Goal: Transaction & Acquisition: Purchase product/service

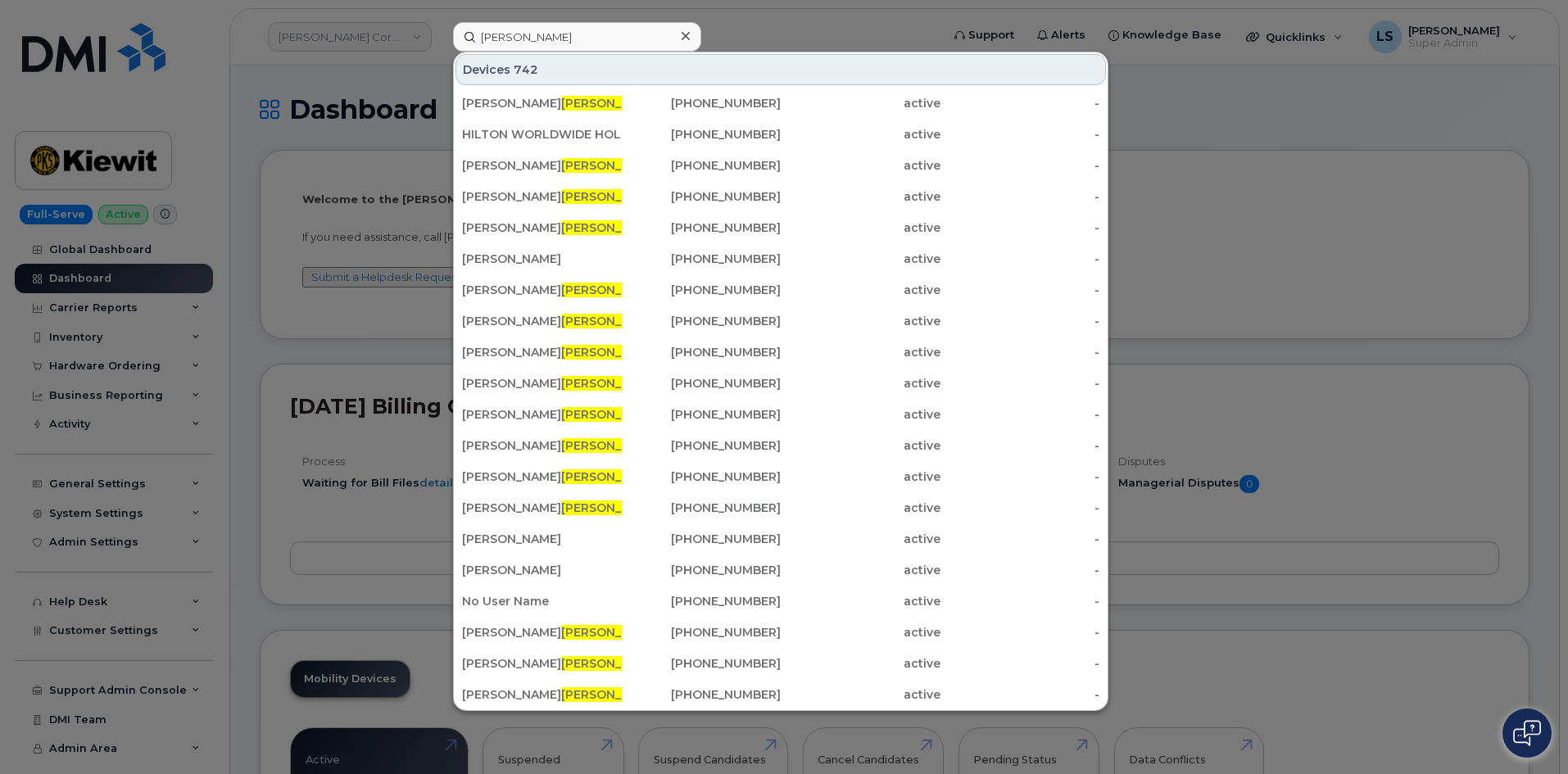
drag, startPoint x: 569, startPoint y: 40, endPoint x: 466, endPoint y: 48, distance: 103.3
click at [472, 46] on input "gonzalez" at bounding box center [577, 37] width 249 height 30
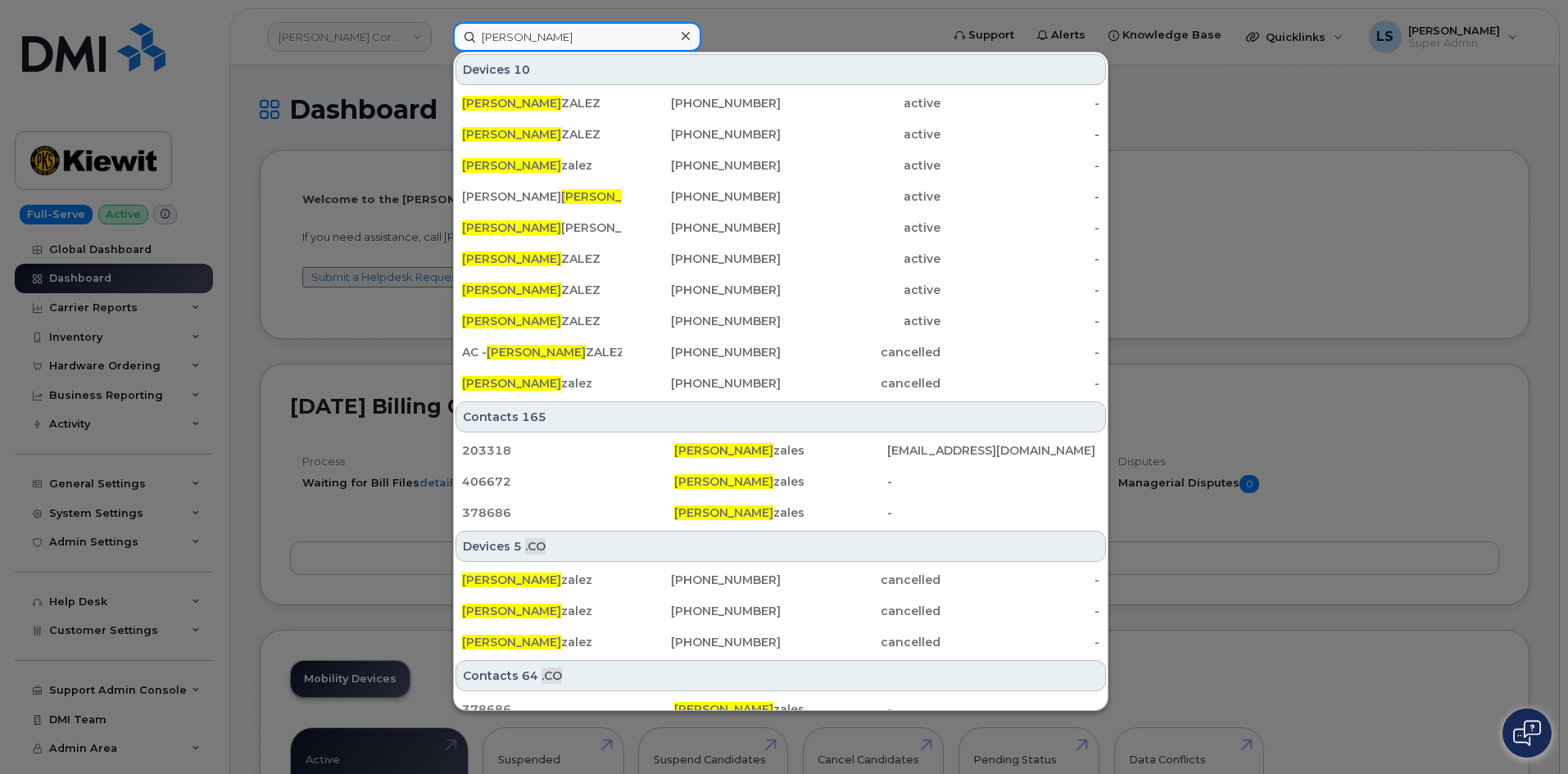
click at [571, 40] on input "Juan gon" at bounding box center [577, 37] width 249 height 30
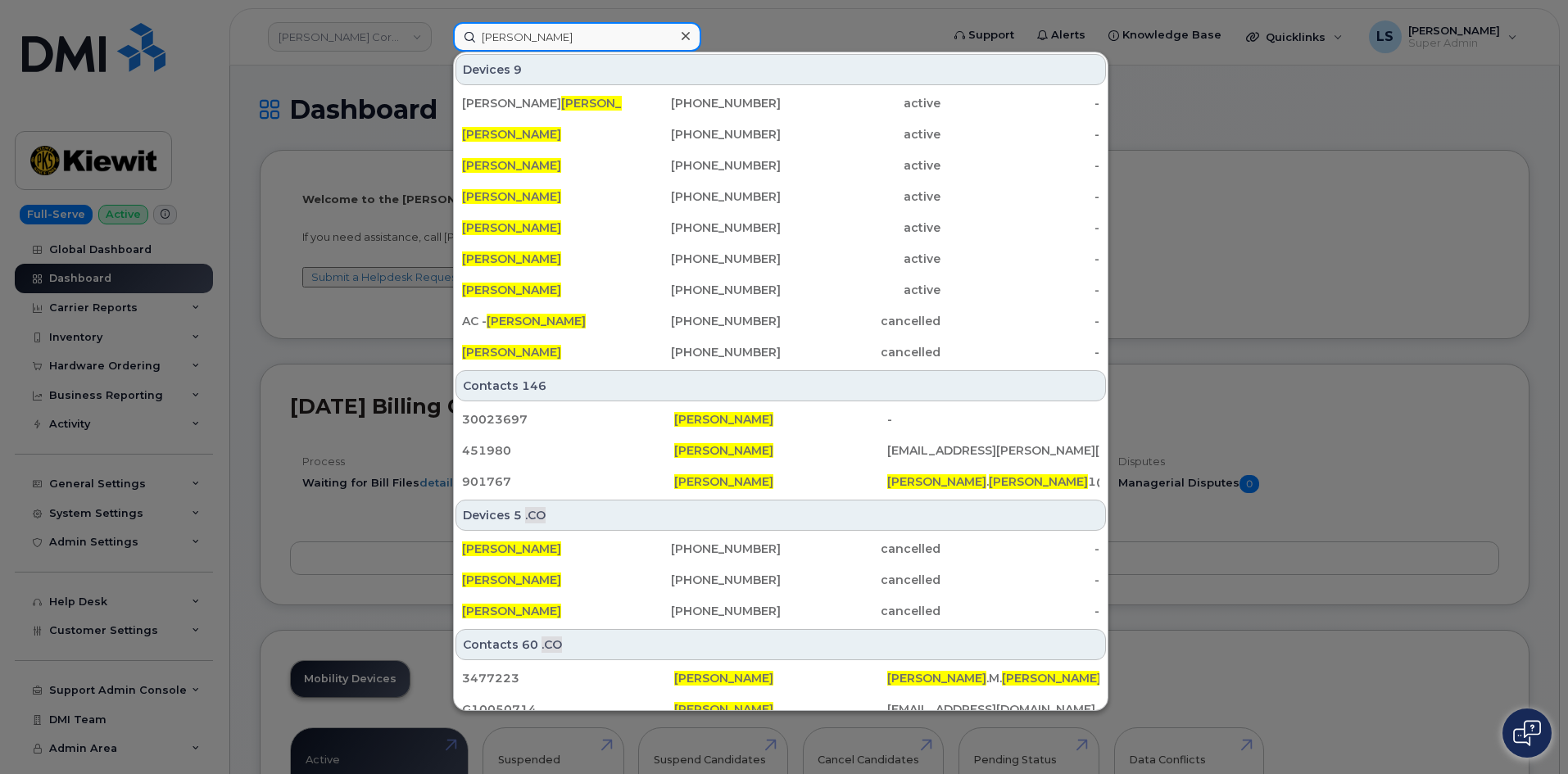
click at [512, 41] on input "Juan gonzalez" at bounding box center [577, 37] width 249 height 30
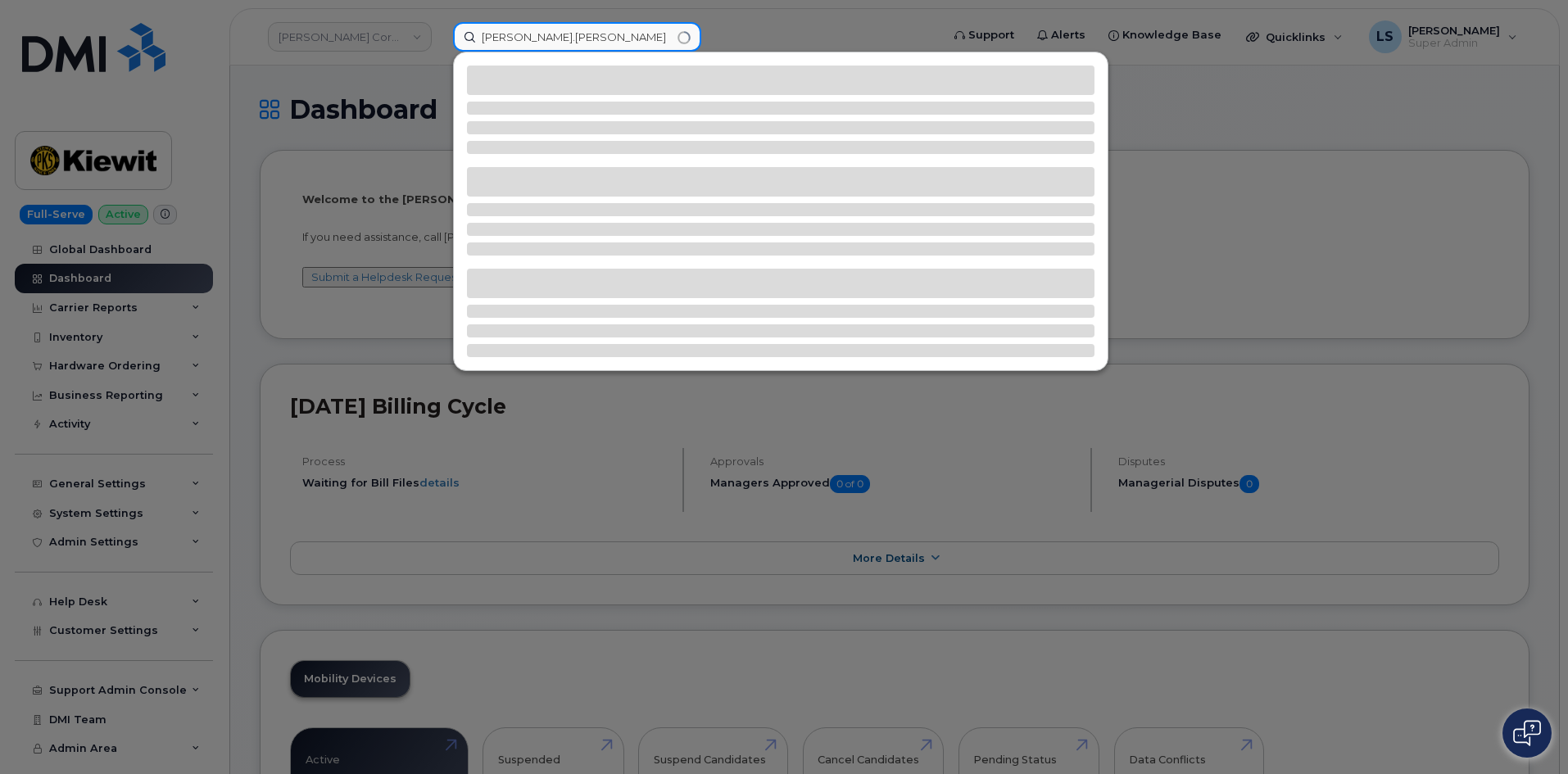
click at [593, 38] on input "Juan.gonzalez" at bounding box center [577, 37] width 249 height 30
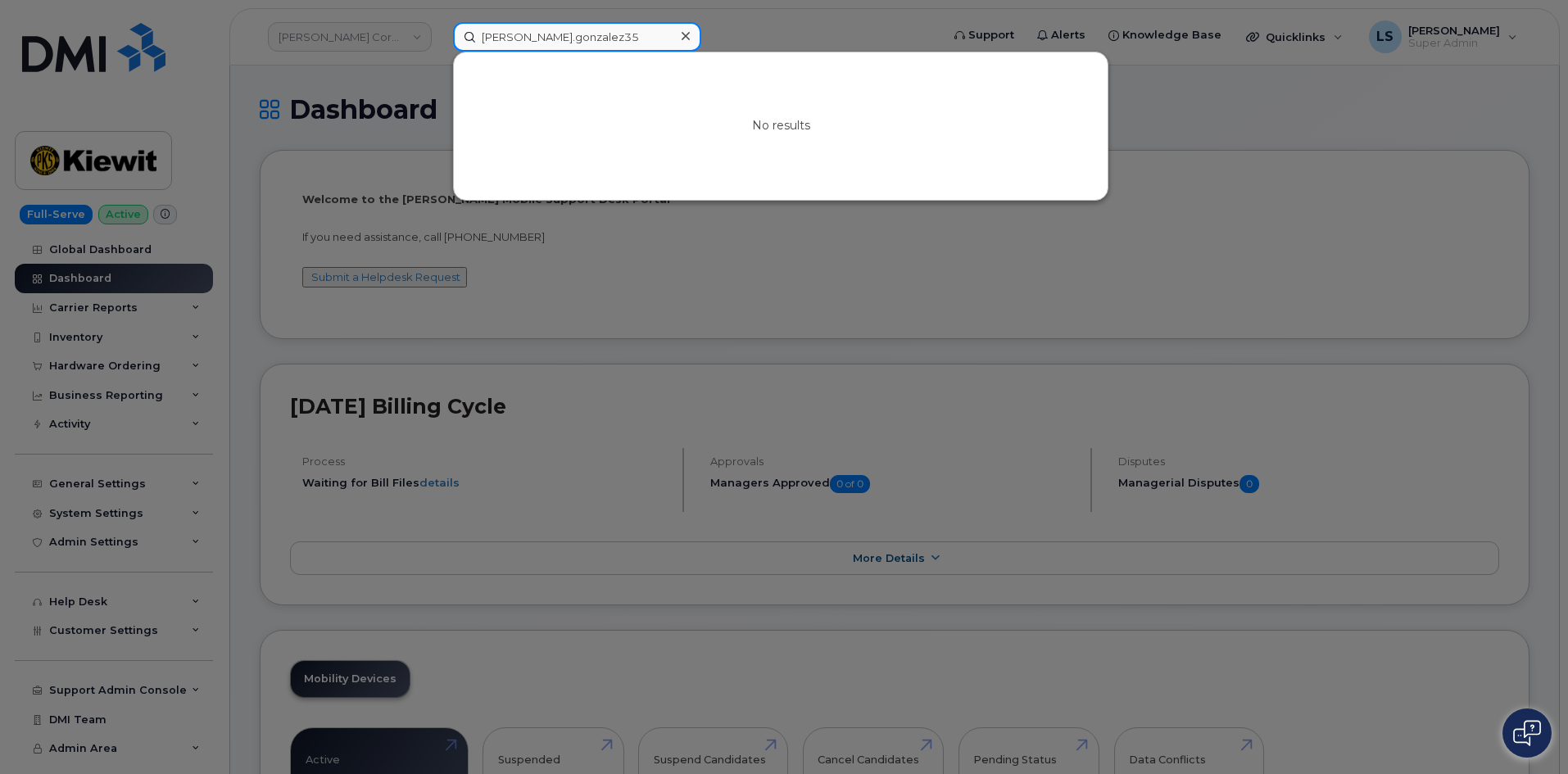
click at [581, 33] on input "Juan.gonzalez35" at bounding box center [577, 37] width 249 height 30
click at [496, 35] on input "Juan.gonzalez35" at bounding box center [577, 37] width 249 height 30
click at [501, 38] on input "Juan.gonzalez35" at bounding box center [577, 37] width 249 height 30
click at [515, 41] on input "Juan.gonzalez35" at bounding box center [577, 37] width 249 height 30
drag, startPoint x: 597, startPoint y: 46, endPoint x: 496, endPoint y: 57, distance: 101.6
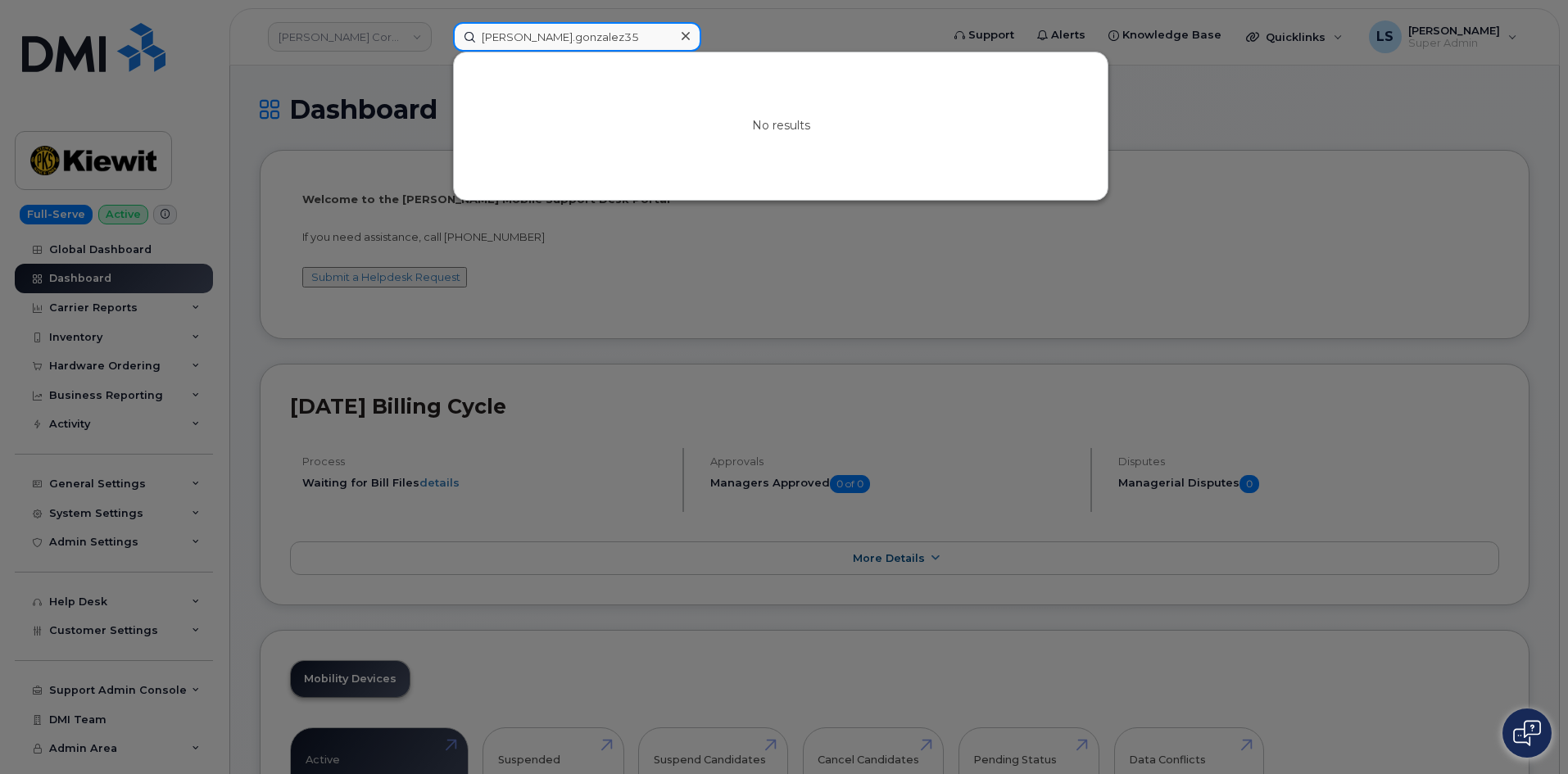
click at [594, 46] on input "Juan.gonzalez35" at bounding box center [577, 37] width 249 height 30
click at [503, 35] on input "Juan.gonzalez35" at bounding box center [577, 37] width 249 height 30
click at [505, 40] on input "Juan.gonzalez35" at bounding box center [577, 37] width 249 height 30
click at [603, 36] on input "Juan.gonzalez35" at bounding box center [577, 37] width 249 height 30
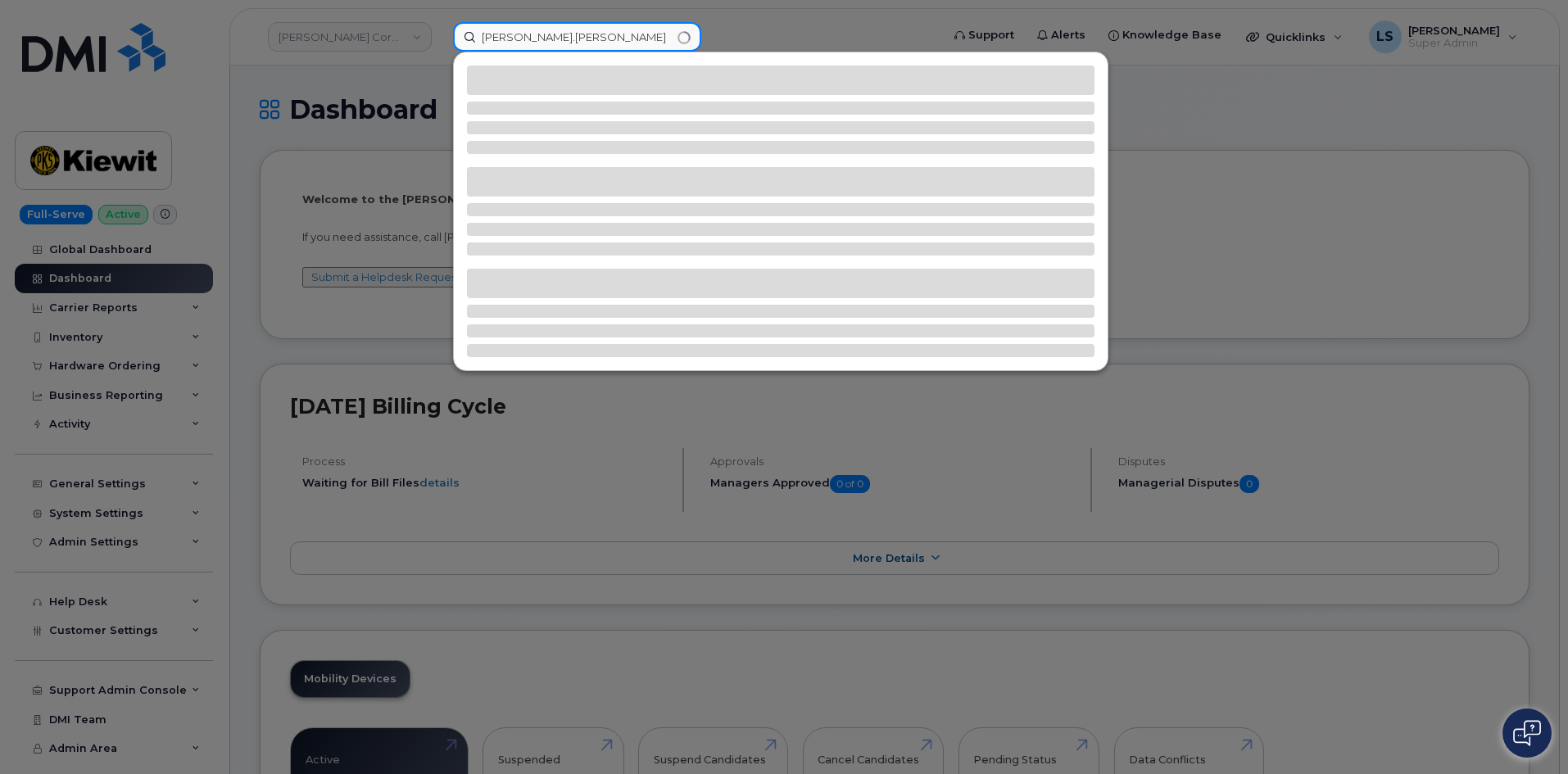
click at [512, 36] on input "Juan.gonzalez" at bounding box center [577, 37] width 249 height 30
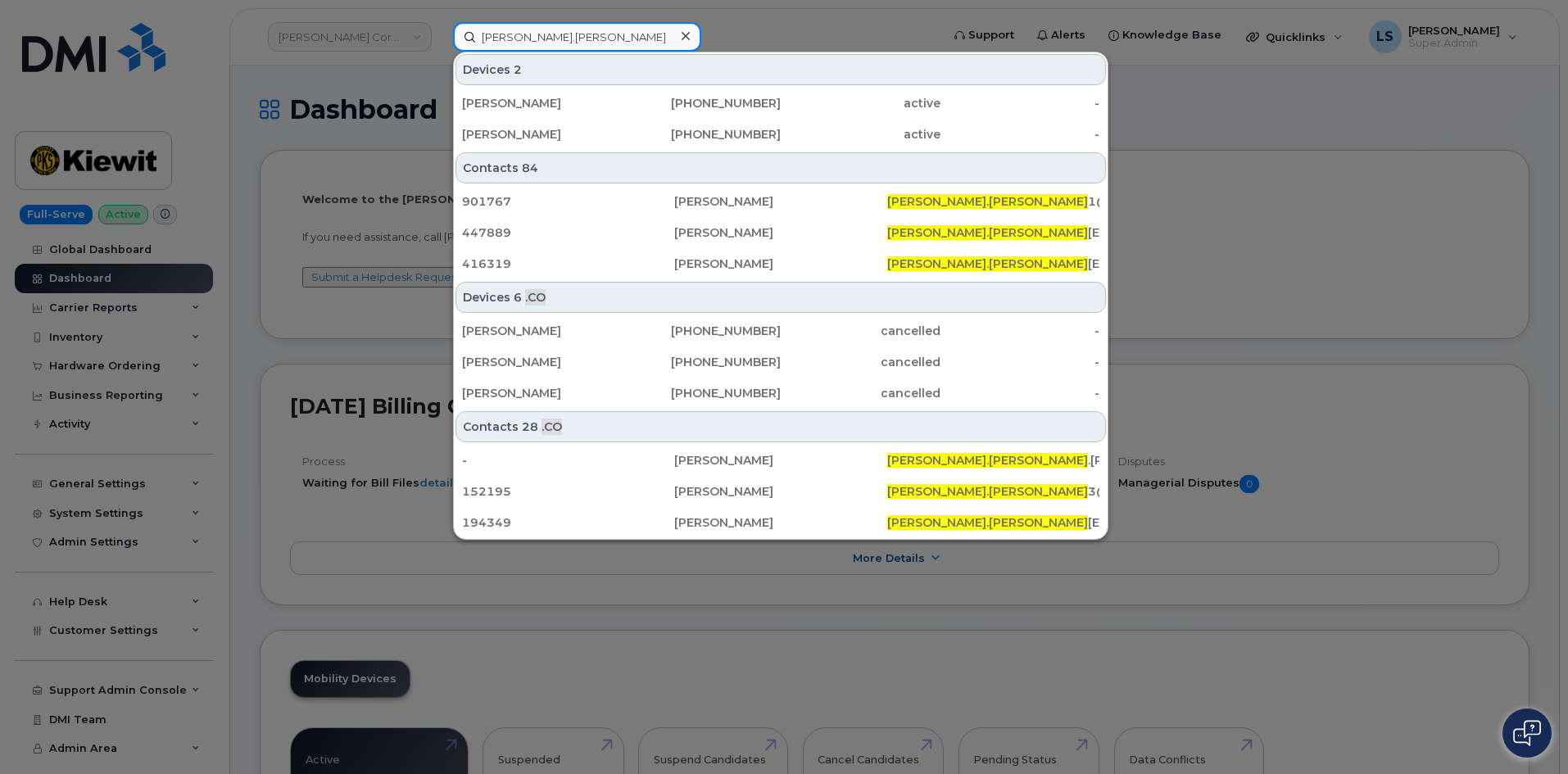
click at [560, 40] on input "Juan.gonzalez" at bounding box center [577, 37] width 249 height 30
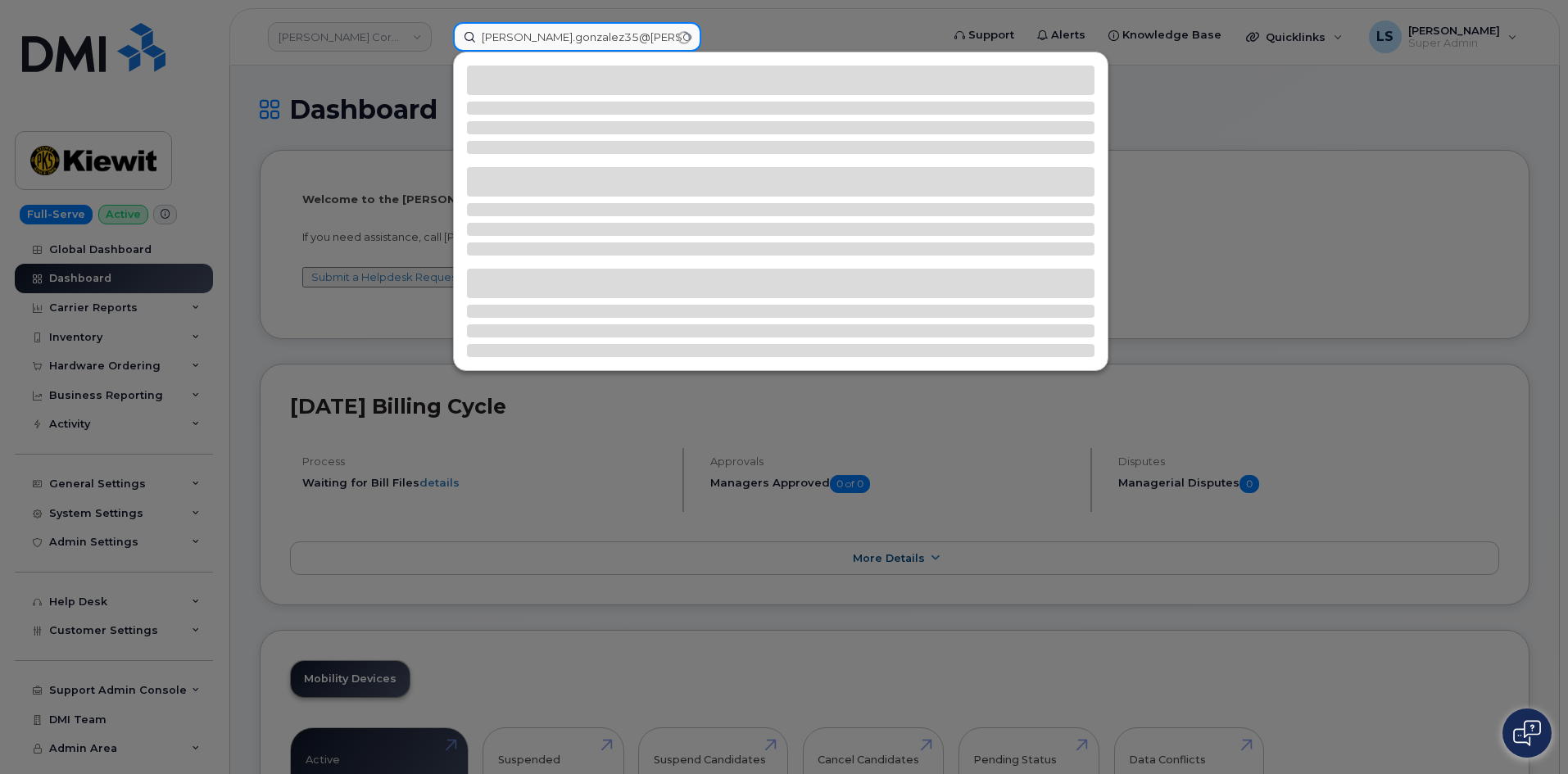
drag, startPoint x: 634, startPoint y: 38, endPoint x: 402, endPoint y: 49, distance: 232.3
click at [439, 44] on div "Juan.gonzalez35@kiewit" at bounding box center [691, 37] width 503 height 30
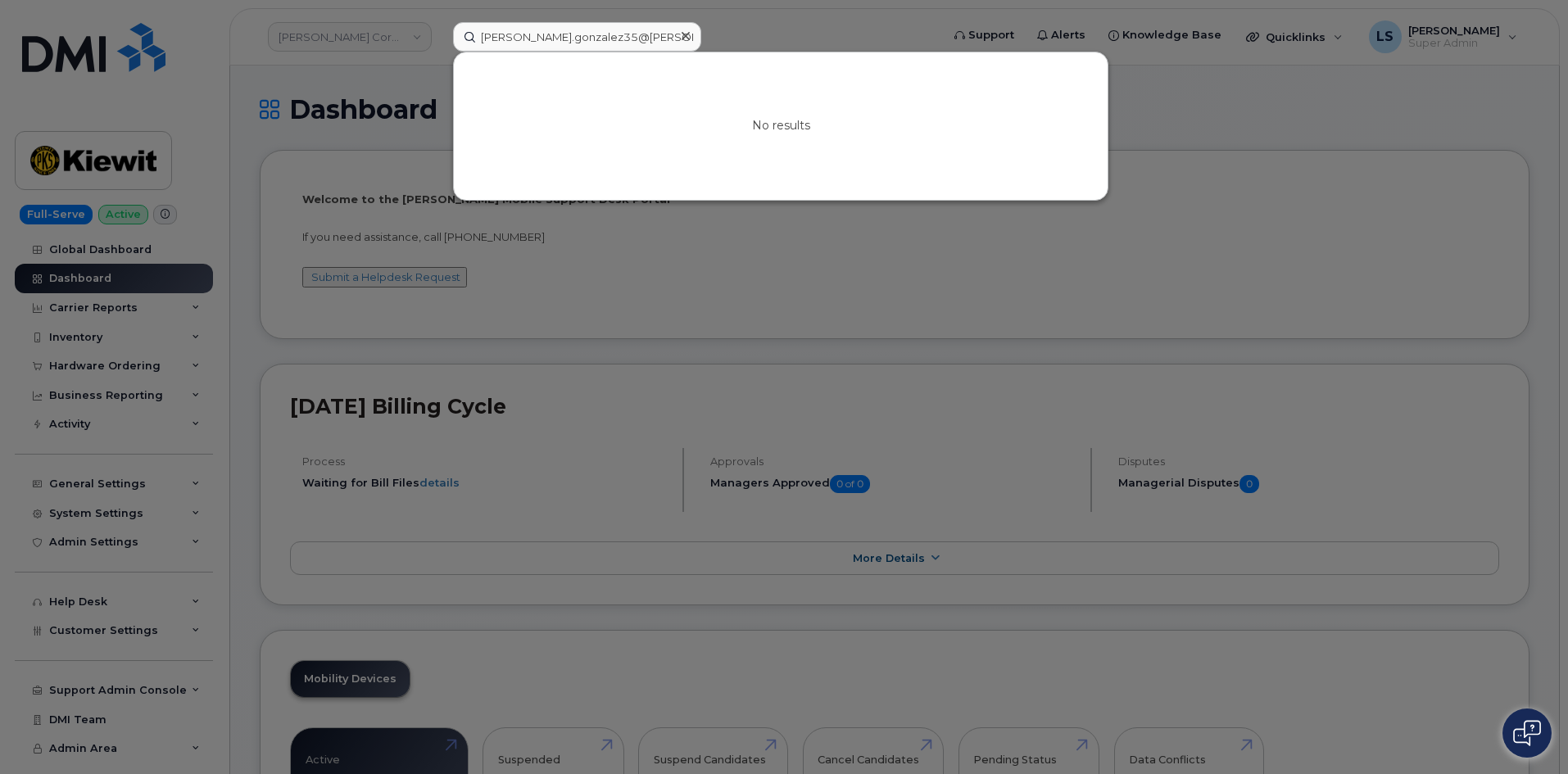
click at [658, 227] on div at bounding box center [784, 387] width 1568 height 774
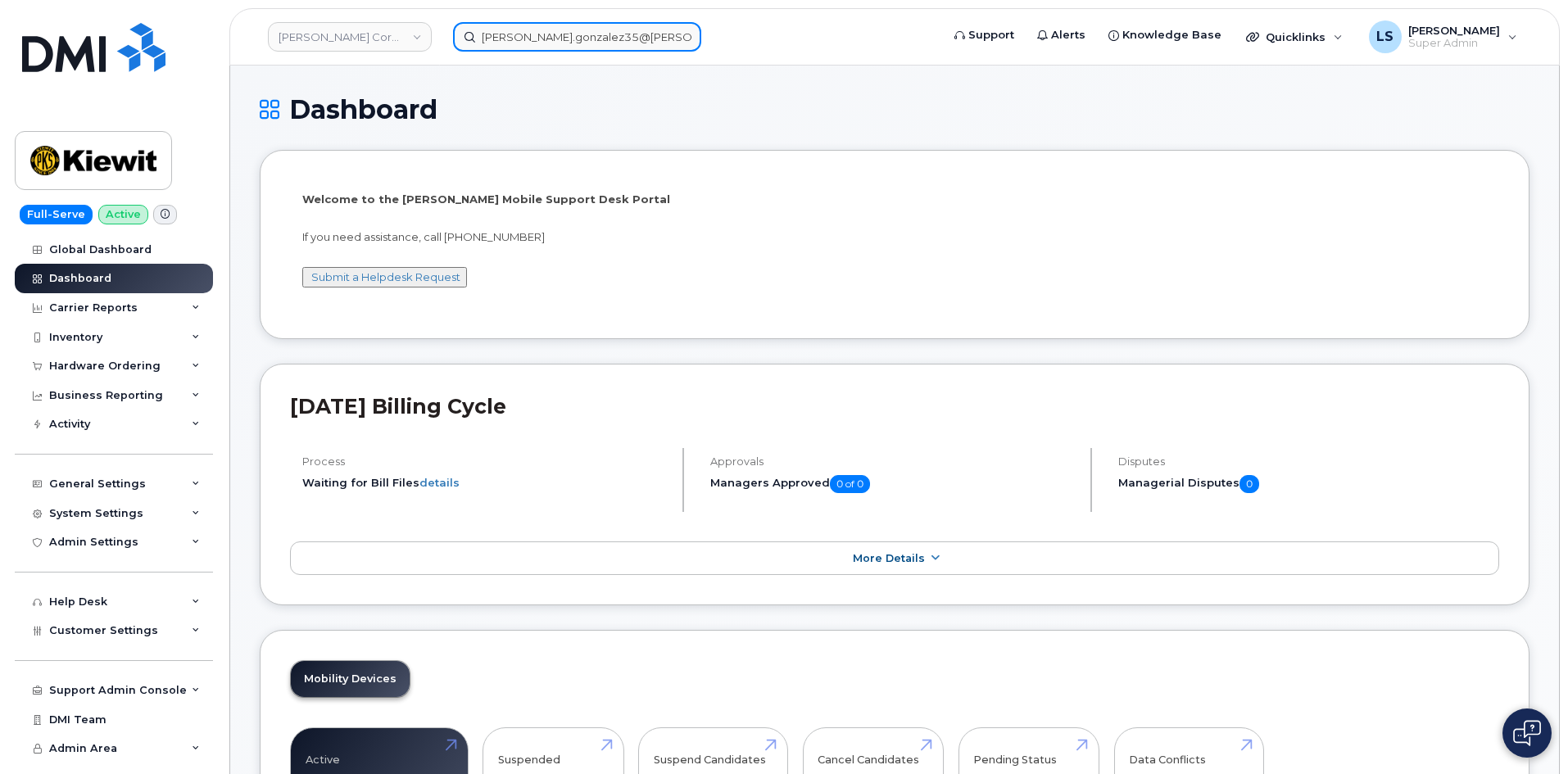
click at [447, 40] on div "Juan.gonzalez35@kiewit" at bounding box center [691, 37] width 503 height 30
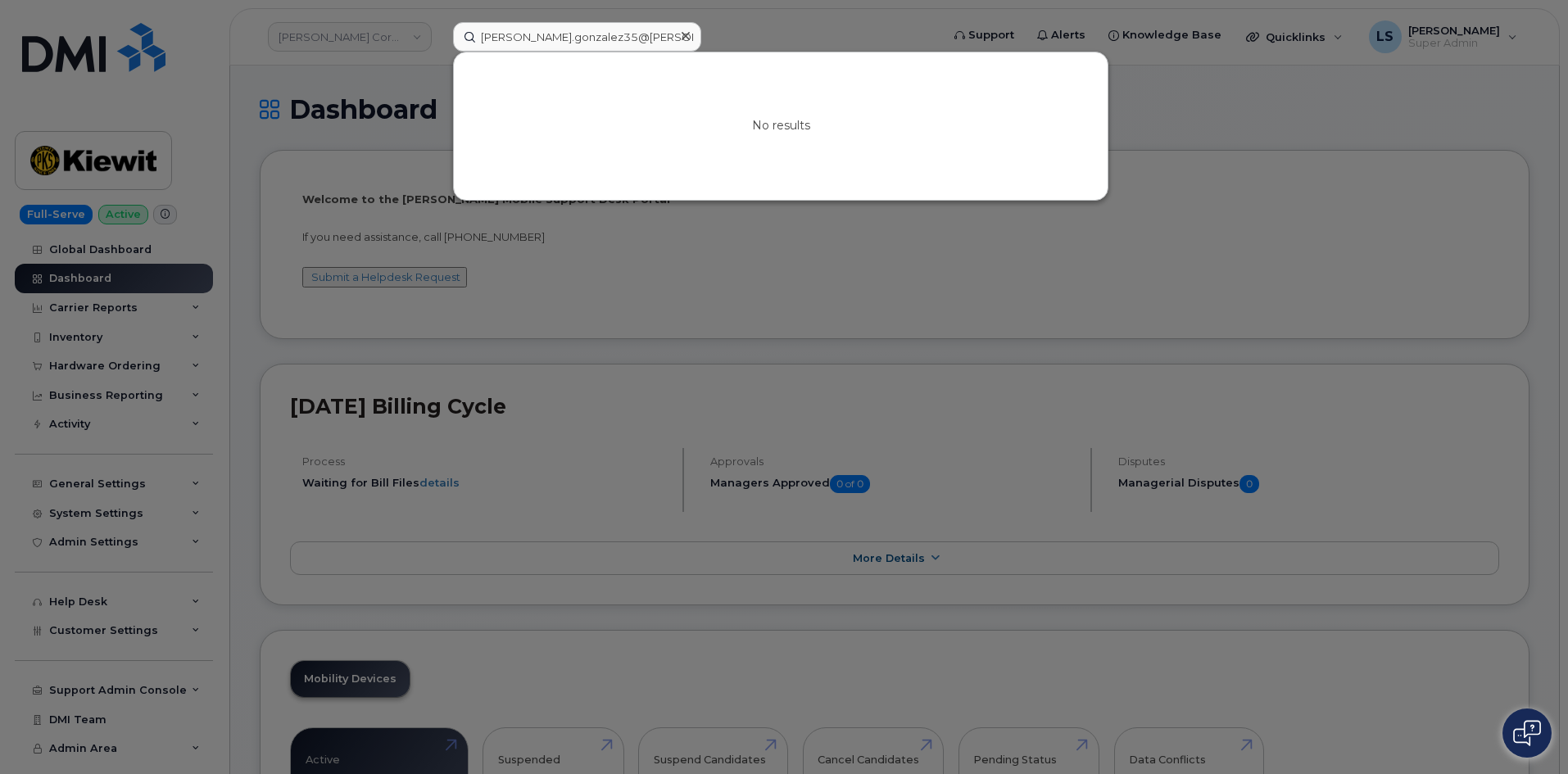
click at [1219, 134] on div at bounding box center [784, 387] width 1568 height 774
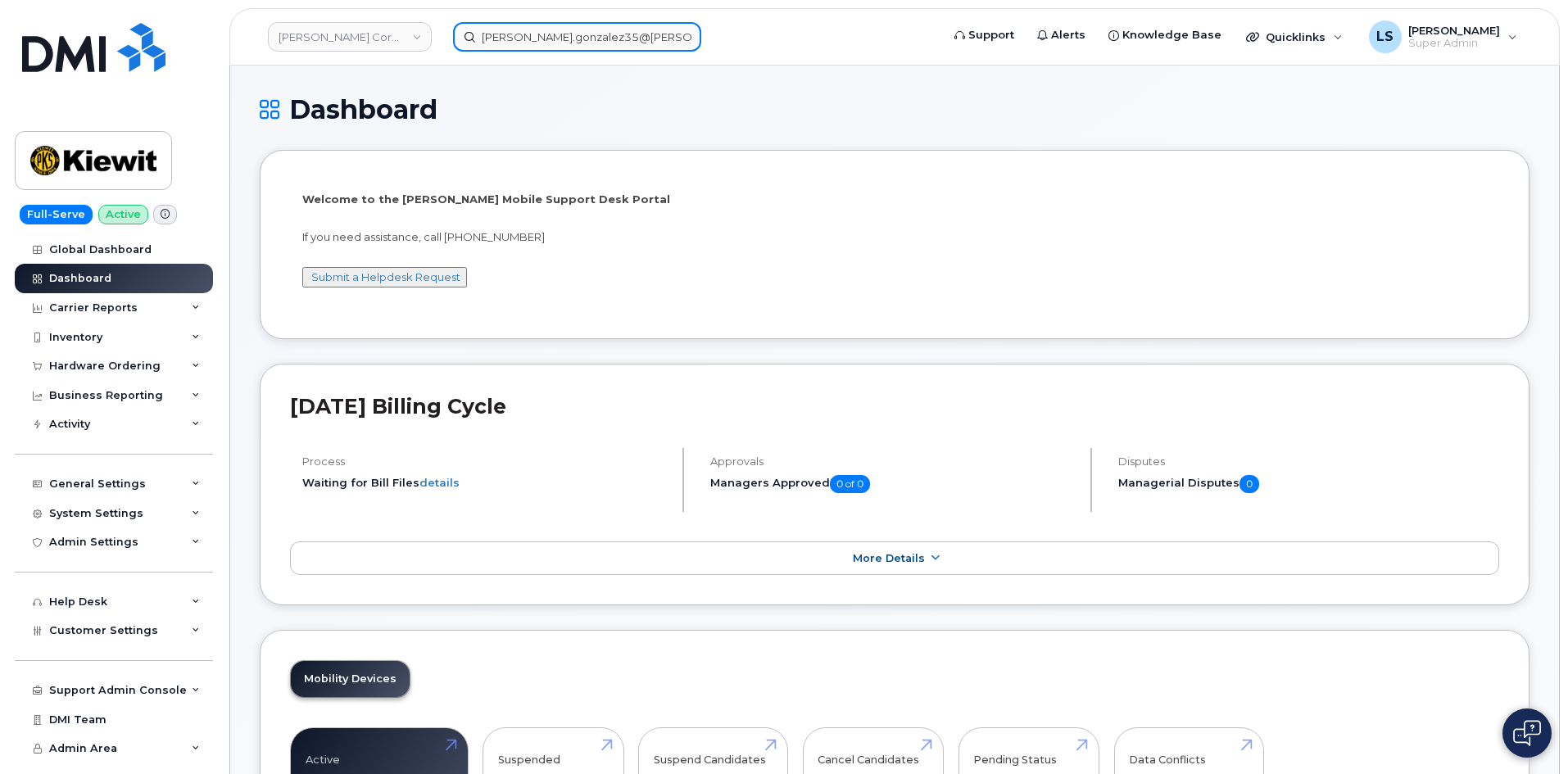
click at [625, 46] on input "Juan.gonzalez35@kiewit" at bounding box center [577, 37] width 249 height 30
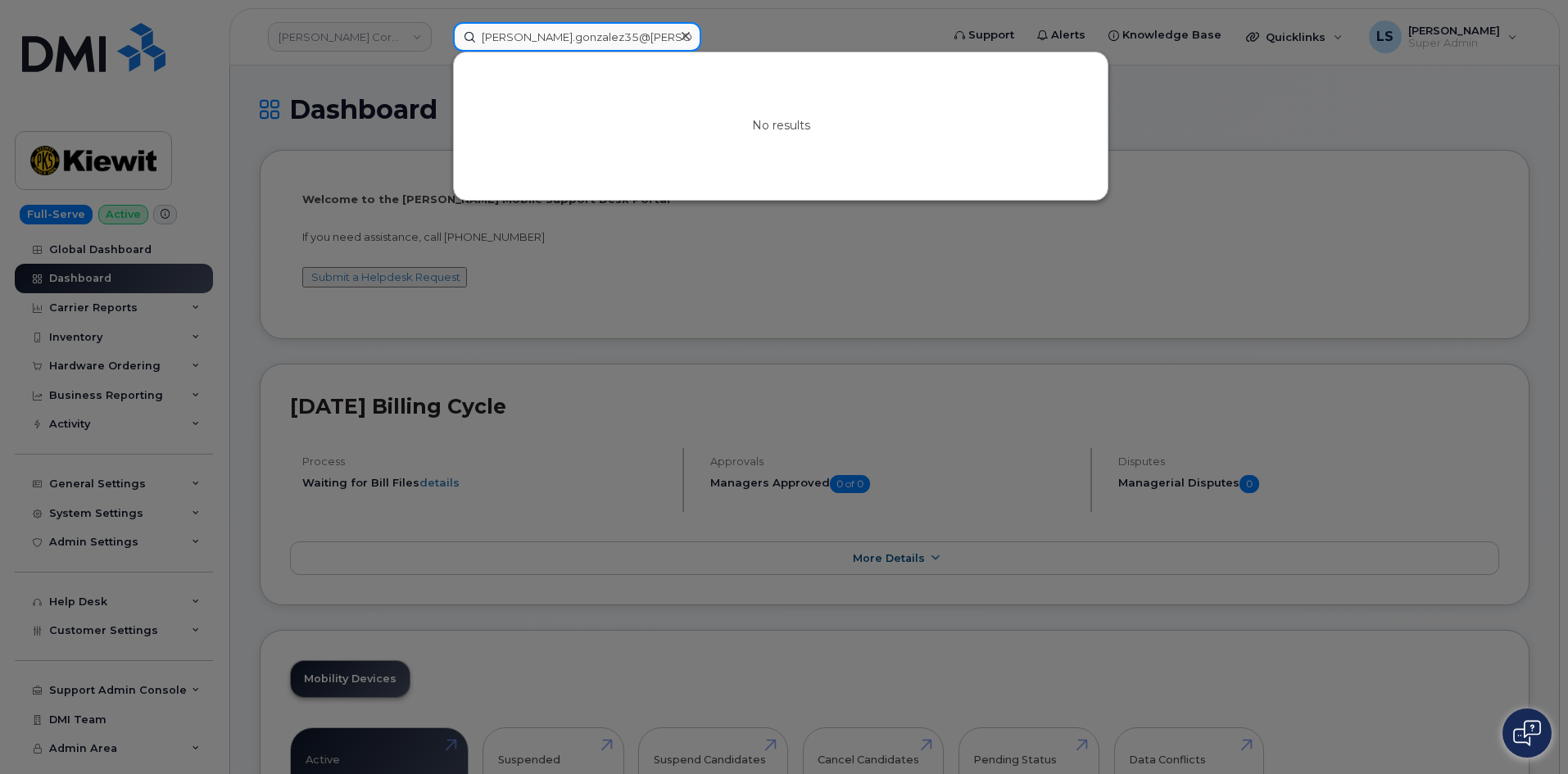
drag, startPoint x: 625, startPoint y: 37, endPoint x: 306, endPoint y: 36, distance: 319.0
click at [439, 37] on div "Juan.gonzalez35@kiewit No results" at bounding box center [691, 37] width 503 height 30
click at [620, 33] on input "Juan.gonzalez35@kiewit" at bounding box center [577, 37] width 249 height 30
click at [631, 40] on input "Juan.gonzalez35@kiewit" at bounding box center [577, 37] width 249 height 30
drag, startPoint x: 620, startPoint y: 40, endPoint x: 557, endPoint y: 38, distance: 63.0
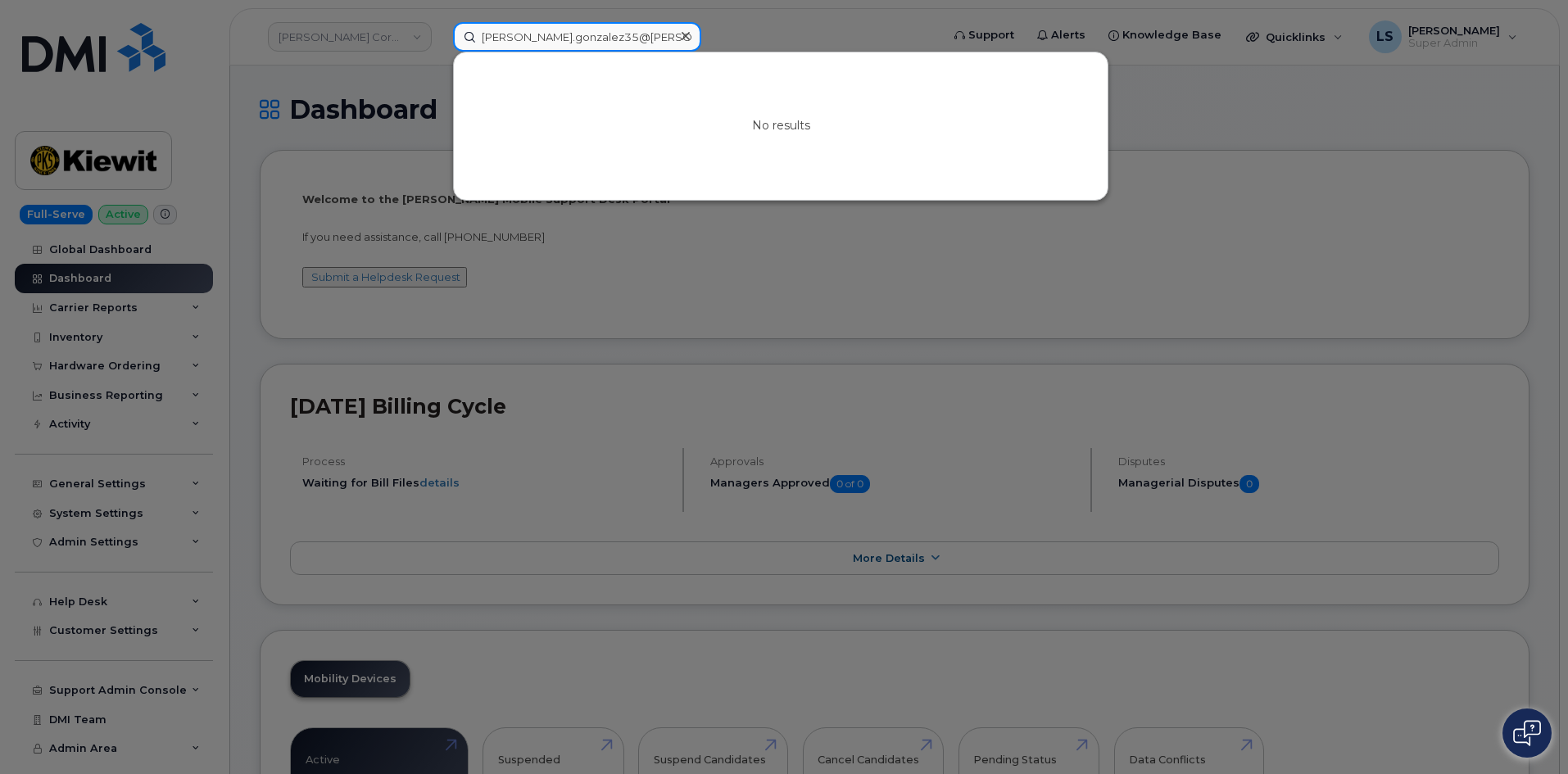
click at [557, 38] on input "Juan.gonzalez35@kiewit" at bounding box center [577, 37] width 249 height 30
click at [506, 35] on input "Juan.gonzalez35@kiewit" at bounding box center [577, 37] width 249 height 30
click at [495, 36] on input "Jg.gonzalez35@kiewit" at bounding box center [577, 37] width 249 height 30
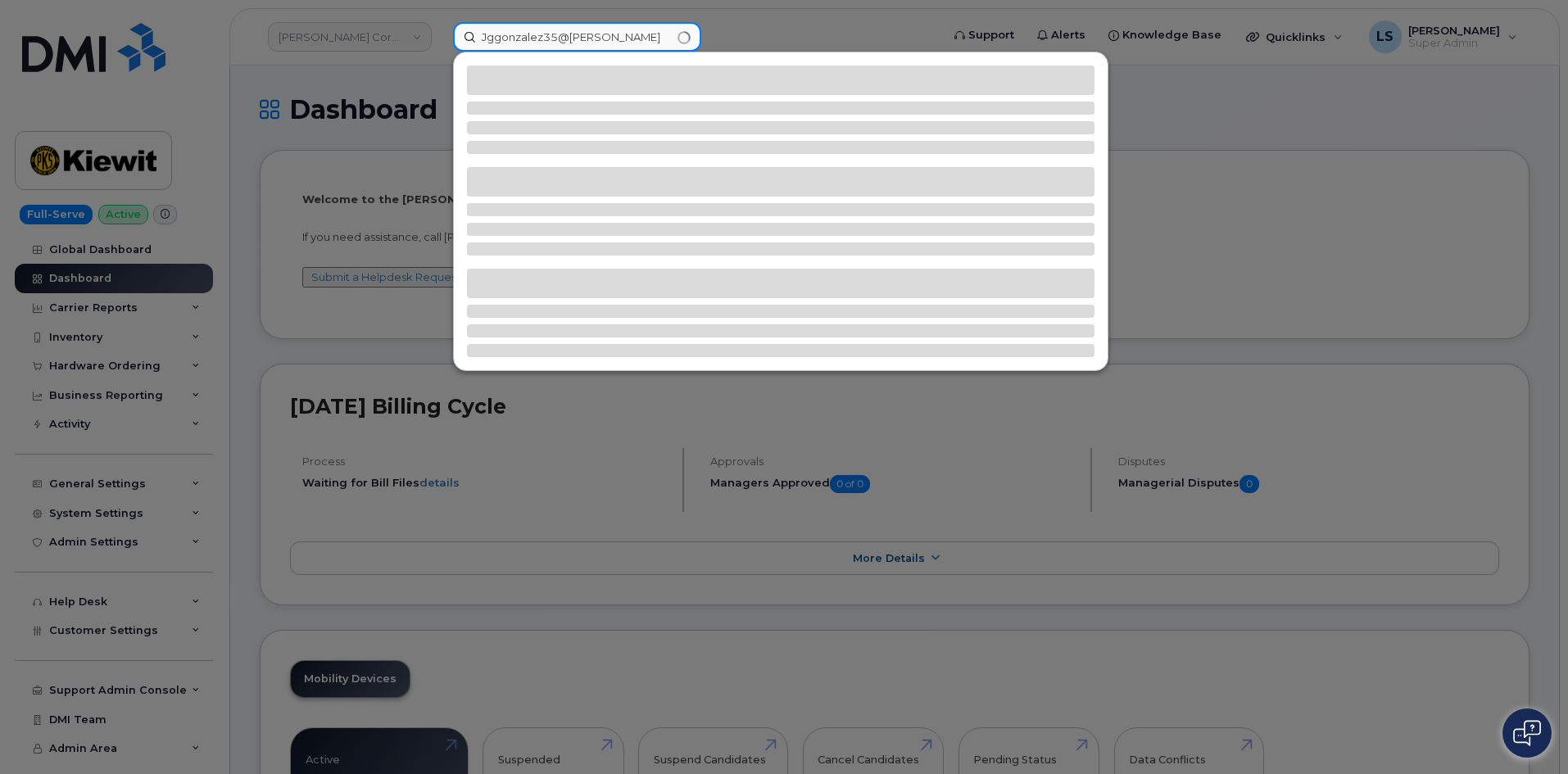
click at [551, 37] on input "Jggonzalez35@kiewit" at bounding box center [577, 37] width 249 height 30
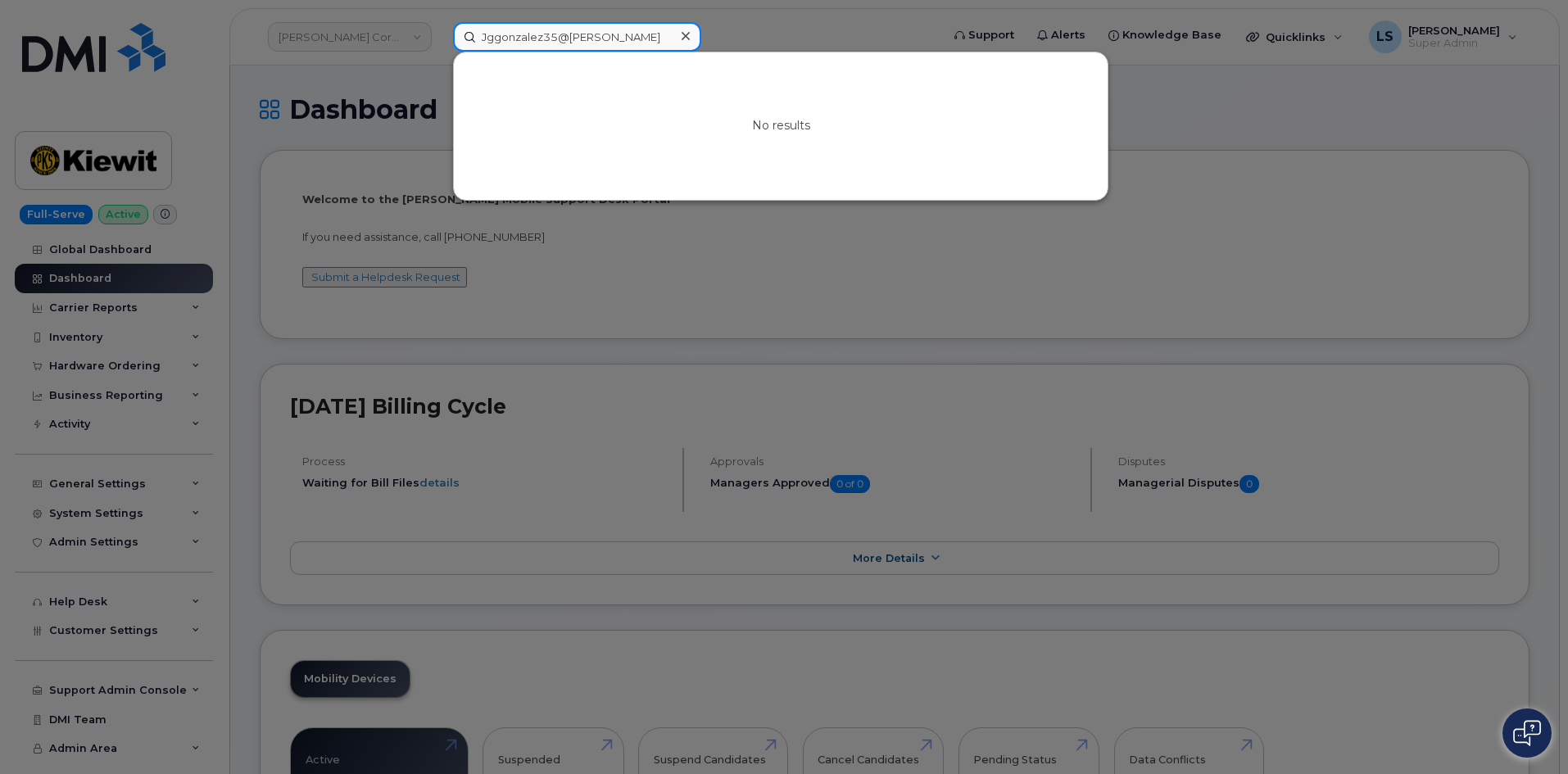
click at [552, 35] on input "Jggonzalez35@kiewit" at bounding box center [577, 37] width 249 height 30
click at [555, 37] on input "Jggonzalez35@kiewit" at bounding box center [577, 37] width 249 height 30
drag, startPoint x: 586, startPoint y: 42, endPoint x: 599, endPoint y: 40, distance: 13.2
click at [591, 41] on input "Jggonzalez35@kiewit" at bounding box center [577, 37] width 249 height 30
click at [608, 39] on input "Jggonzalez35@kiewit" at bounding box center [577, 37] width 249 height 30
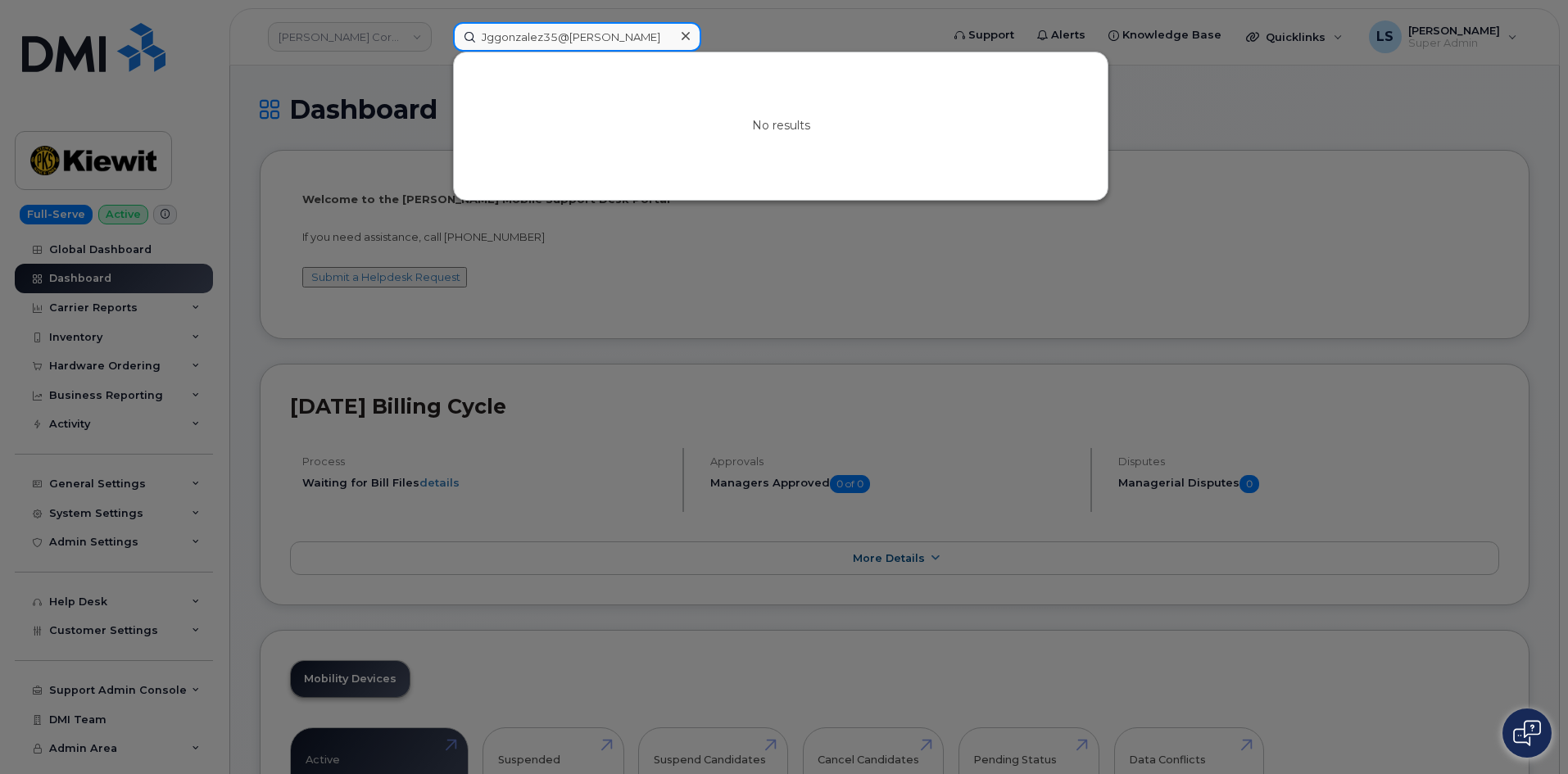
drag, startPoint x: 602, startPoint y: 39, endPoint x: 543, endPoint y: 36, distance: 59.1
click at [544, 36] on input "Jggonzalez35@kiewit" at bounding box center [577, 37] width 249 height 30
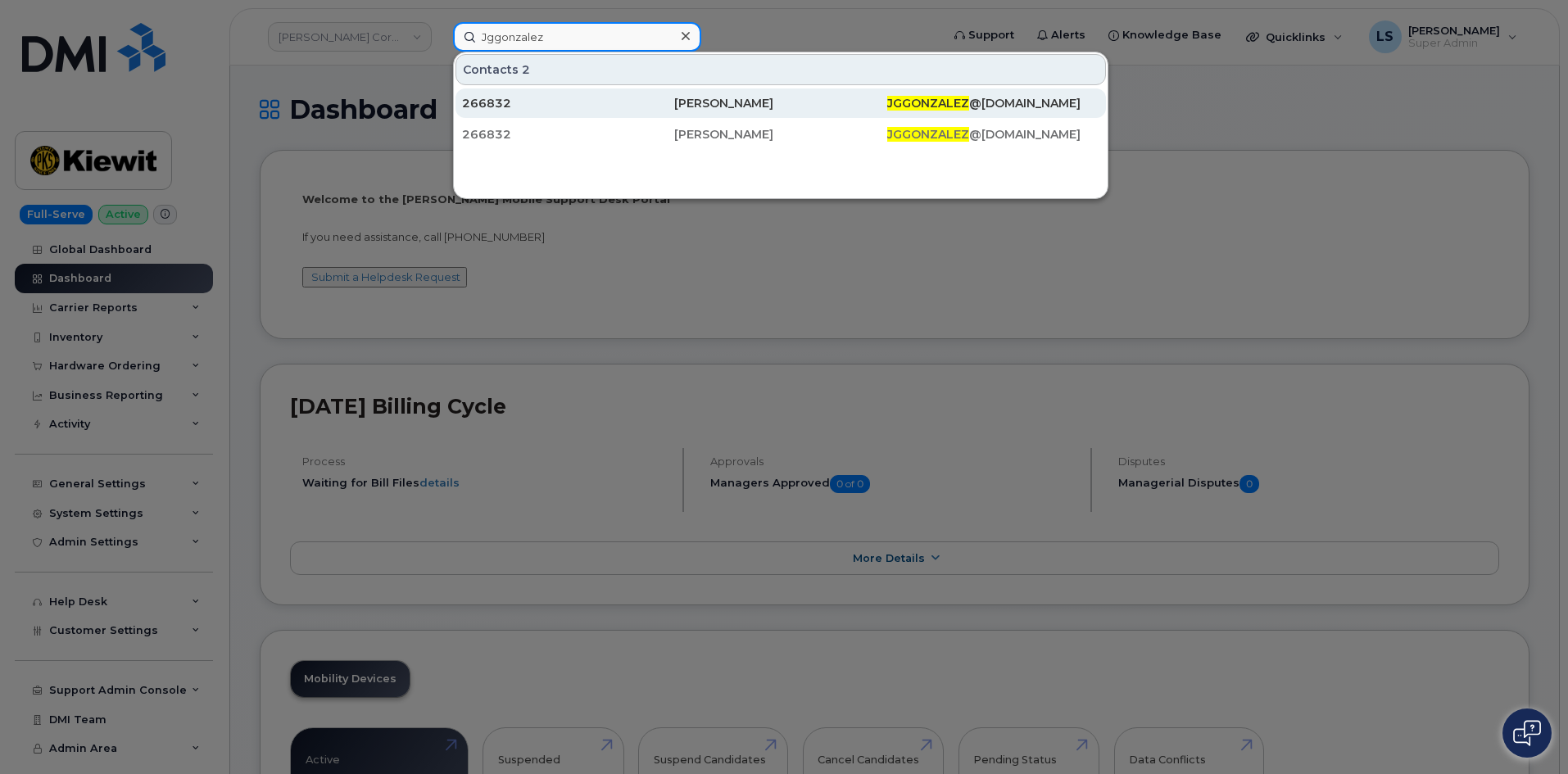
type input "Jggonzalez"
click at [814, 107] on div "[PERSON_NAME]" at bounding box center [780, 103] width 212 height 16
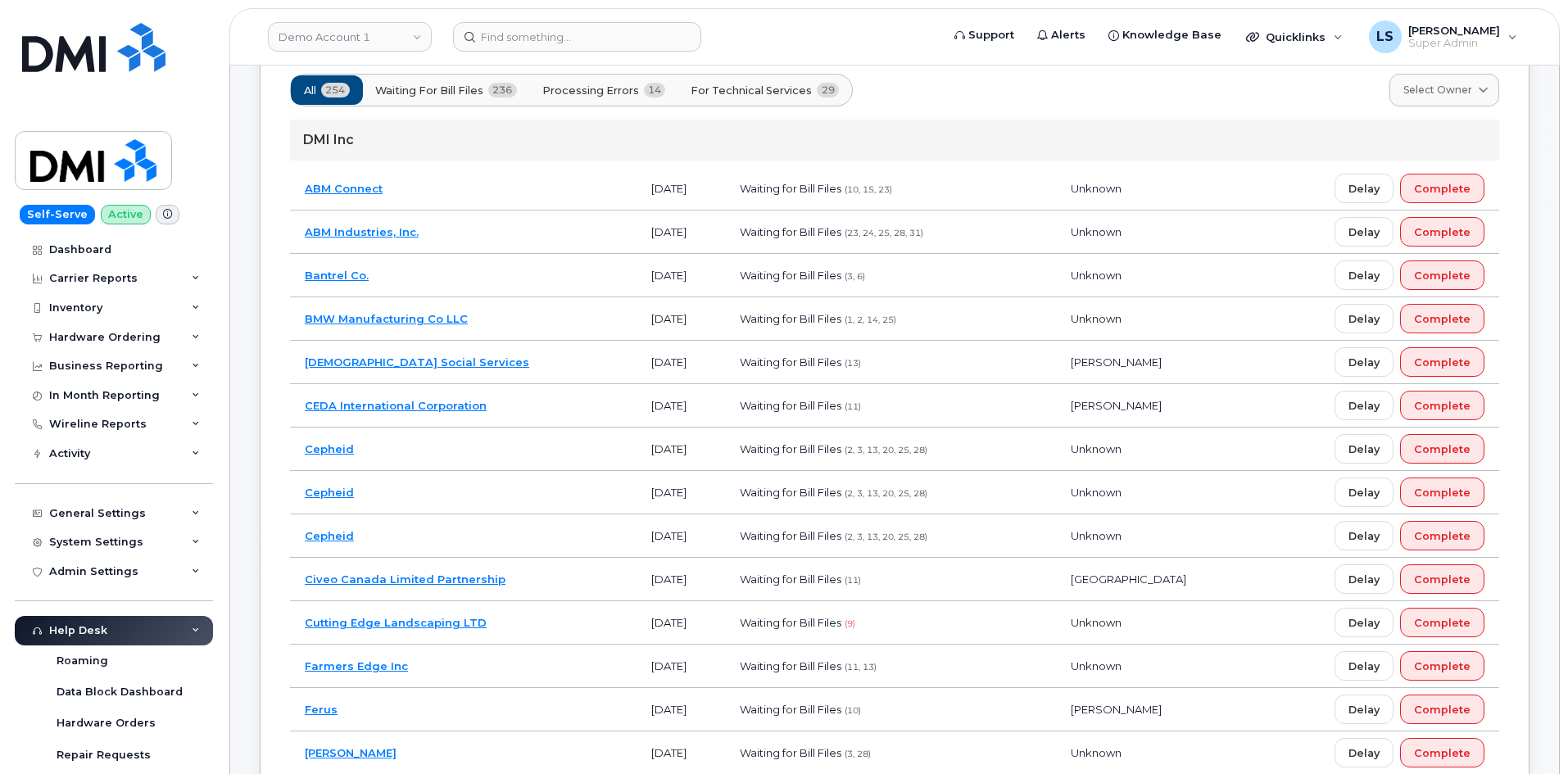
scroll to position [164, 0]
click at [389, 29] on link "Demo Account 1" at bounding box center [350, 37] width 164 height 30
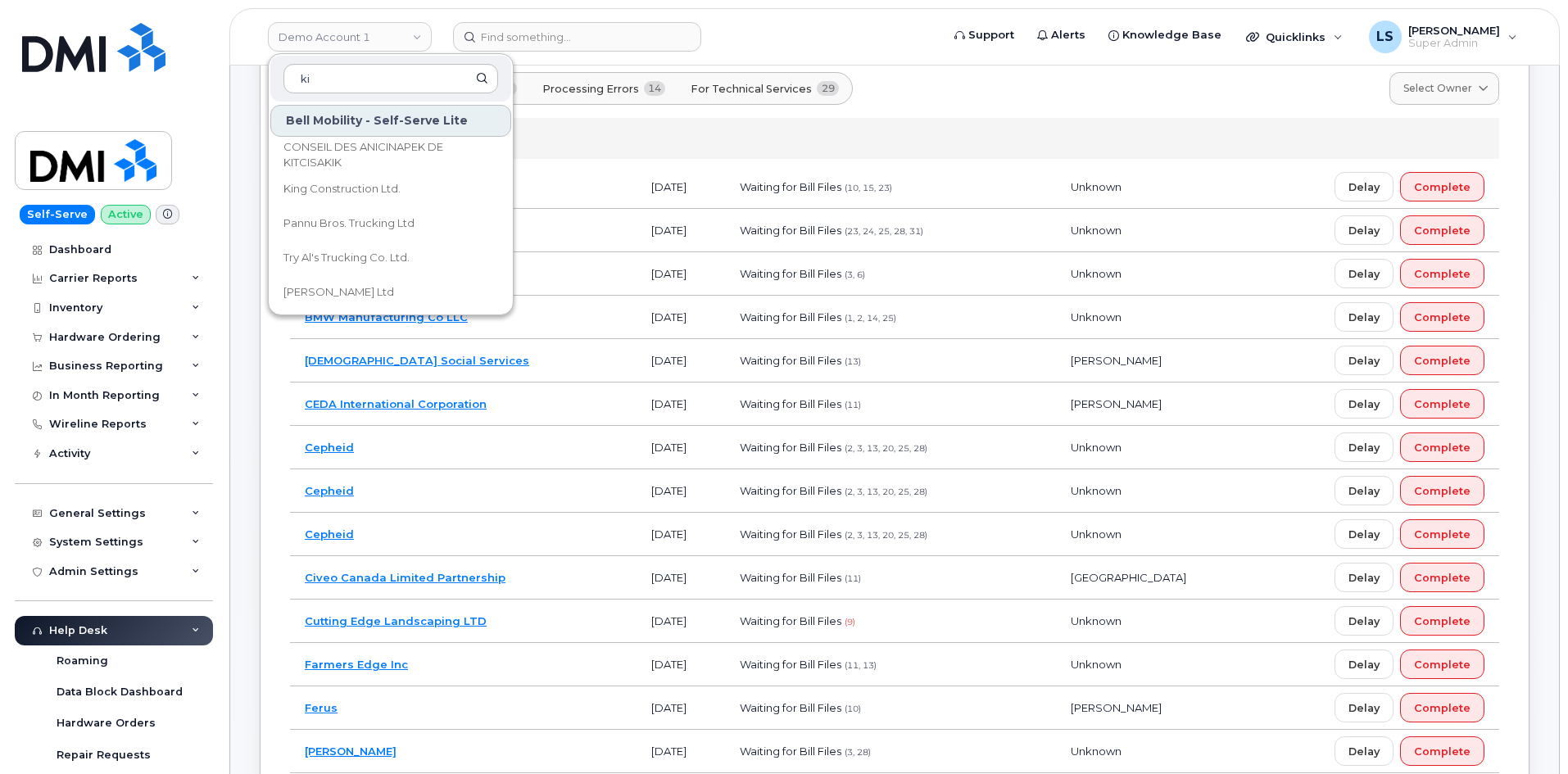
type input "ki"
click at [512, 32] on input at bounding box center [577, 37] width 249 height 30
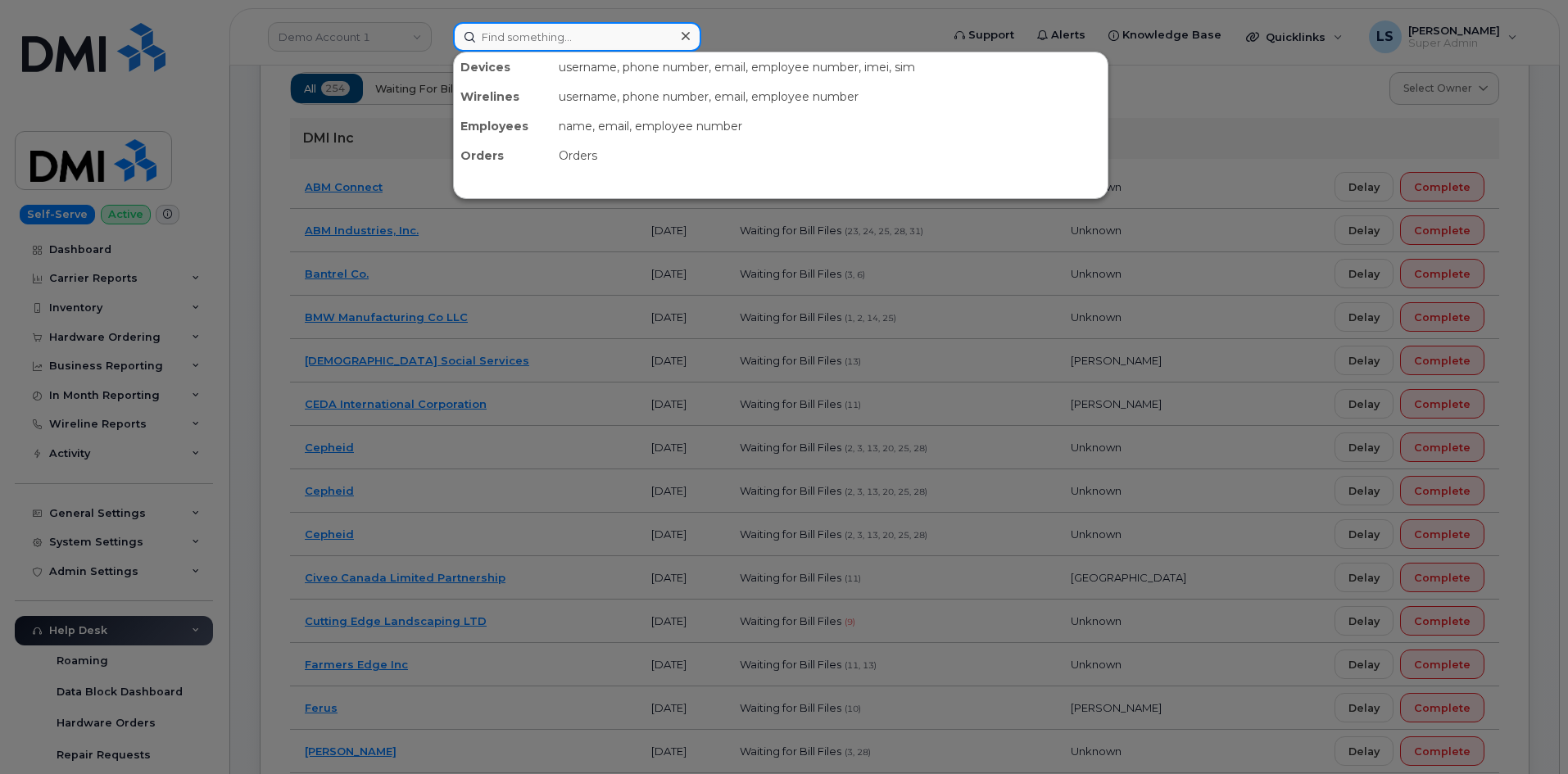
paste input "Order No.298178"
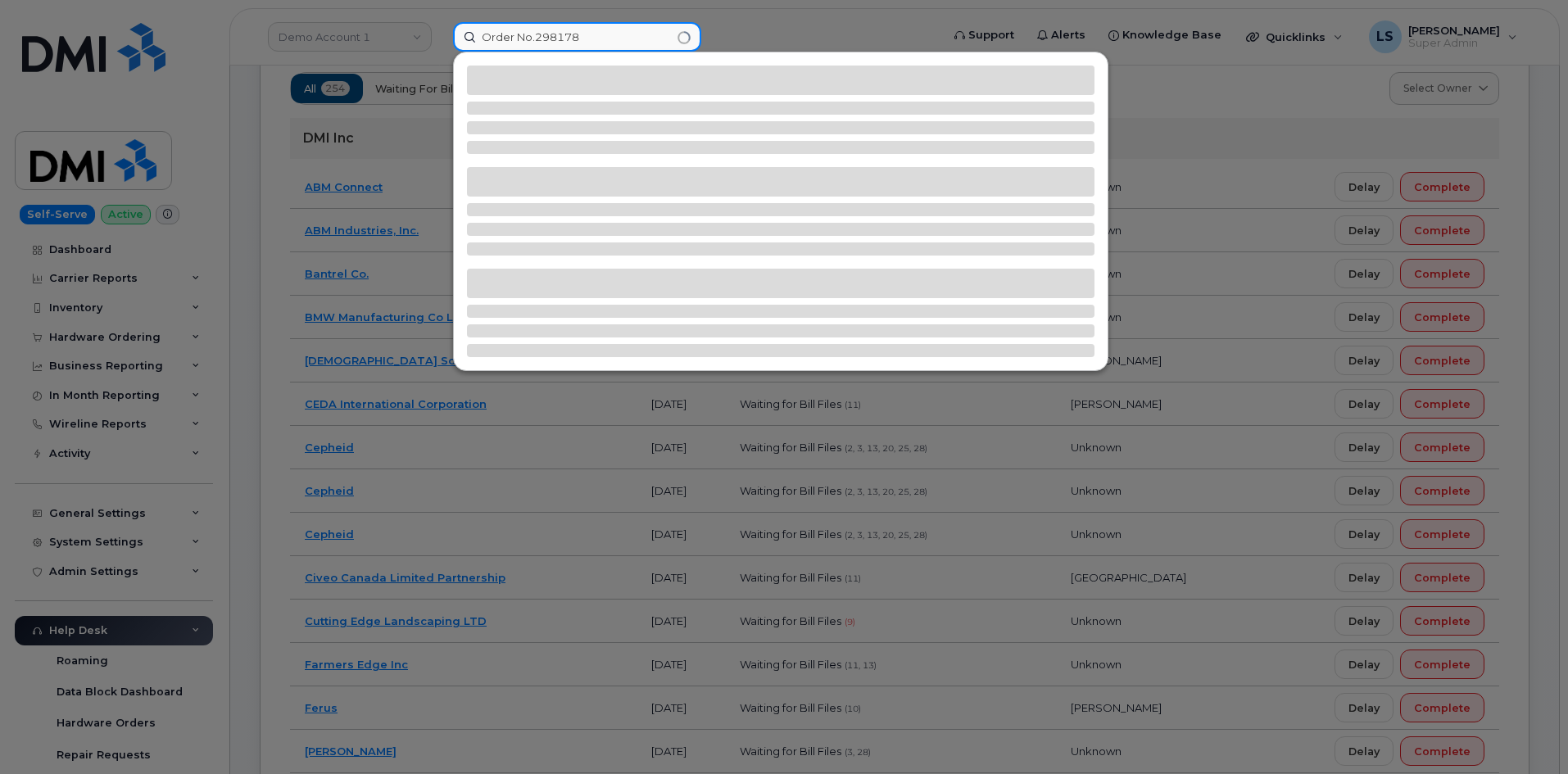
drag, startPoint x: 533, startPoint y: 37, endPoint x: 466, endPoint y: 30, distance: 67.4
click at [467, 30] on input "Order No.298178" at bounding box center [577, 37] width 249 height 30
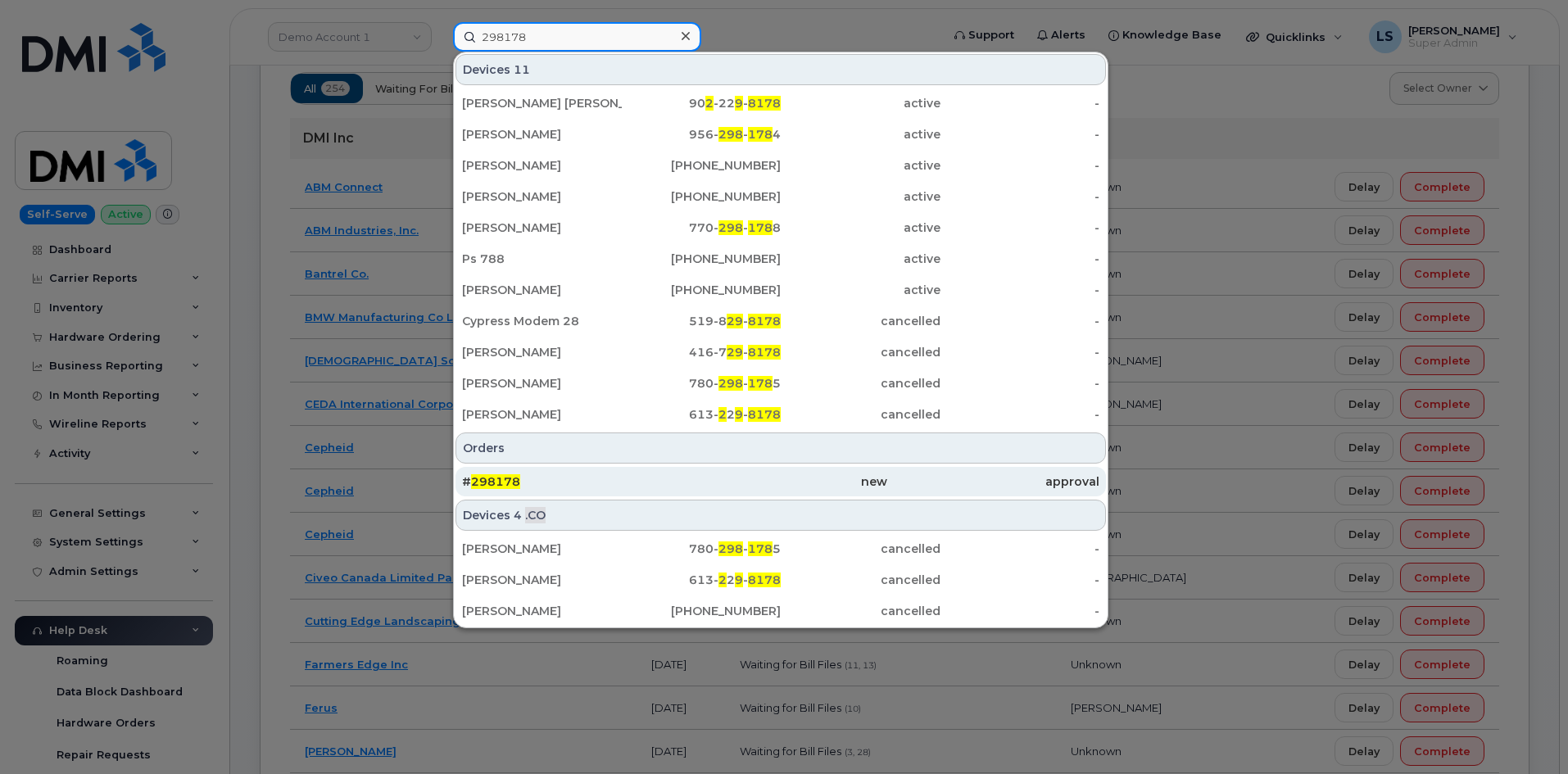
type input "298178"
click at [794, 477] on div "new" at bounding box center [780, 481] width 212 height 16
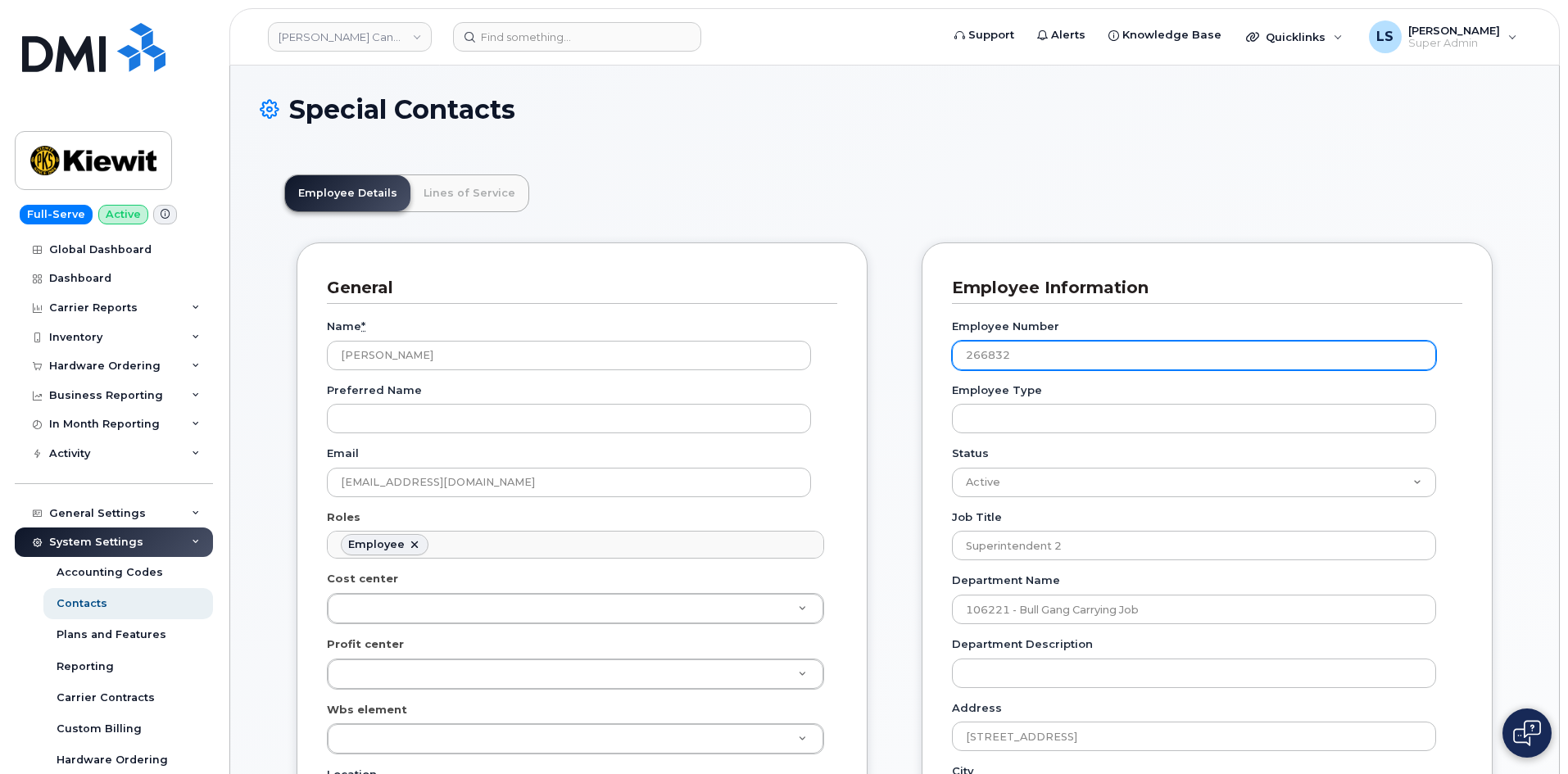
drag, startPoint x: 1040, startPoint y: 355, endPoint x: 864, endPoint y: 342, distance: 176.5
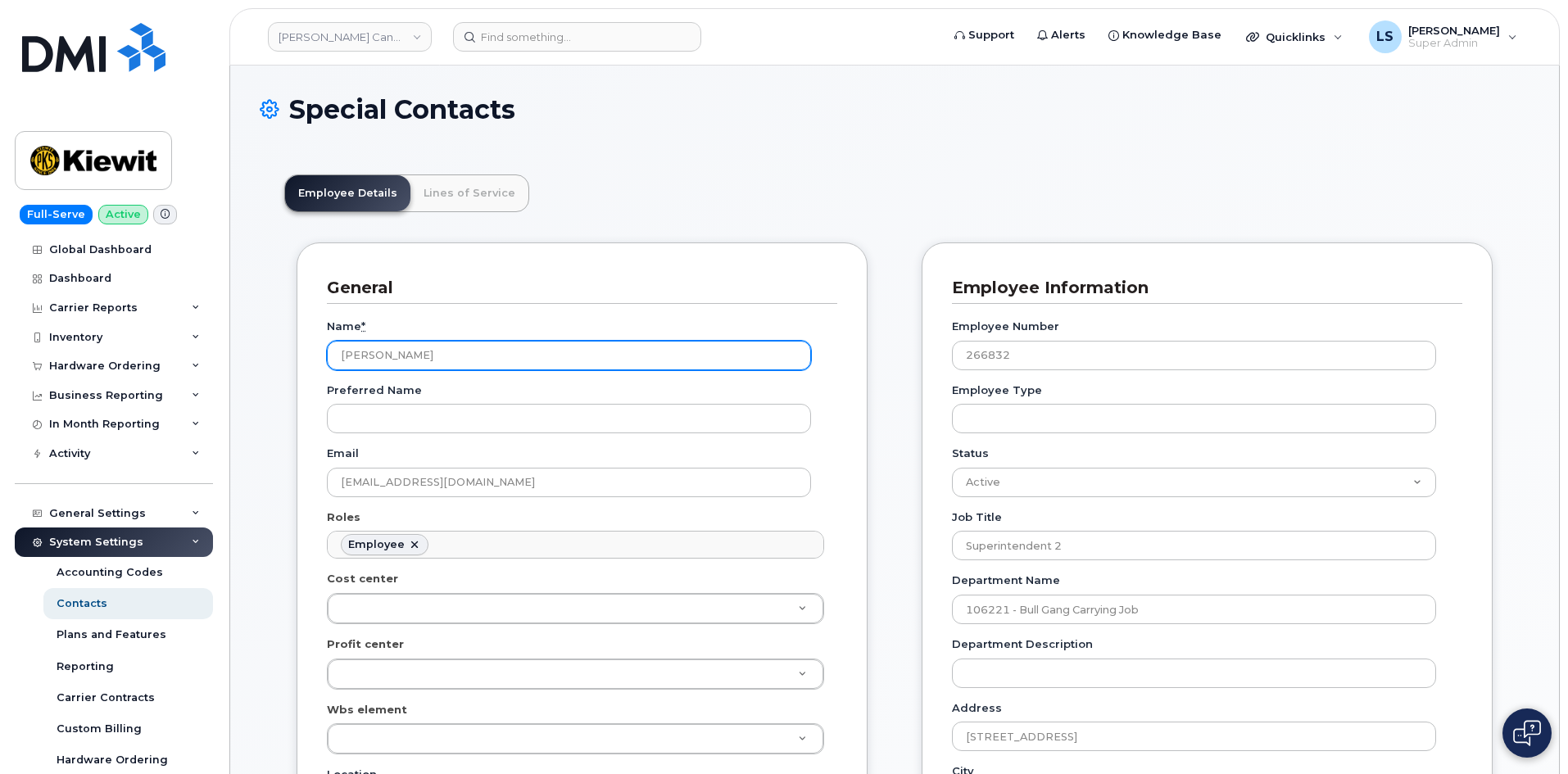
drag, startPoint x: 331, startPoint y: 347, endPoint x: 305, endPoint y: 339, distance: 27.2
click at [306, 339] on div "General Name * [PERSON_NAME] Preferred Name Email [EMAIL_ADDRESS][DOMAIN_NAME] …" at bounding box center [582, 692] width 571 height 898
click at [181, 369] on div "Hardware Ordering" at bounding box center [114, 366] width 199 height 30
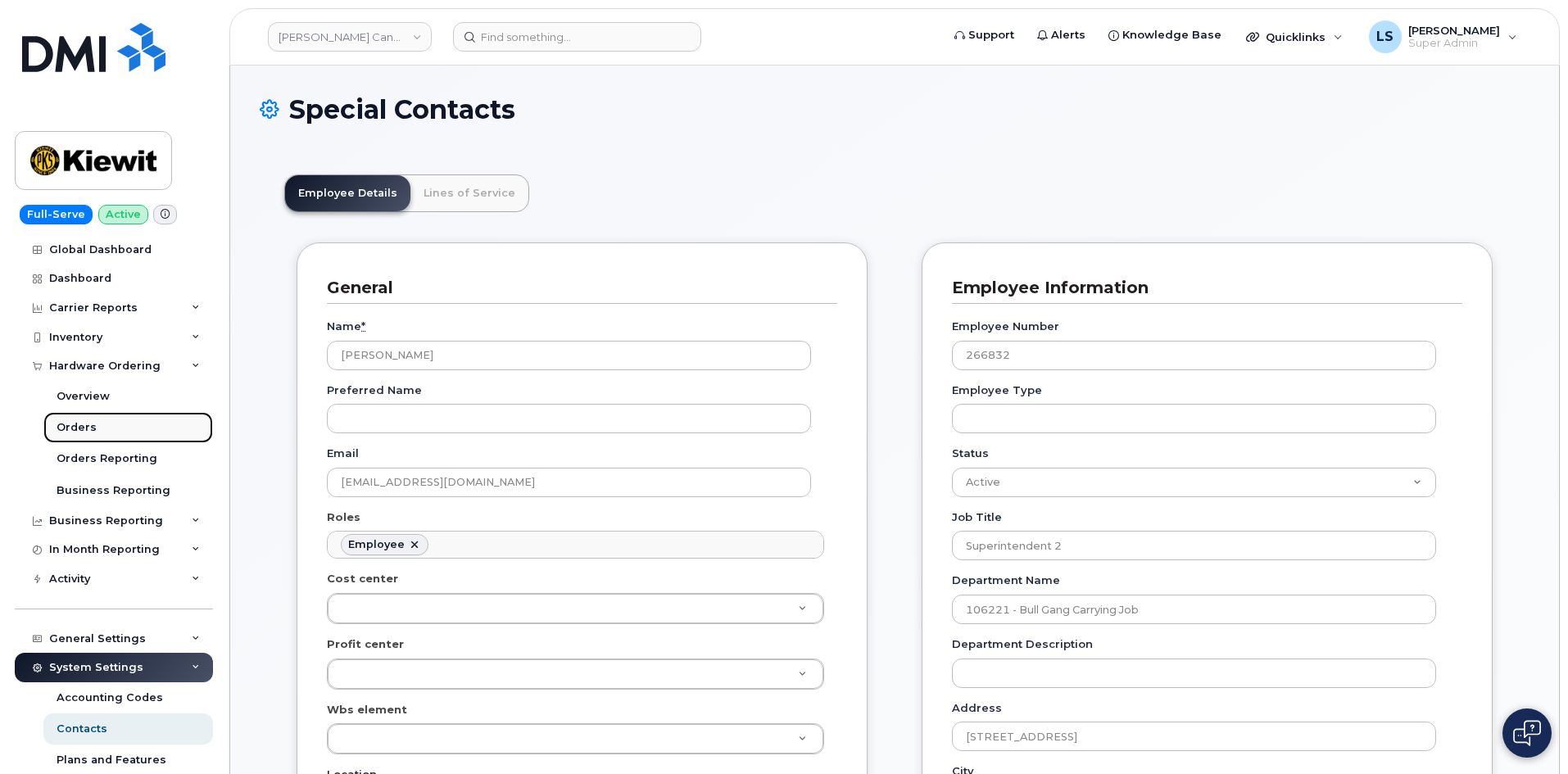
drag, startPoint x: 122, startPoint y: 438, endPoint x: 134, endPoint y: 442, distance: 12.6
click at [122, 440] on link "Orders" at bounding box center [128, 428] width 170 height 31
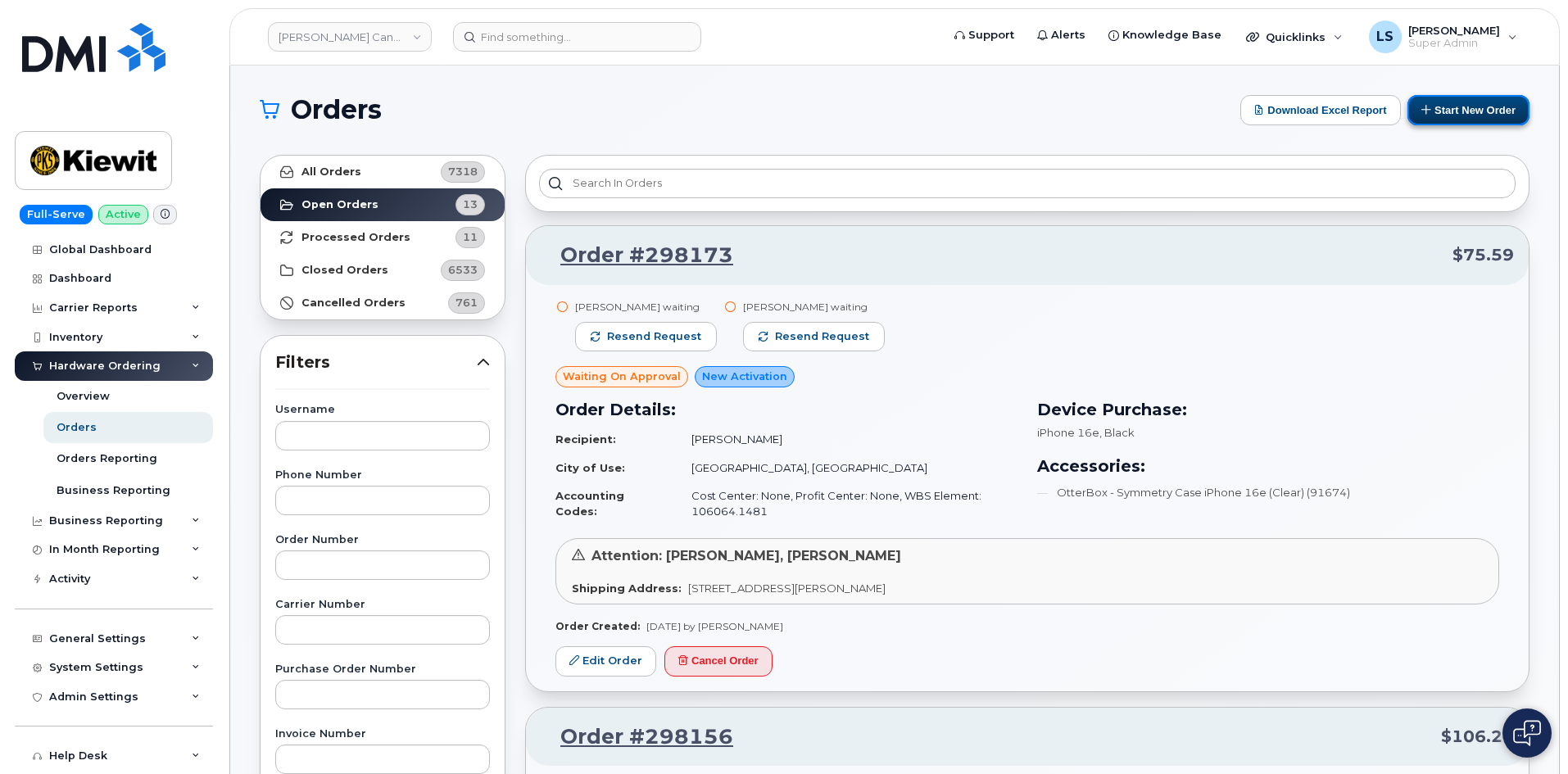
click at [1473, 107] on button "Start New Order" at bounding box center [1468, 110] width 122 height 30
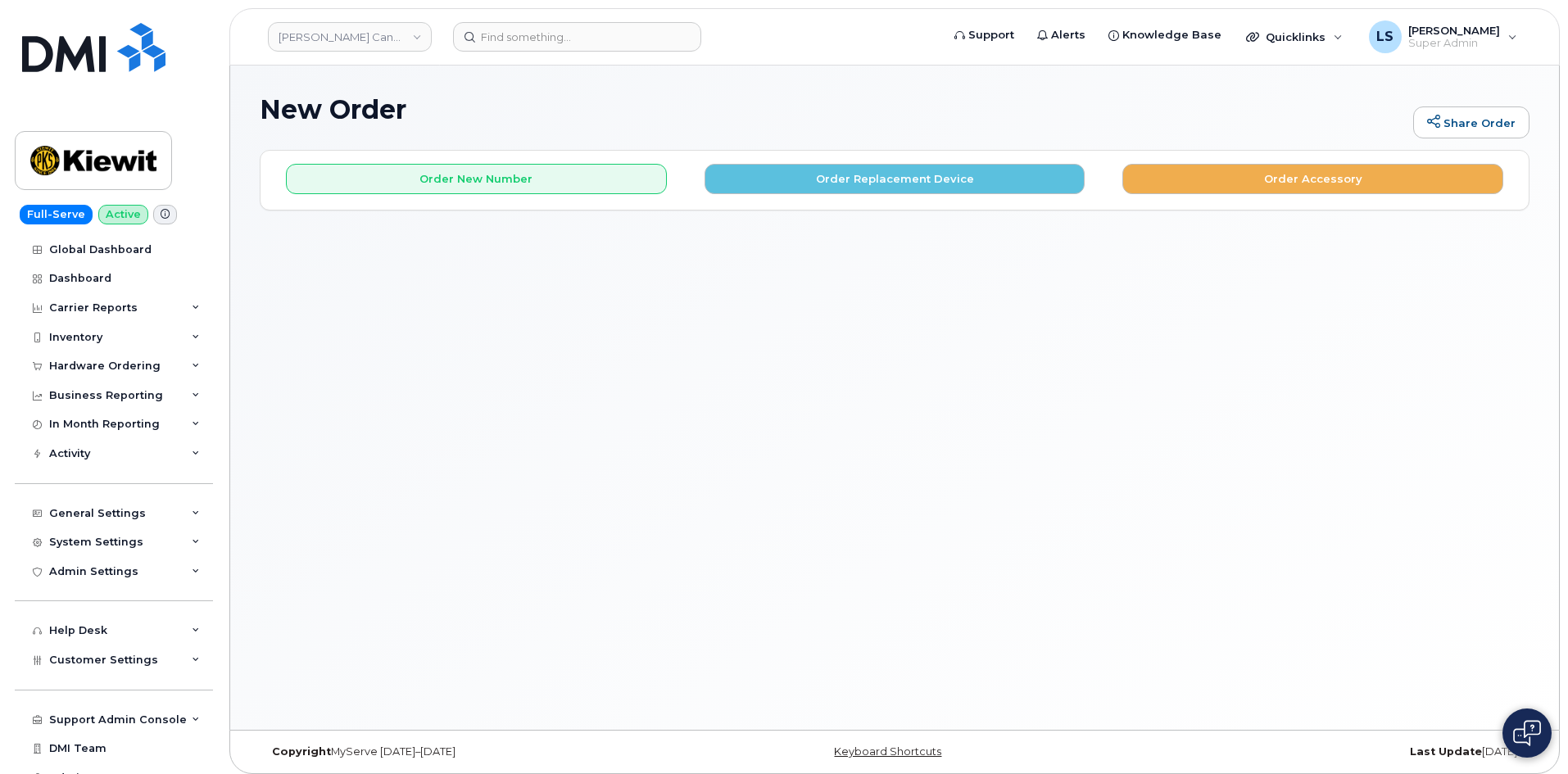
drag, startPoint x: 945, startPoint y: 278, endPoint x: 914, endPoint y: 281, distance: 31.1
drag, startPoint x: 914, startPoint y: 281, endPoint x: 778, endPoint y: 90, distance: 234.5
click at [785, 92] on div "New Order Share Order × Share This Order If you want to allow others to create …" at bounding box center [894, 397] width 1329 height 664
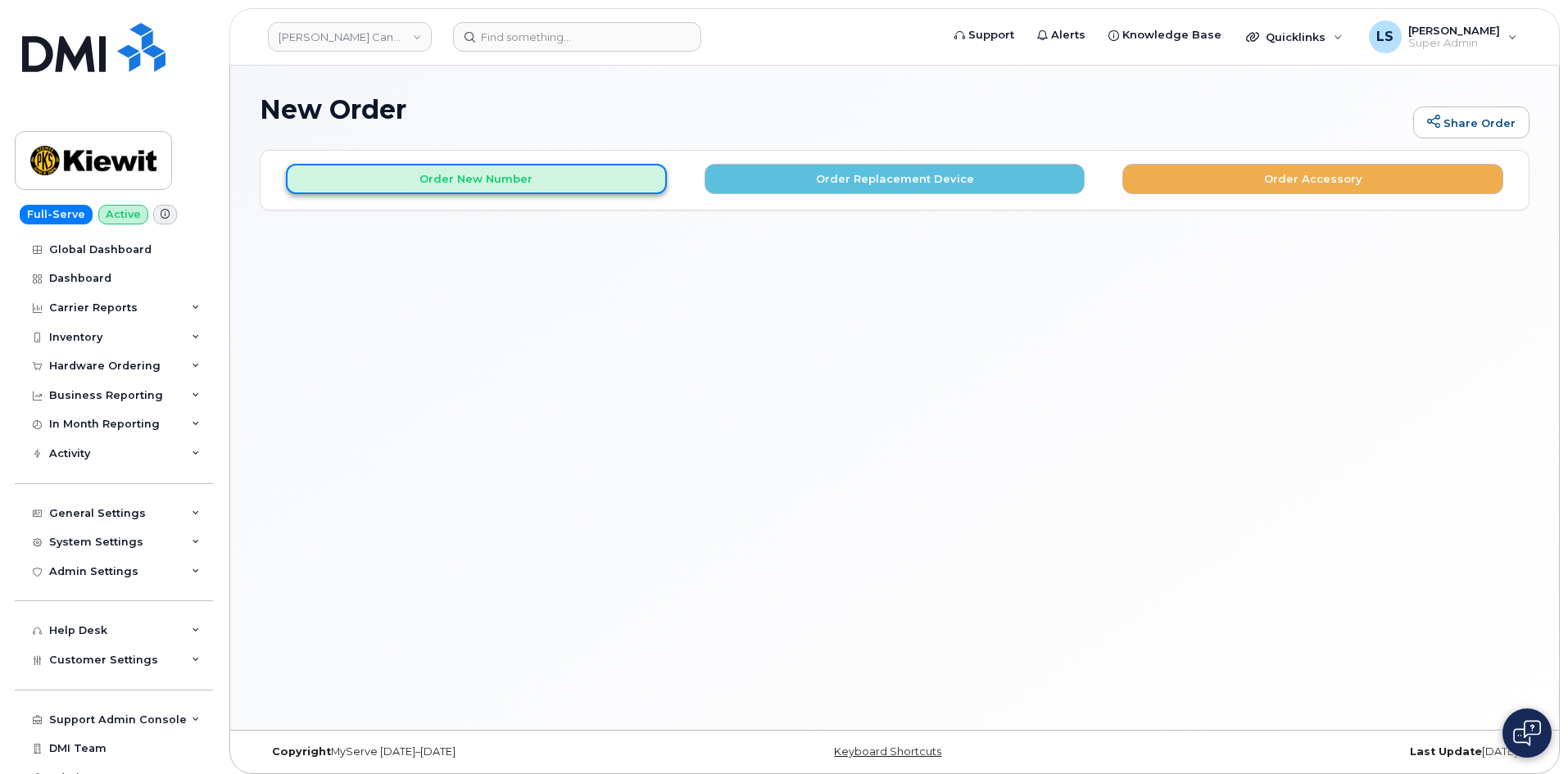
click at [503, 184] on button "Order New Number" at bounding box center [476, 178] width 381 height 30
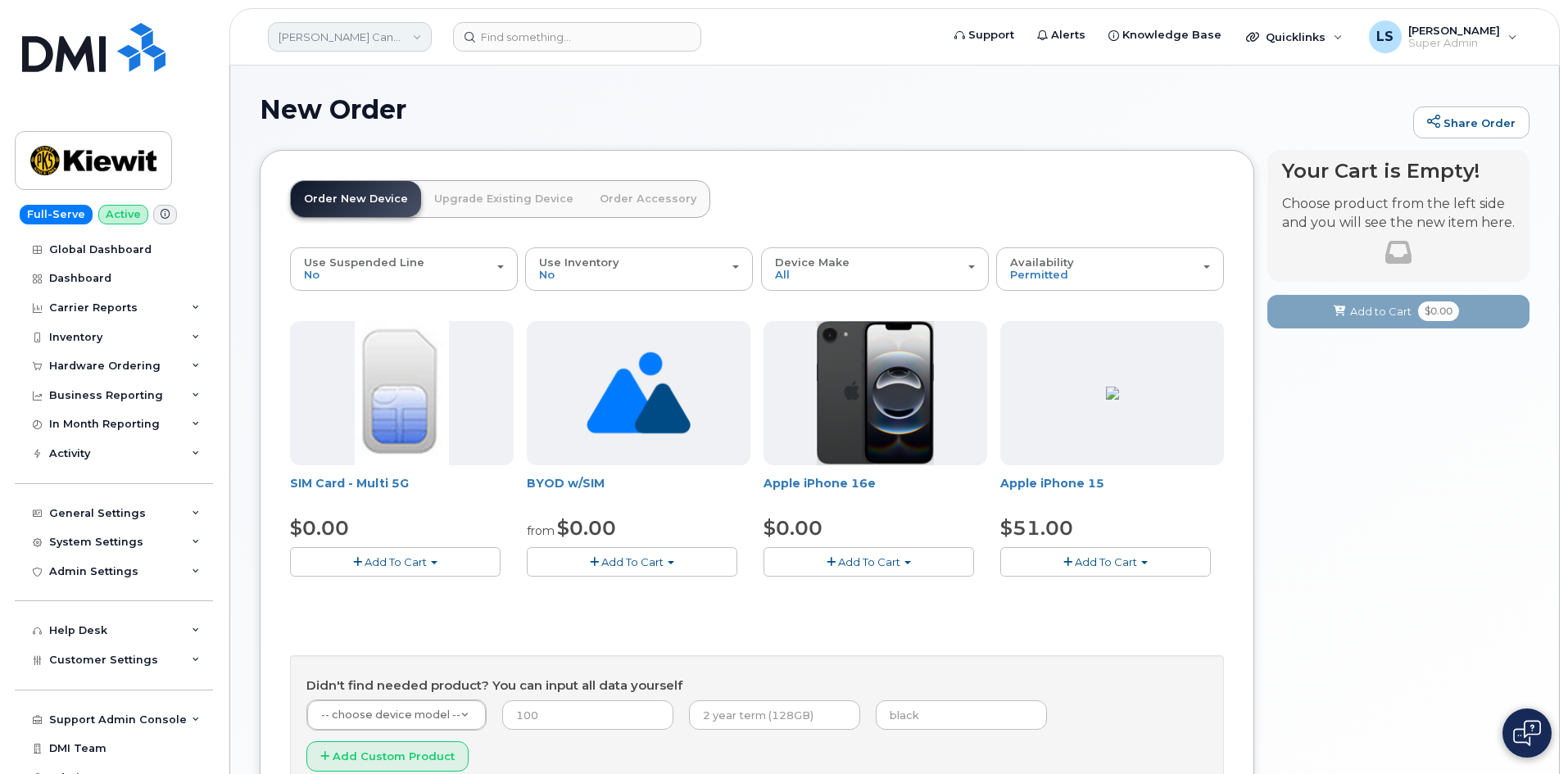
click at [411, 34] on link "[PERSON_NAME] Canada Inc" at bounding box center [350, 37] width 164 height 30
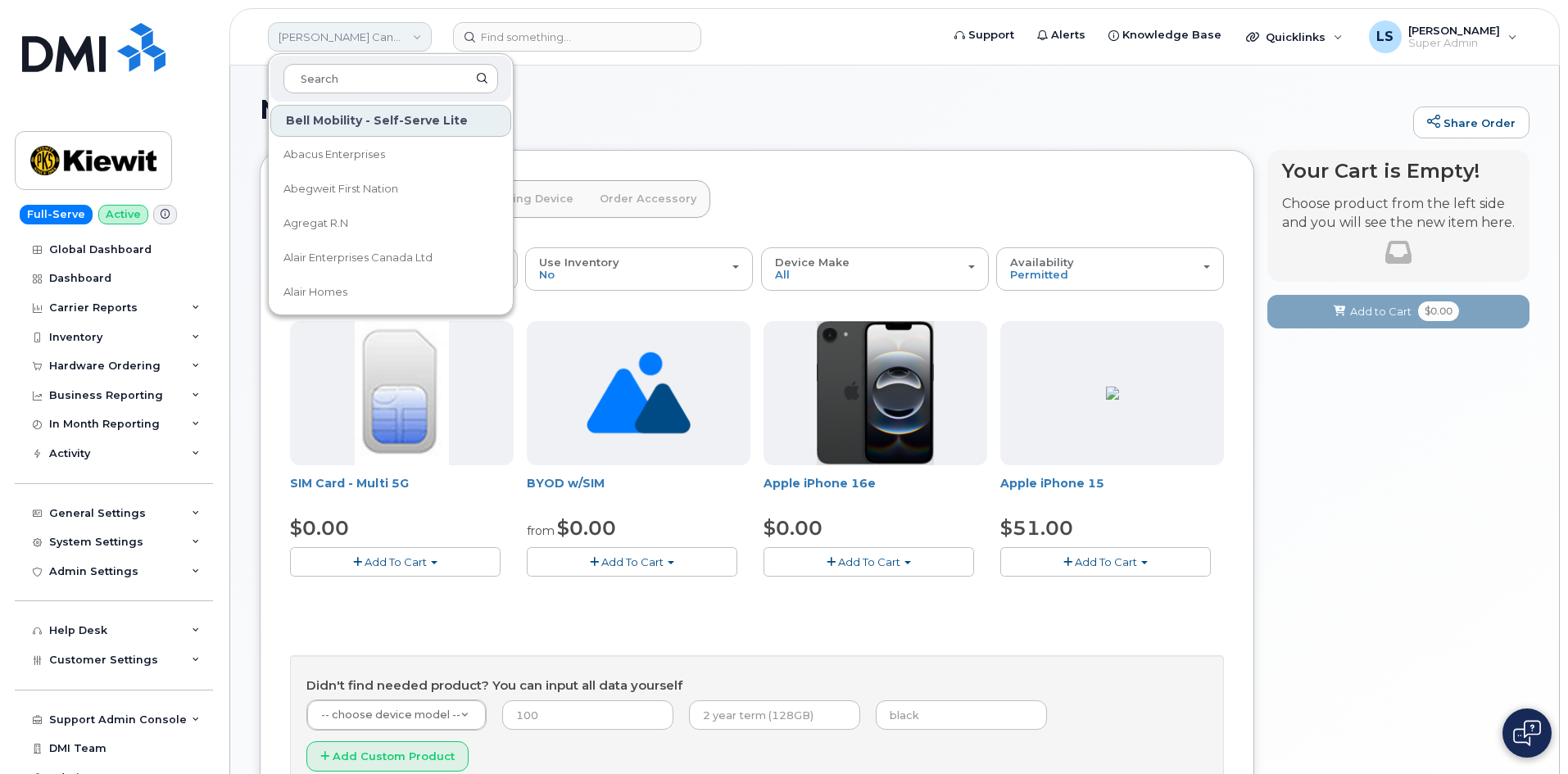
click at [377, 44] on link "[PERSON_NAME] Canada Inc" at bounding box center [350, 37] width 164 height 30
click at [376, 38] on link "[PERSON_NAME] Canada Inc" at bounding box center [350, 37] width 164 height 30
click at [774, 106] on h1 "New Order" at bounding box center [832, 110] width 1145 height 29
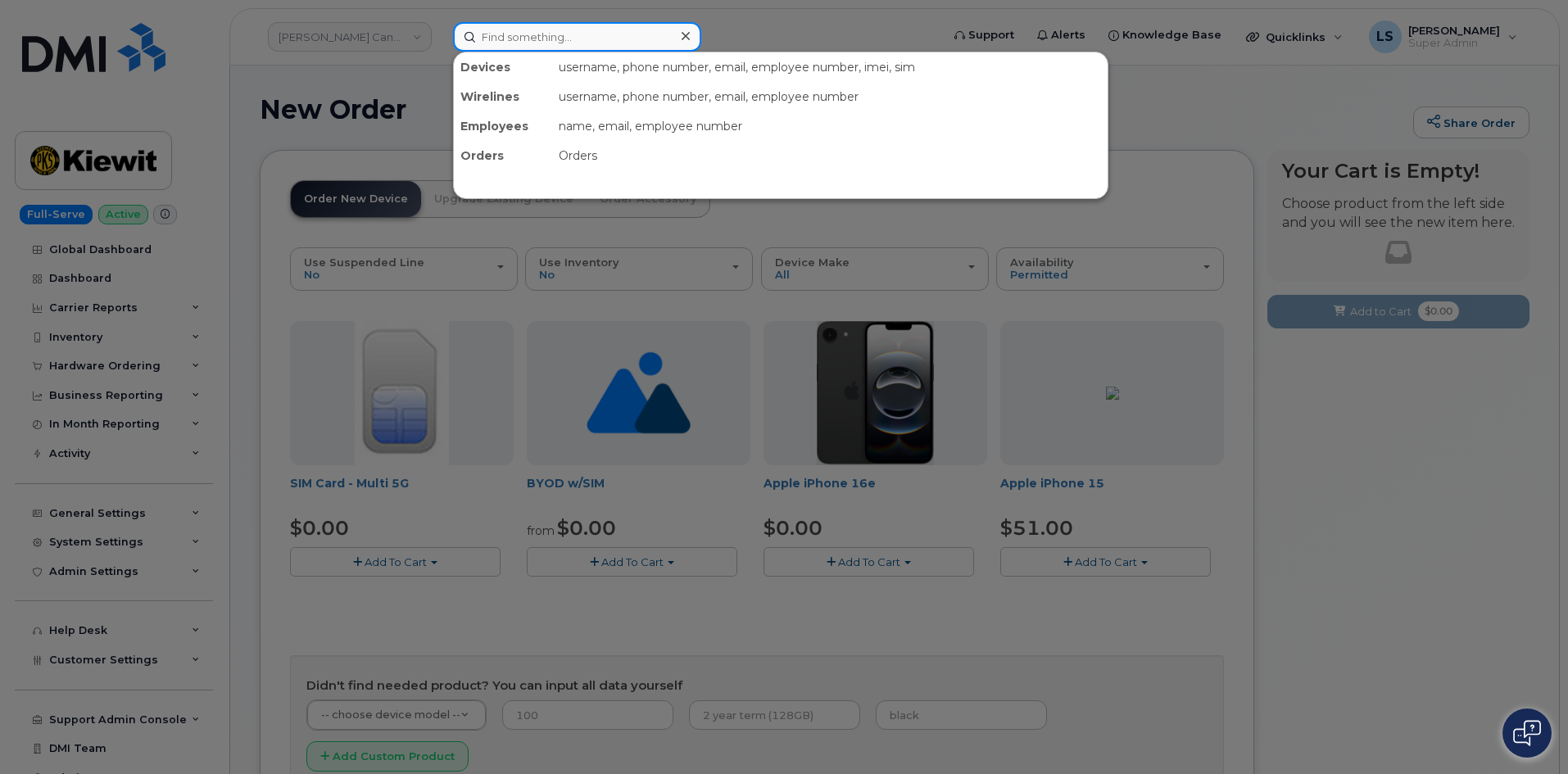
click at [577, 40] on input at bounding box center [577, 37] width 249 height 30
drag, startPoint x: 789, startPoint y: 13, endPoint x: 652, endPoint y: 44, distance: 140.5
click at [789, 13] on div at bounding box center [784, 387] width 1568 height 774
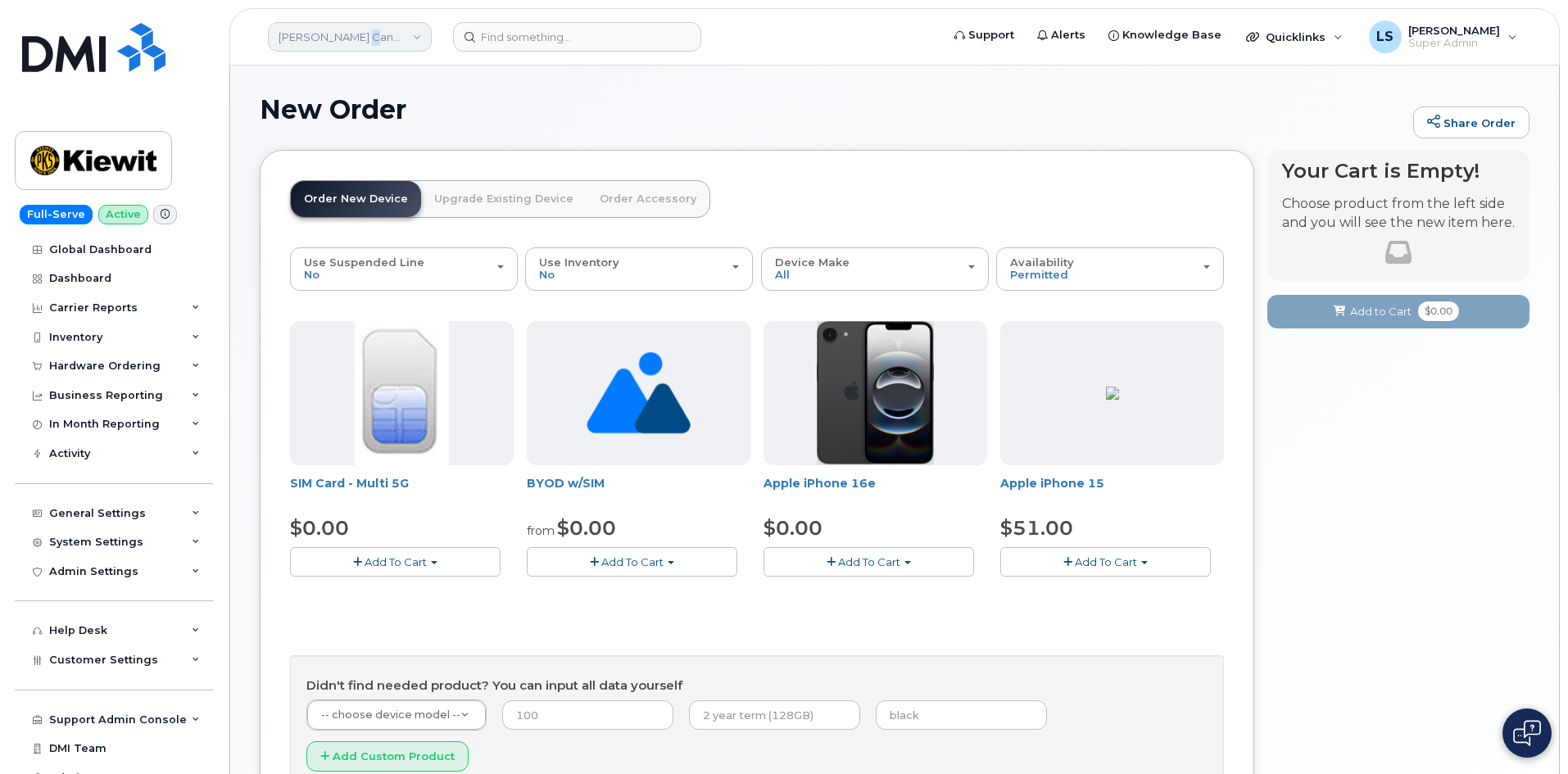
click at [360, 36] on link "[PERSON_NAME] Canada Inc" at bounding box center [350, 37] width 164 height 30
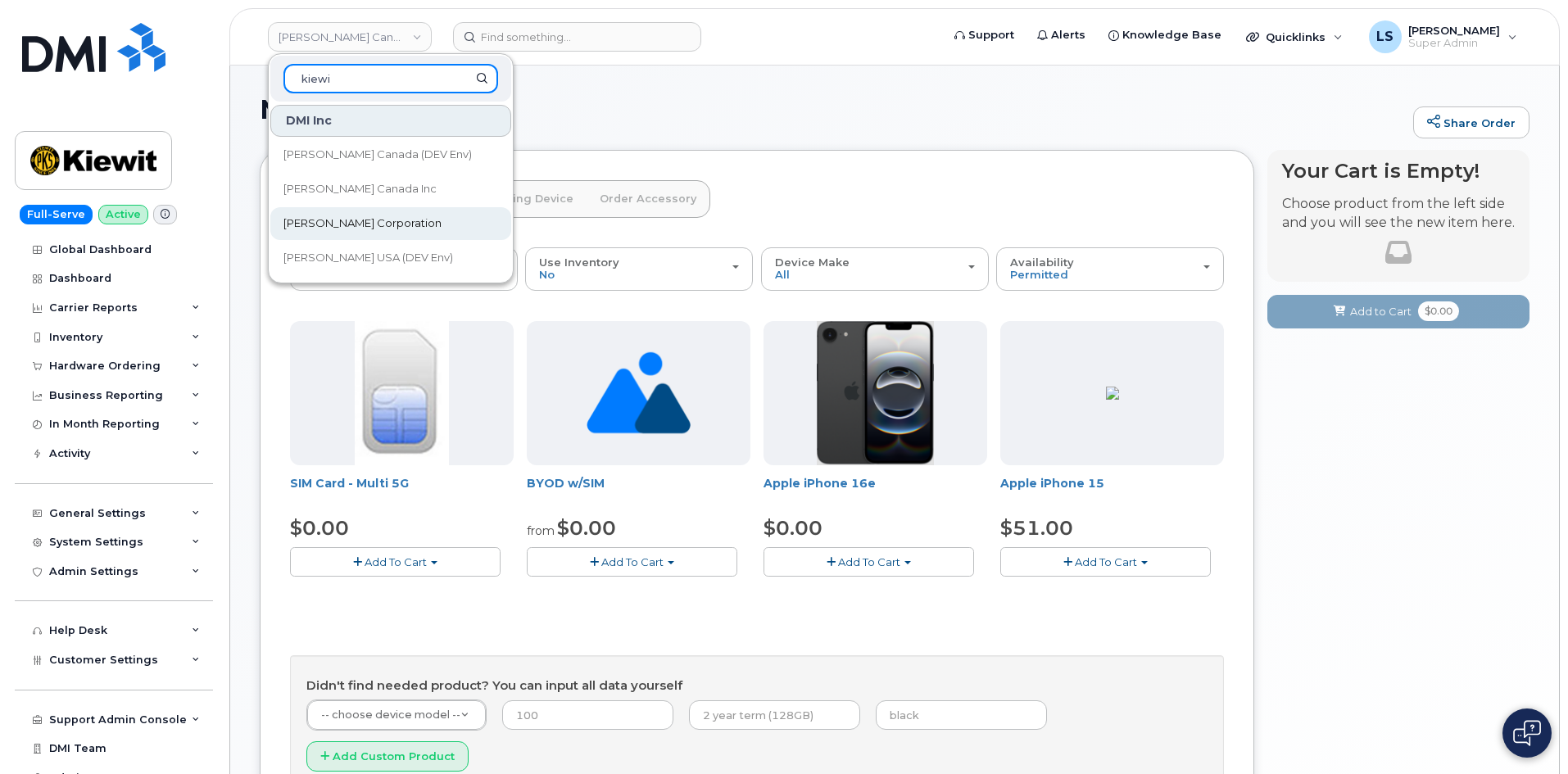
type input "kiewi"
click at [374, 223] on span "[PERSON_NAME] Corporation" at bounding box center [362, 224] width 158 height 16
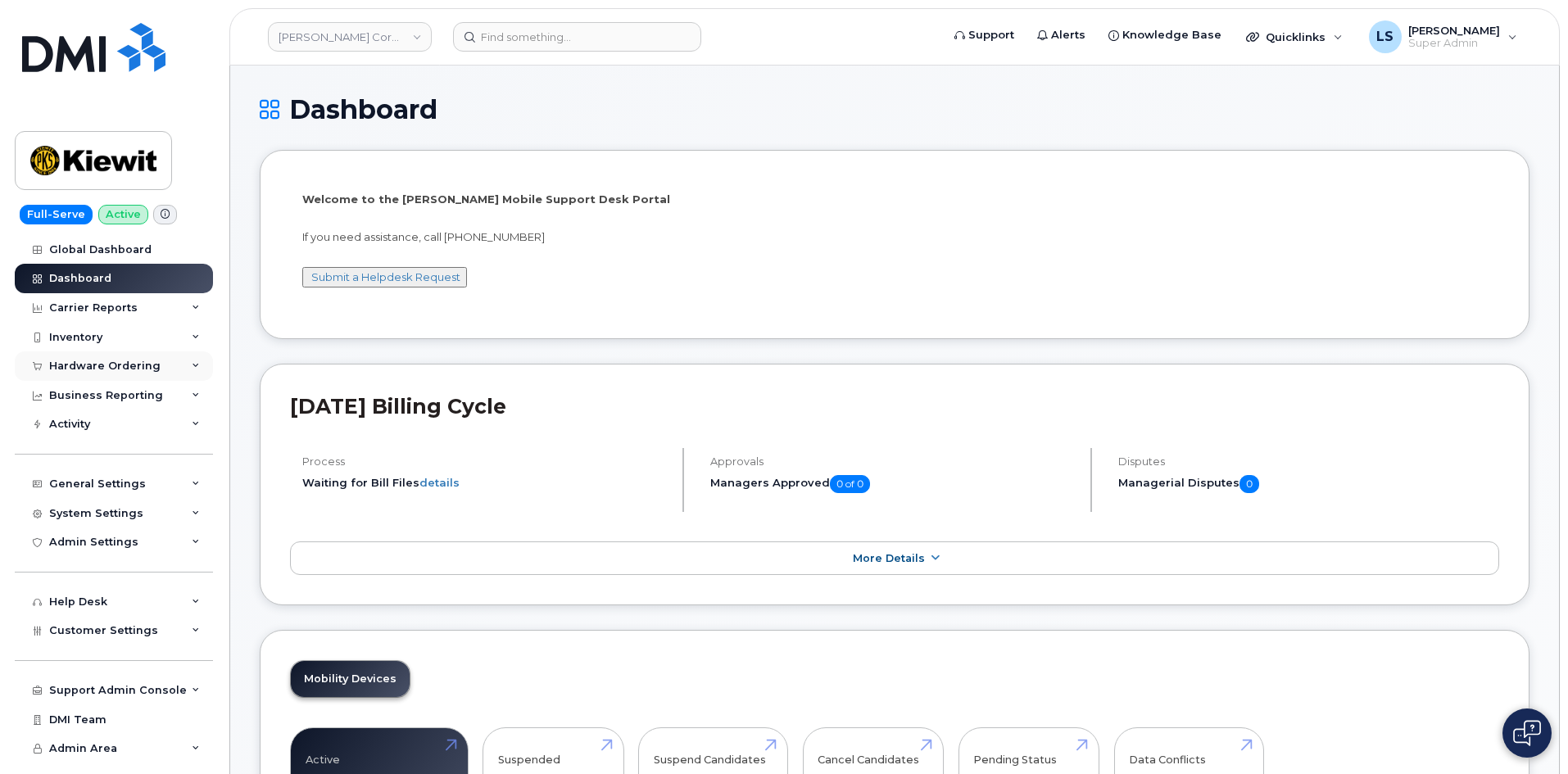
click at [163, 363] on div "Hardware Ordering" at bounding box center [114, 366] width 199 height 30
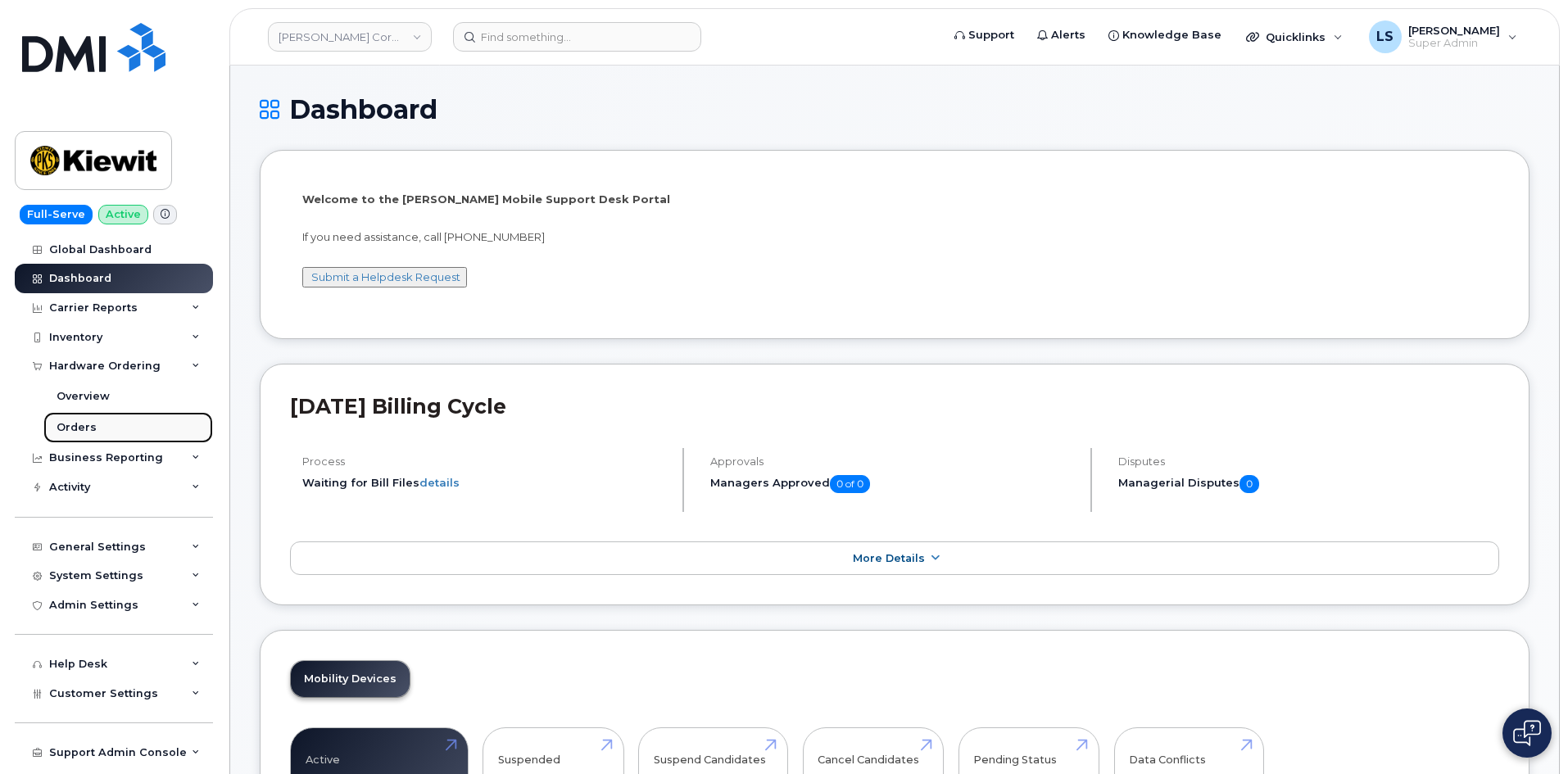
click at [122, 432] on link "Orders" at bounding box center [128, 428] width 170 height 31
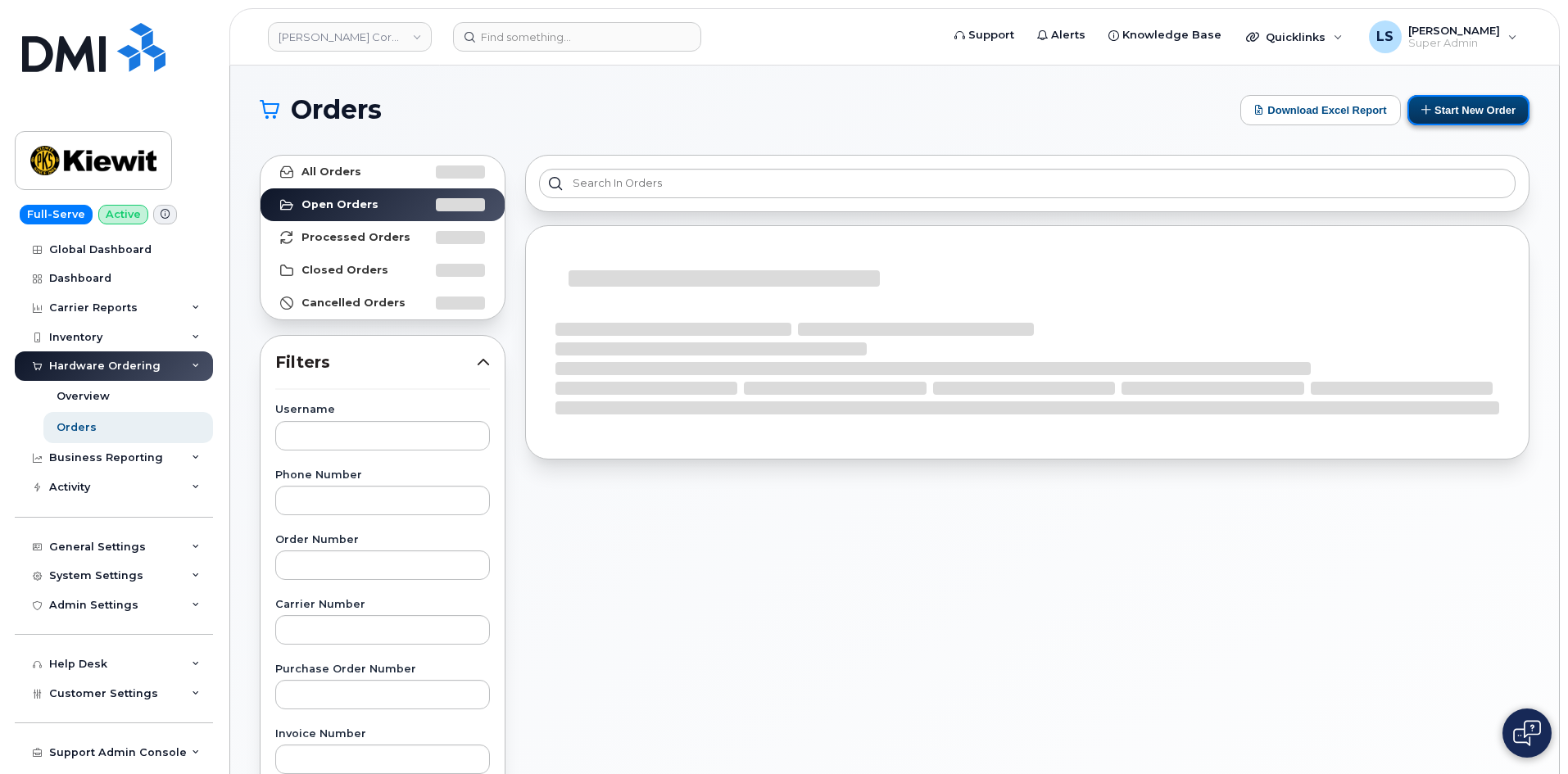
click at [1489, 110] on button "Start New Order" at bounding box center [1468, 110] width 122 height 30
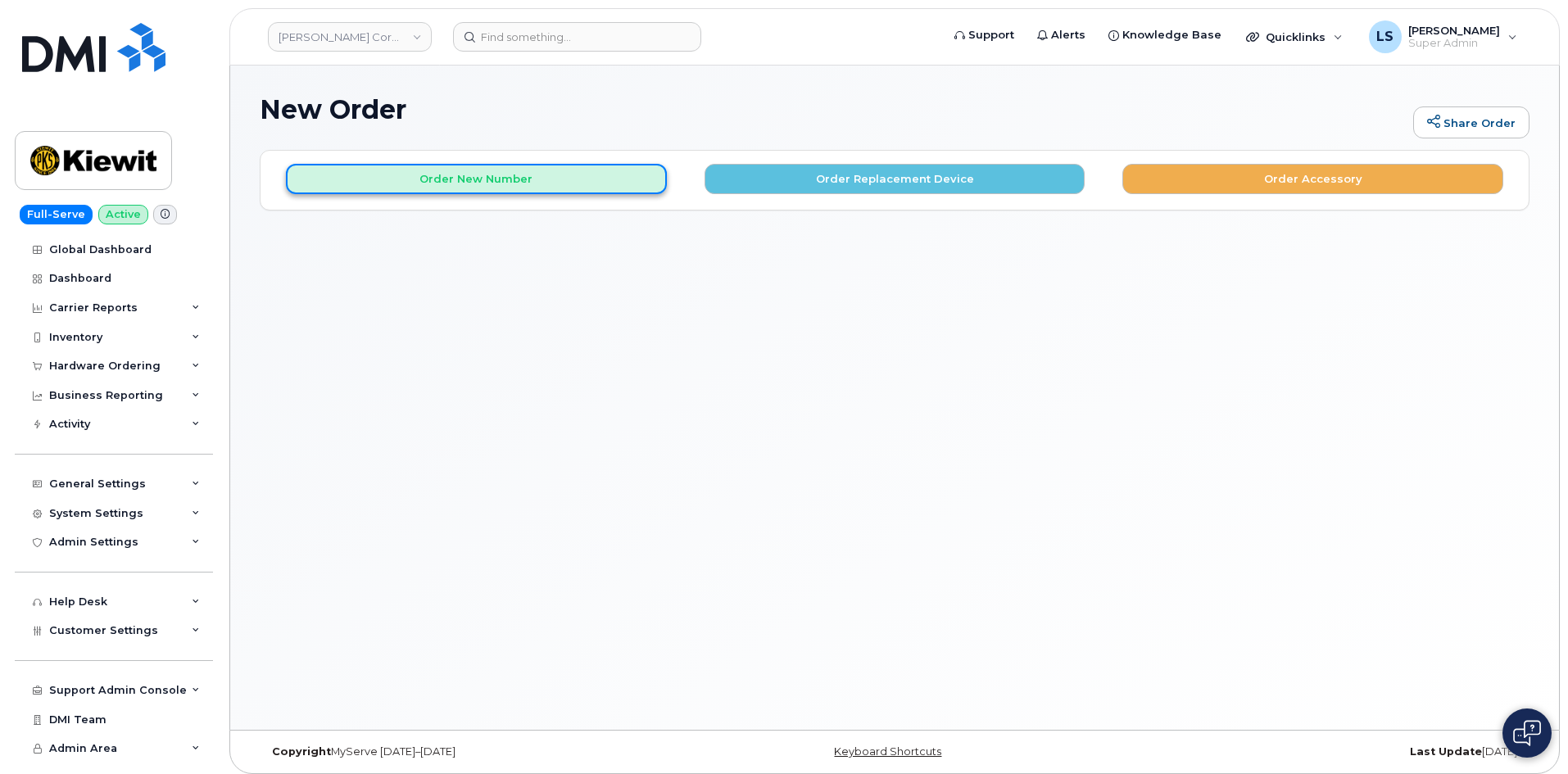
click at [566, 180] on button "Order New Number" at bounding box center [476, 178] width 381 height 30
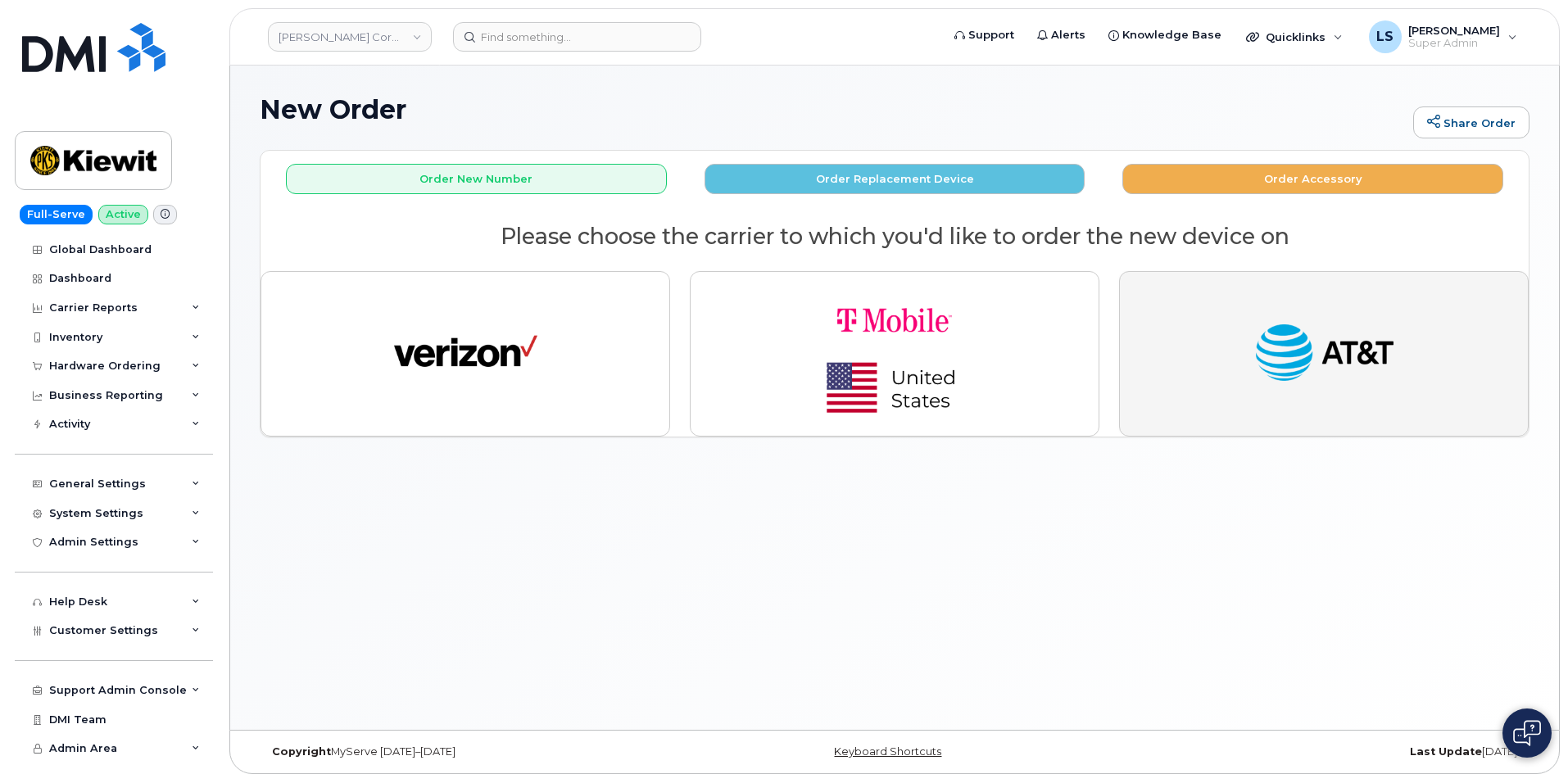
click at [1361, 374] on img "button" at bounding box center [1324, 354] width 144 height 73
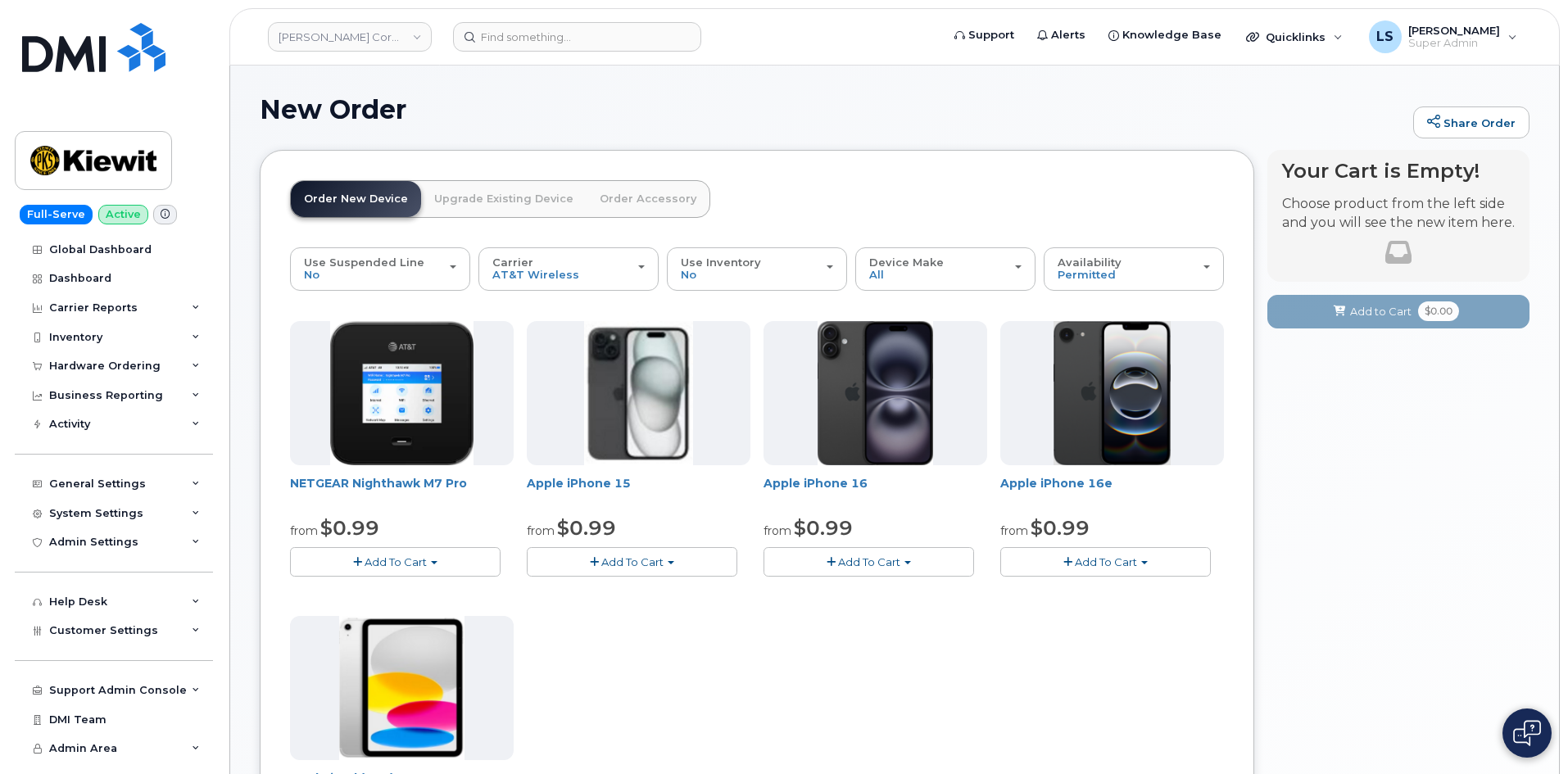
click at [664, 553] on button "Add To Cart" at bounding box center [631, 562] width 210 height 29
click at [657, 590] on link "$0.99 - 2 Year Activation (128GB)" at bounding box center [636, 592] width 211 height 20
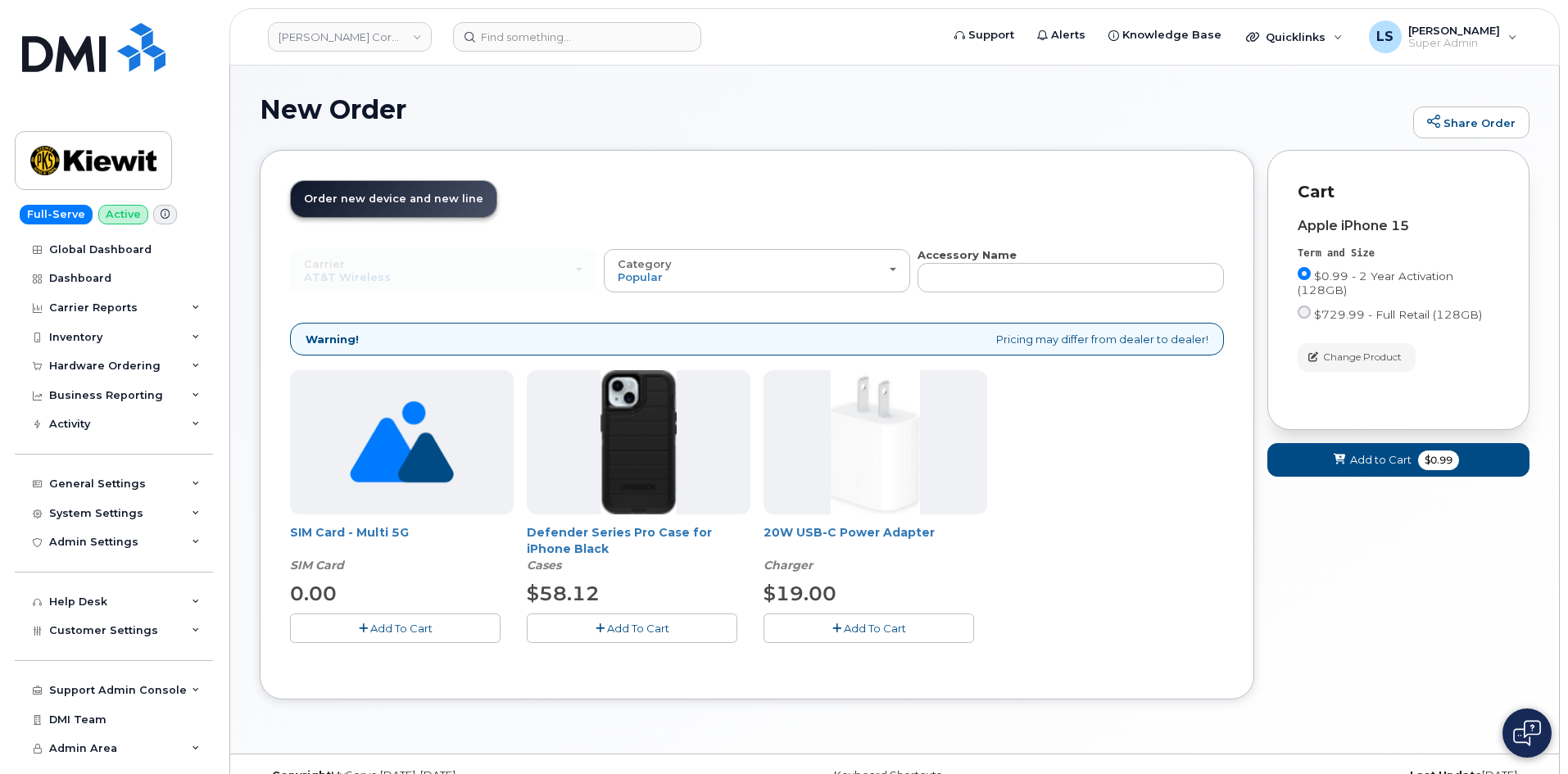
click at [620, 629] on span "Add To Cart" at bounding box center [638, 628] width 63 height 13
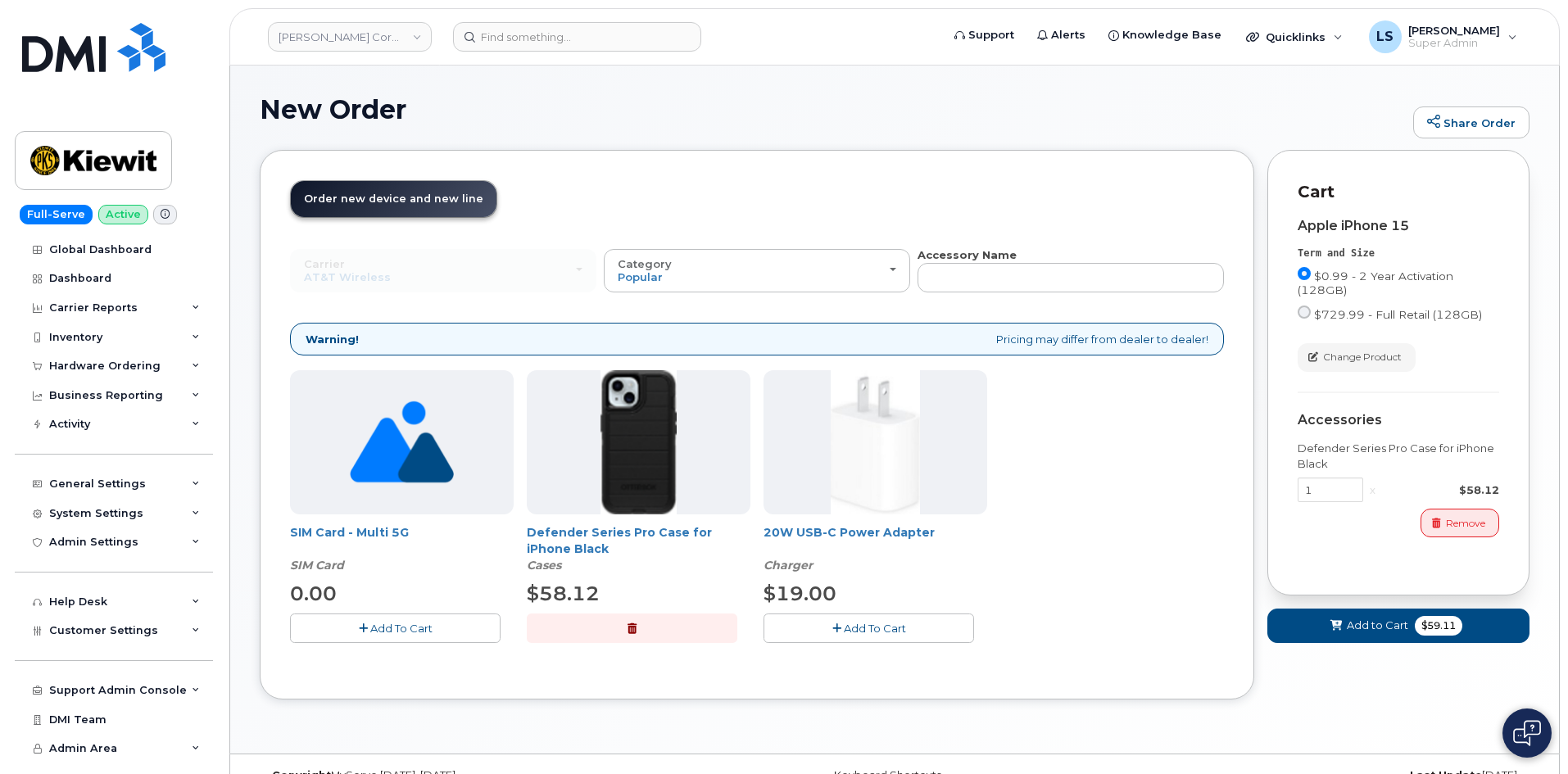
drag, startPoint x: 909, startPoint y: 624, endPoint x: 1002, endPoint y: 651, distance: 96.8
click at [909, 623] on button "Add To Cart" at bounding box center [868, 628] width 210 height 29
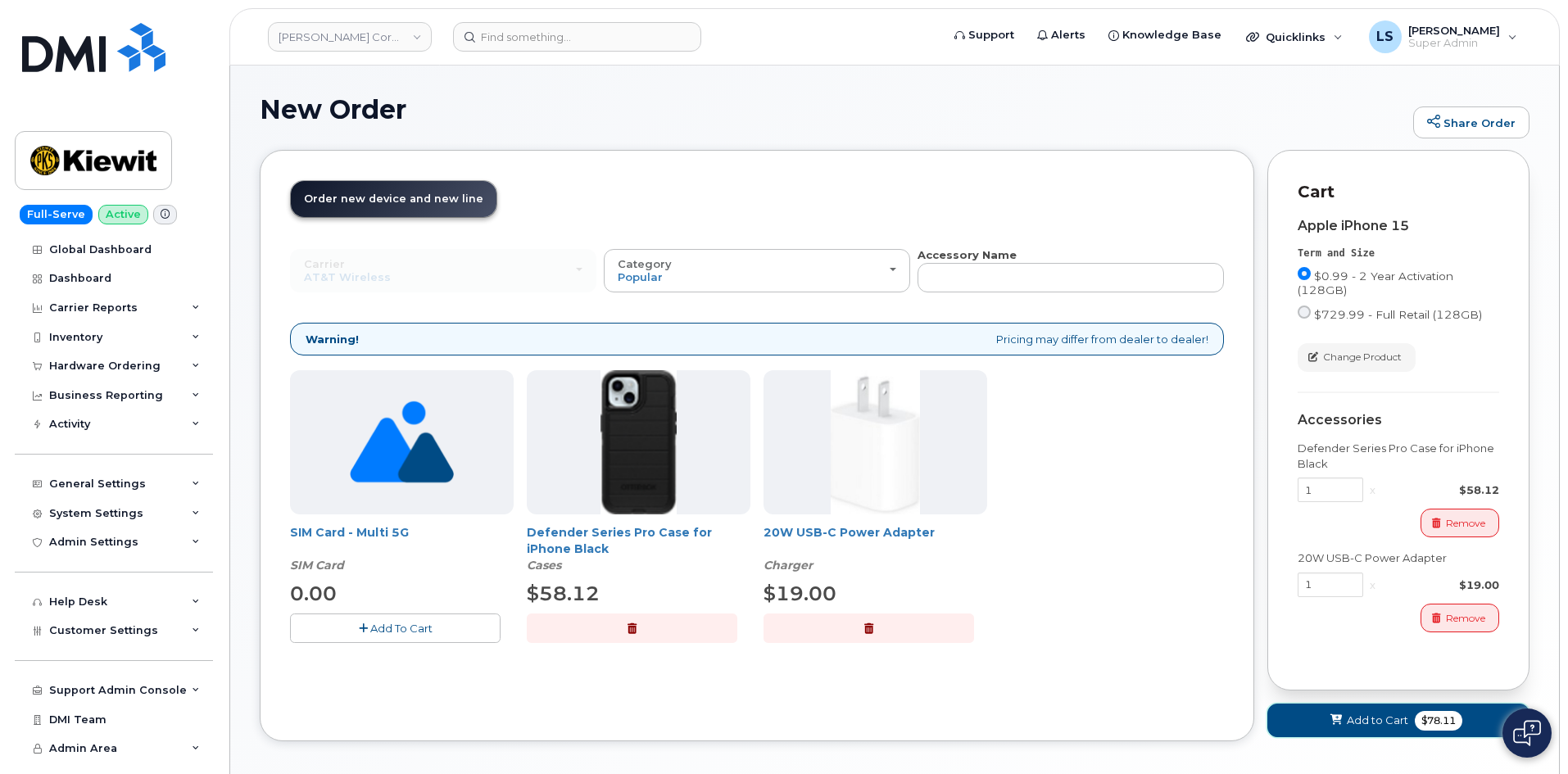
click at [1392, 712] on button "Add to Cart $78.11" at bounding box center [1398, 720] width 262 height 34
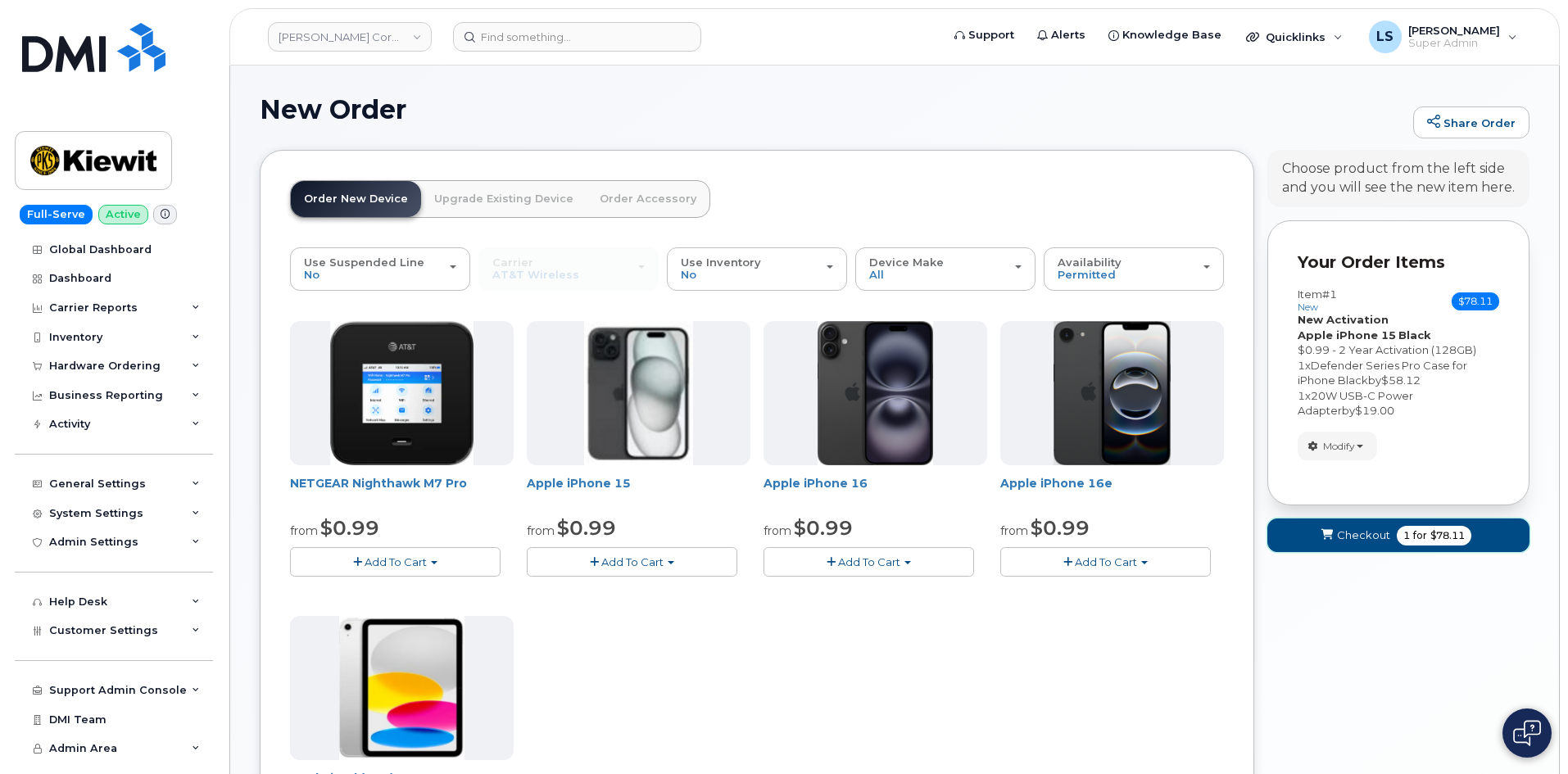
click at [1450, 535] on span "$78.11" at bounding box center [1448, 535] width 35 height 14
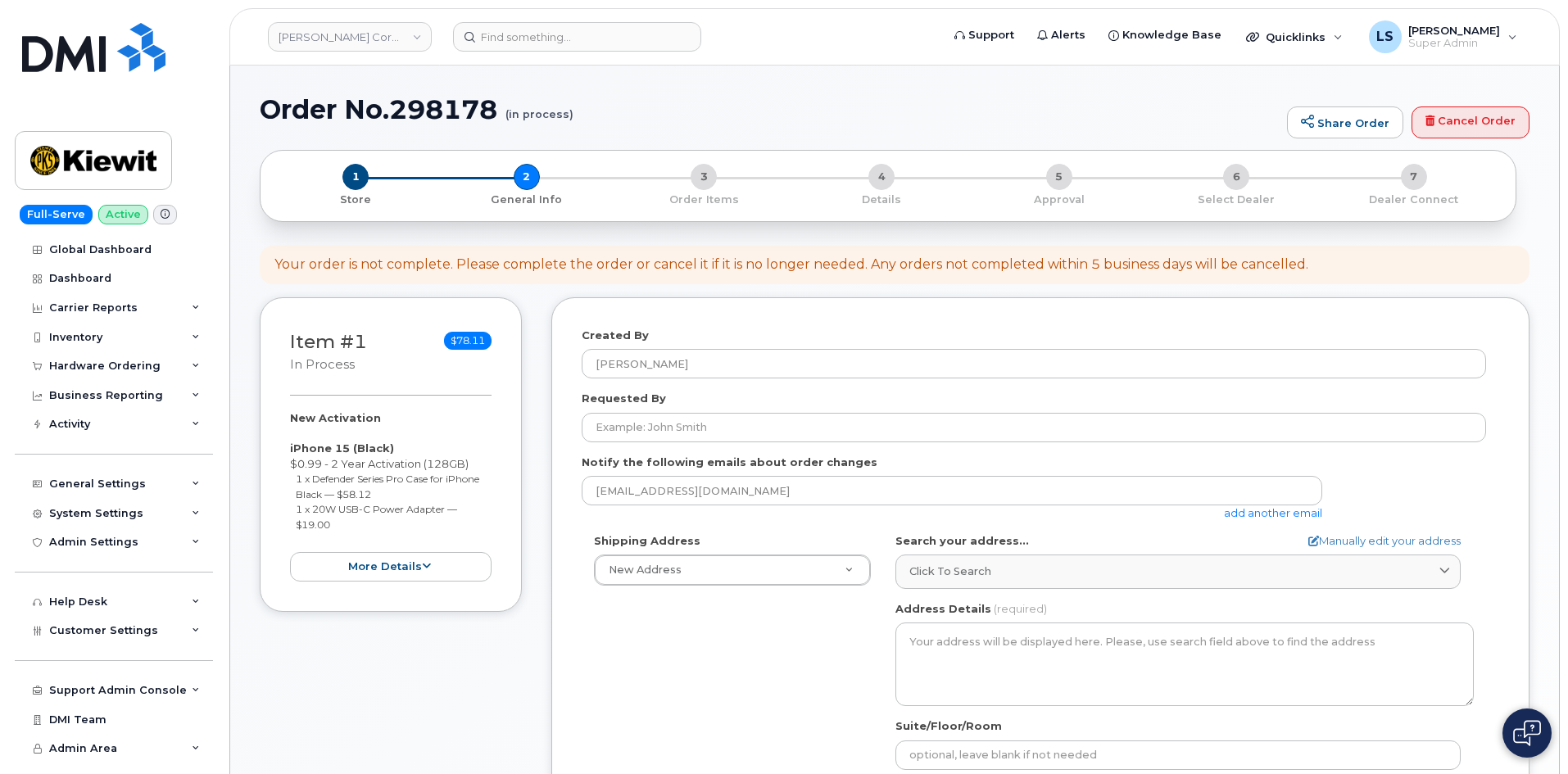
select select
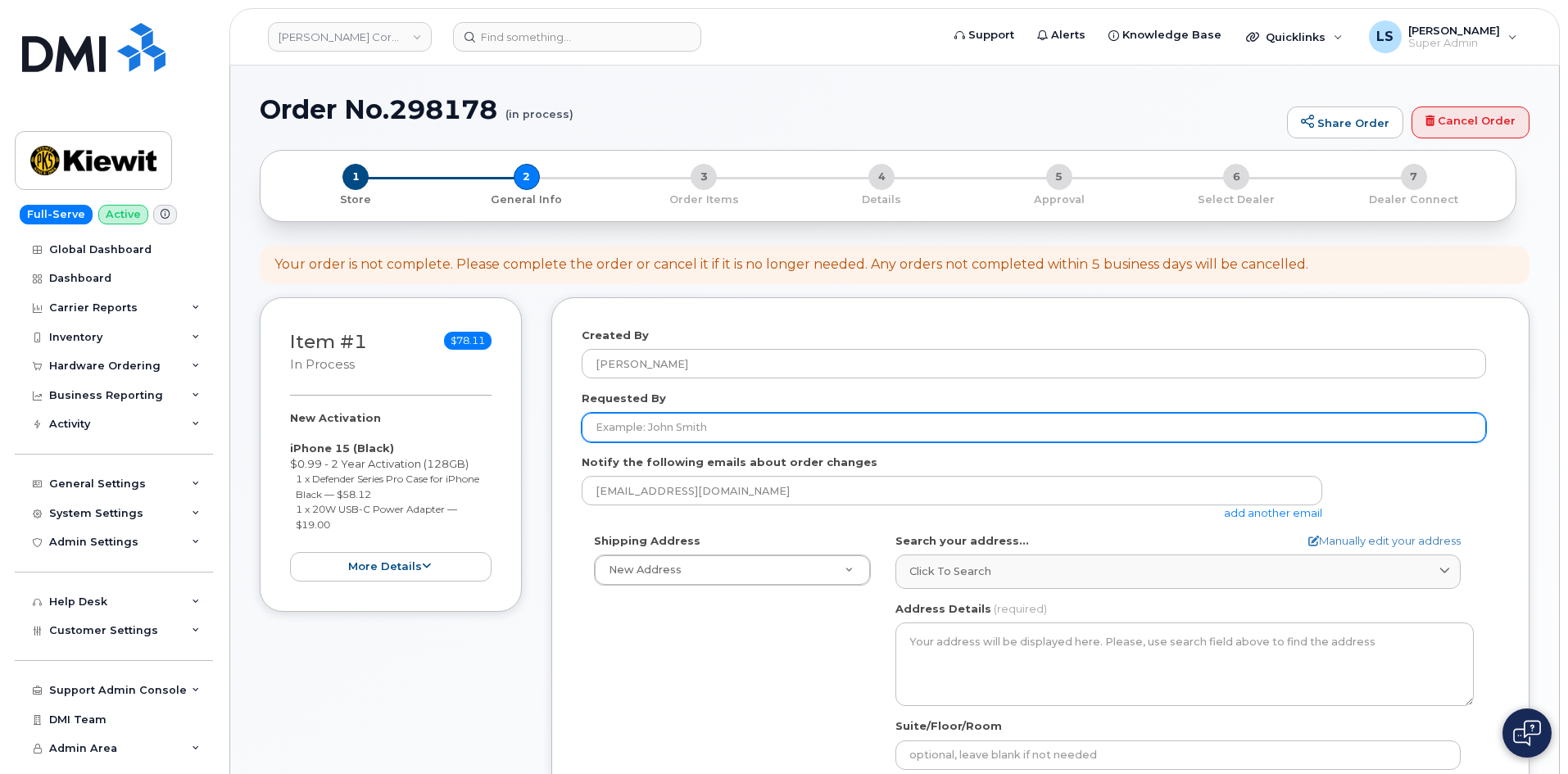
click at [718, 425] on input "Requested By" at bounding box center [1033, 427] width 904 height 30
paste input "[PERSON_NAME]"
type input "[PERSON_NAME]"
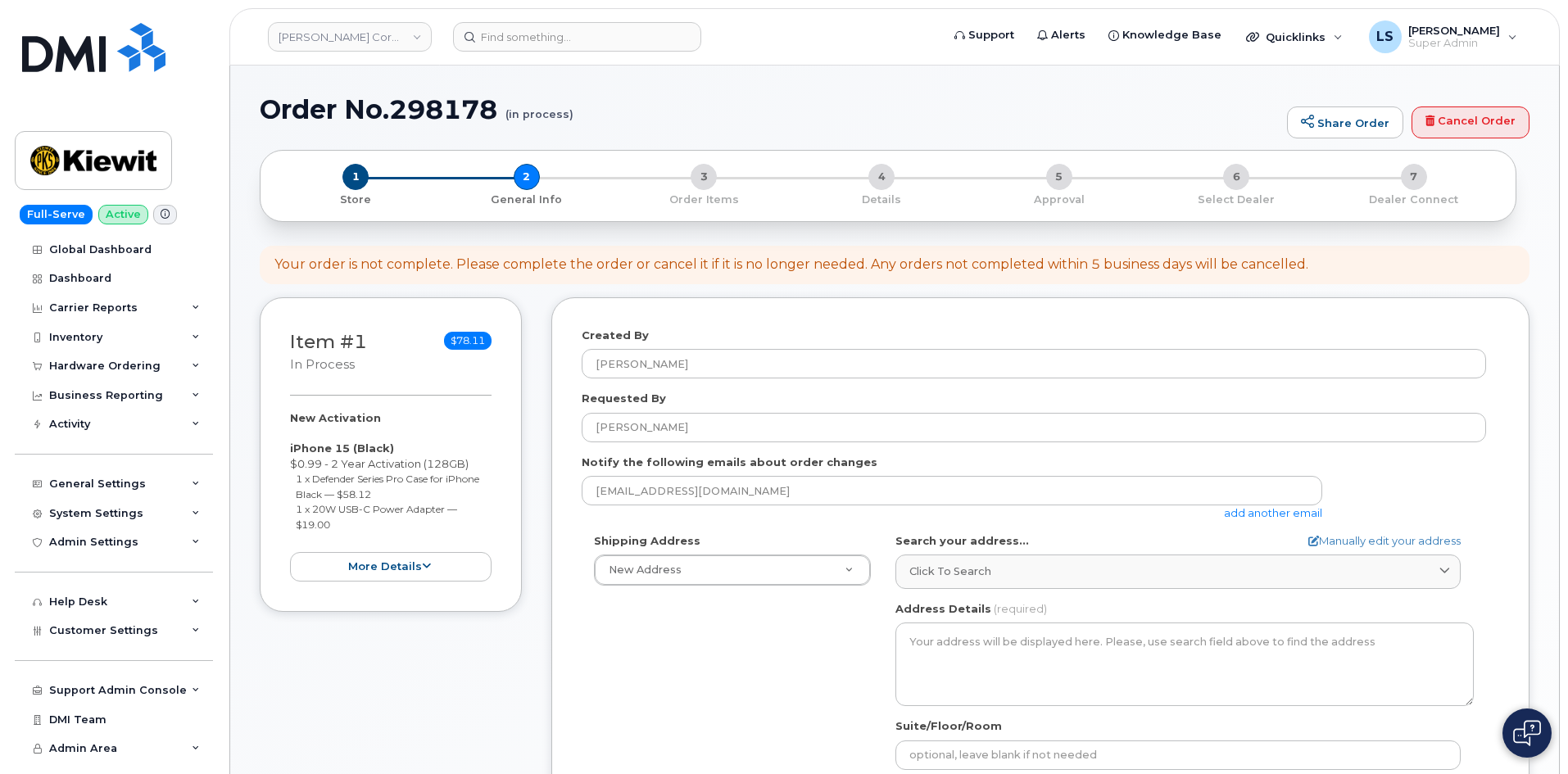
click at [760, 393] on div "Requested By Juan Gonzalez" at bounding box center [1040, 416] width 917 height 52
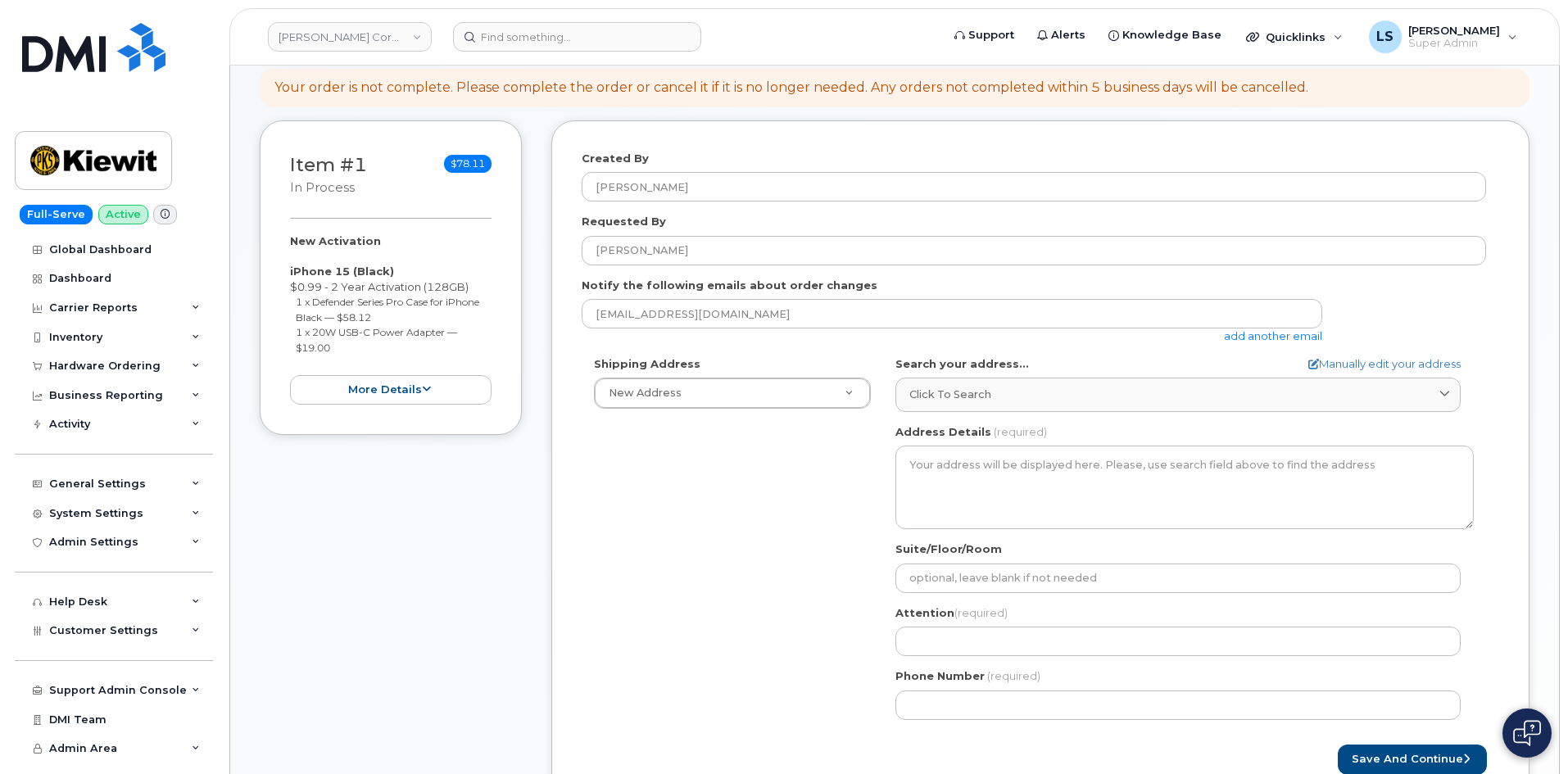
scroll to position [328, 0]
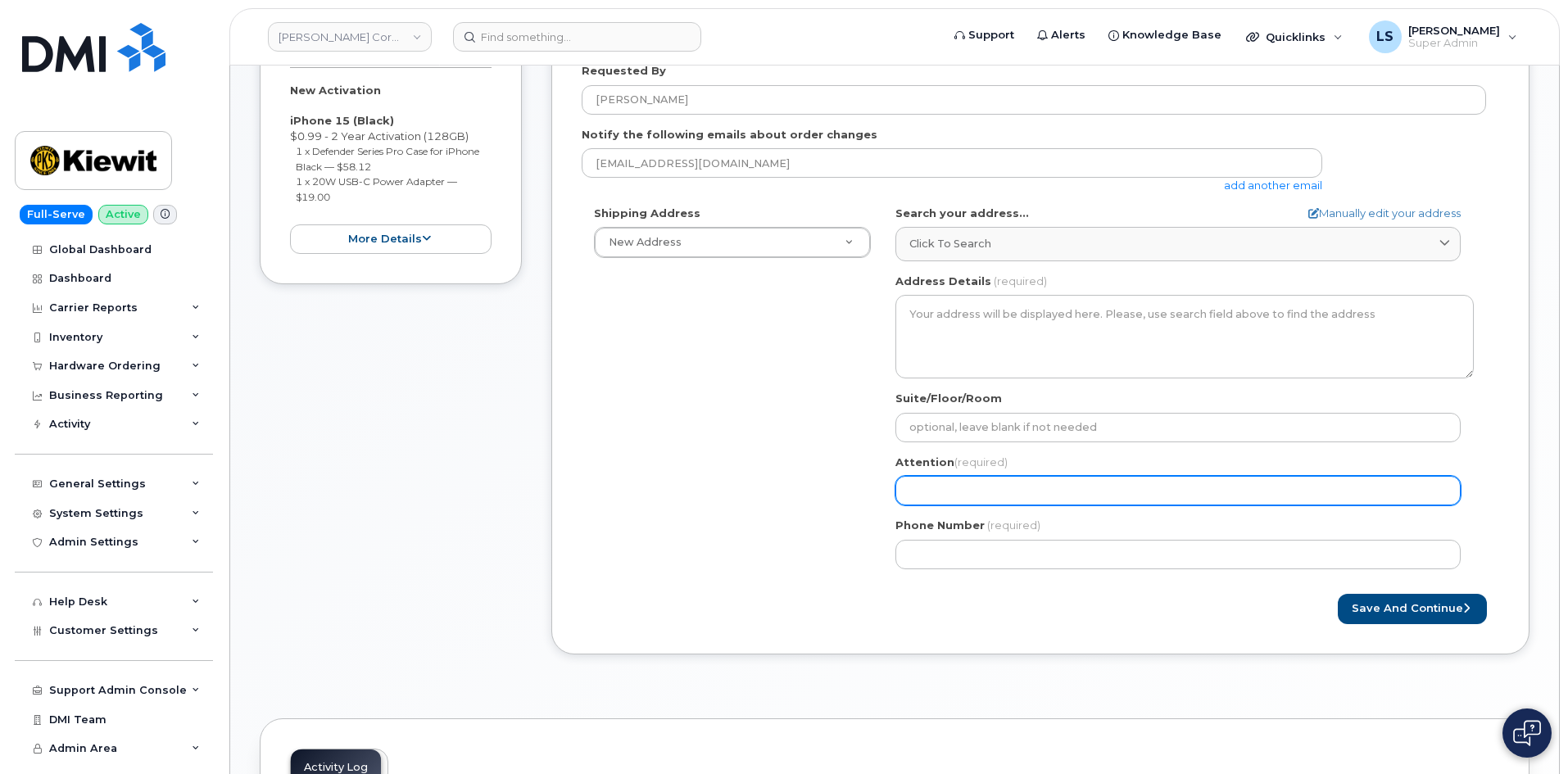
click at [1069, 476] on input "Attention (required)" at bounding box center [1178, 491] width 565 height 30
paste input "[PERSON_NAME]"
select select
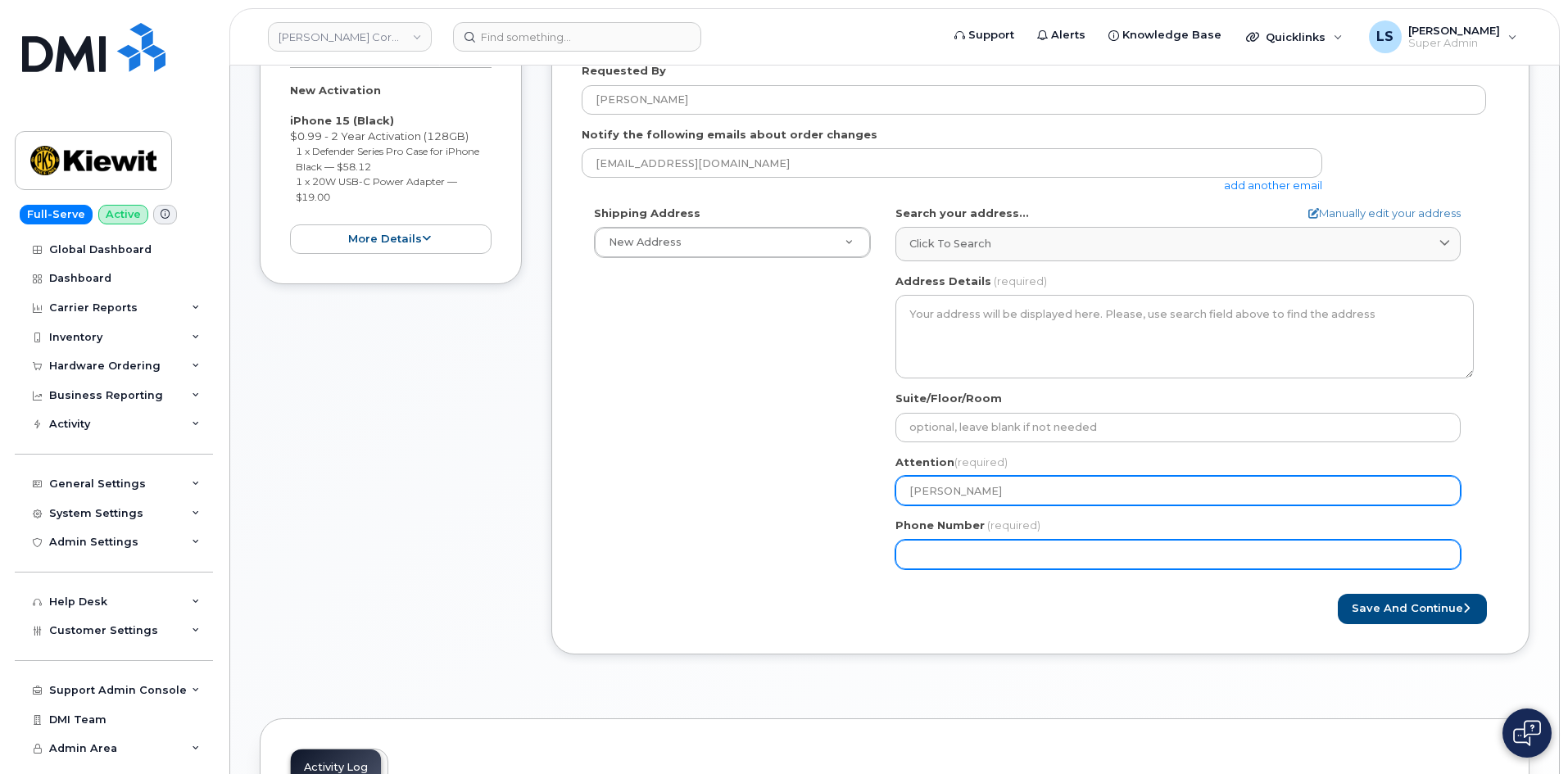
type input "[PERSON_NAME]"
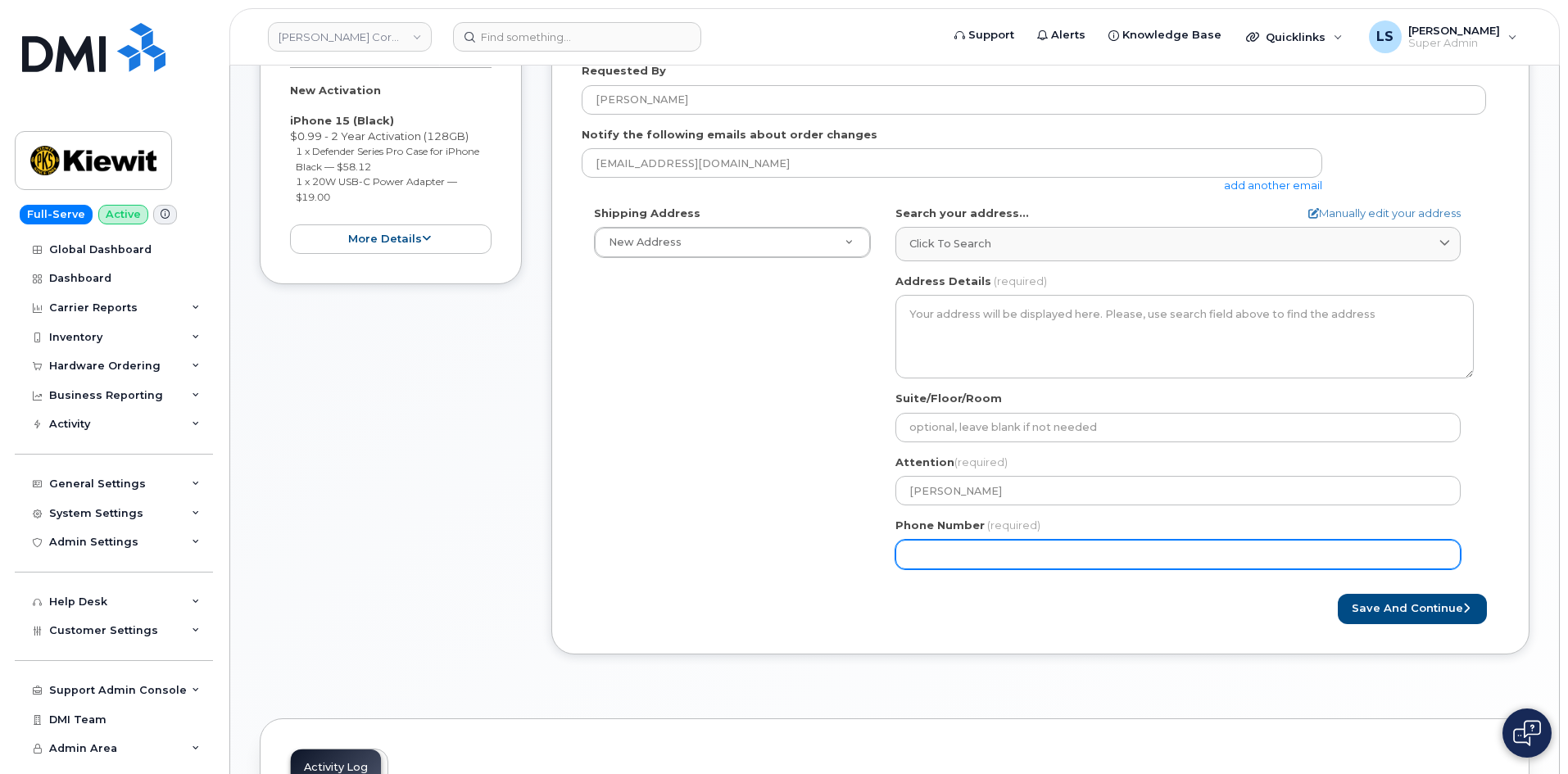
click at [919, 560] on input "Phone Number" at bounding box center [1178, 554] width 565 height 30
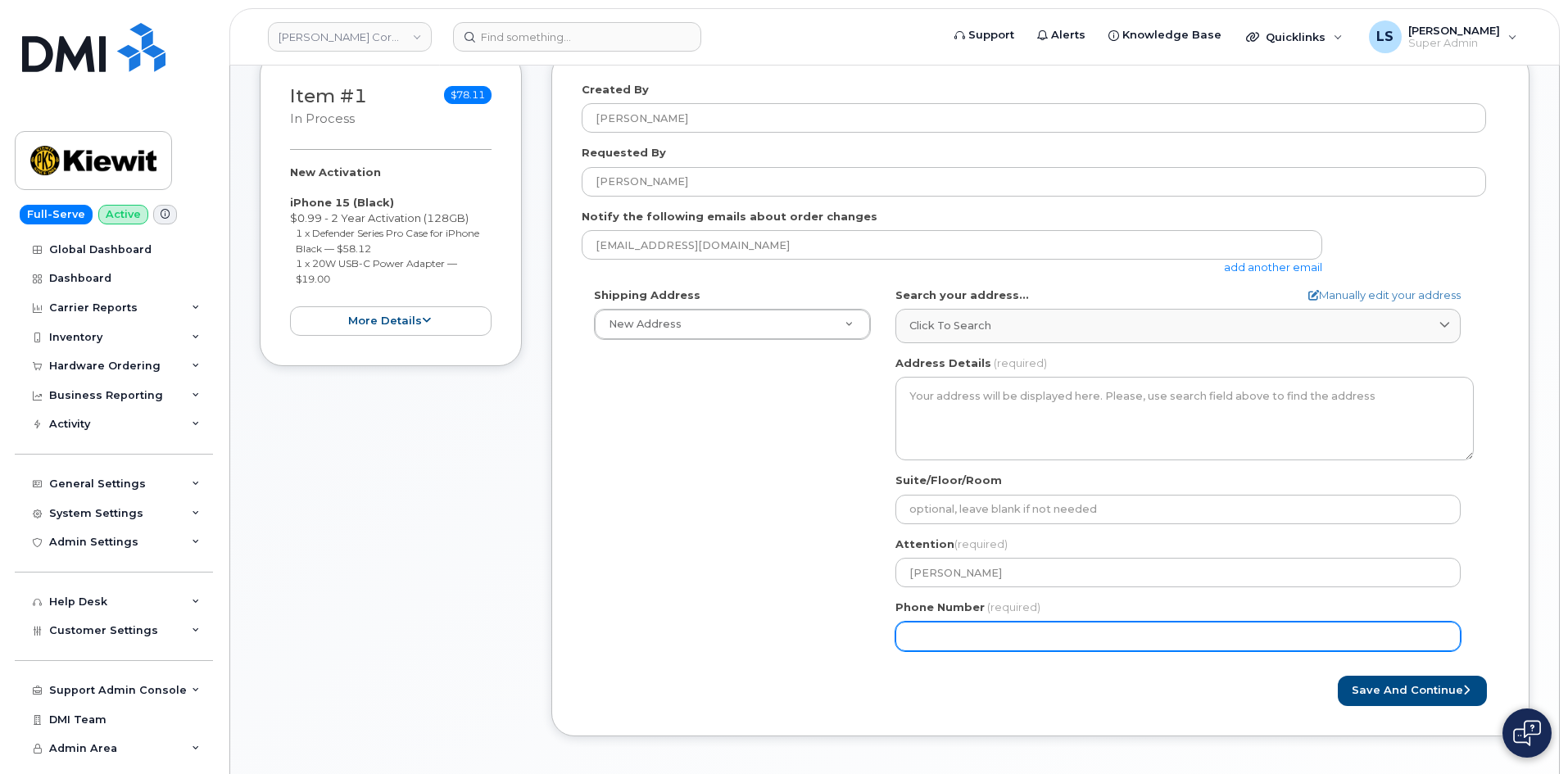
scroll to position [164, 0]
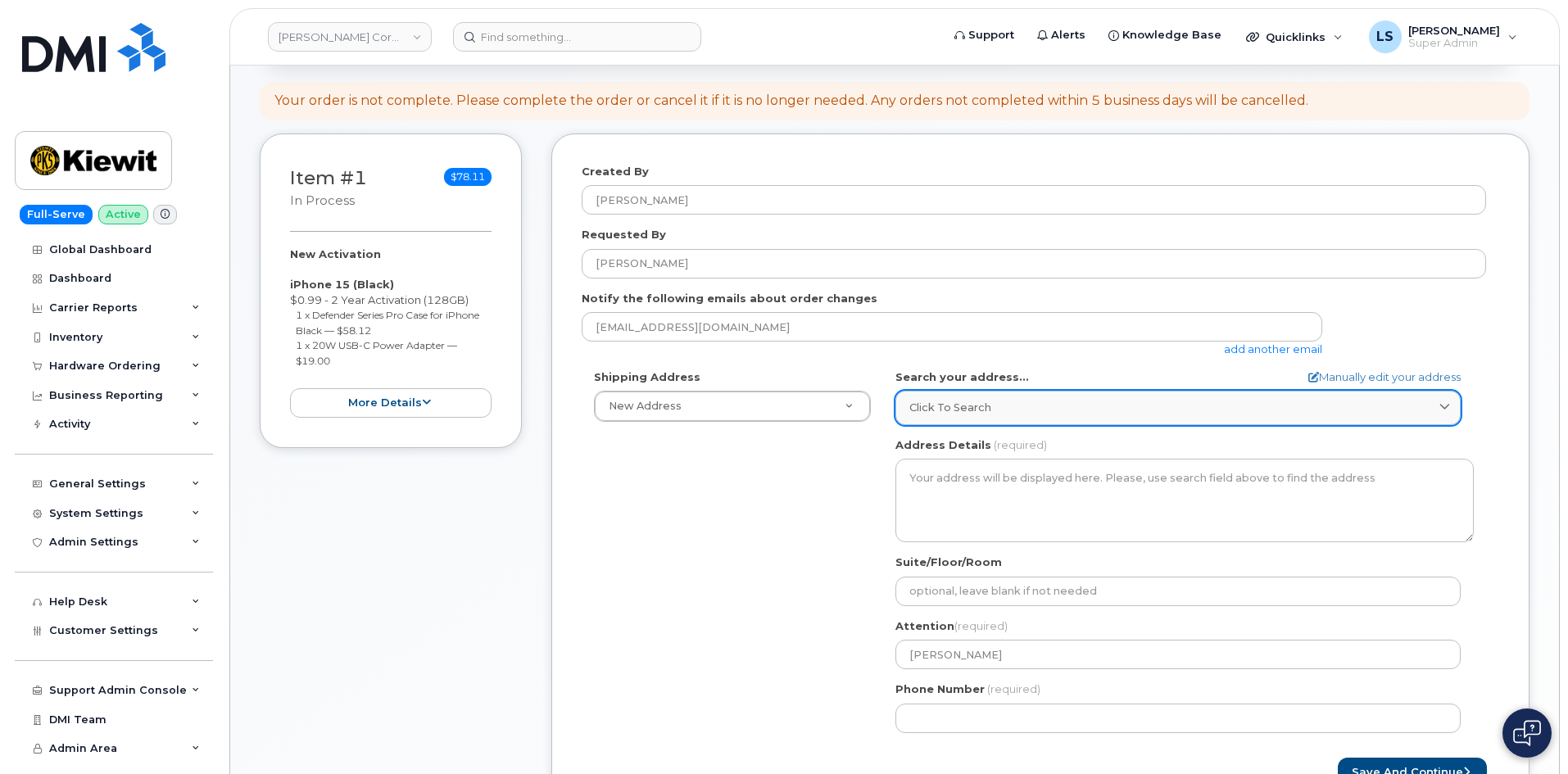
click at [984, 411] on span "Click to search" at bounding box center [949, 408] width 82 height 15
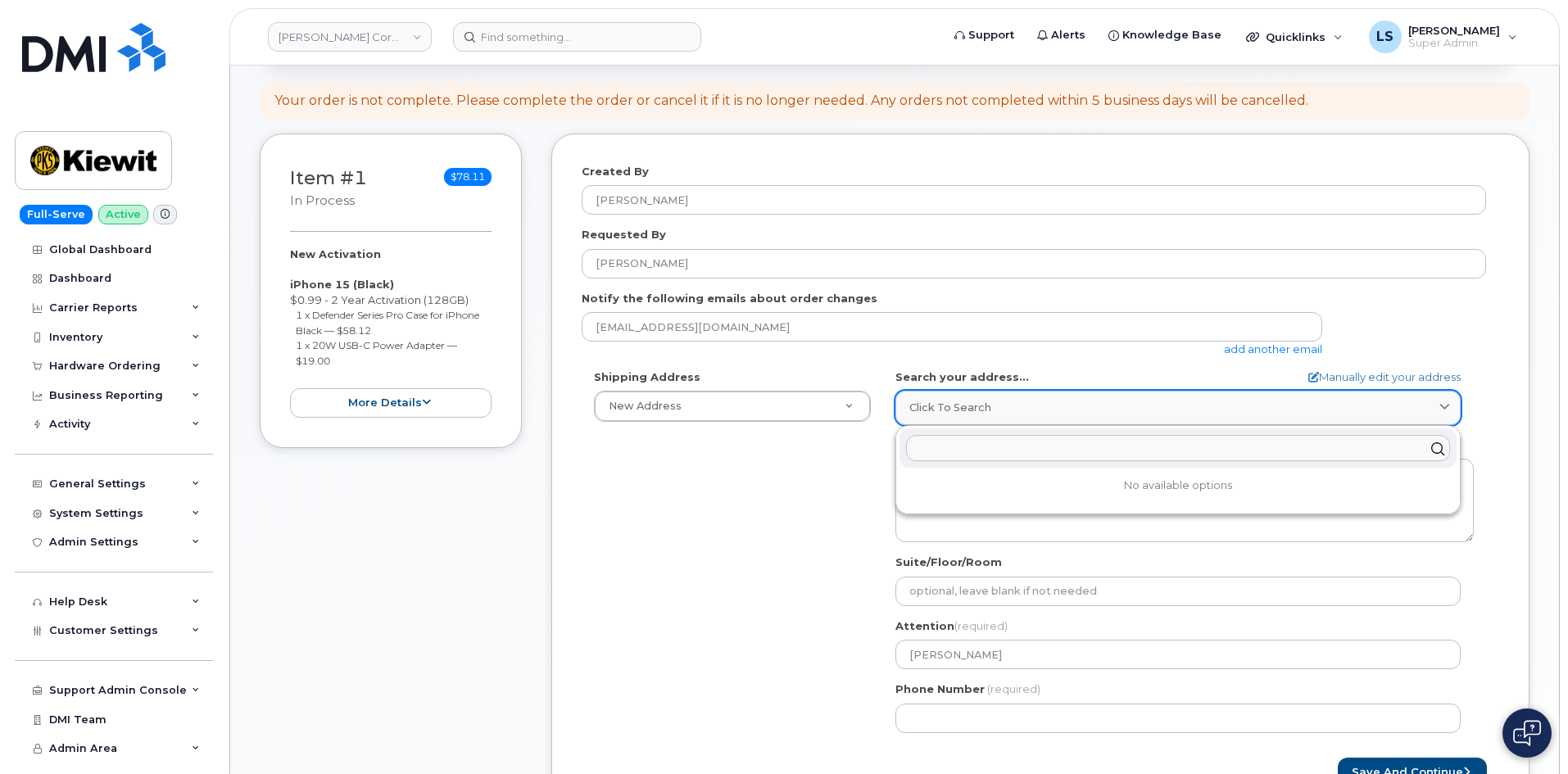
paste input "2442 Sentry Palm DriveRio Grande City, TX 78582"
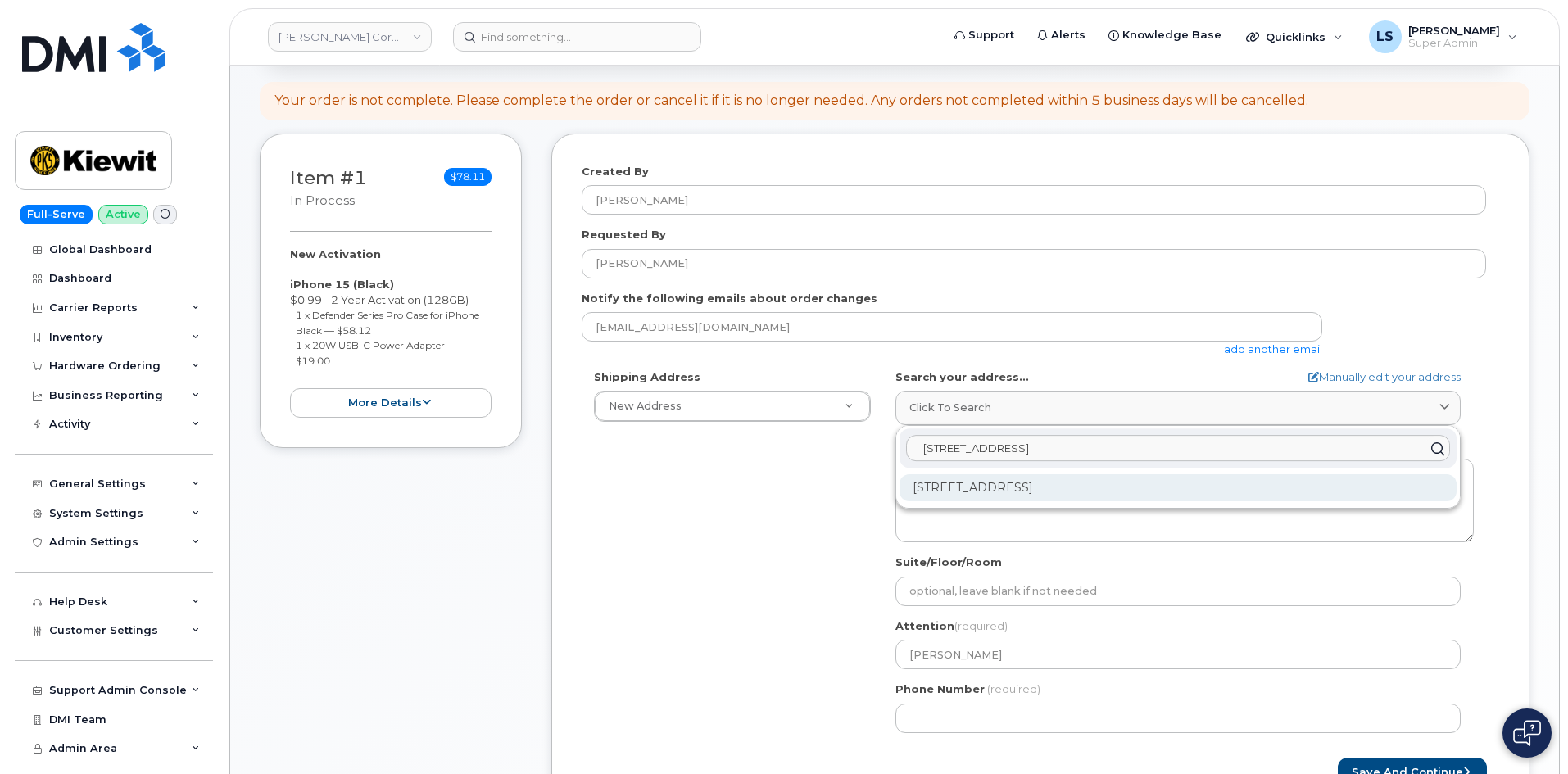
type input "2442 Sentry Palm DriveRio Grande City, TX 78582"
click at [1053, 490] on div "2442 Sentry Palm Dr Rio Grande City TX 78582-6583" at bounding box center [1178, 488] width 557 height 27
select select
type textarea "2442 Sentry Palm Dr RIO GRANDE CITY TX 78582-6583 UNITED STATES"
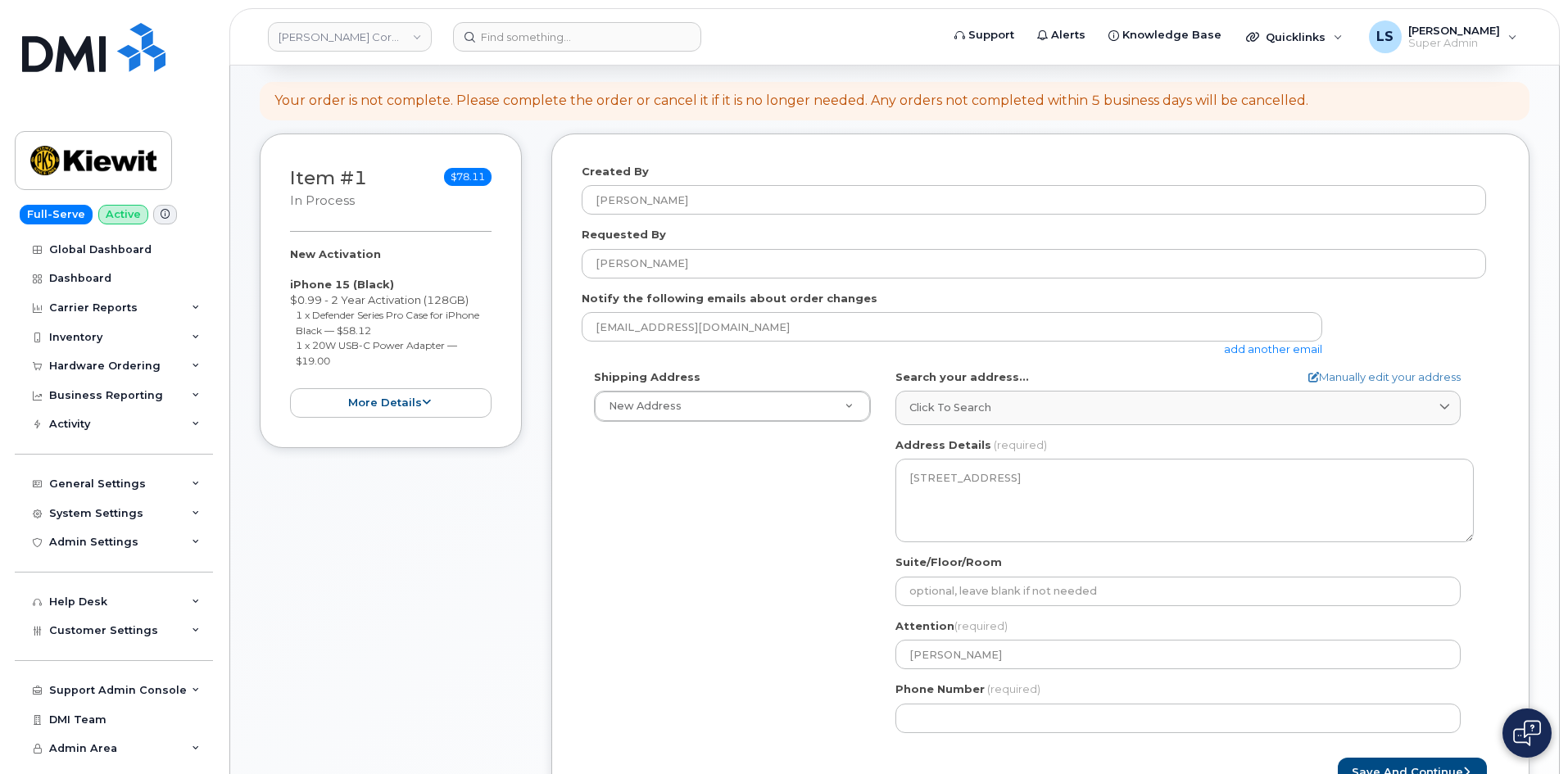
click at [761, 556] on div "Shipping Address New Address New Address 6200 Lee Vista Blvd 206 Mcgavock Pike …" at bounding box center [1033, 557] width 904 height 376
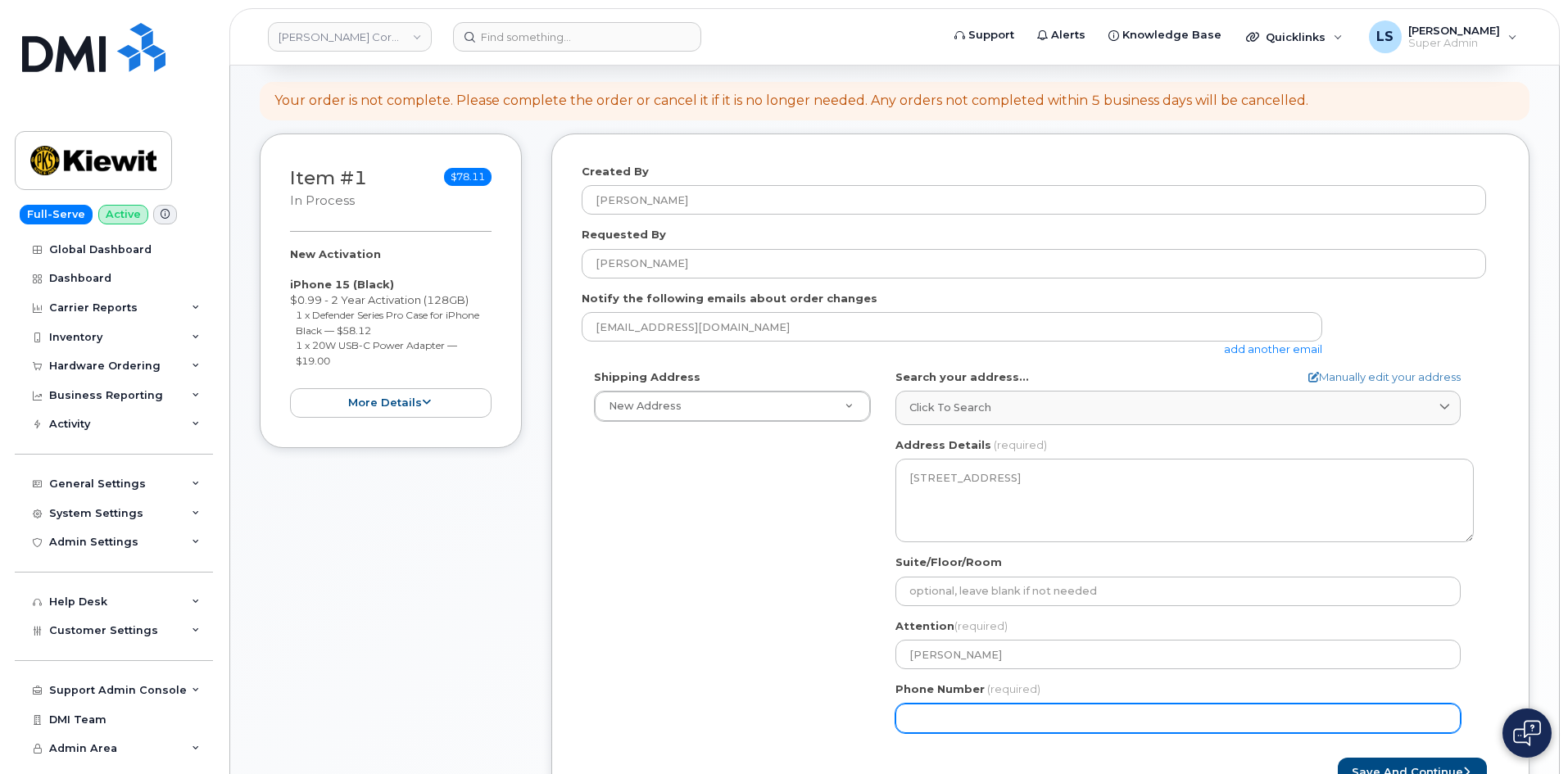
click at [975, 718] on input "Phone Number" at bounding box center [1178, 718] width 565 height 30
paste input "9567359370"
select select
type input "9567359370"
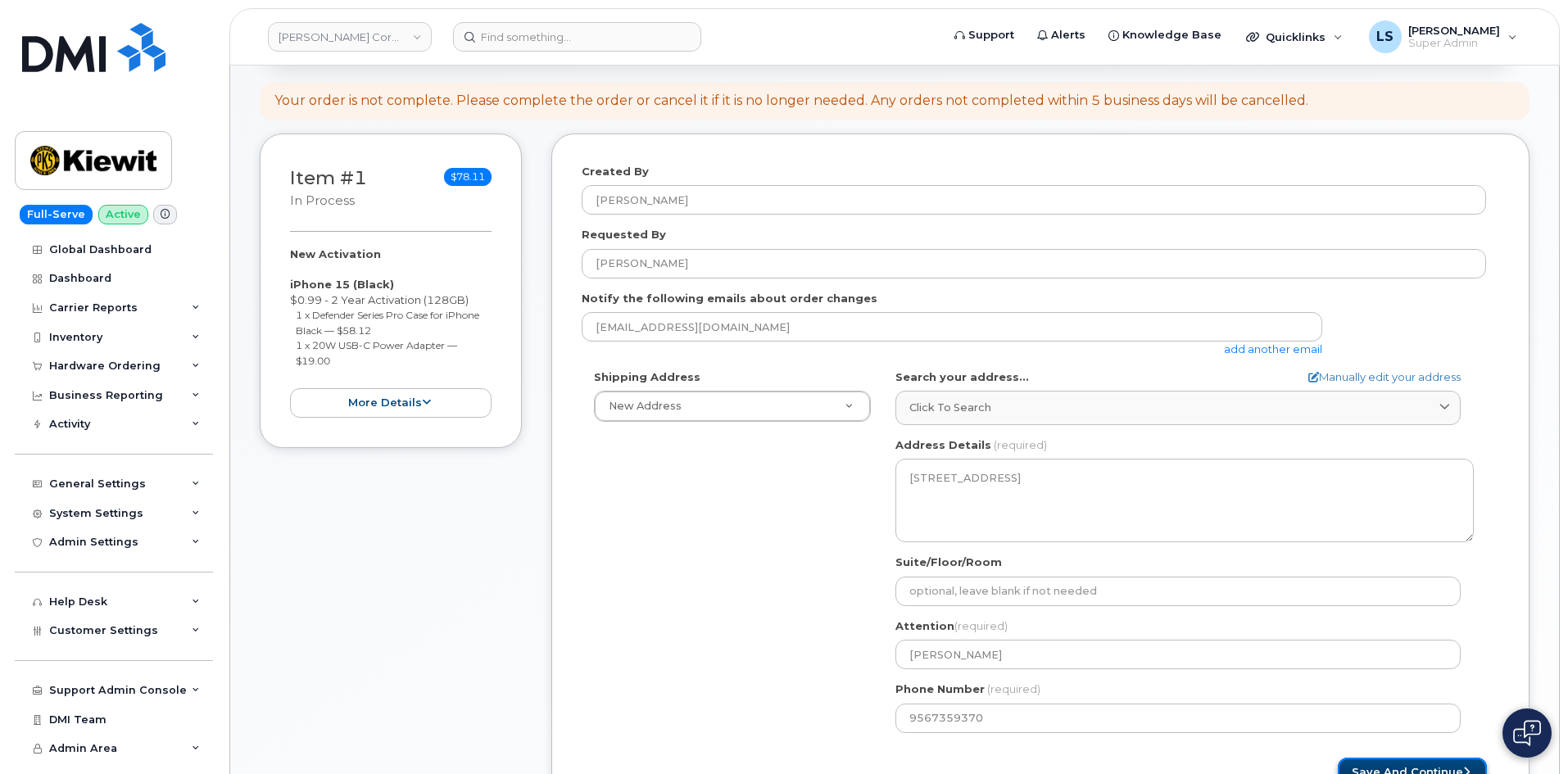
click at [1421, 761] on button "Save and Continue" at bounding box center [1412, 772] width 149 height 30
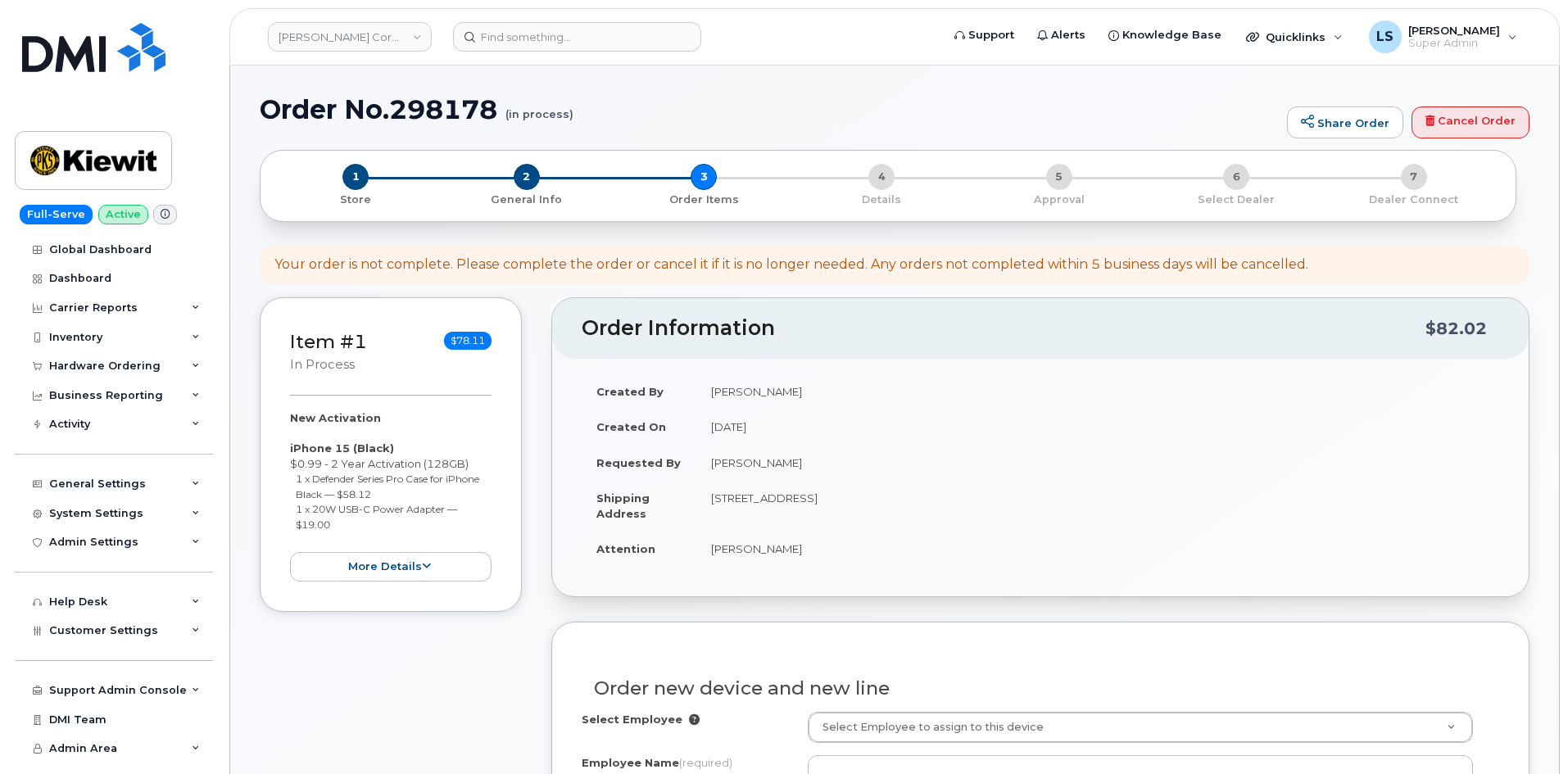
select select
drag, startPoint x: 497, startPoint y: 107, endPoint x: 250, endPoint y: 101, distance: 247.1
copy h1 "Order No.298178"
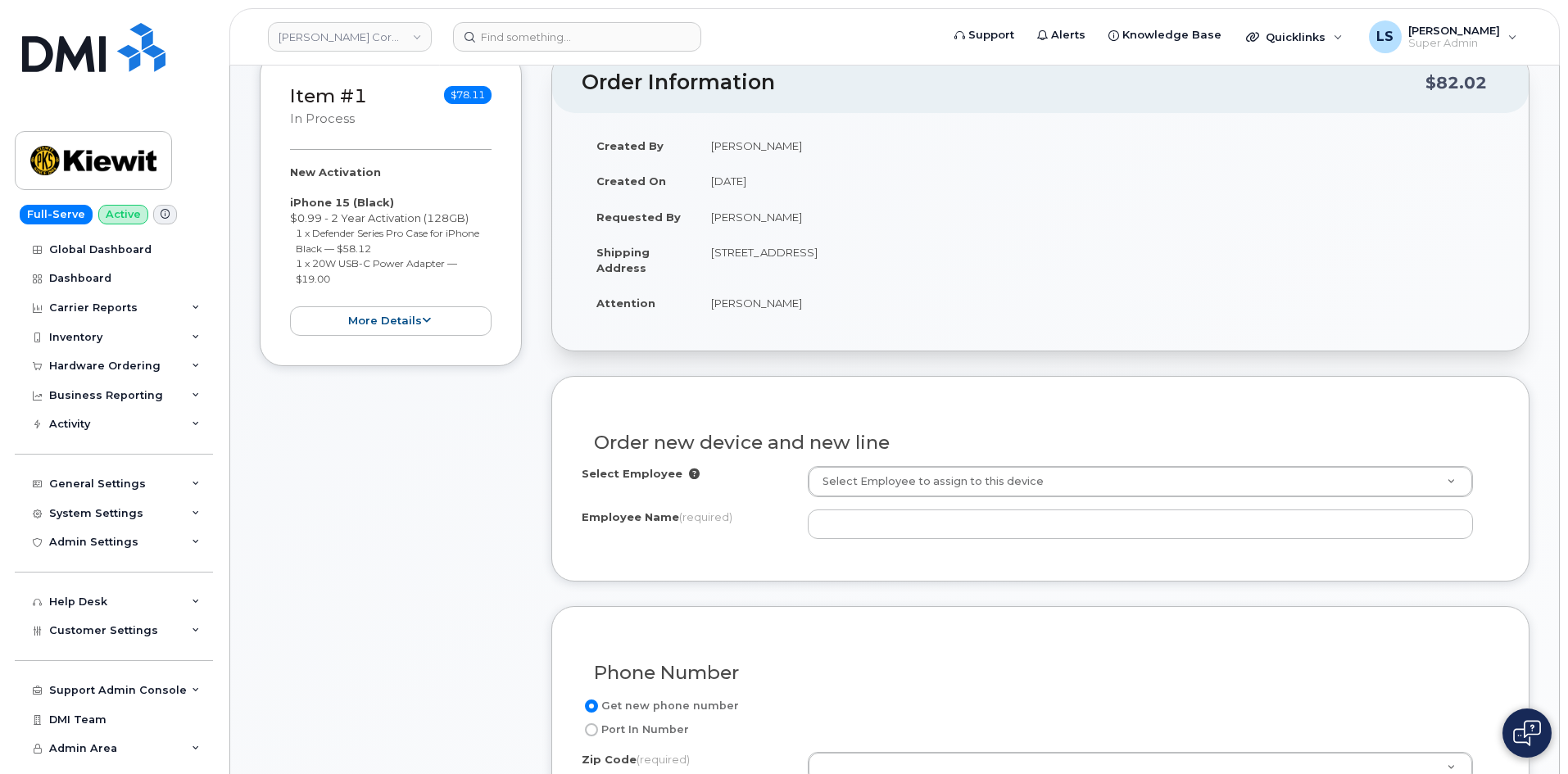
click at [943, 288] on td "[PERSON_NAME]" at bounding box center [1097, 303] width 803 height 36
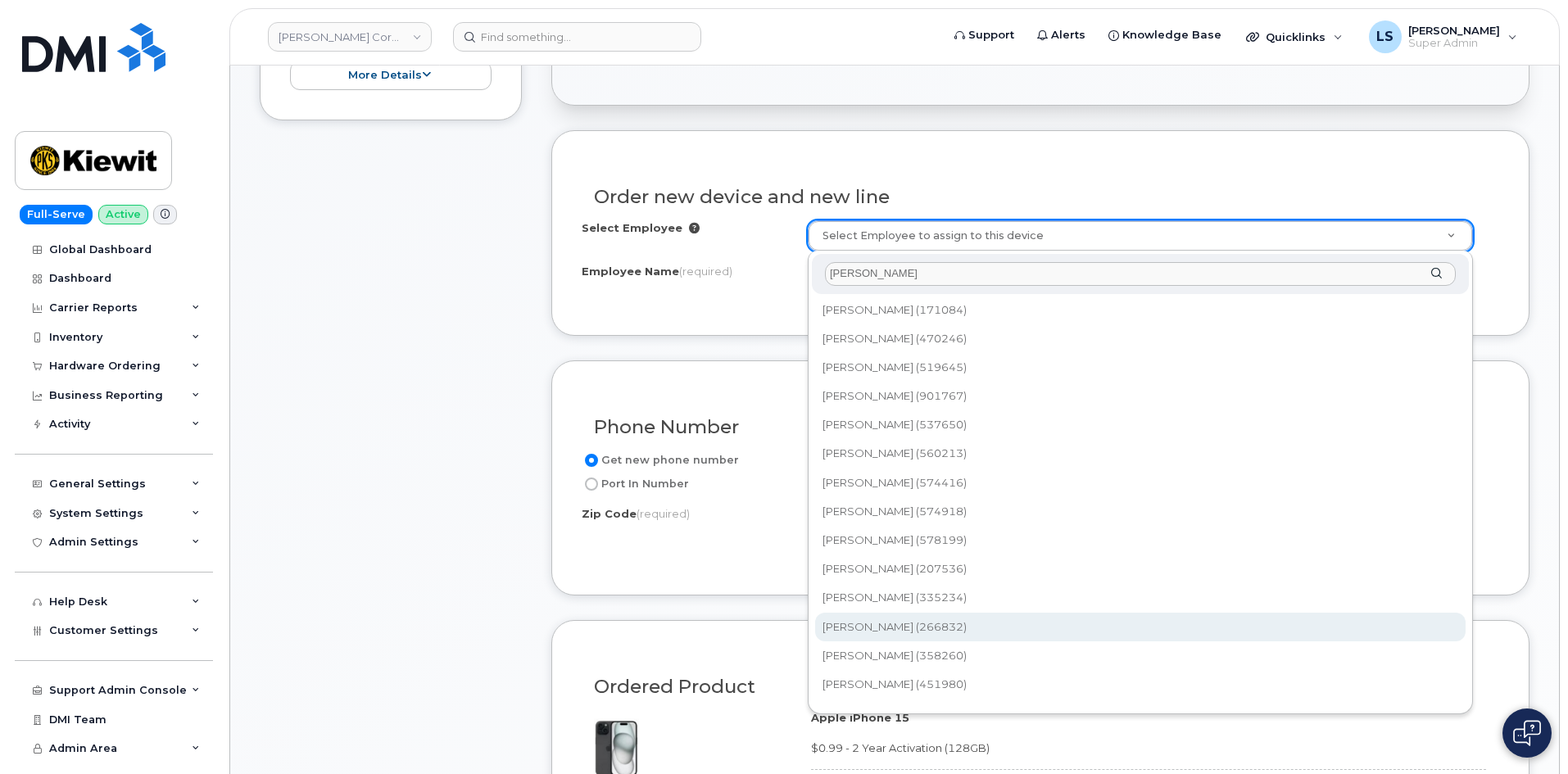
scroll to position [492, 0]
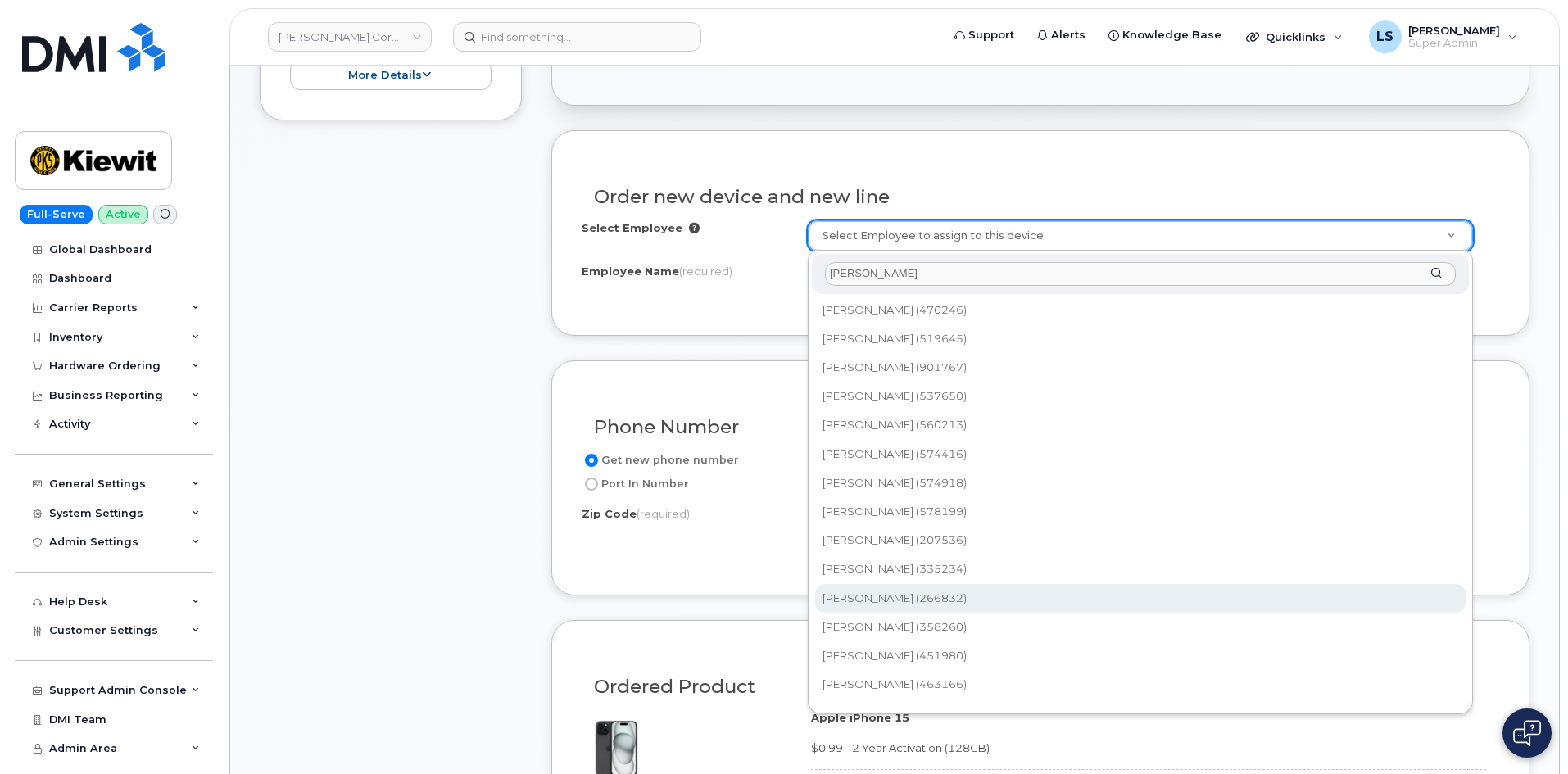
type input "[PERSON_NAME]"
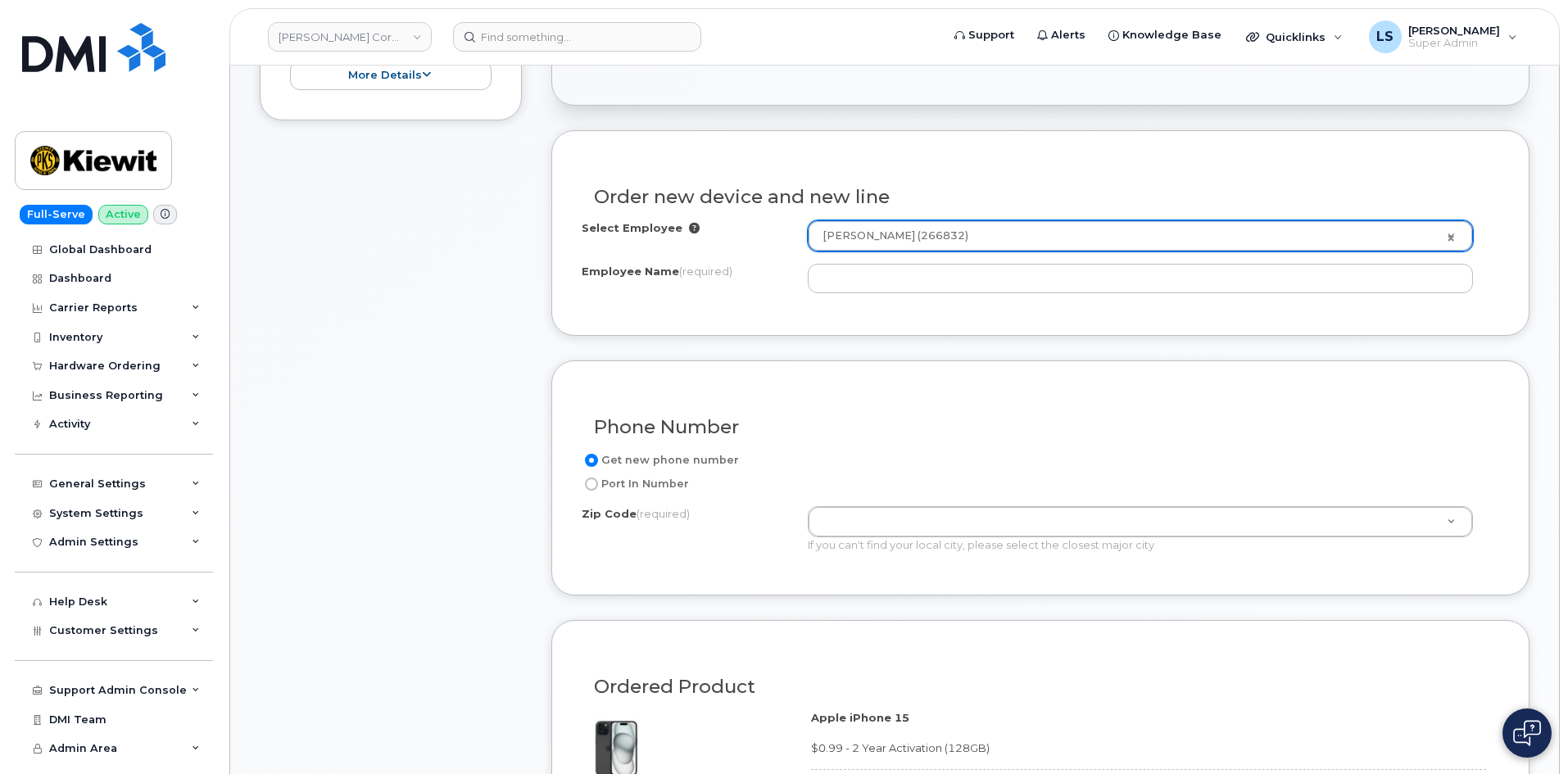
type input "2152763"
type input "[PERSON_NAME]"
type input "[STREET_ADDRESS]"
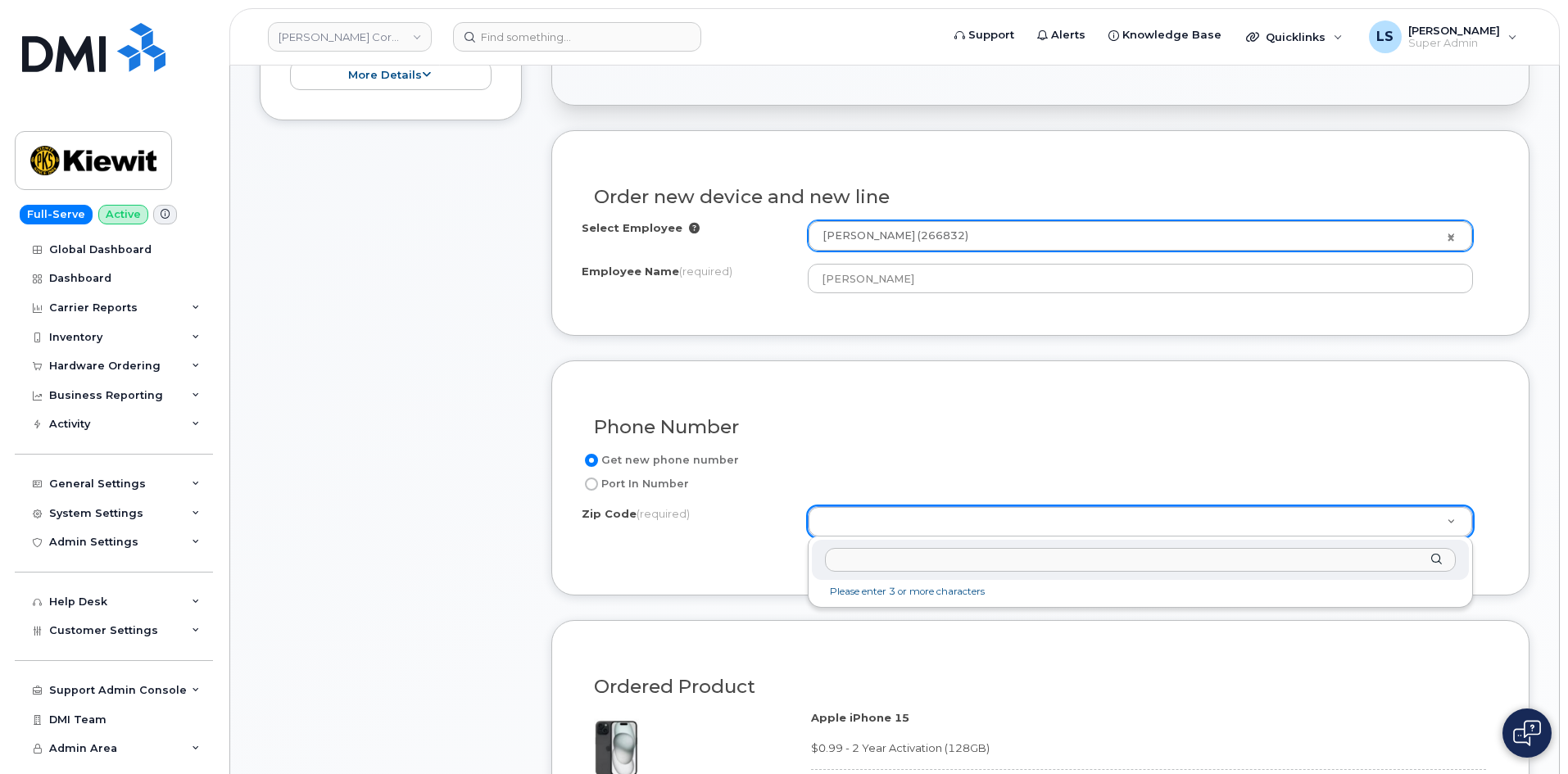
paste input "78582"
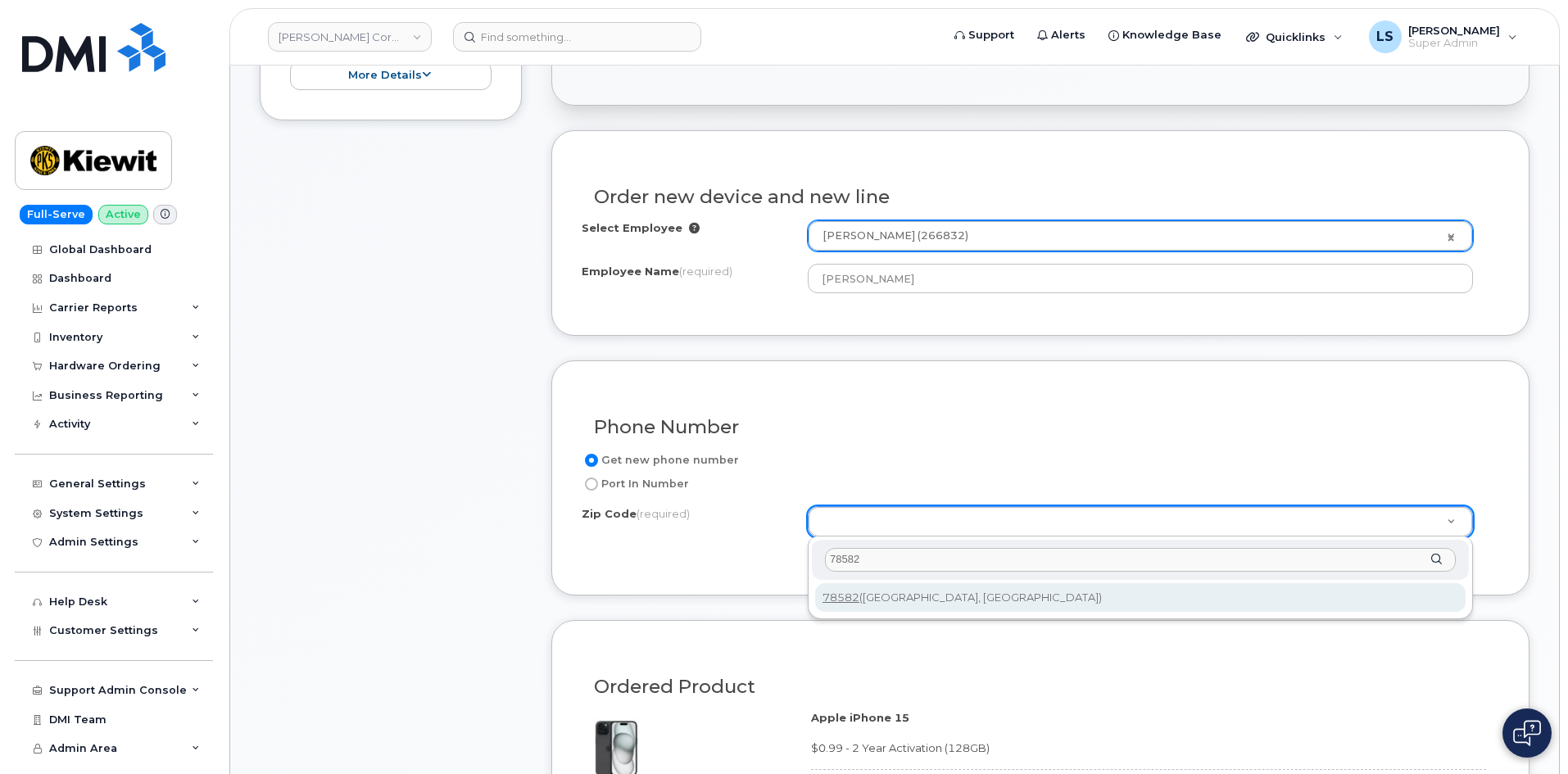
type input "78582"
type input "78582 ([GEOGRAPHIC_DATA], [GEOGRAPHIC_DATA])"
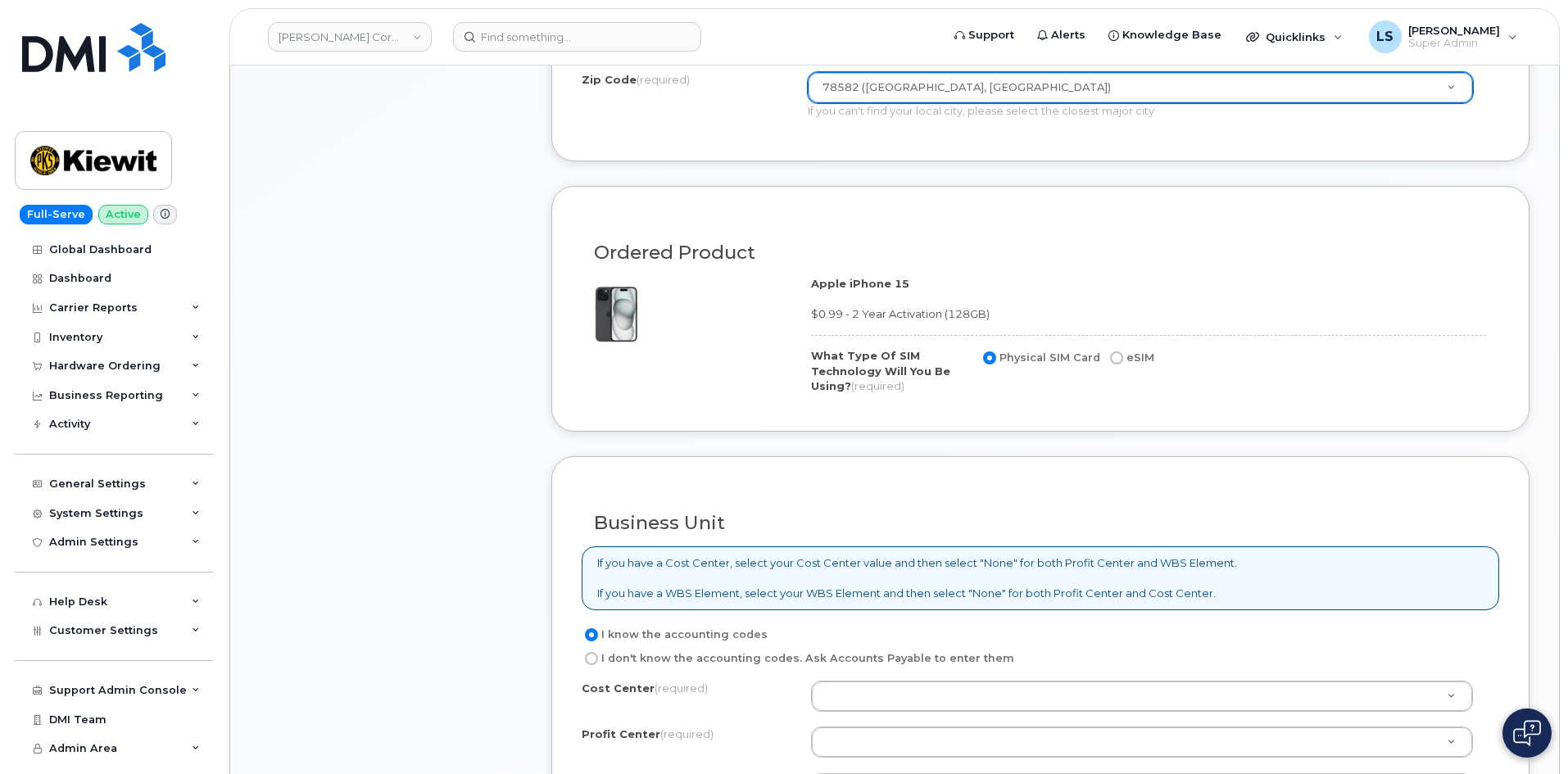
scroll to position [819, 0]
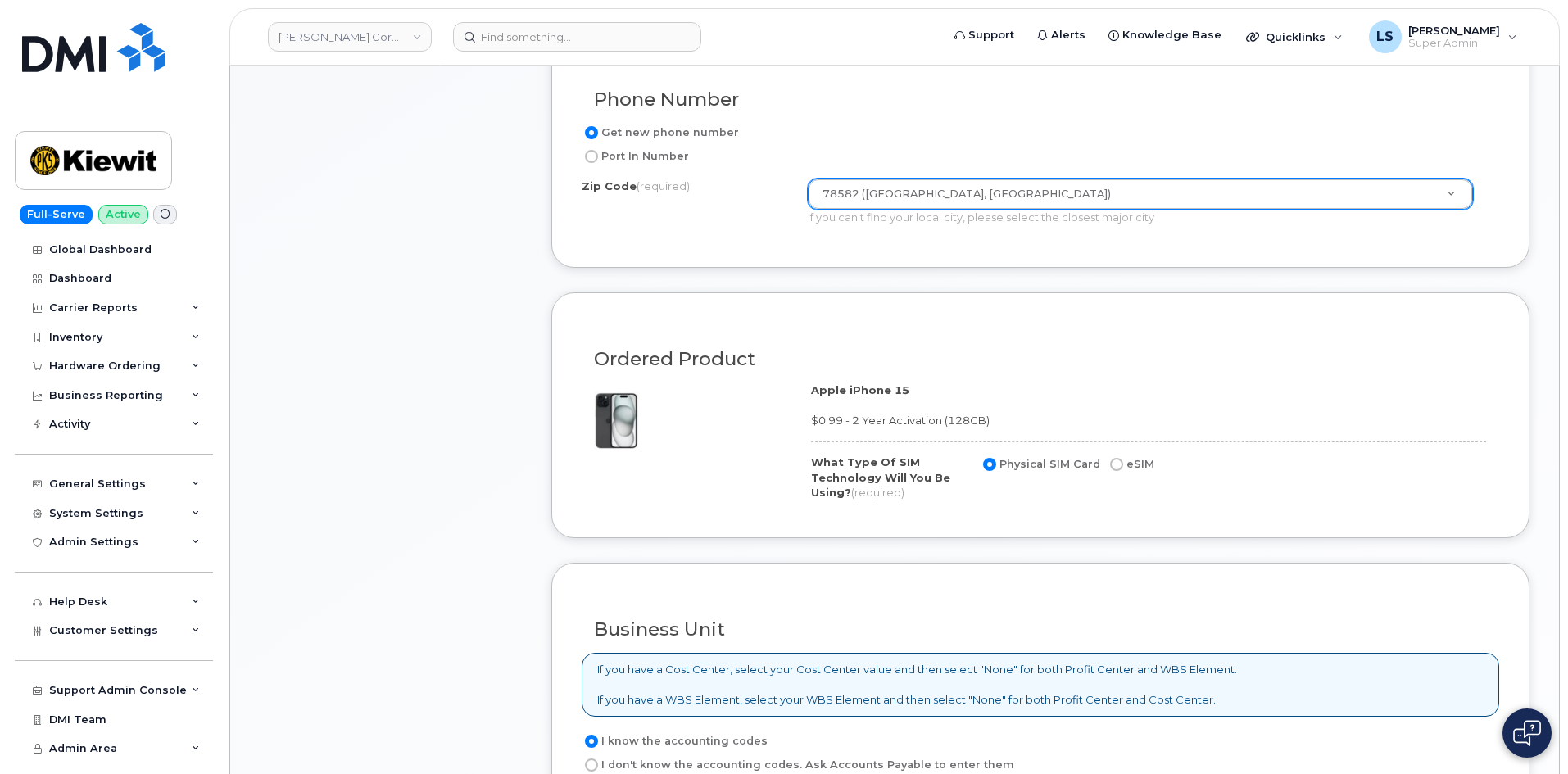
click at [1111, 463] on input "eSIM" at bounding box center [1117, 465] width 13 height 13
radio input "true"
click at [991, 464] on input "Physical SIM Card" at bounding box center [990, 465] width 13 height 13
radio input "true"
click at [1111, 467] on input "eSIM" at bounding box center [1117, 465] width 13 height 13
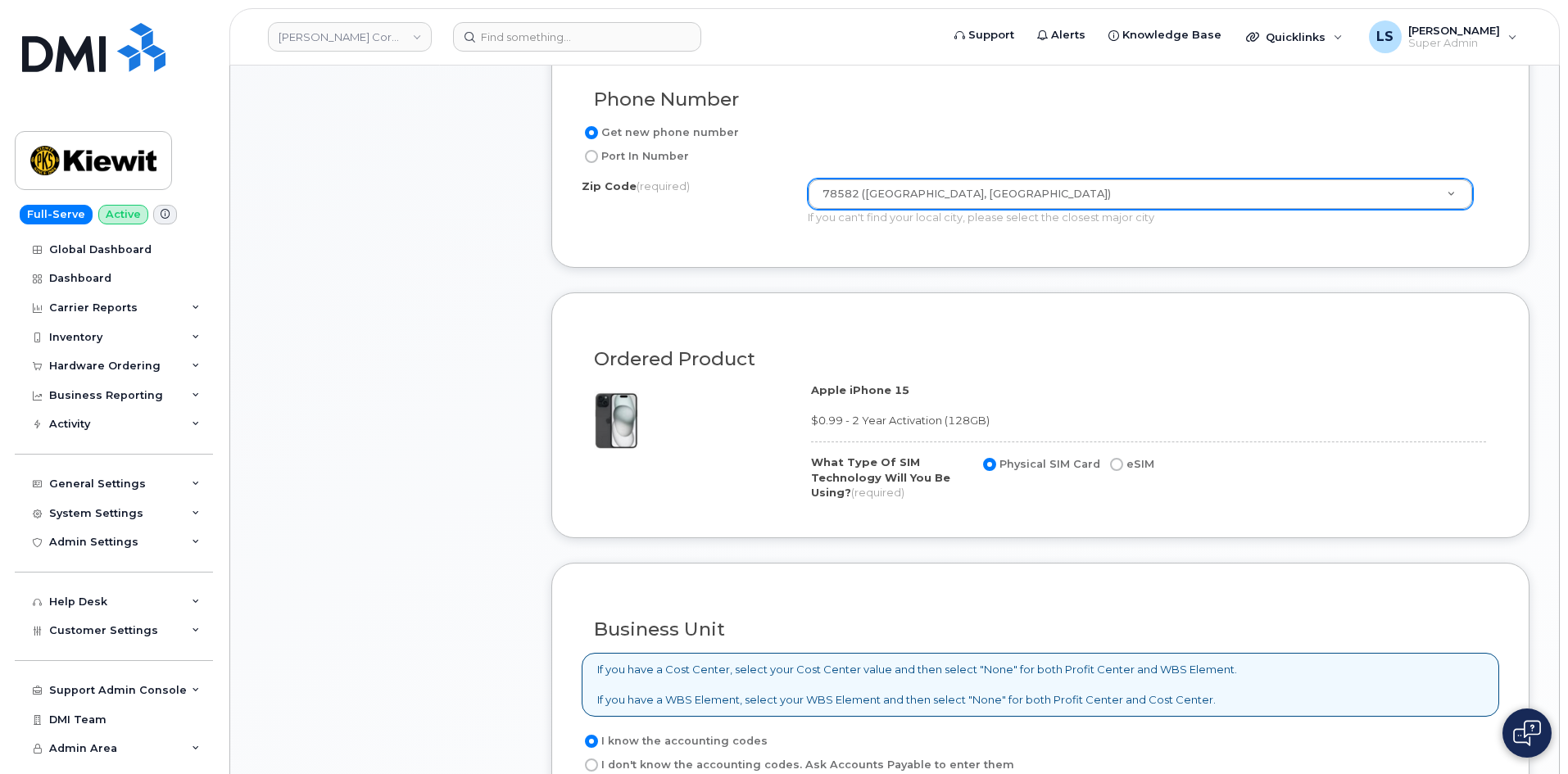
radio input "true"
click at [997, 463] on label "Physical SIM Card" at bounding box center [1039, 465] width 120 height 19
click at [996, 463] on input "Physical SIM Card" at bounding box center [990, 465] width 13 height 13
radio input "true"
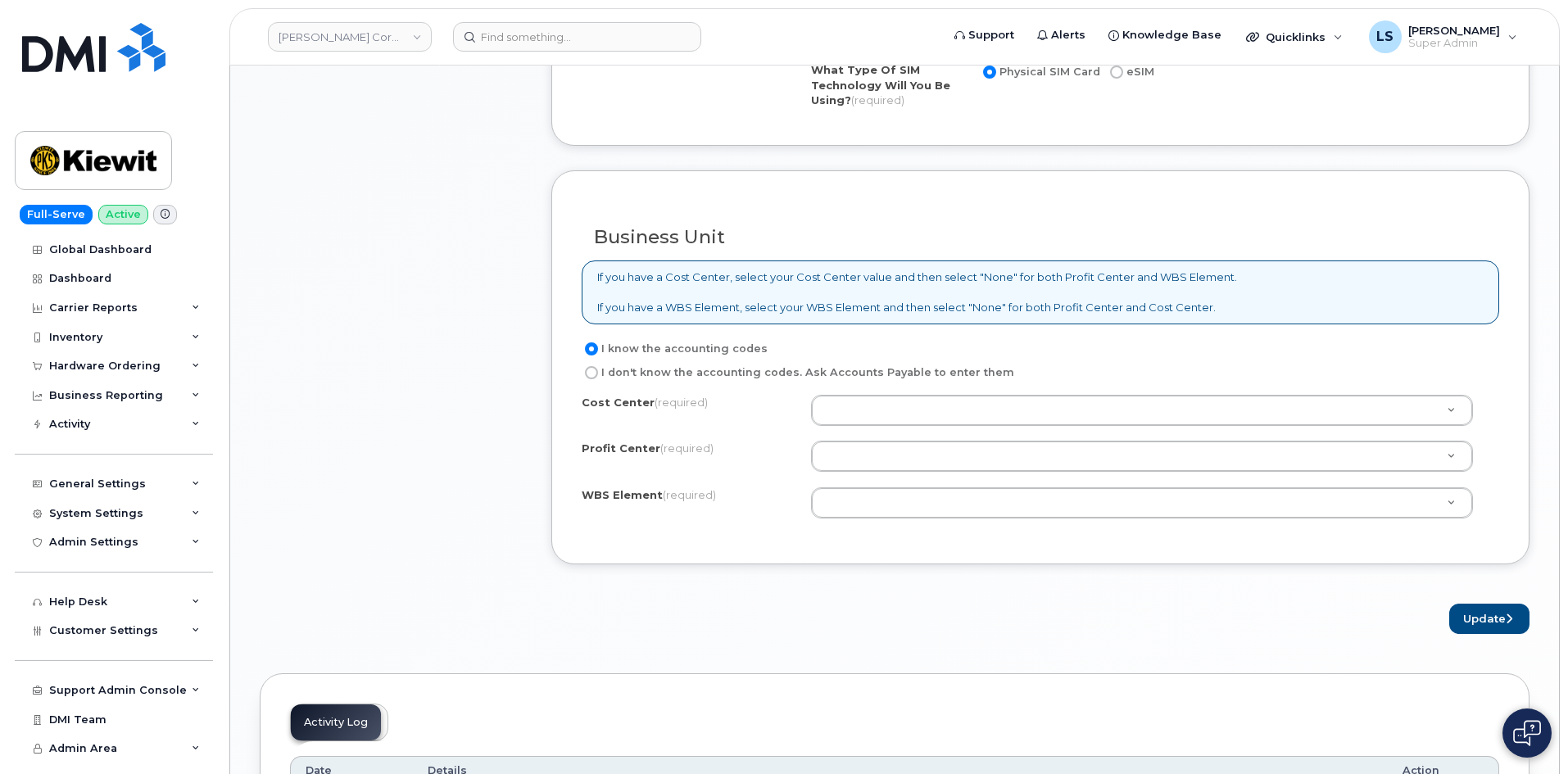
scroll to position [1229, 0]
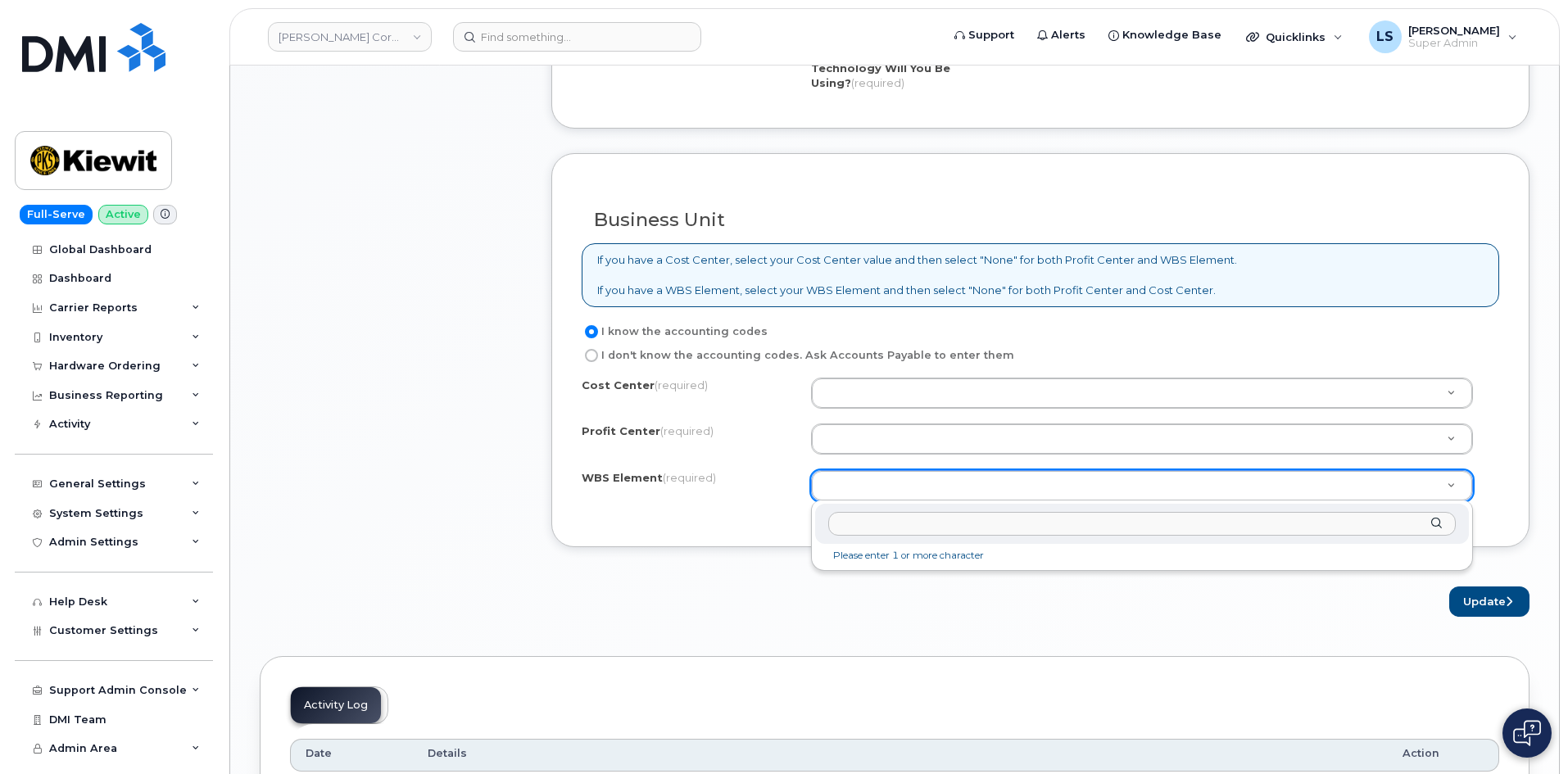
paste input "108025.1825"
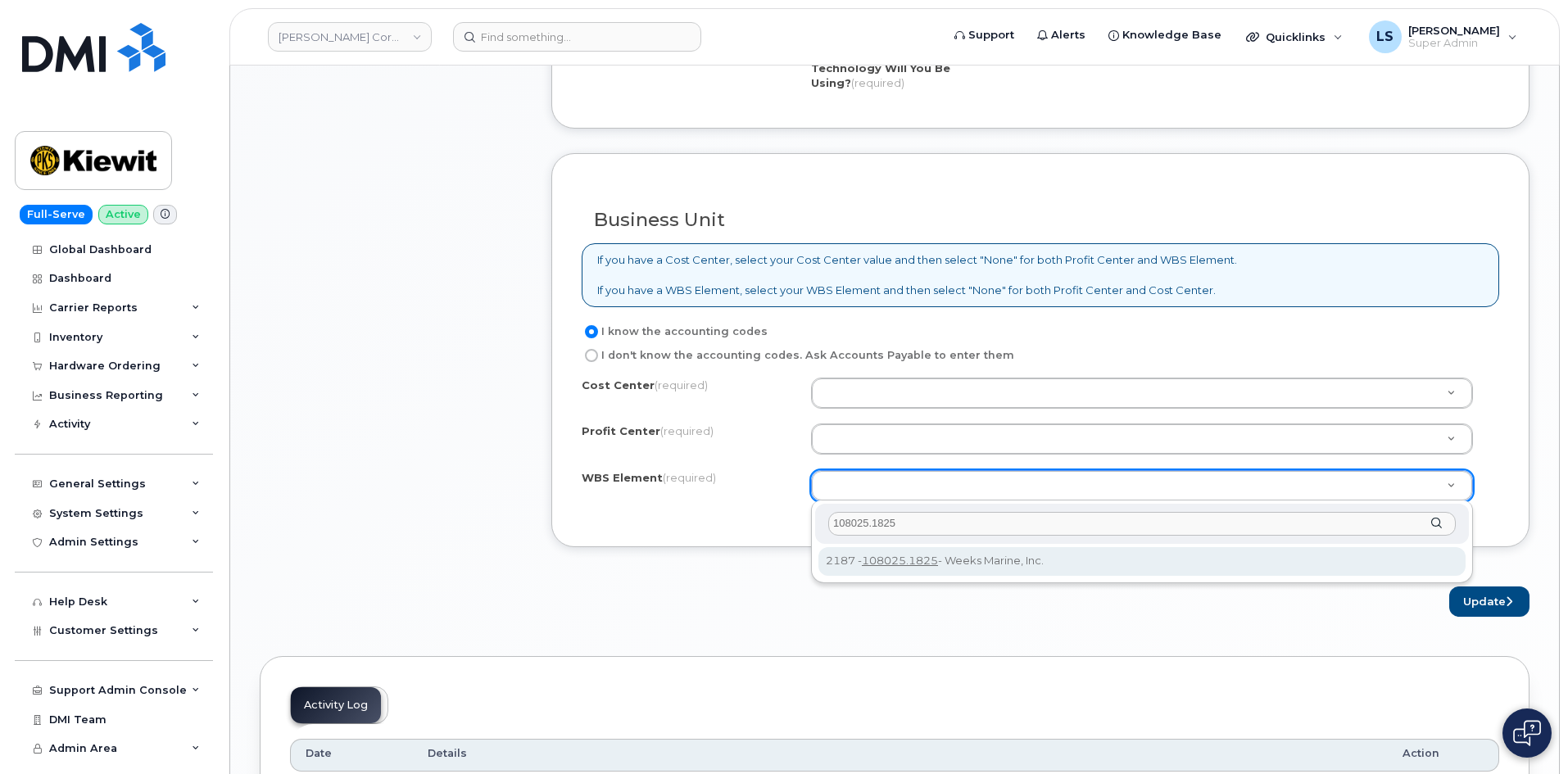
type input "108025.1825"
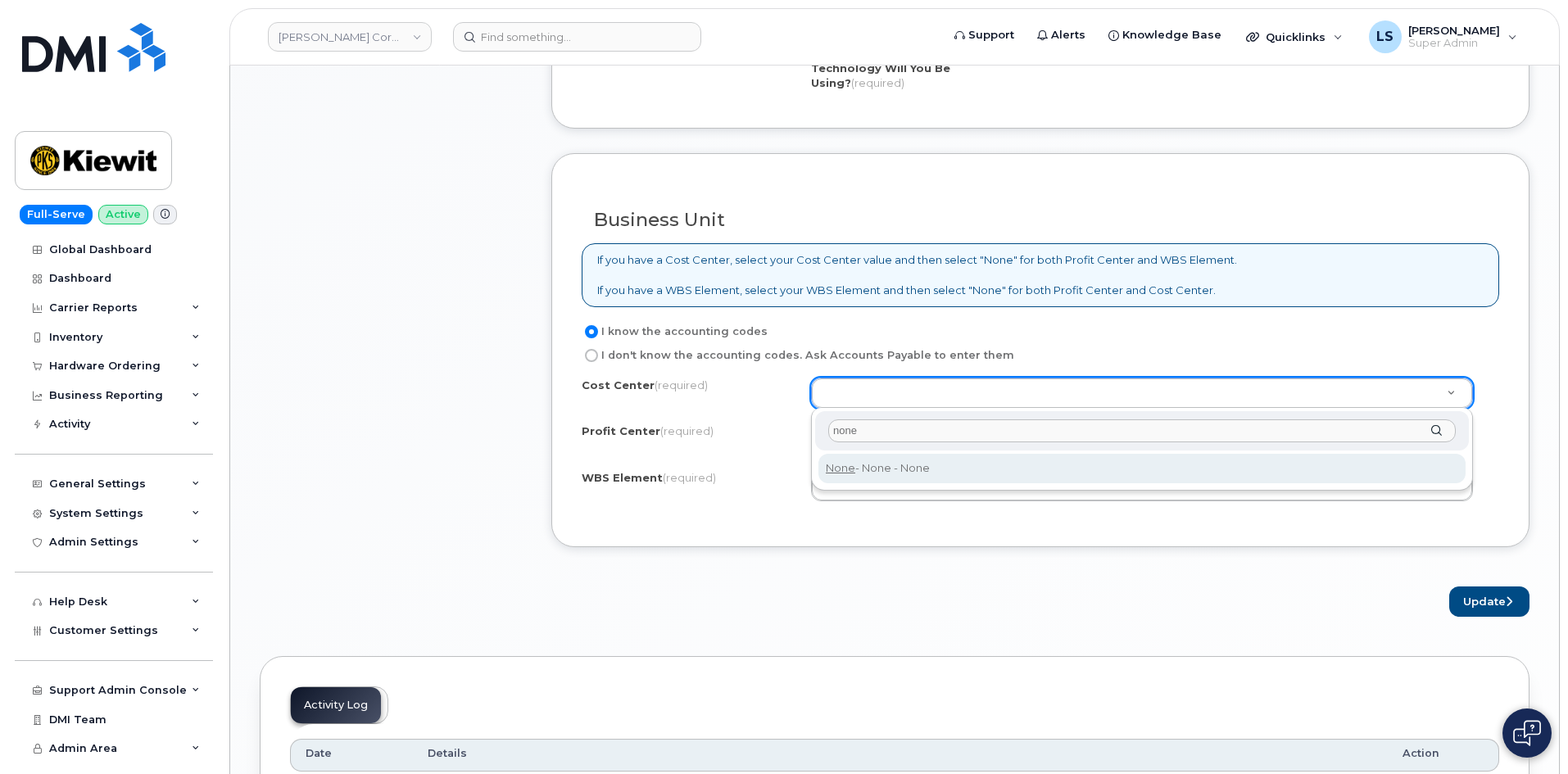
type input "none"
type input "None"
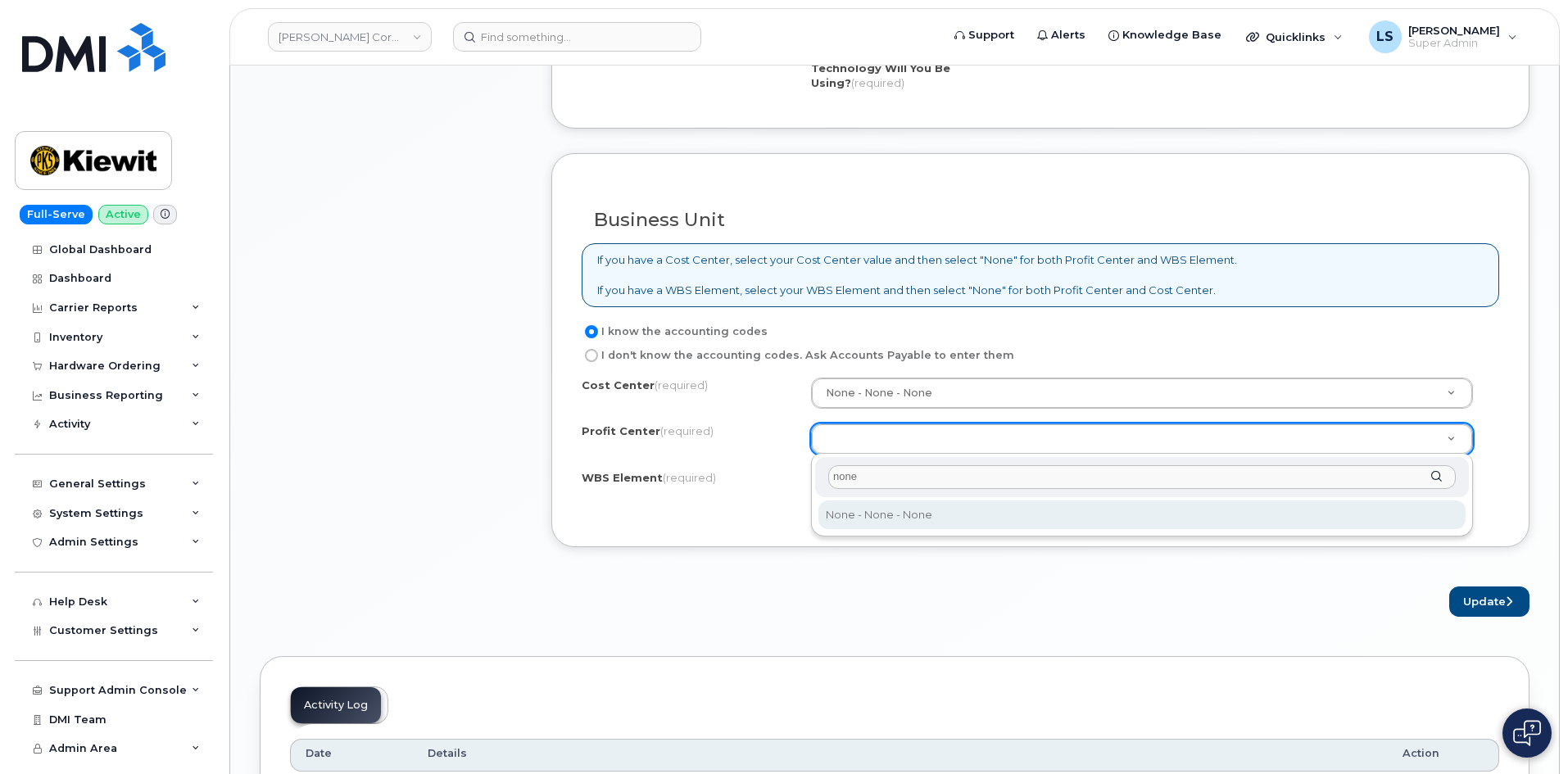
type input "none"
select select "None"
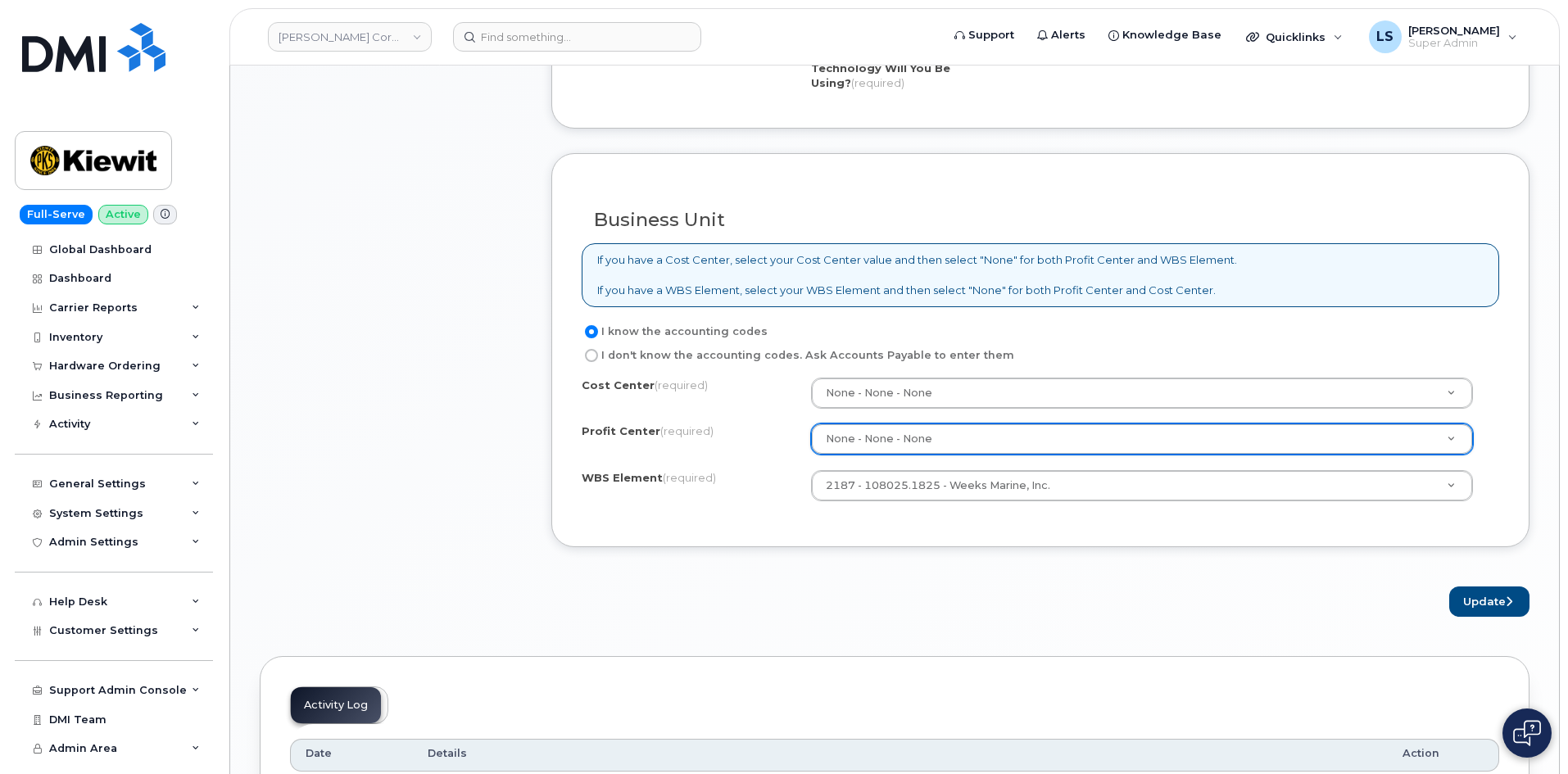
click at [996, 581] on form "Existing User Additional cost to upgrading the device Selected device is Eligib…" at bounding box center [1040, 5] width 978 height 1224
click at [1487, 616] on button "Update" at bounding box center [1488, 601] width 80 height 30
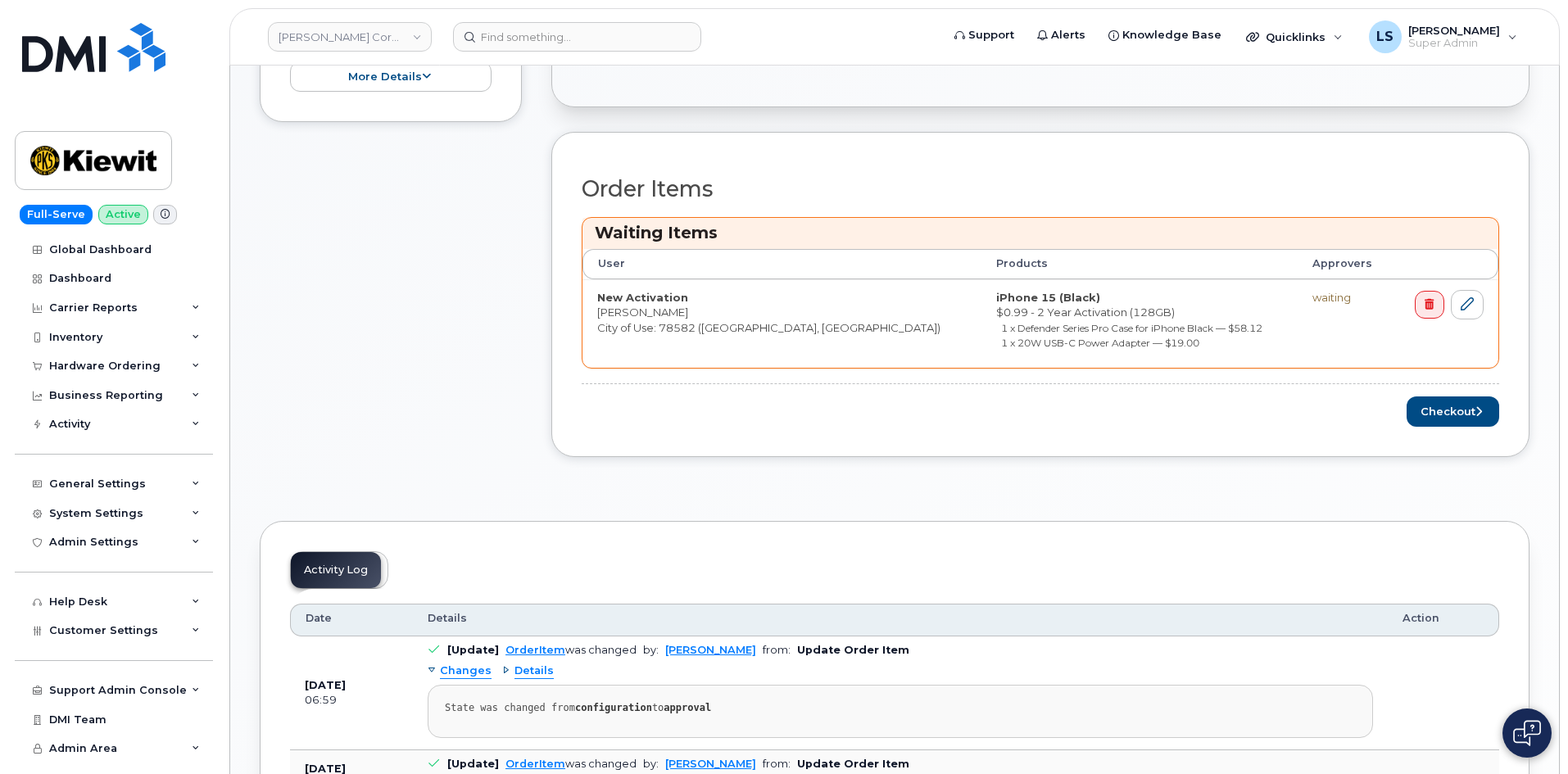
scroll to position [574, 0]
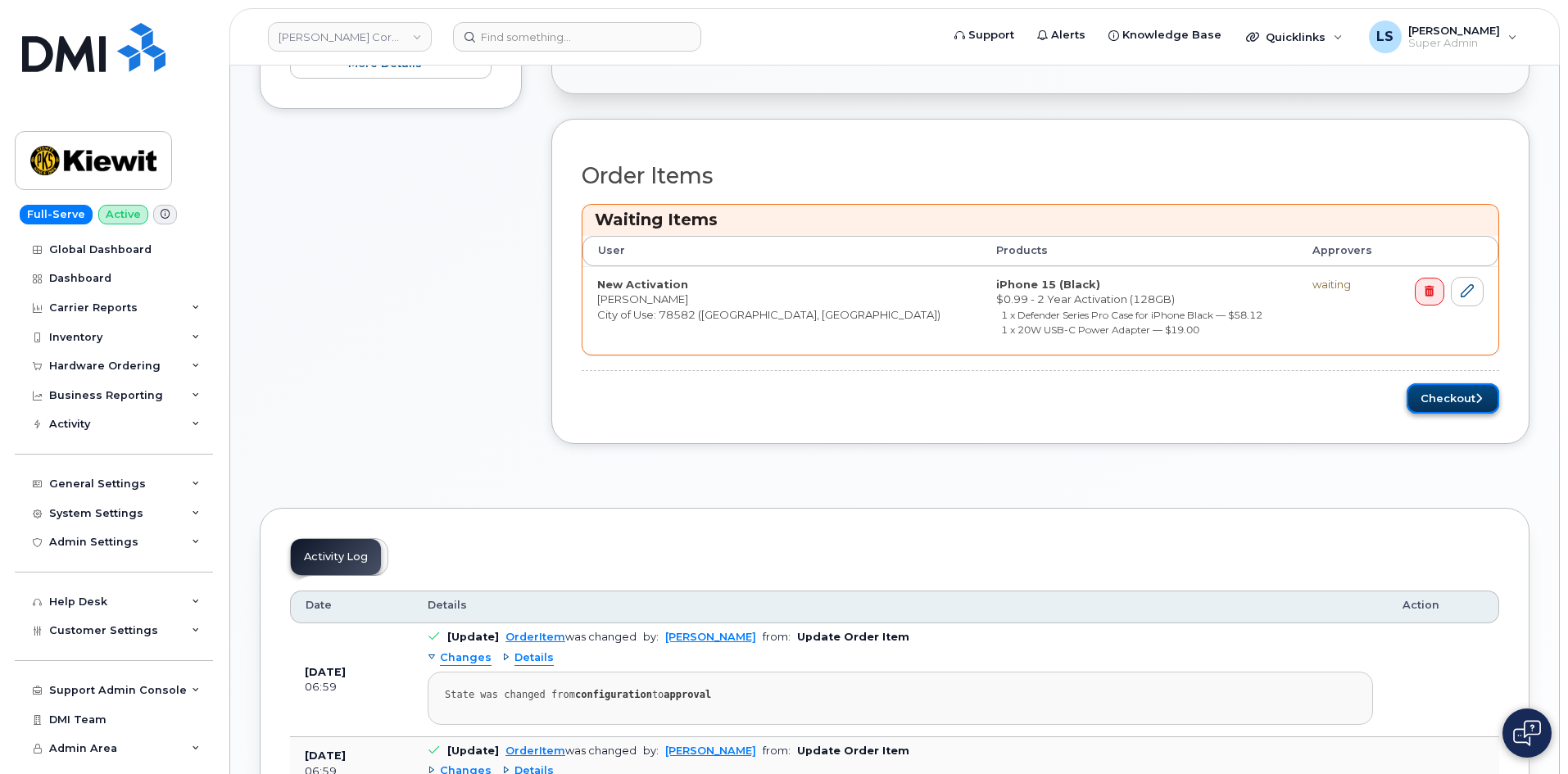
click at [1446, 407] on button "Checkout" at bounding box center [1452, 398] width 93 height 30
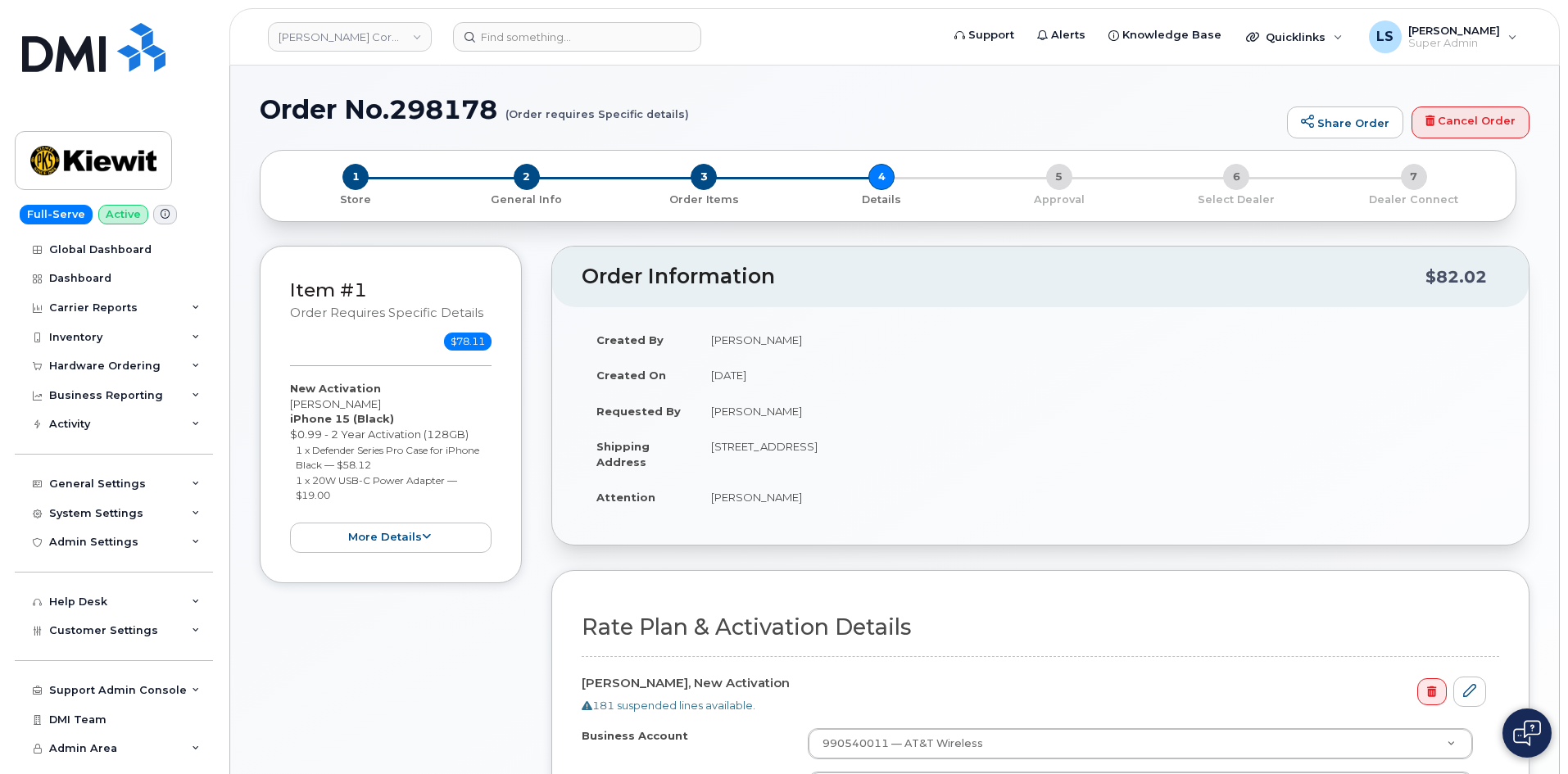
scroll to position [571, 0]
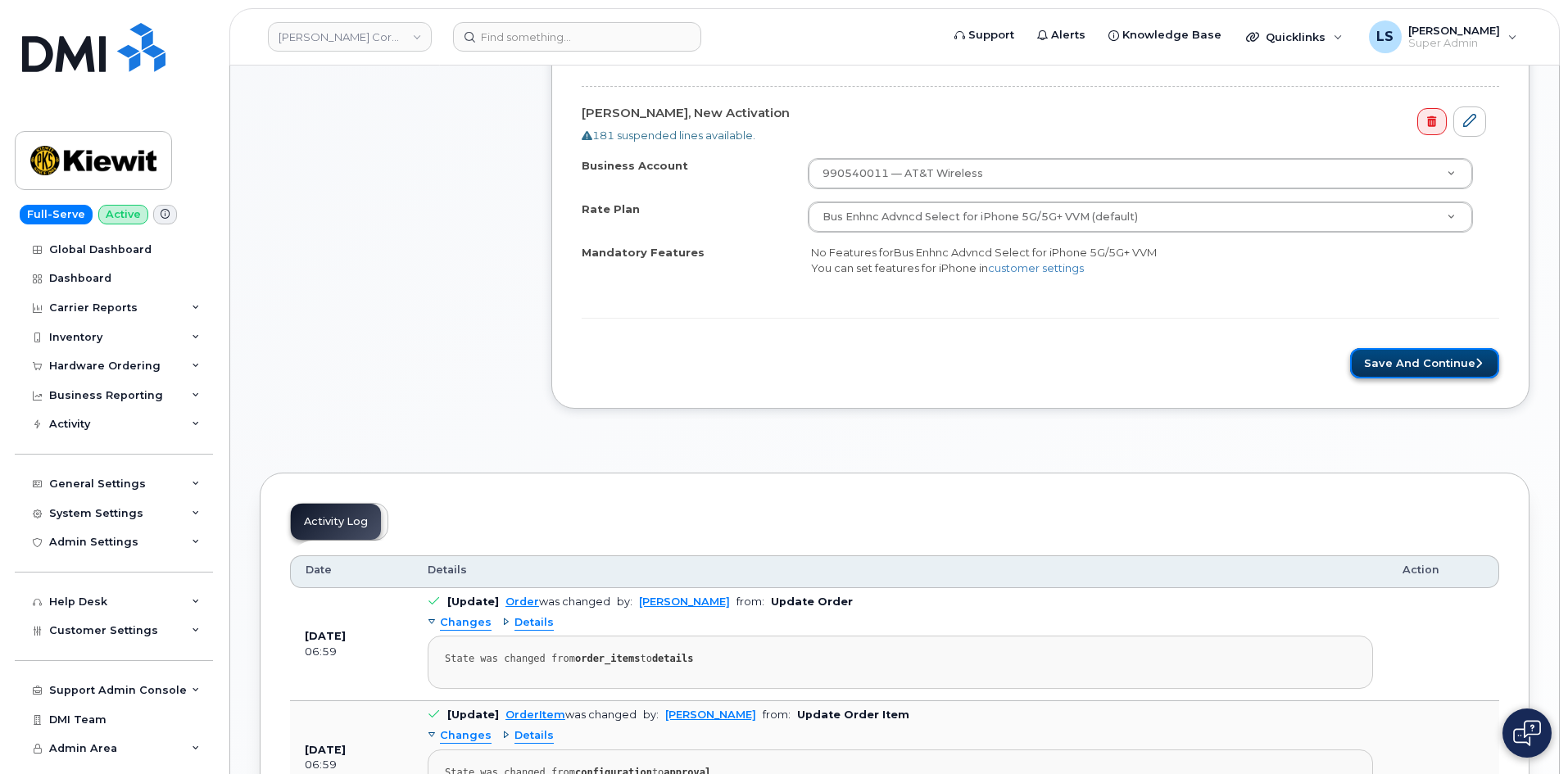
click at [1428, 371] on button "Save and Continue" at bounding box center [1424, 362] width 149 height 30
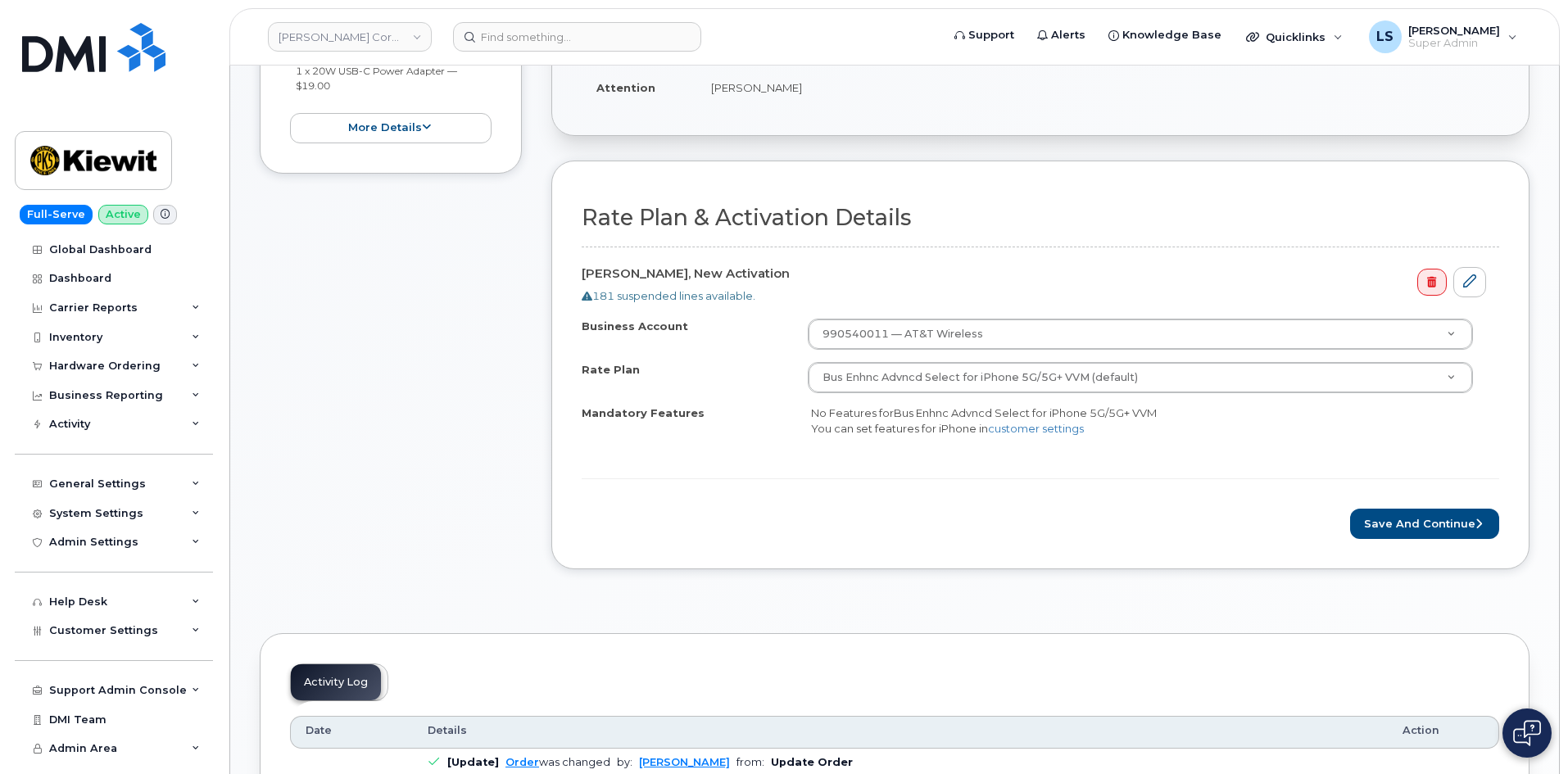
scroll to position [0, 0]
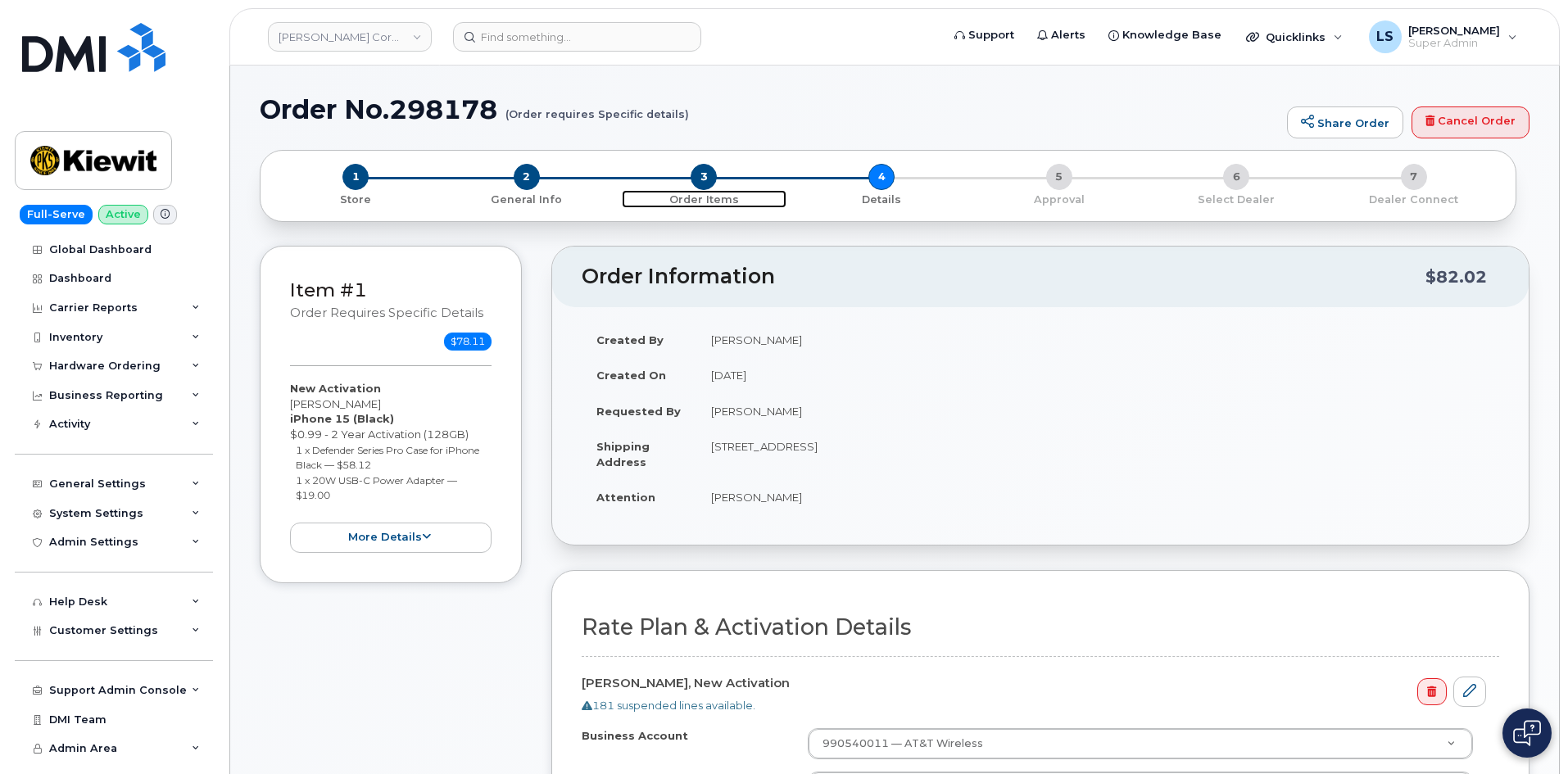
click at [711, 175] on span "3" at bounding box center [703, 176] width 26 height 26
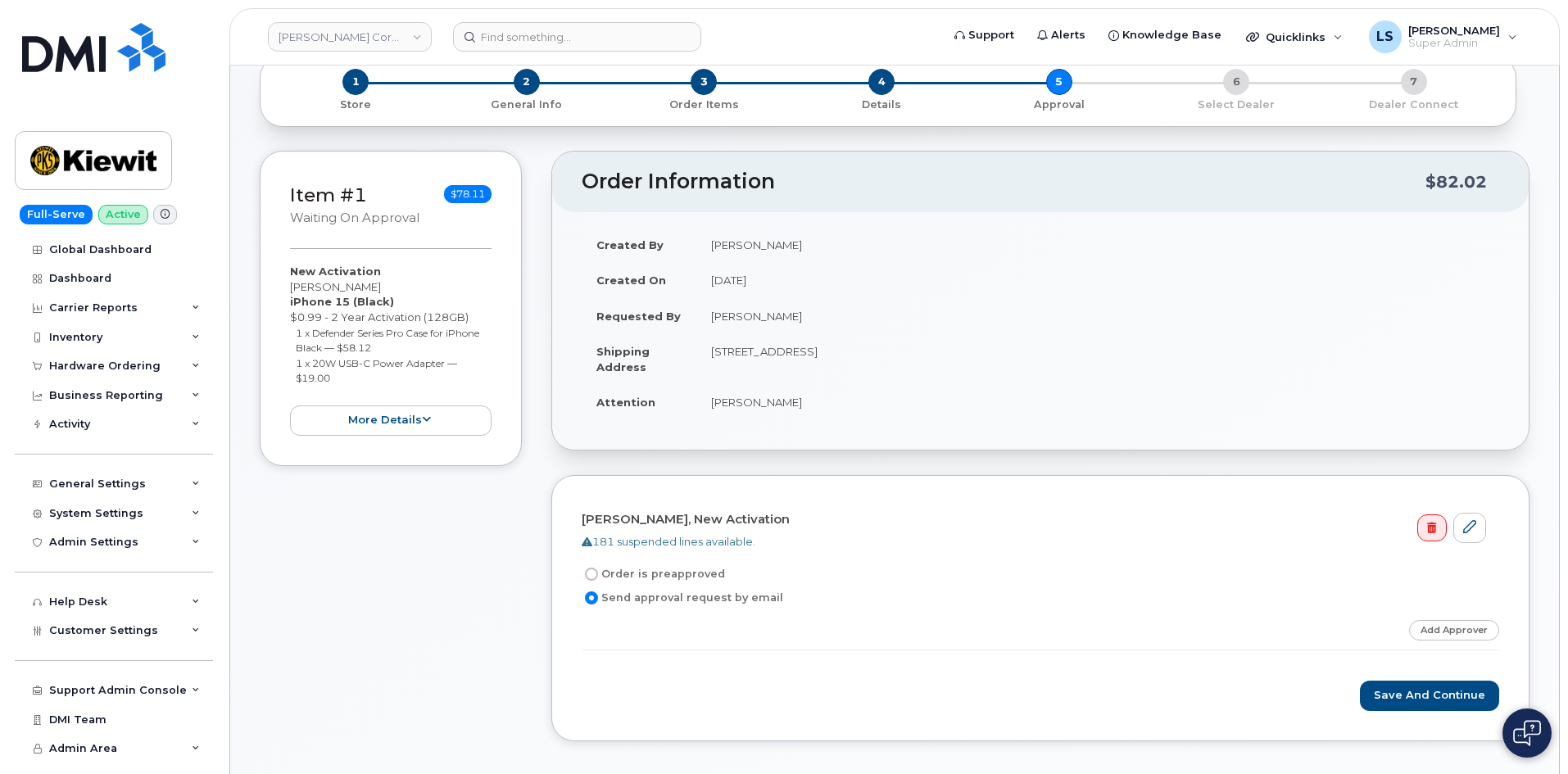
scroll to position [246, 0]
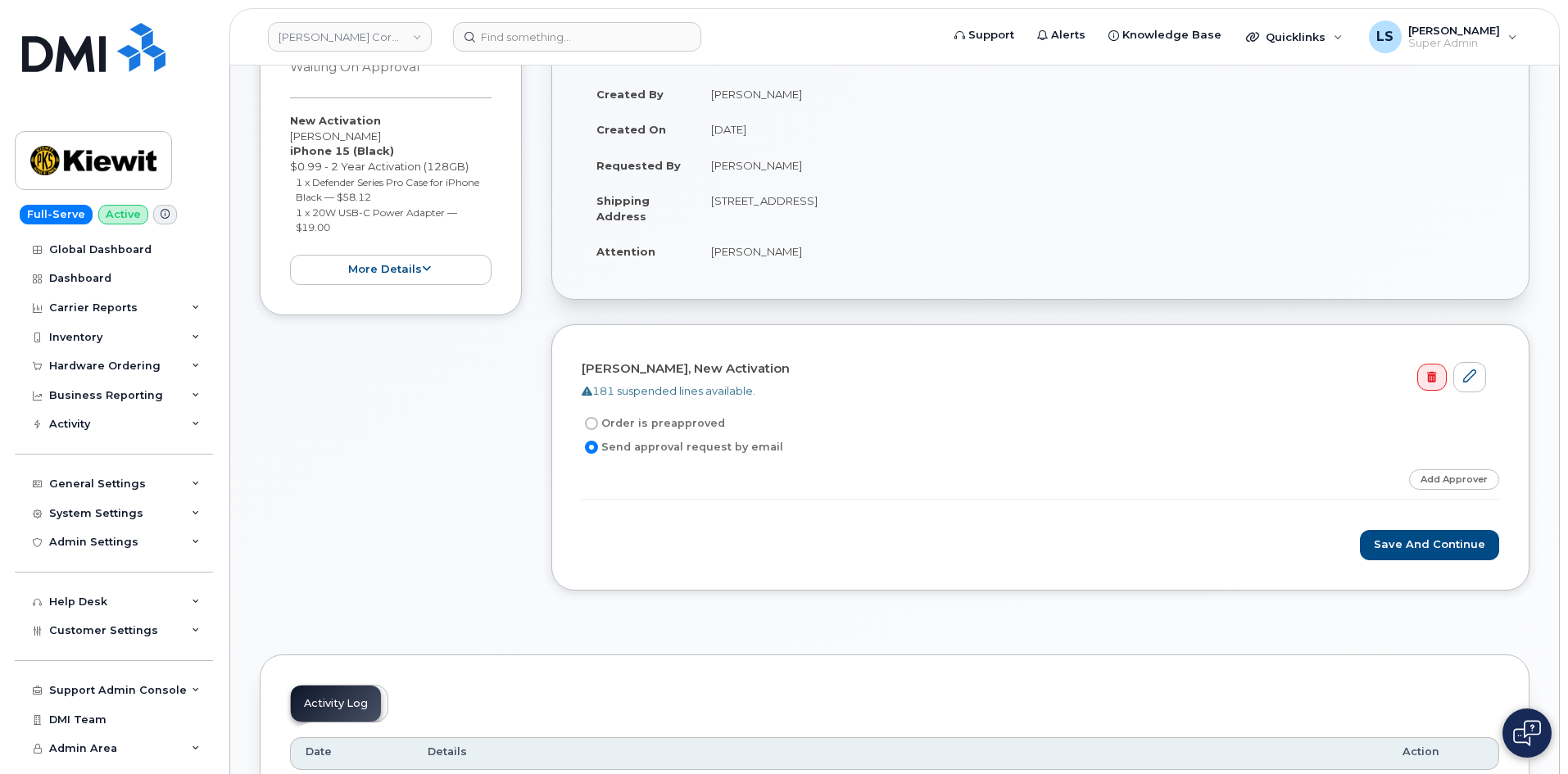
click at [759, 254] on td "[PERSON_NAME]" at bounding box center [1097, 251] width 803 height 36
click at [803, 257] on td "[PERSON_NAME]" at bounding box center [1097, 251] width 803 height 36
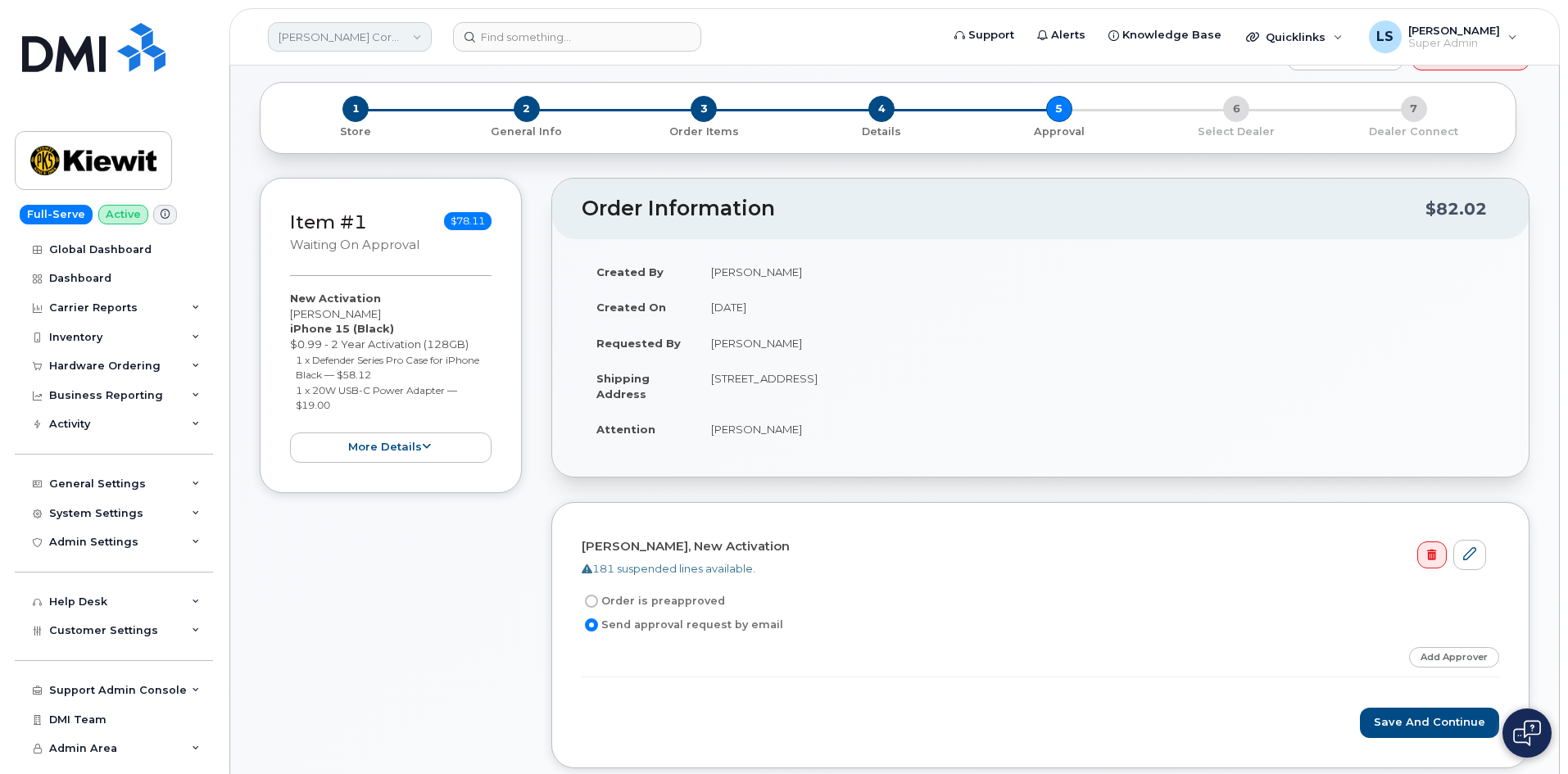
scroll to position [0, 0]
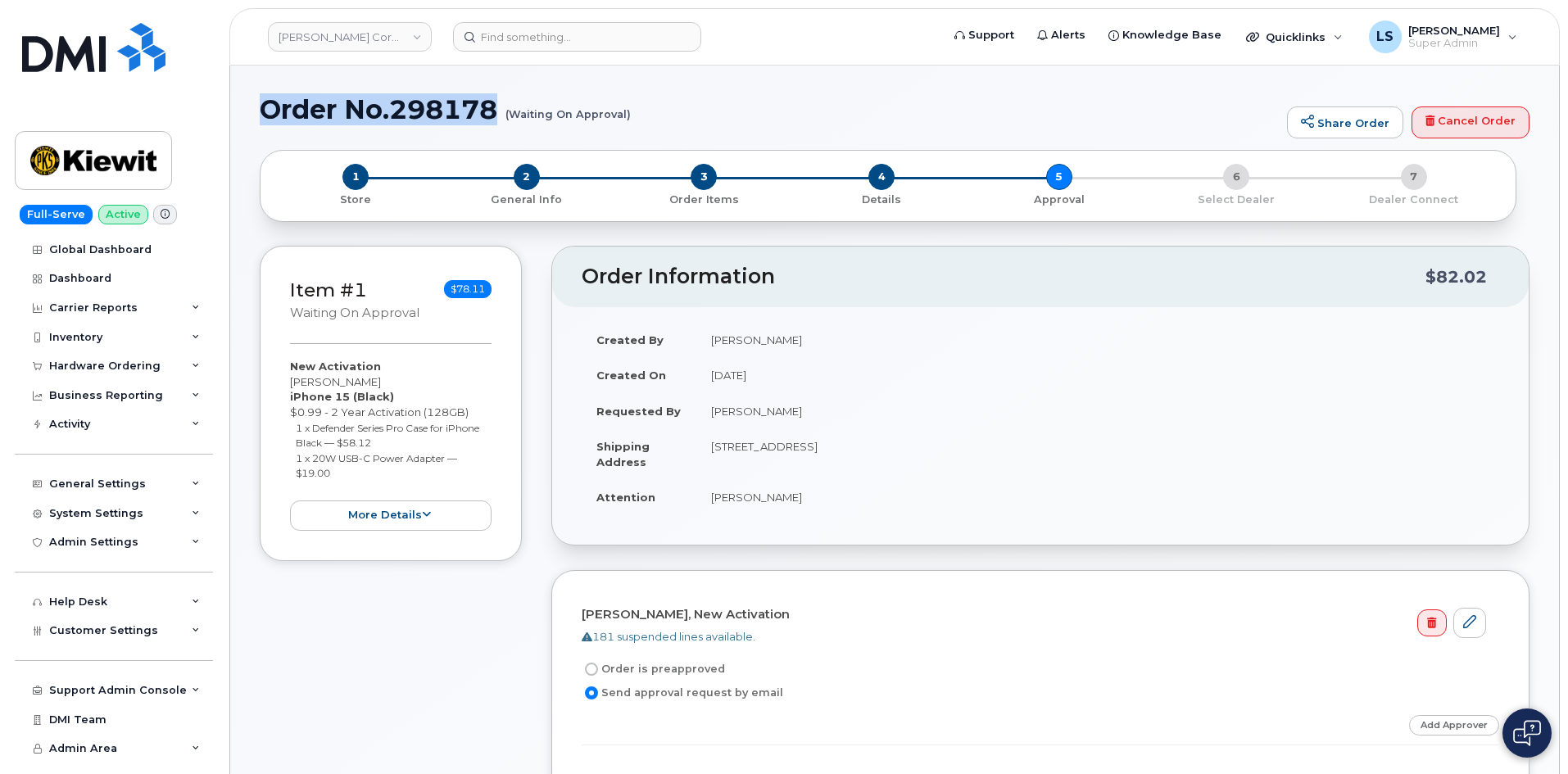
drag, startPoint x: 501, startPoint y: 117, endPoint x: 248, endPoint y: 98, distance: 253.7
copy h1 "Order No.298178"
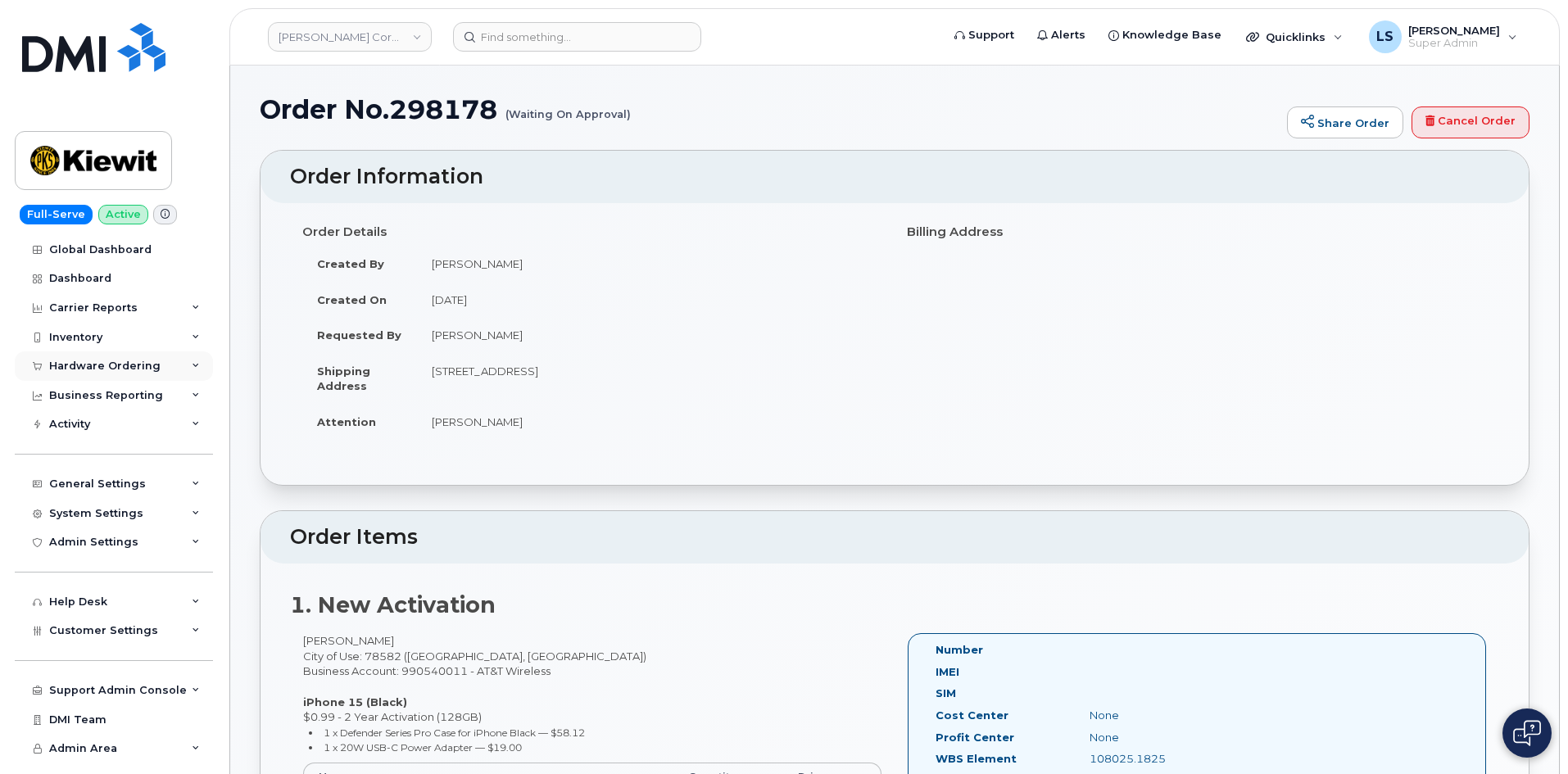
click at [160, 364] on div "Hardware Ordering" at bounding box center [114, 366] width 199 height 30
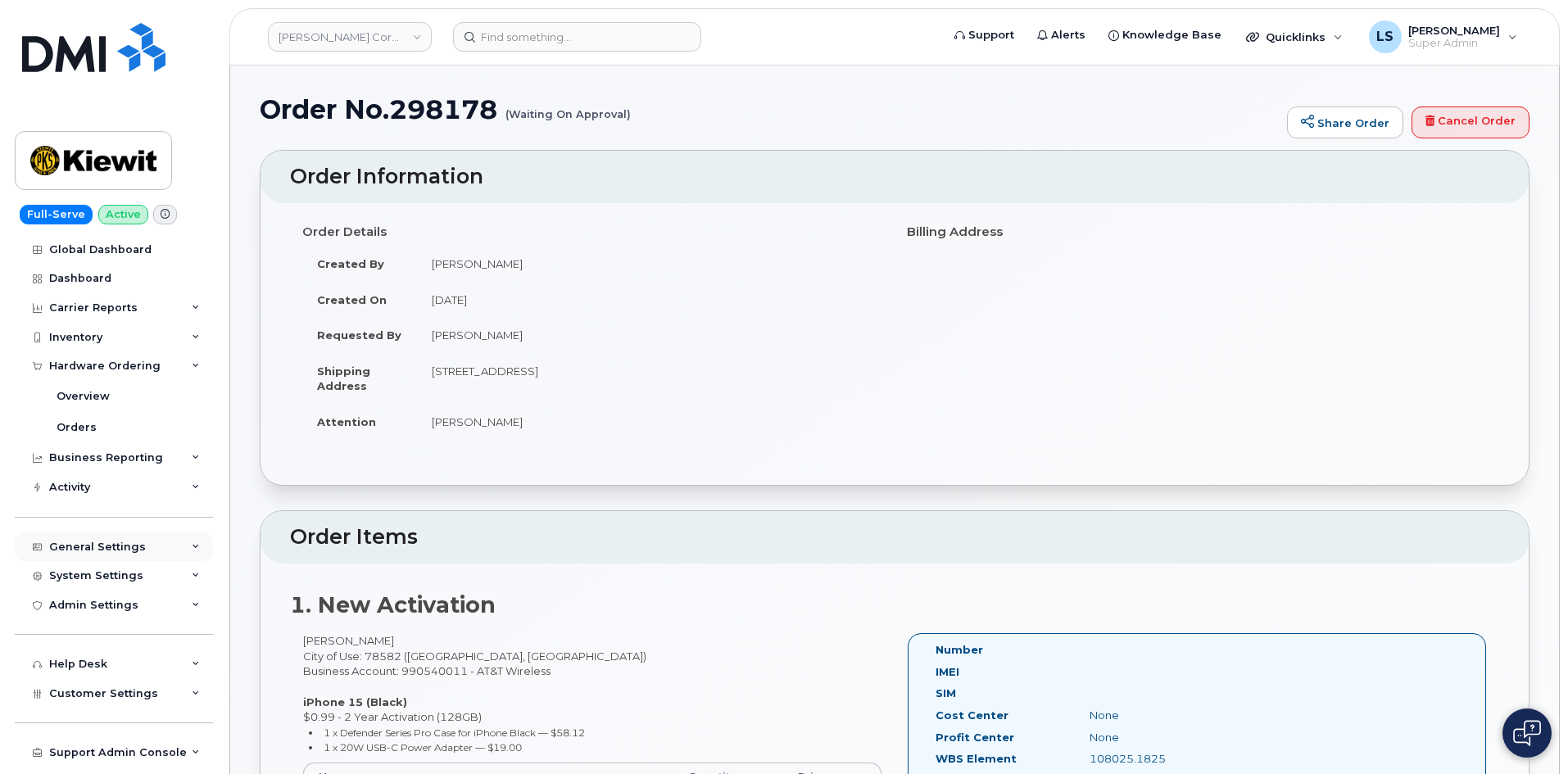
click at [121, 541] on div "General Settings" at bounding box center [97, 547] width 96 height 13
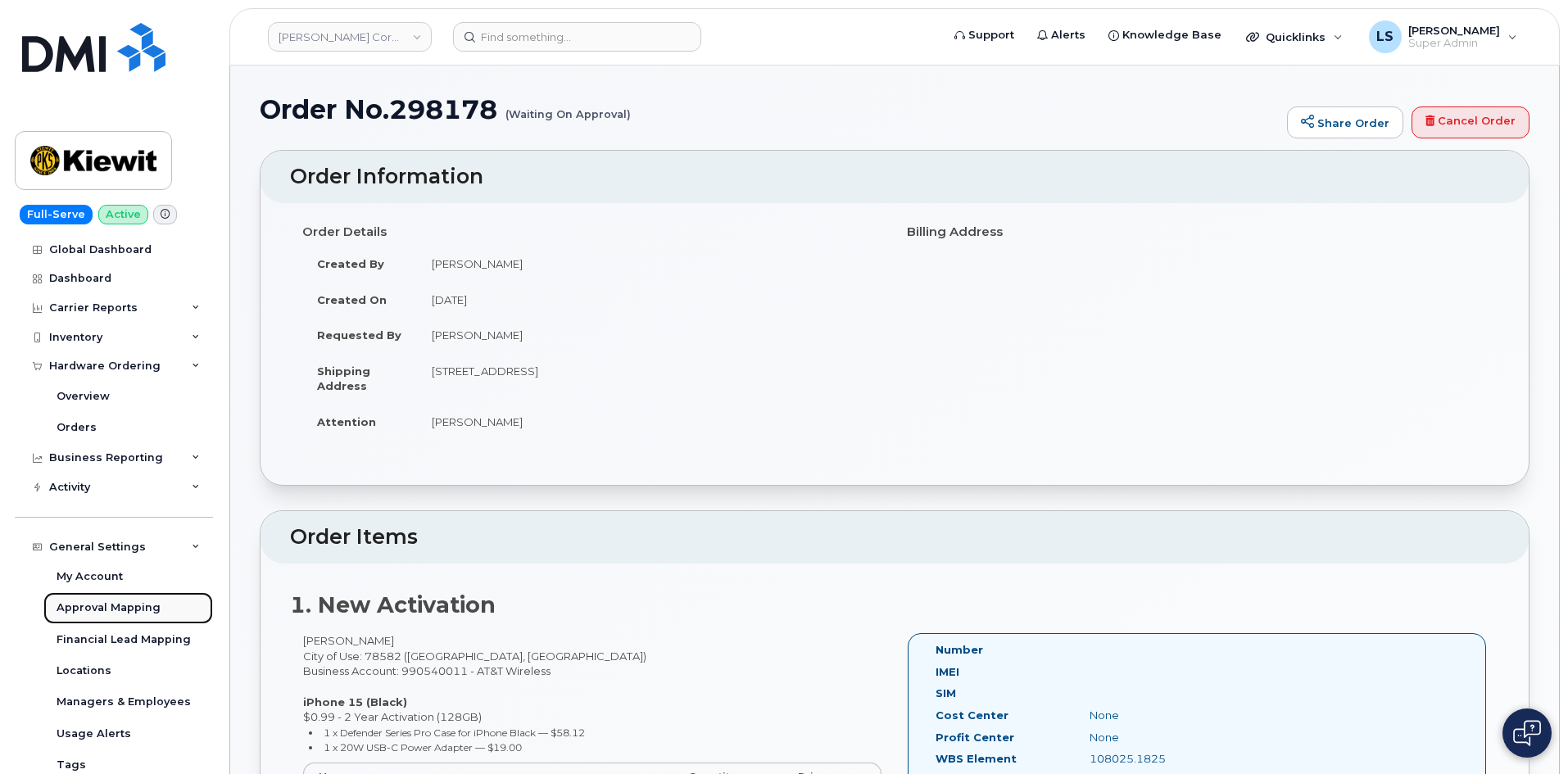
click at [115, 602] on div "Approval Mapping" at bounding box center [109, 607] width 104 height 14
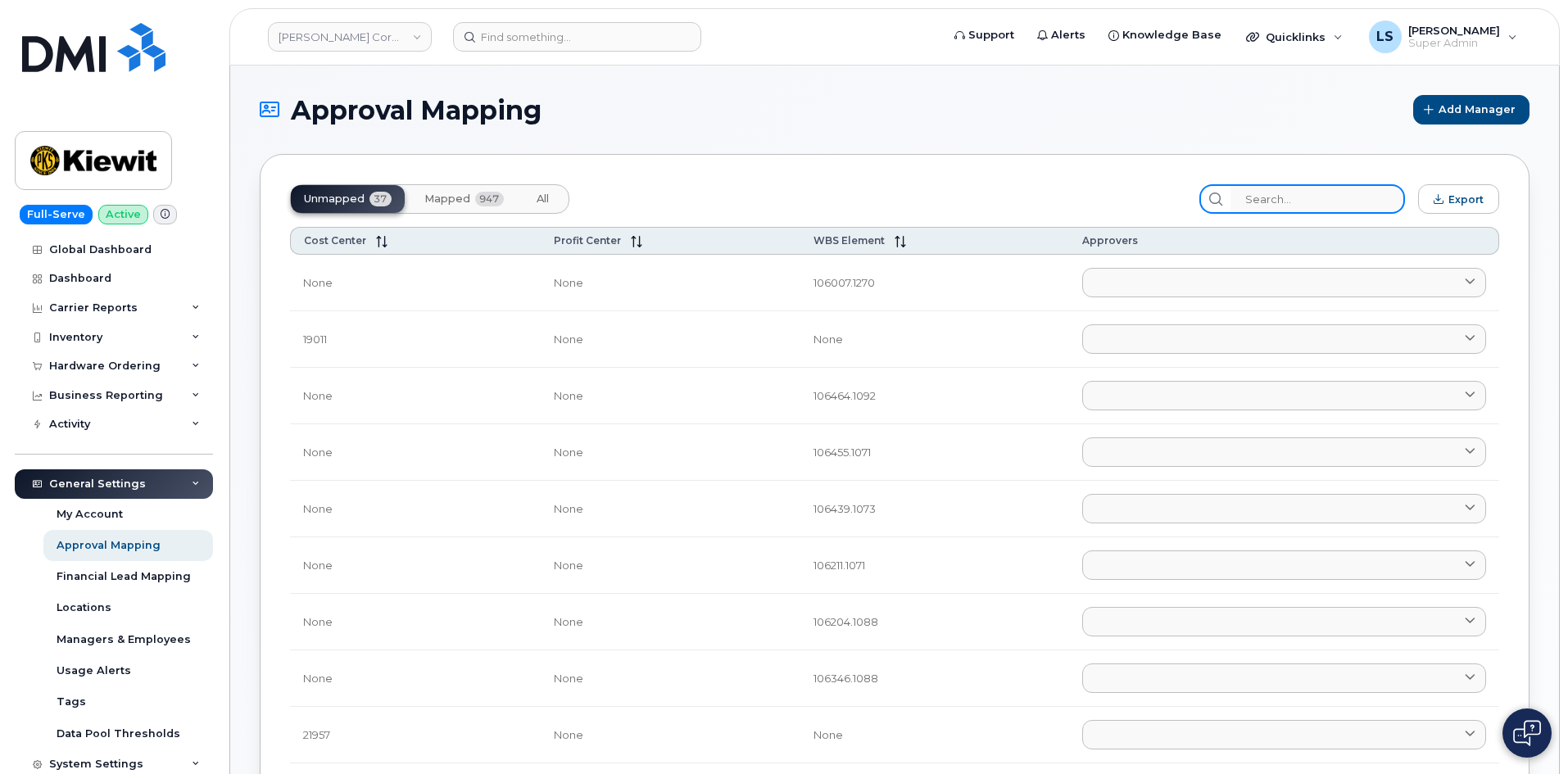
click at [1323, 205] on input "search" at bounding box center [1317, 199] width 174 height 30
paste input "108025.1825"
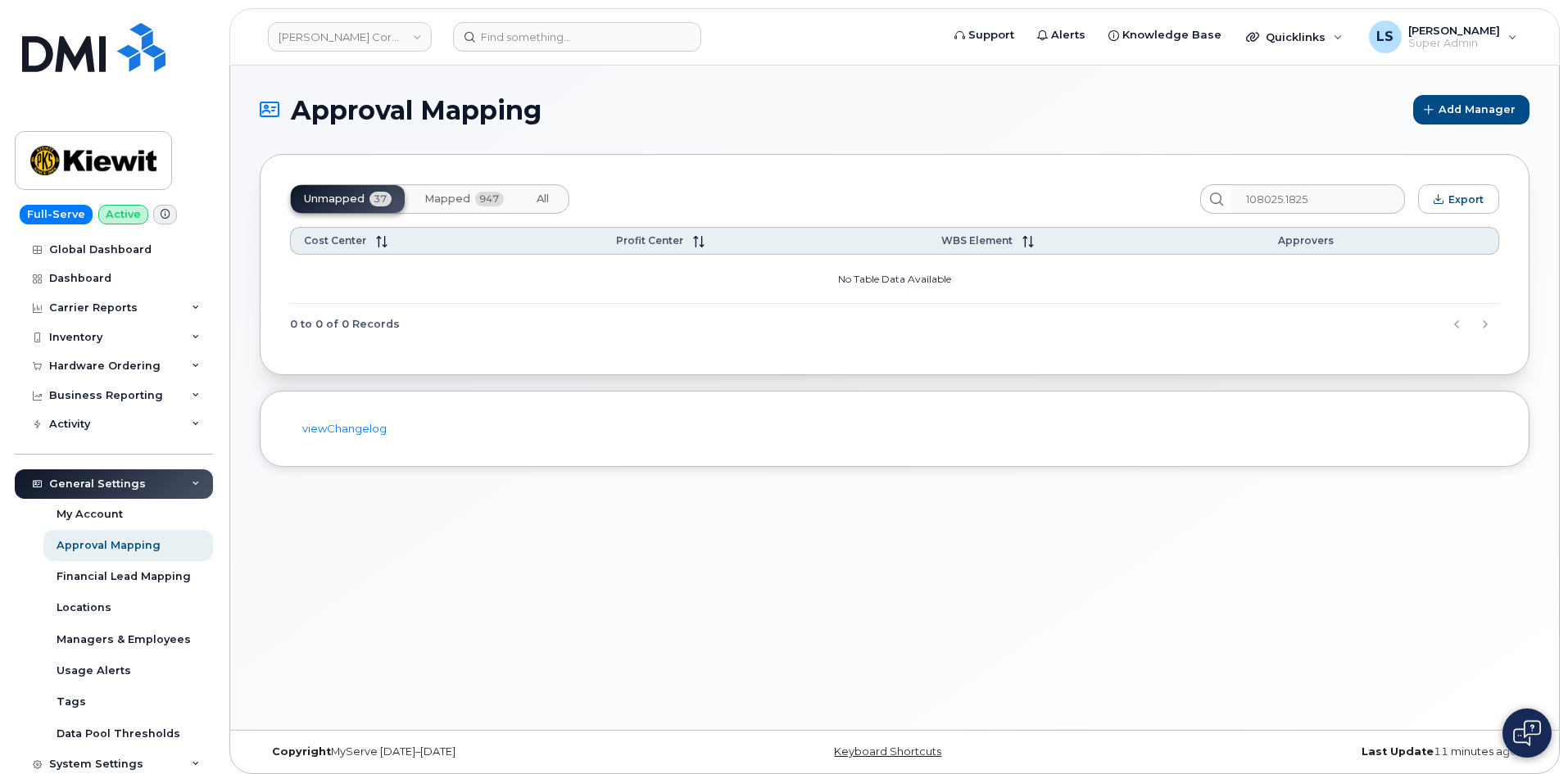
click at [1087, 169] on div "Unmapped 37 Mapped 947 All 108025.1825 Export Cost Center Profit Center WBS Ele…" at bounding box center [893, 264] width 1269 height 221
click at [1339, 203] on input "108025.1825" at bounding box center [1317, 199] width 174 height 30
click at [1301, 196] on input "108025.1825" at bounding box center [1317, 199] width 174 height 30
drag, startPoint x: 1302, startPoint y: 200, endPoint x: 1227, endPoint y: 183, distance: 76.9
click at [1231, 181] on div "Unmapped 37 Mapped 947 All 108025.1825 Export Cost Center Profit Center WBS Ele…" at bounding box center [893, 264] width 1269 height 221
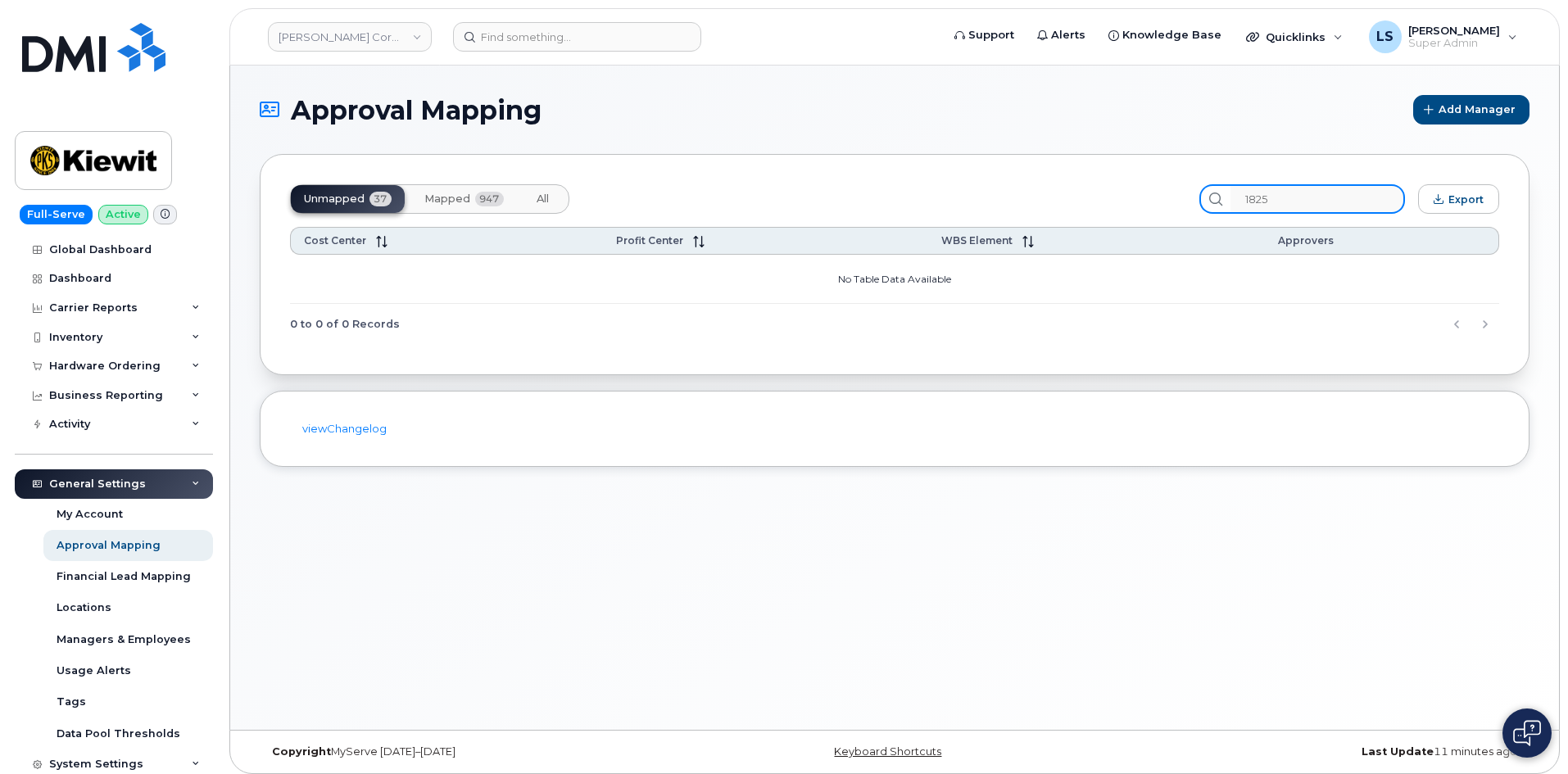
click at [1339, 199] on input "1825" at bounding box center [1317, 199] width 174 height 30
click at [459, 216] on div "Unmapped 37 Mapped 947 All 1825 Export Cost Center Profit Center WBS Element Ap…" at bounding box center [893, 264] width 1269 height 221
click at [462, 207] on button "Mapped 947" at bounding box center [465, 199] width 106 height 28
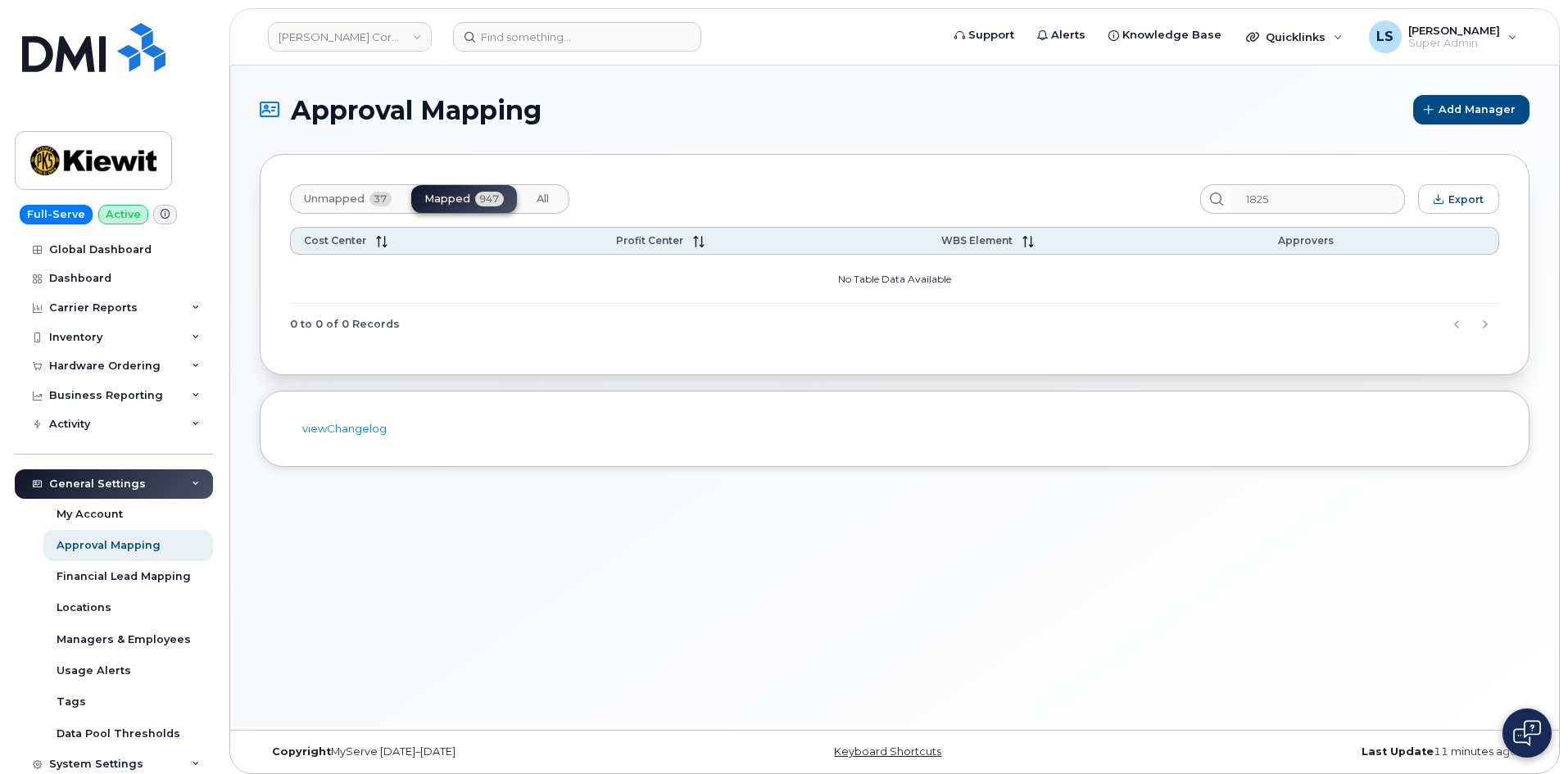
click at [543, 197] on span "All" at bounding box center [543, 200] width 13 height 13
click at [464, 204] on span "Mapped" at bounding box center [447, 200] width 46 height 13
click at [523, 211] on button "Unmapped 37" at bounding box center [543, 199] width 39 height 28
click at [461, 197] on span "Mapped" at bounding box center [447, 200] width 46 height 13
drag, startPoint x: 534, startPoint y: 190, endPoint x: 525, endPoint y: 200, distance: 13.5
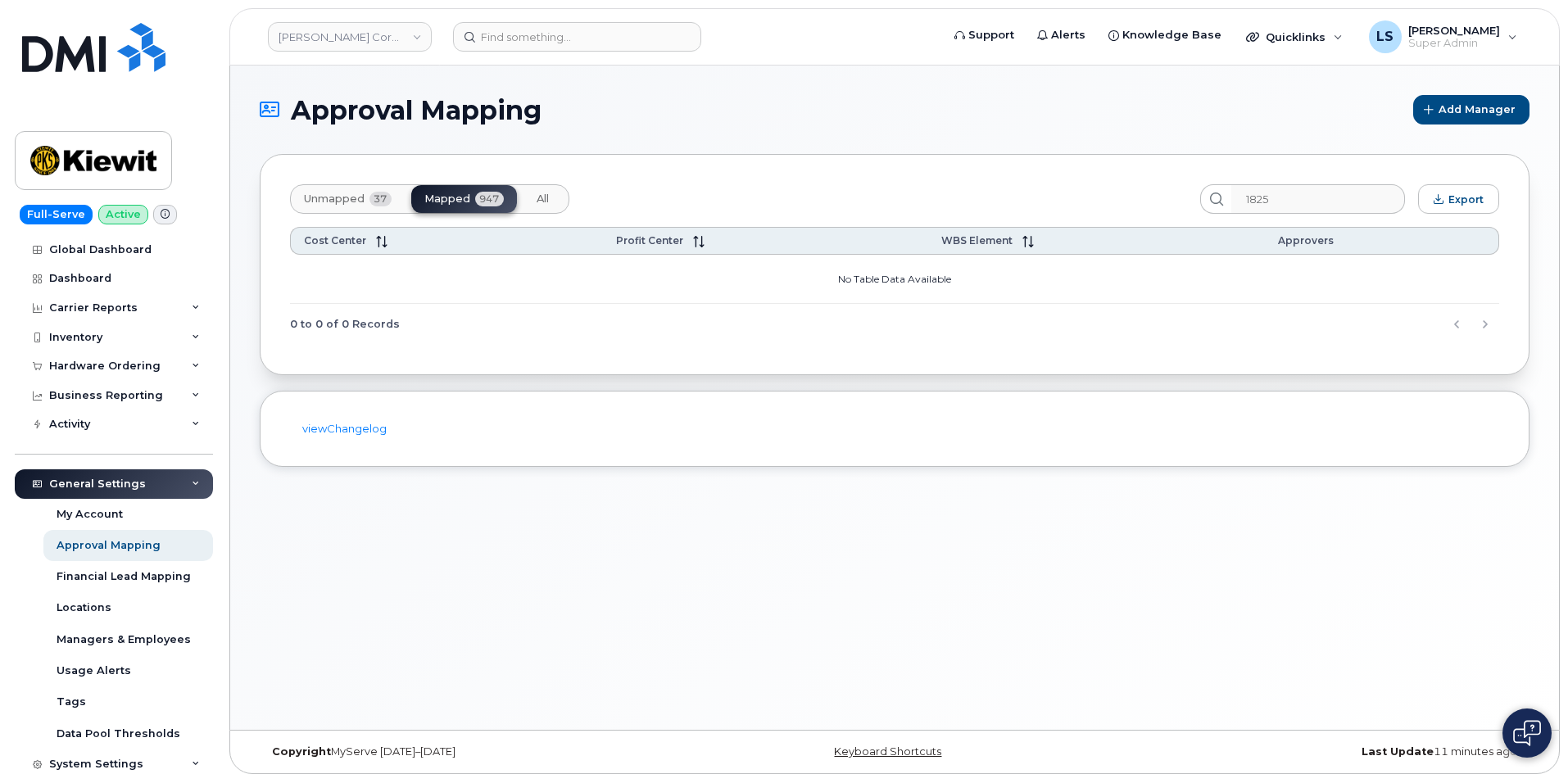
click at [535, 190] on button "All" at bounding box center [543, 199] width 39 height 28
click at [403, 209] on button "Unmapped 37" at bounding box center [348, 199] width 114 height 28
drag, startPoint x: 467, startPoint y: 191, endPoint x: 485, endPoint y: 192, distance: 18.0
click at [467, 190] on button "Mapped 947" at bounding box center [465, 199] width 106 height 28
click at [653, 180] on div "Unmapped 37 Mapped 947 All 1825 Export Cost Center Profit Center WBS Element Ap…" at bounding box center [893, 264] width 1269 height 221
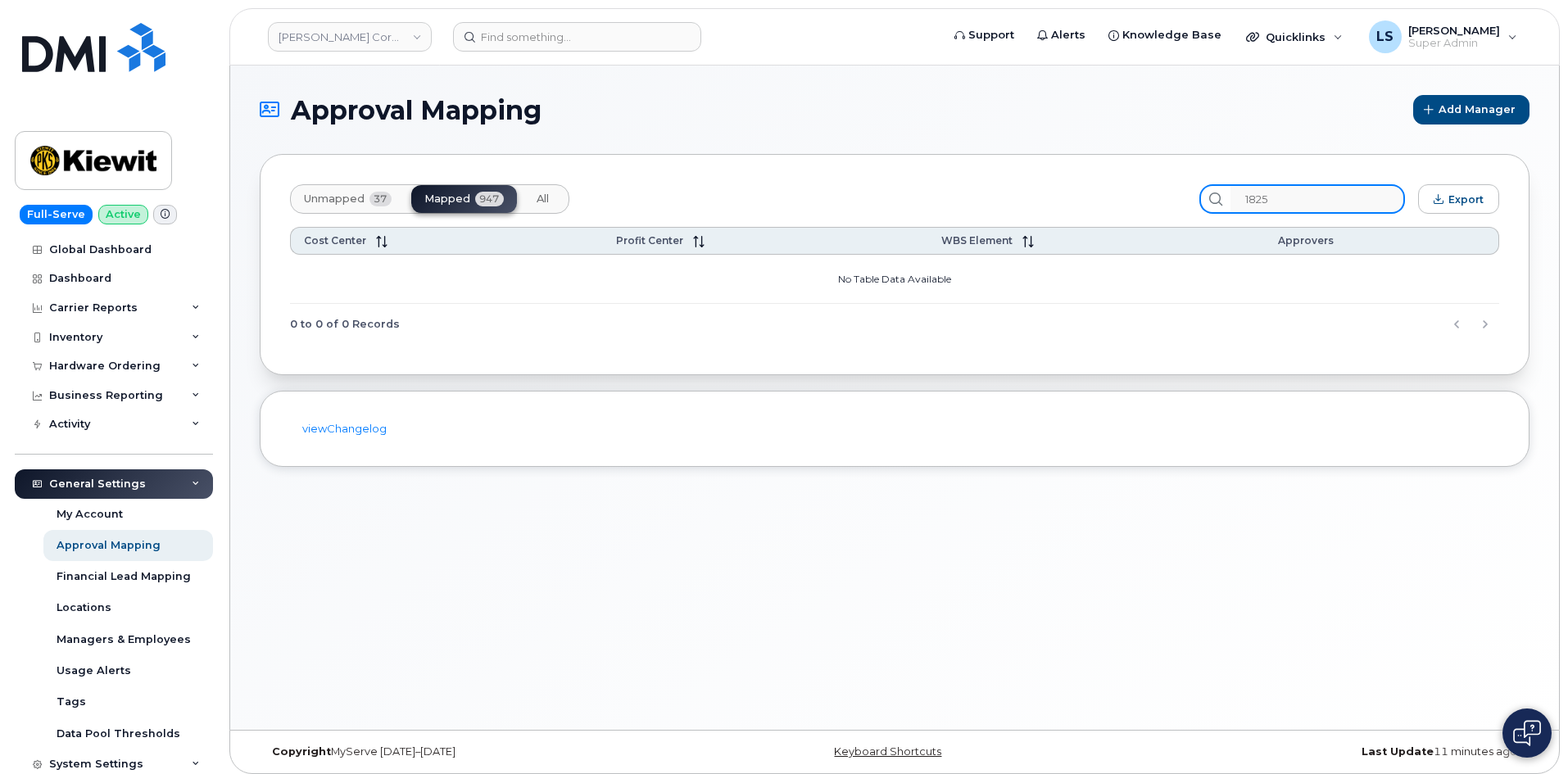
drag, startPoint x: 1319, startPoint y: 204, endPoint x: 1265, endPoint y: 200, distance: 54.1
click at [1318, 203] on input "1825" at bounding box center [1317, 199] width 174 height 30
click at [1262, 200] on input "1825" at bounding box center [1317, 199] width 174 height 30
click at [1317, 194] on input "1825" at bounding box center [1317, 199] width 174 height 30
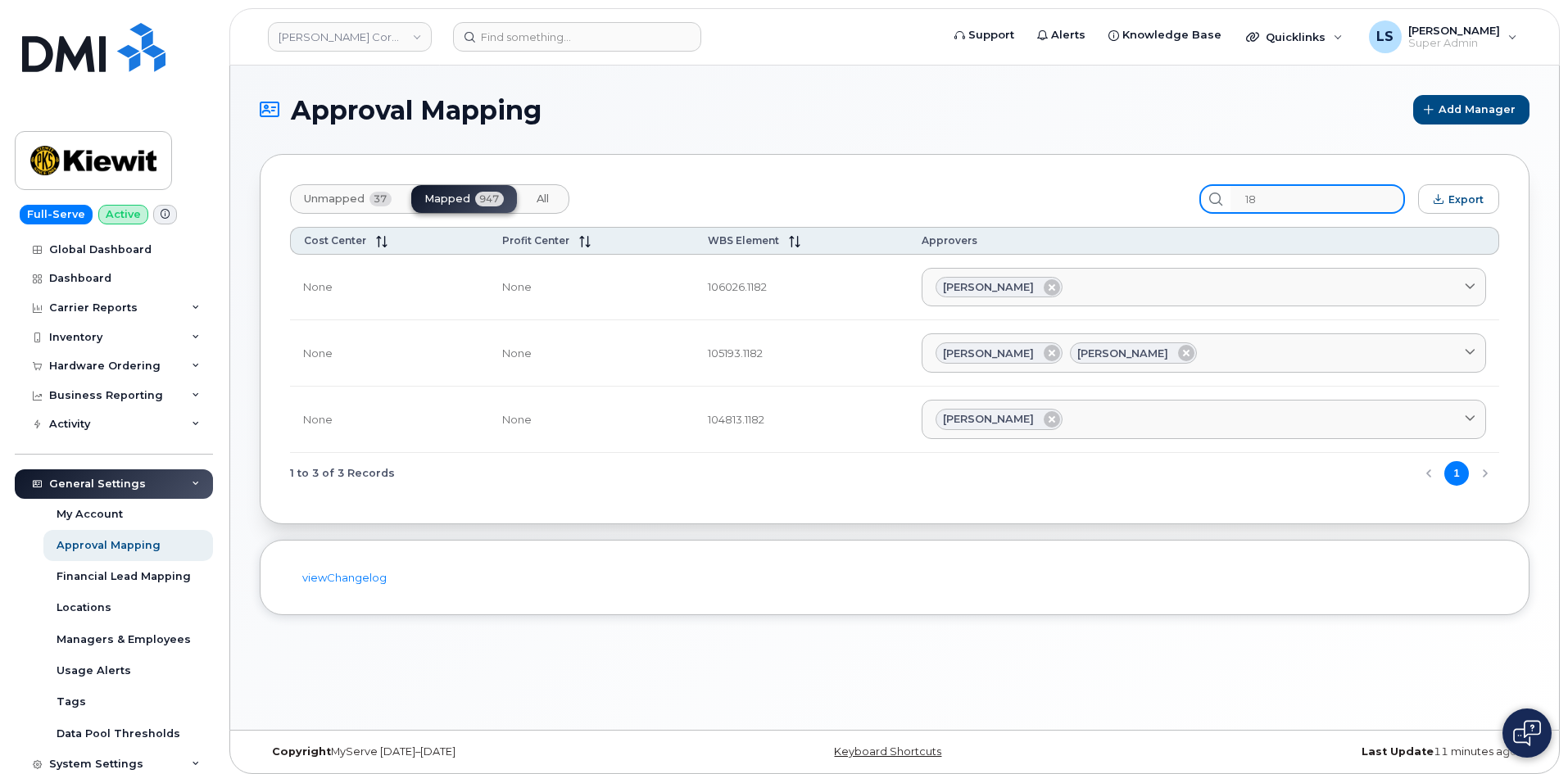
type input "1"
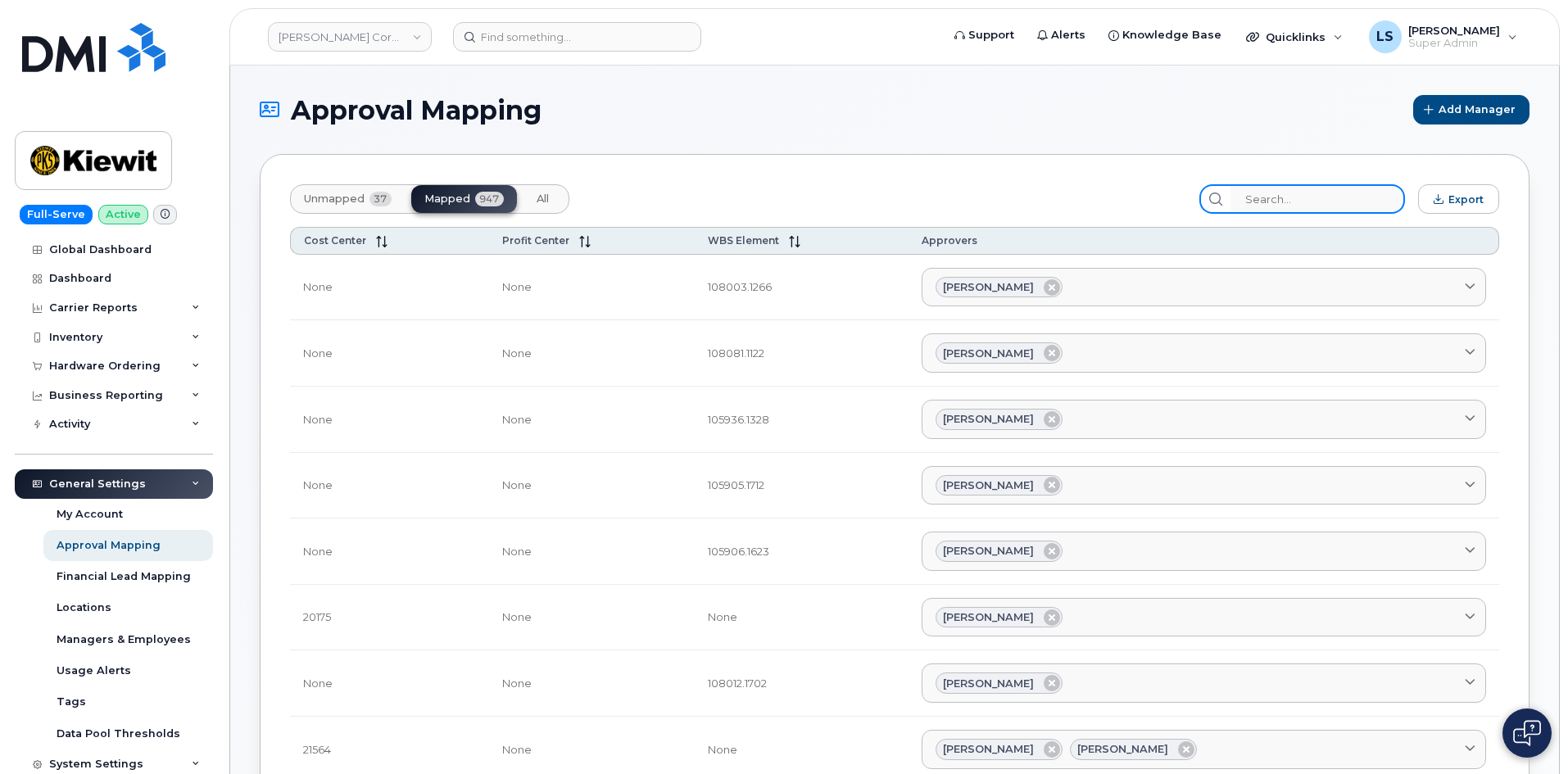
paste input "108025.1825"
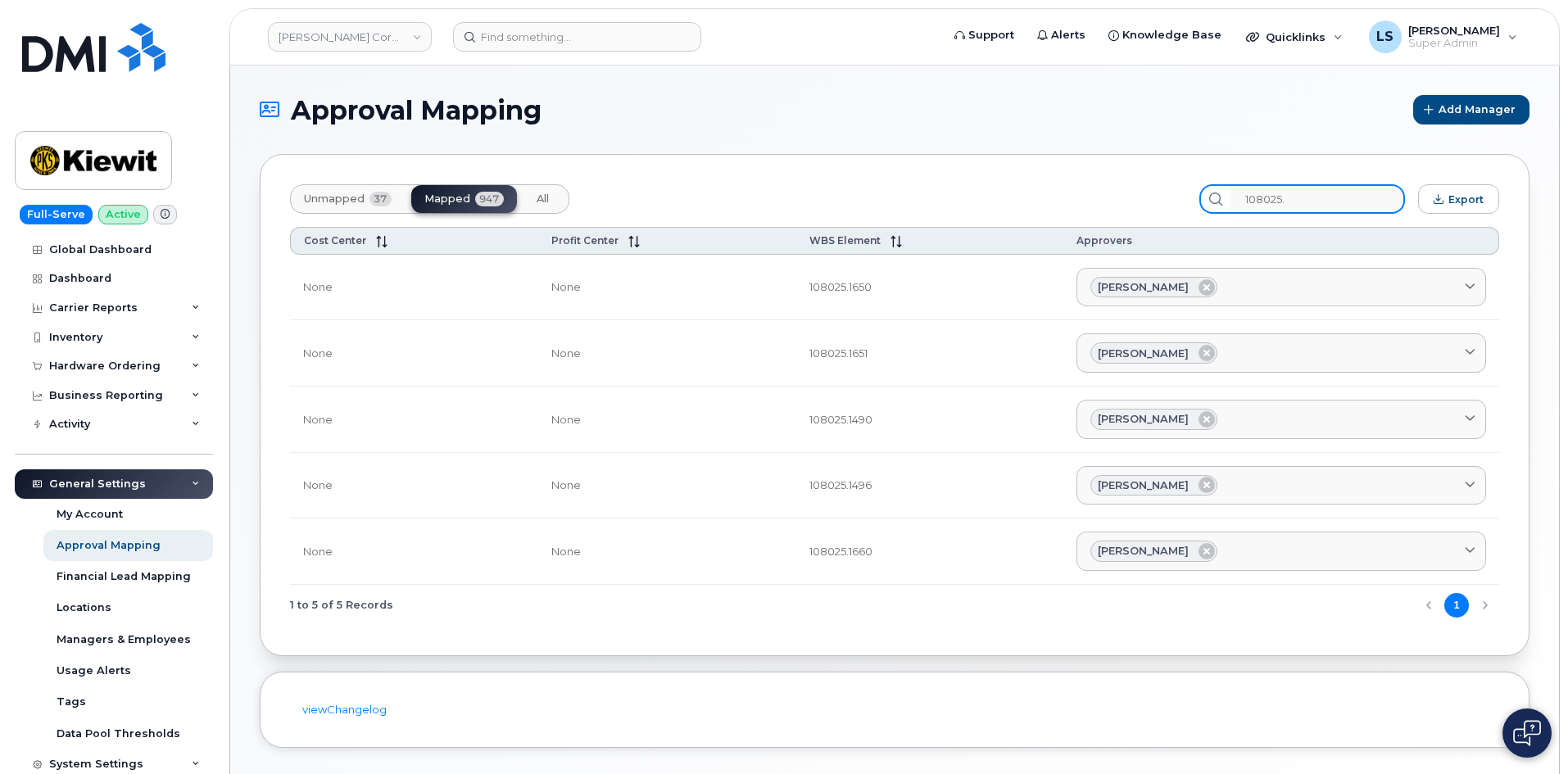
paste input "108025.1825"
type input "108025"
click at [853, 348] on td "108025.1651" at bounding box center [929, 353] width 267 height 67
drag, startPoint x: 853, startPoint y: 348, endPoint x: 832, endPoint y: 355, distance: 22.1
click at [850, 350] on td "108025.1651" at bounding box center [929, 353] width 267 height 67
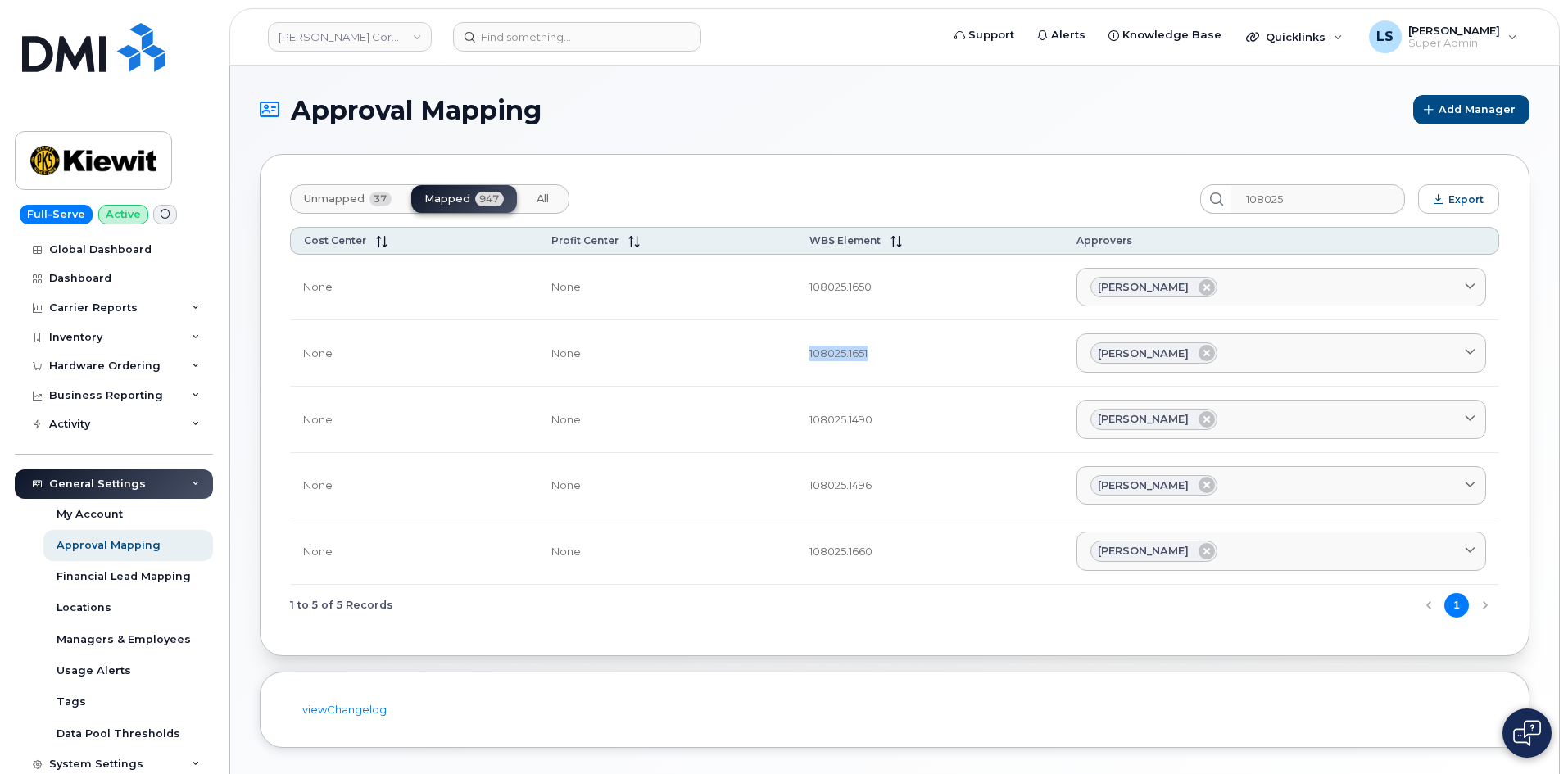
drag, startPoint x: 827, startPoint y: 352, endPoint x: 837, endPoint y: 357, distance: 11.2
click at [826, 352] on td "108025.1651" at bounding box center [929, 353] width 267 height 67
click at [870, 334] on td "108025.1651" at bounding box center [929, 353] width 267 height 67
click at [855, 281] on td "108025.1650" at bounding box center [929, 287] width 267 height 67
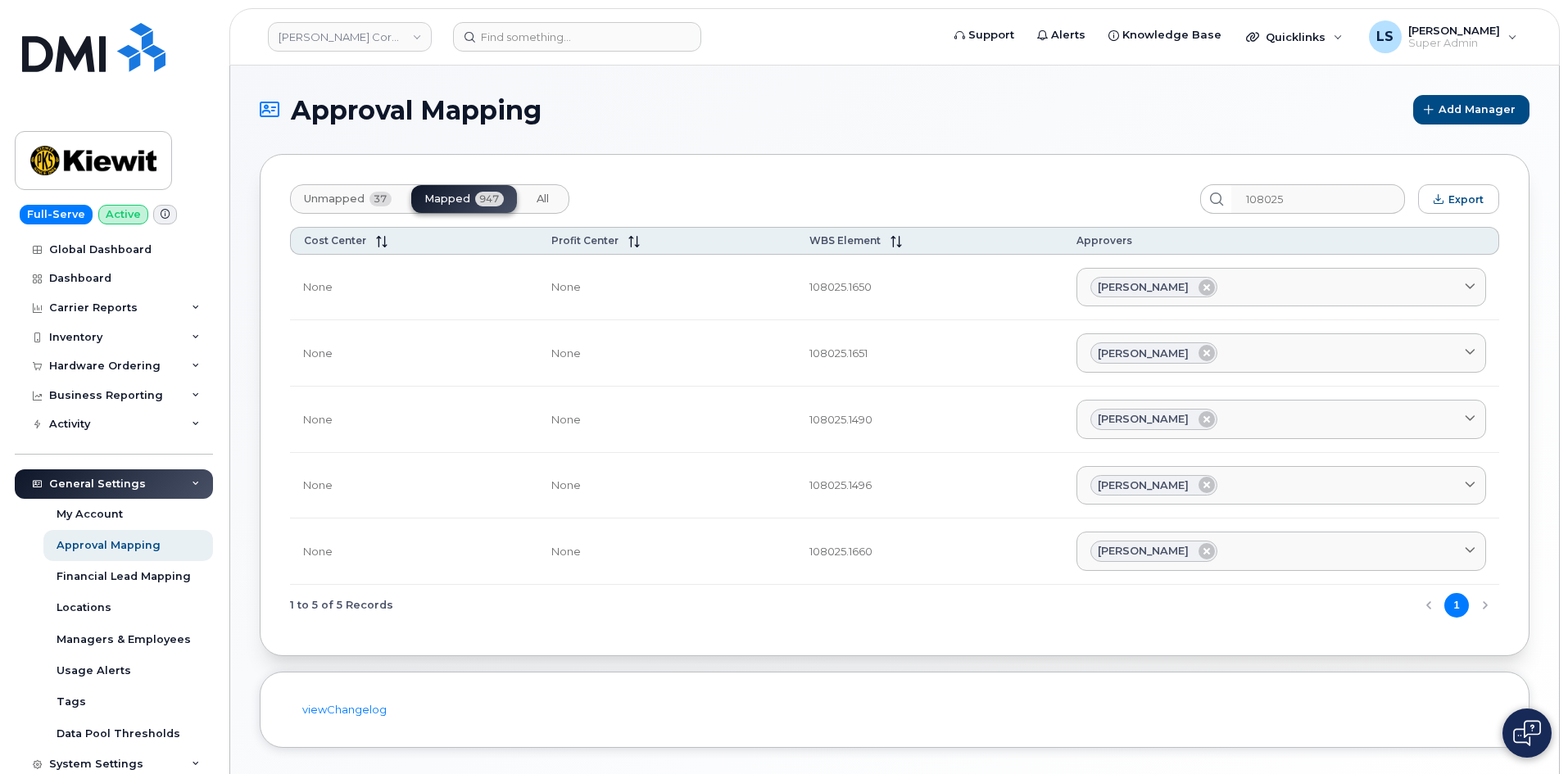
click at [961, 183] on div "Unmapped 37 Mapped 947 All 108025 Export Cost Center Profit Center WBS Element …" at bounding box center [893, 405] width 1269 height 502
click at [852, 288] on td "108025.1650" at bounding box center [929, 287] width 267 height 67
drag, startPoint x: 852, startPoint y: 288, endPoint x: 822, endPoint y: 286, distance: 30.1
click at [851, 288] on td "108025.1650" at bounding box center [929, 287] width 267 height 67
click at [816, 285] on td "108025.1650" at bounding box center [929, 287] width 267 height 67
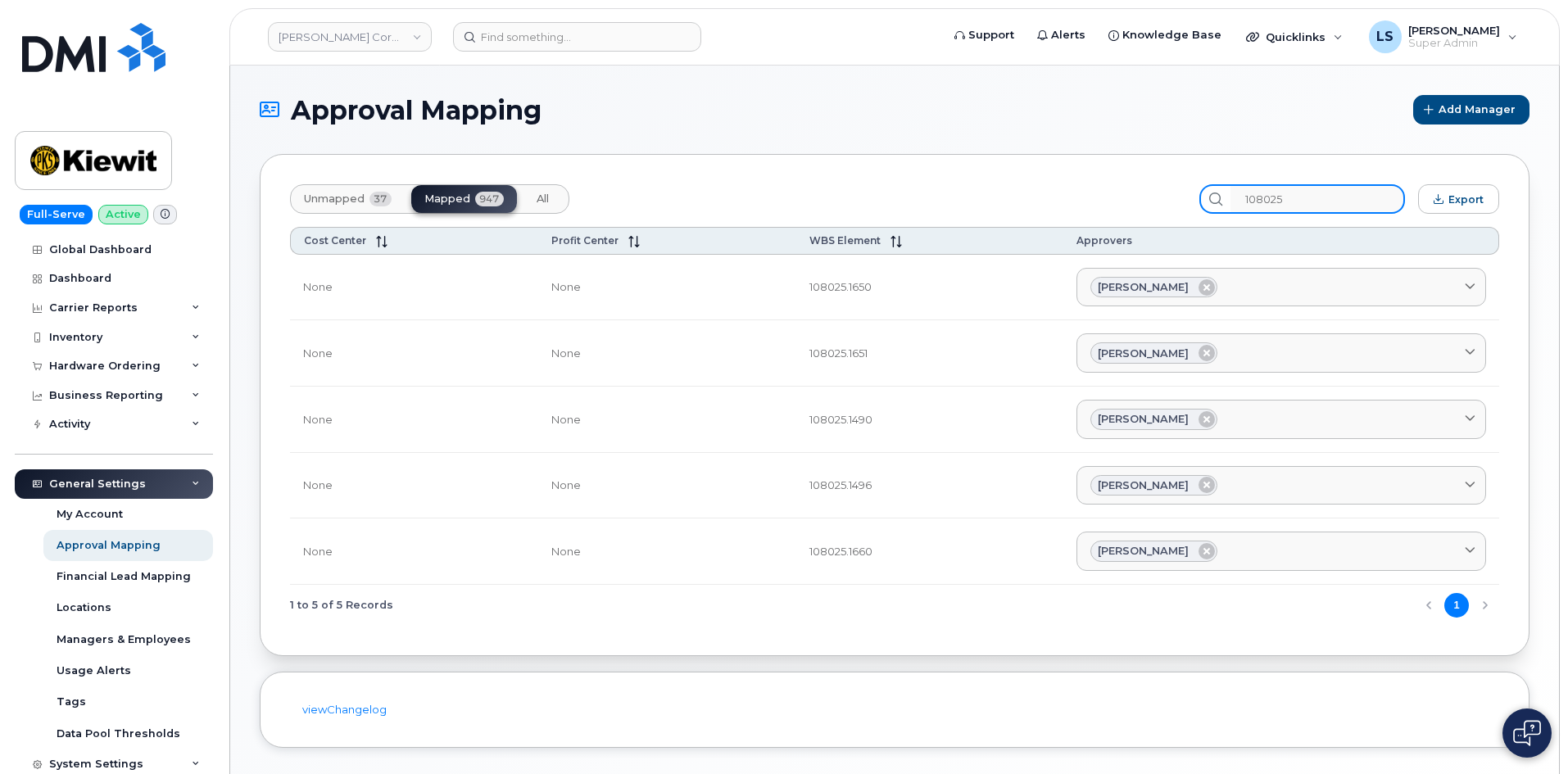
click at [1317, 200] on input "108025" at bounding box center [1317, 199] width 174 height 30
click at [1041, 200] on div "Unmapped 37 Mapped 947 All" at bounding box center [738, 199] width 897 height 30
drag, startPoint x: 1324, startPoint y: 204, endPoint x: 1127, endPoint y: 203, distance: 197.0
click at [1323, 204] on input "108025" at bounding box center [1317, 199] width 174 height 30
click at [1052, 194] on div "Unmapped 37 Mapped 947 All" at bounding box center [738, 199] width 897 height 30
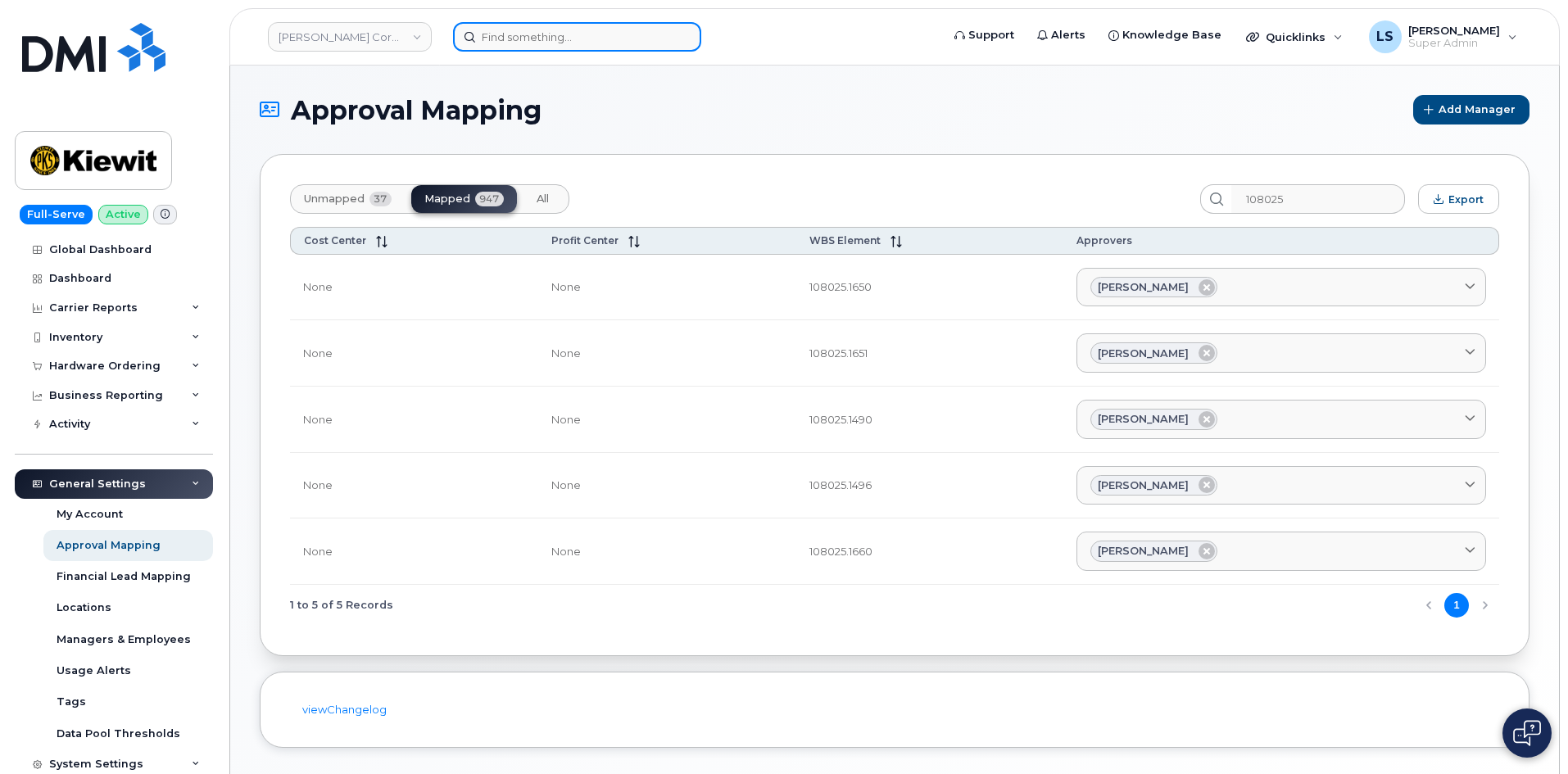
click at [551, 31] on input at bounding box center [577, 37] width 249 height 30
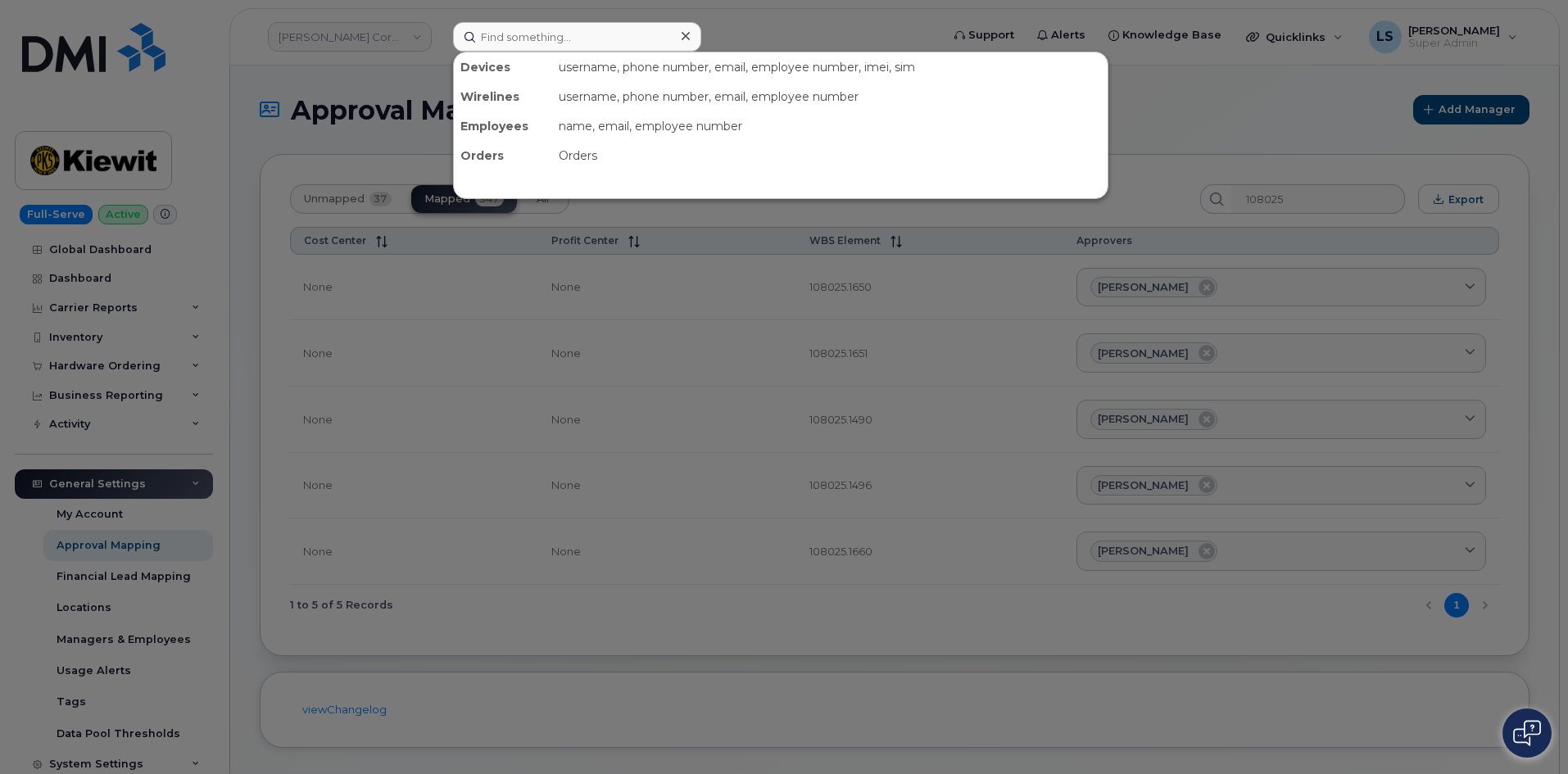
click at [319, 63] on div at bounding box center [784, 387] width 1568 height 774
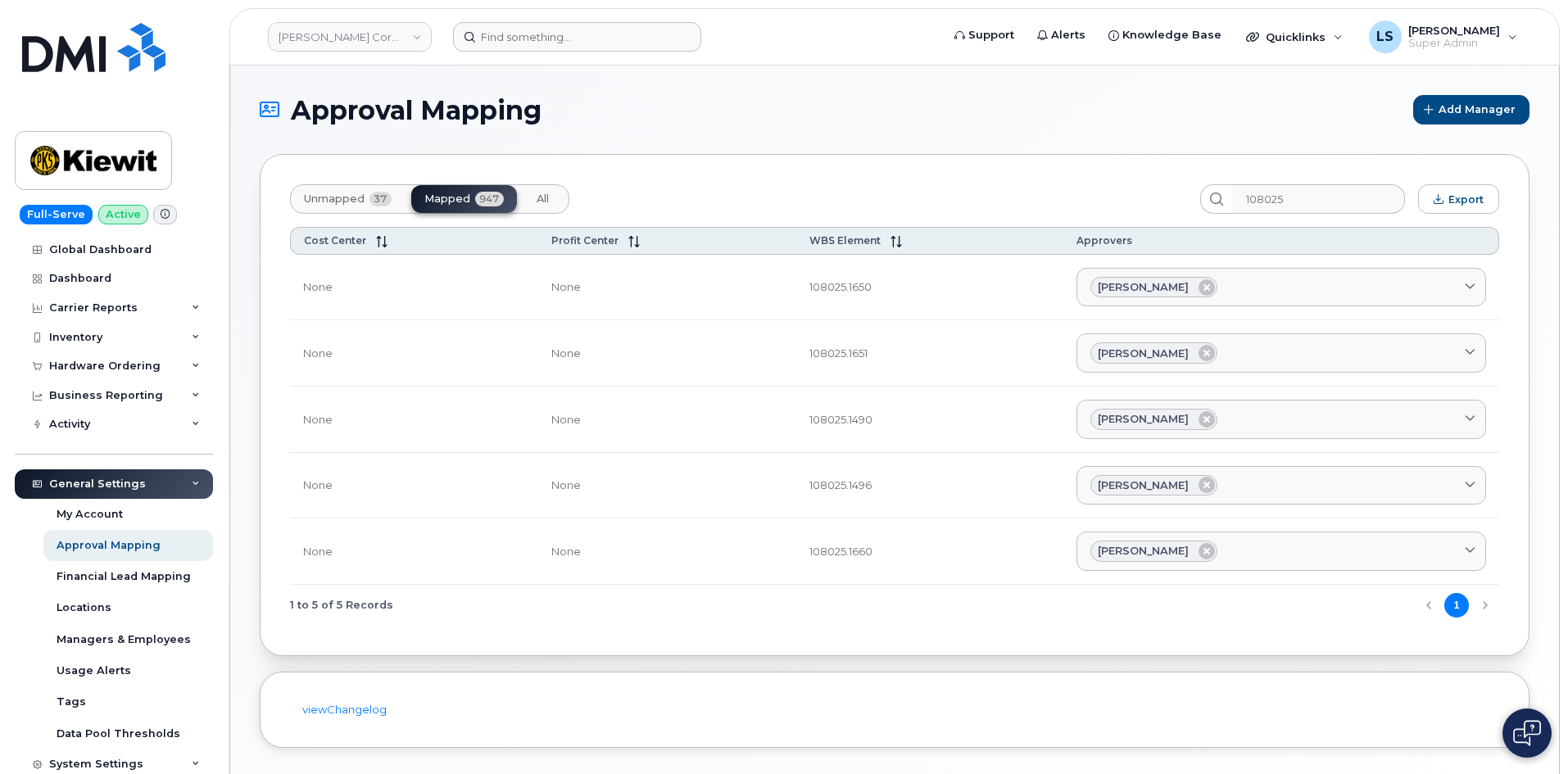
click at [436, 101] on span "Approval Mapping" at bounding box center [416, 110] width 251 height 29
click at [435, 101] on span "Approval Mapping" at bounding box center [416, 110] width 251 height 29
click at [384, 112] on span "Approval Mapping" at bounding box center [416, 110] width 251 height 29
click at [383, 116] on span "Approval Mapping" at bounding box center [416, 110] width 251 height 29
click at [423, 108] on span "Approval Mapping" at bounding box center [416, 110] width 251 height 29
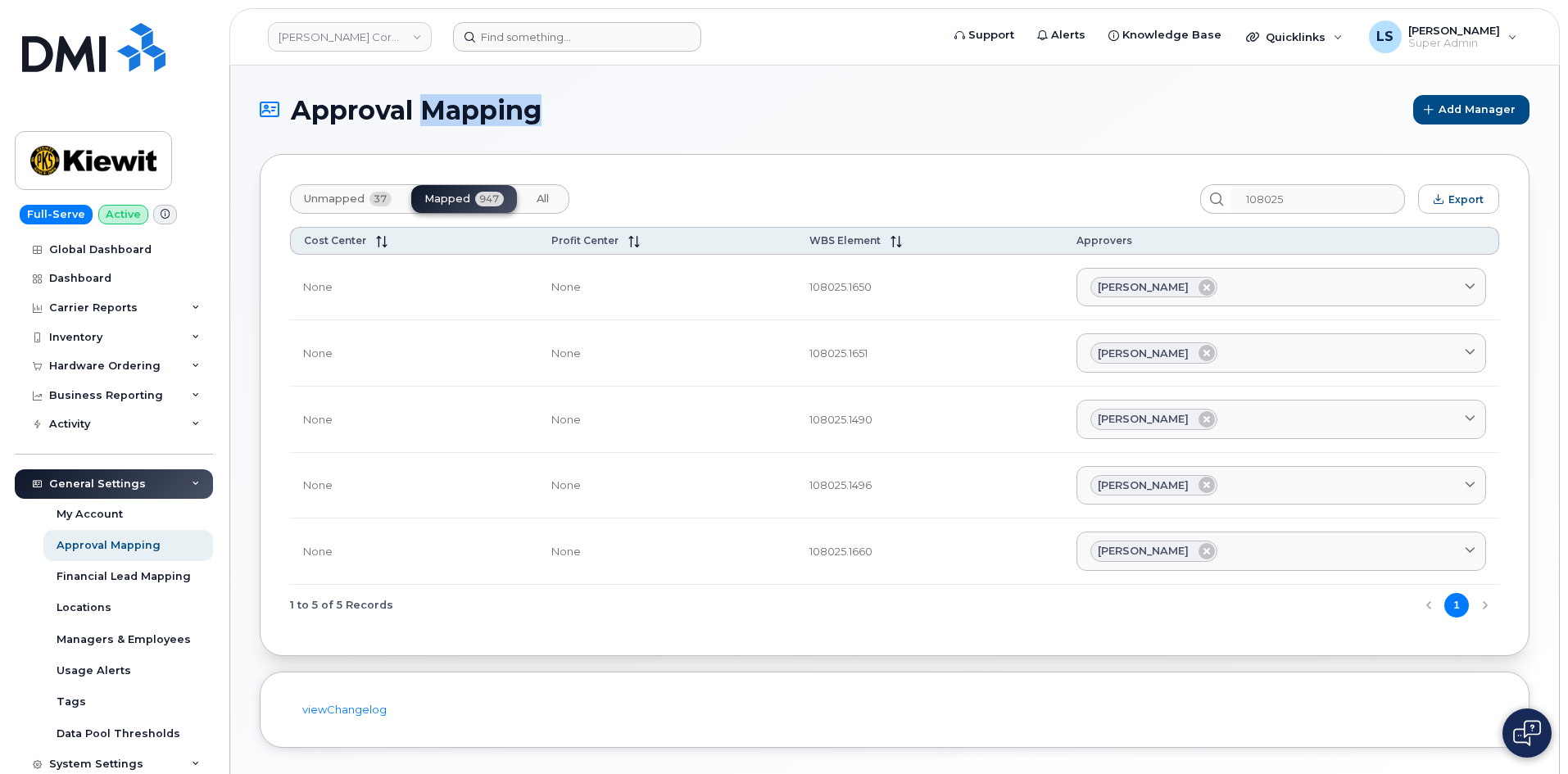
click at [421, 109] on span "Approval Mapping" at bounding box center [416, 110] width 251 height 29
click at [412, 111] on span "Approval Mapping" at bounding box center [416, 110] width 251 height 29
click at [415, 99] on span "Approval Mapping" at bounding box center [416, 110] width 251 height 29
click at [417, 100] on span "Approval Mapping" at bounding box center [416, 110] width 251 height 29
click at [416, 113] on span "Approval Mapping" at bounding box center [416, 110] width 251 height 29
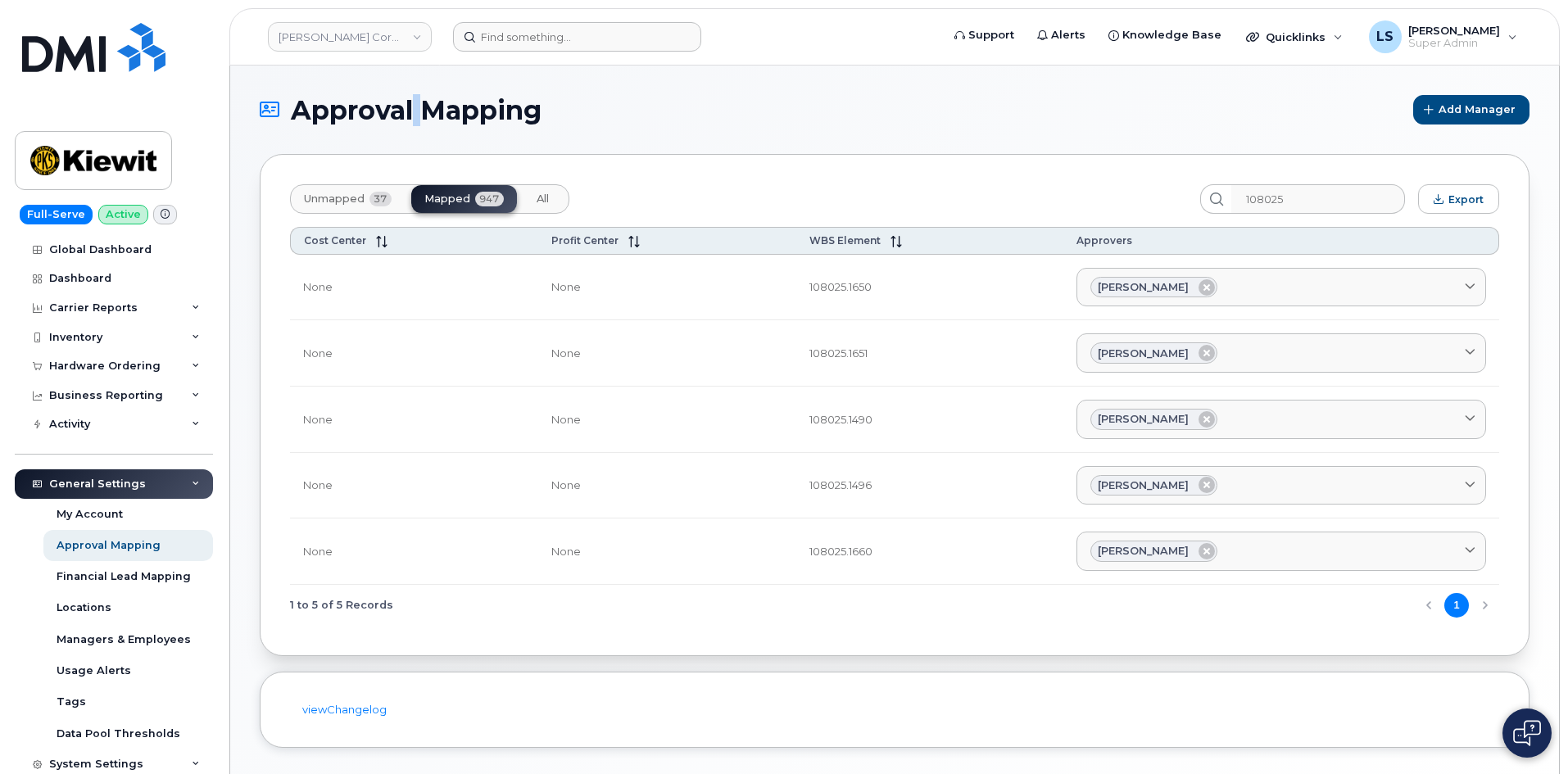
click at [426, 87] on div "Approval Mapping Add Manager Unmapped 37 Mapped 947 All 108025 Export Cost Cent…" at bounding box center [894, 434] width 1329 height 736
click at [417, 106] on span "Approval Mapping" at bounding box center [416, 110] width 251 height 29
click at [418, 106] on span "Approval Mapping" at bounding box center [416, 110] width 251 height 29
click at [423, 84] on div "Approval Mapping Add Manager Unmapped 37 Mapped 947 All 108025 Export Cost Cent…" at bounding box center [894, 434] width 1329 height 736
click at [412, 119] on span "Approval Mapping" at bounding box center [416, 110] width 251 height 29
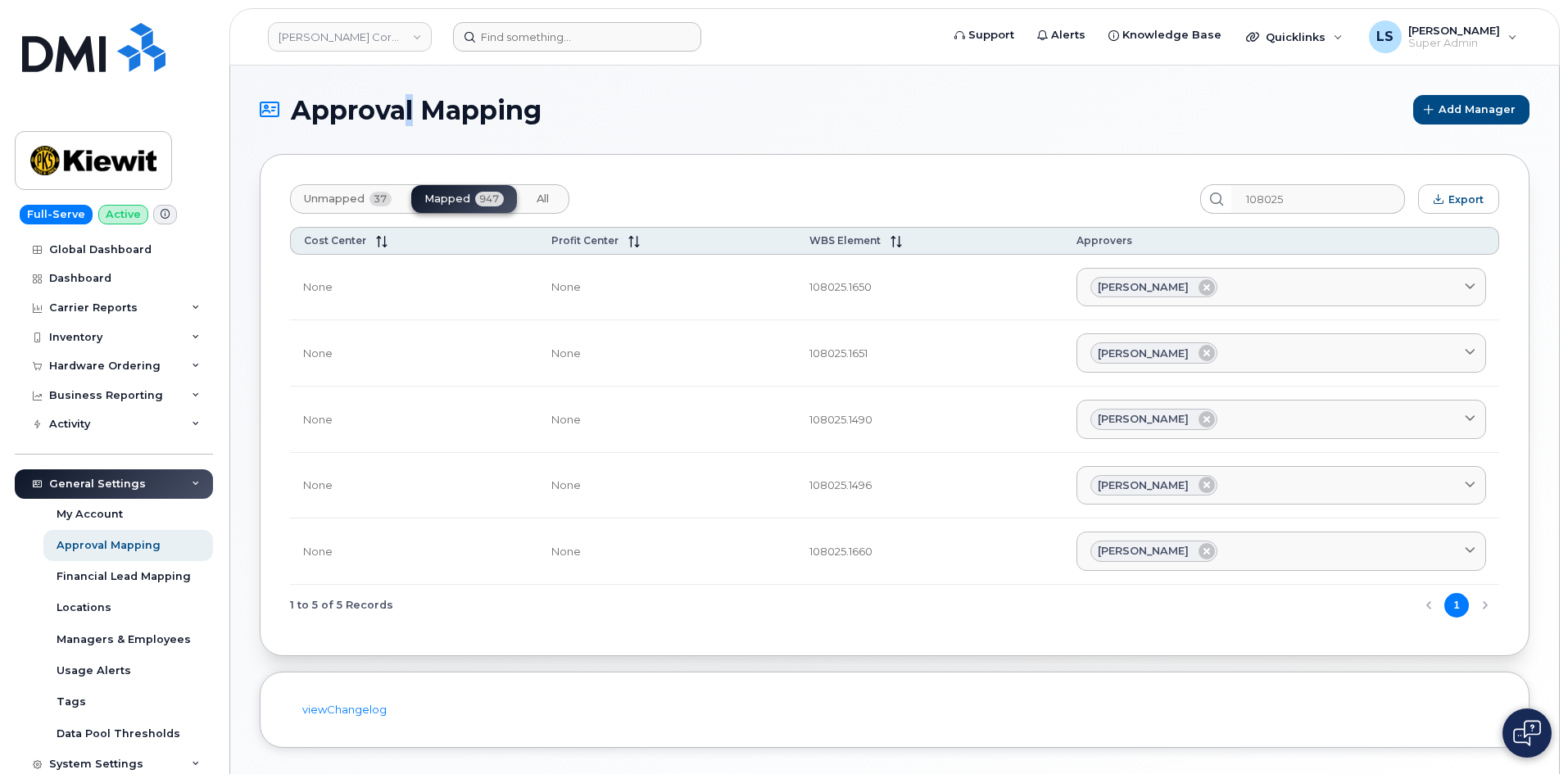
click at [411, 80] on div "Approval Mapping Add Manager Unmapped 37 Mapped 947 All 108025 Export Cost Cent…" at bounding box center [894, 434] width 1329 height 736
click at [418, 106] on span "Approval Mapping" at bounding box center [416, 110] width 251 height 29
click at [428, 116] on span "Approval Mapping" at bounding box center [416, 110] width 251 height 29
click at [57, 159] on img at bounding box center [93, 160] width 126 height 47
click at [69, 59] on img at bounding box center [93, 47] width 144 height 49
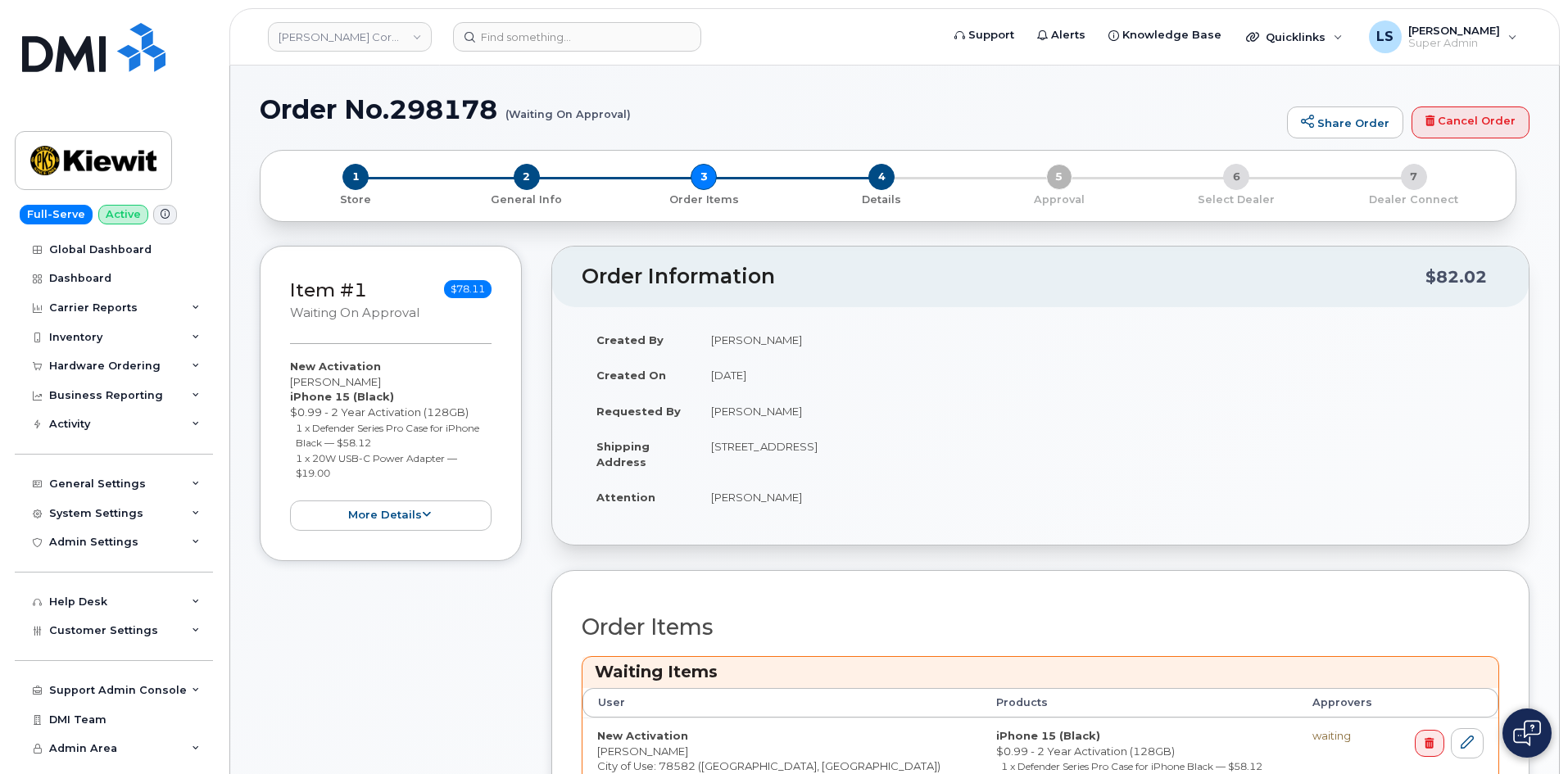
click at [1015, 536] on div "Created By [PERSON_NAME] Created On [DATE] Requested By [PERSON_NAME] Shipping …" at bounding box center [1040, 426] width 976 height 237
click at [529, 176] on span "2" at bounding box center [526, 176] width 26 height 26
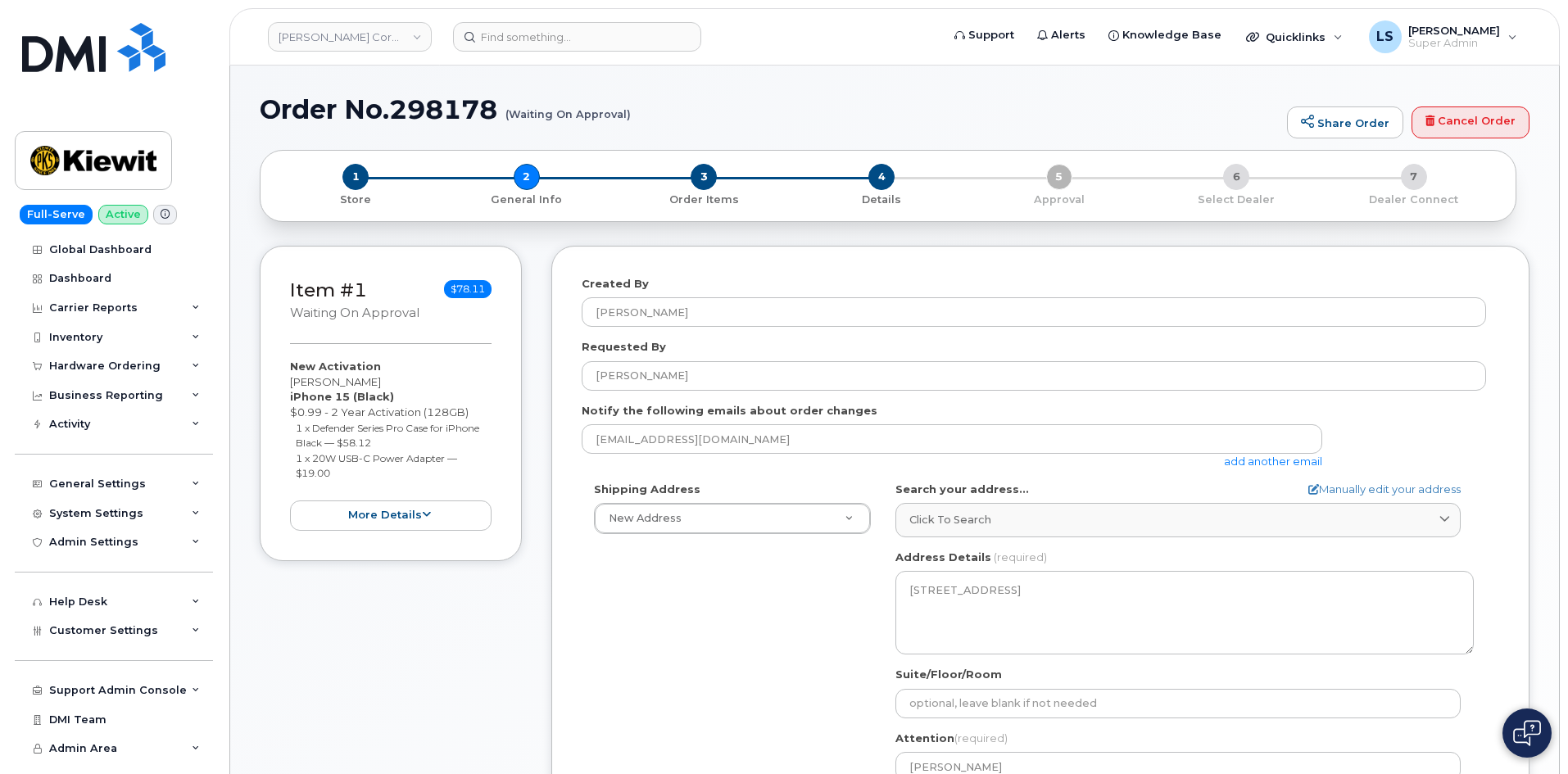
select select
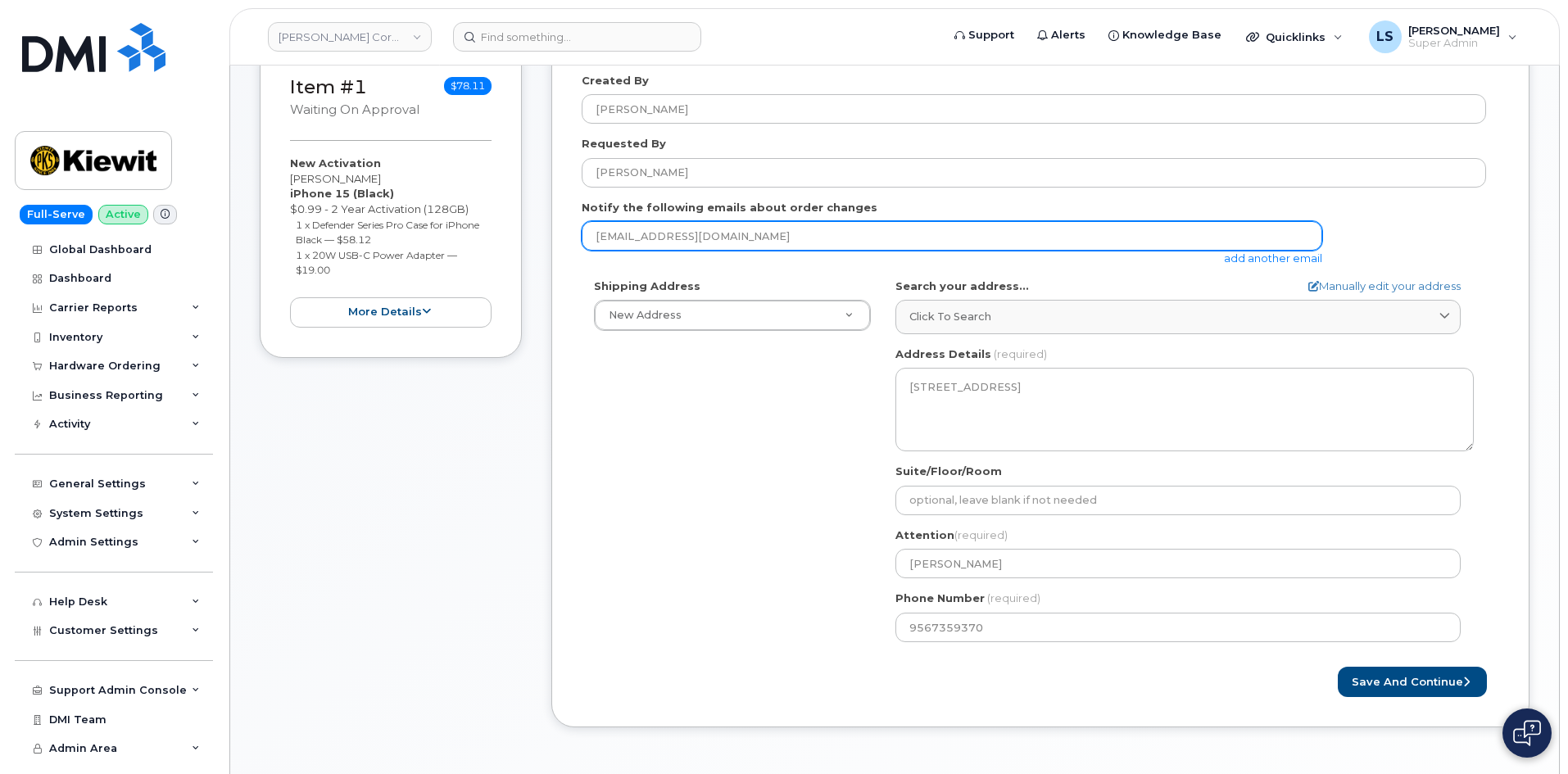
scroll to position [410, 0]
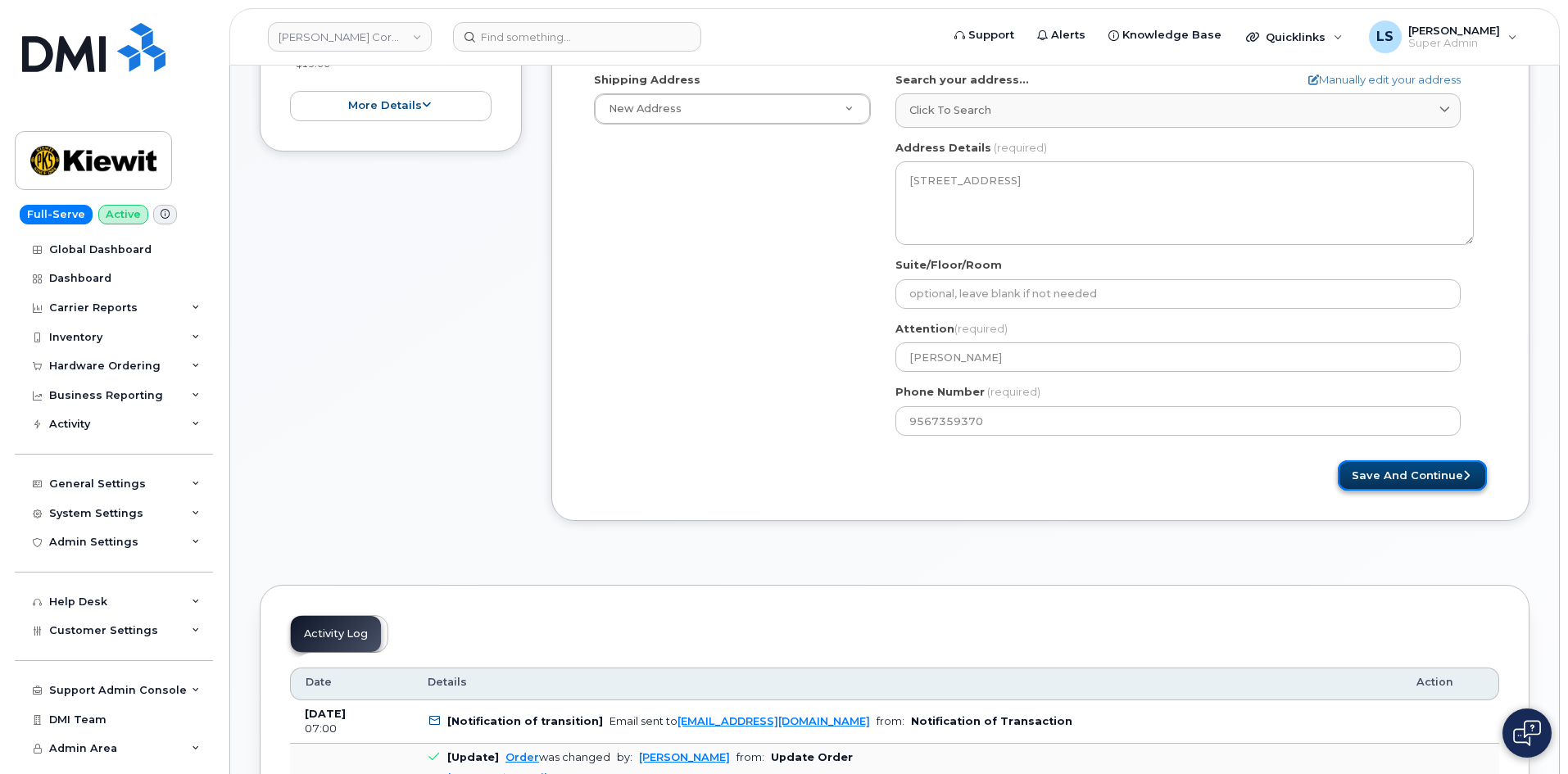
click at [1410, 482] on button "Save and Continue" at bounding box center [1412, 475] width 149 height 30
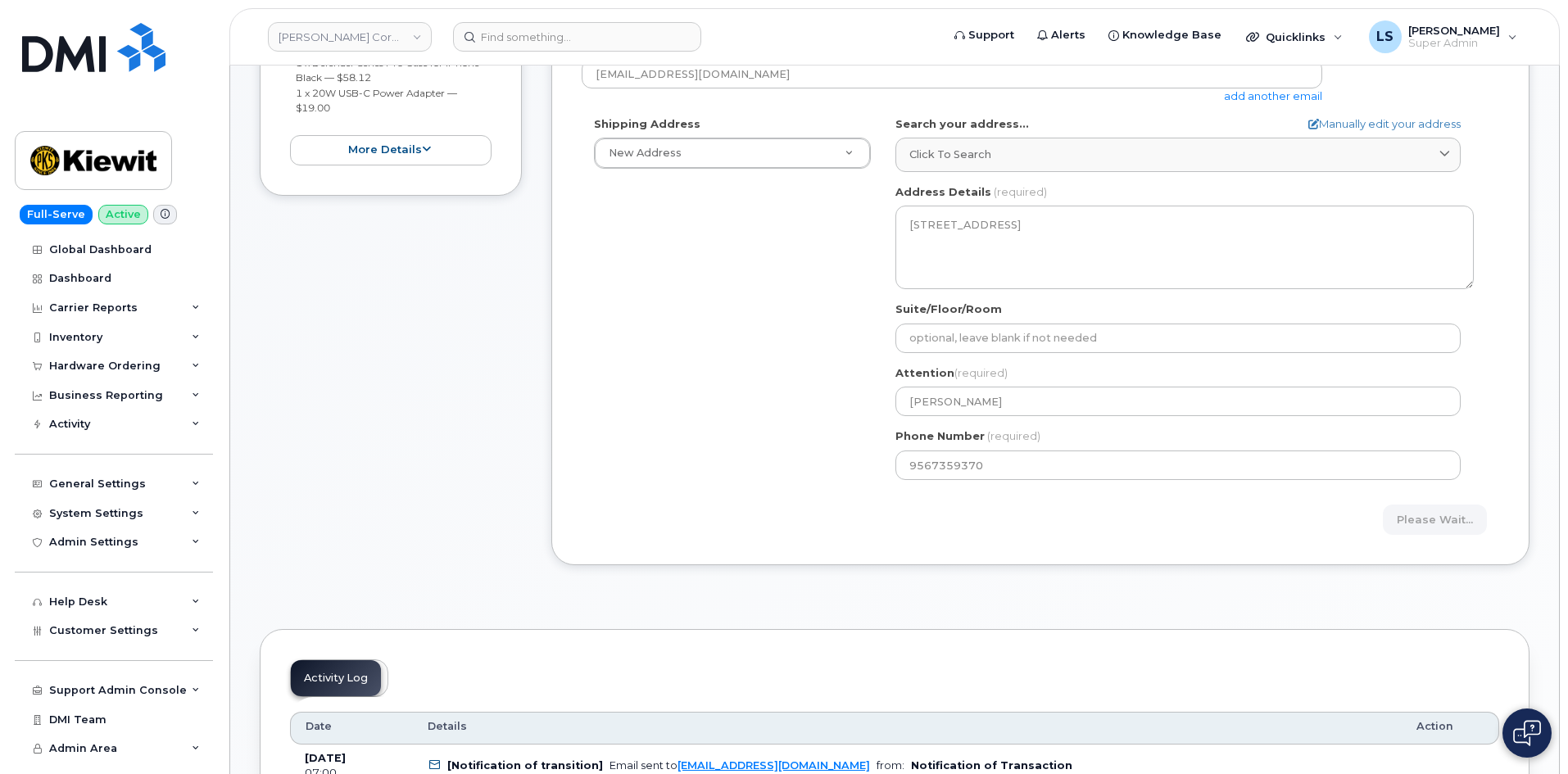
scroll to position [164, 0]
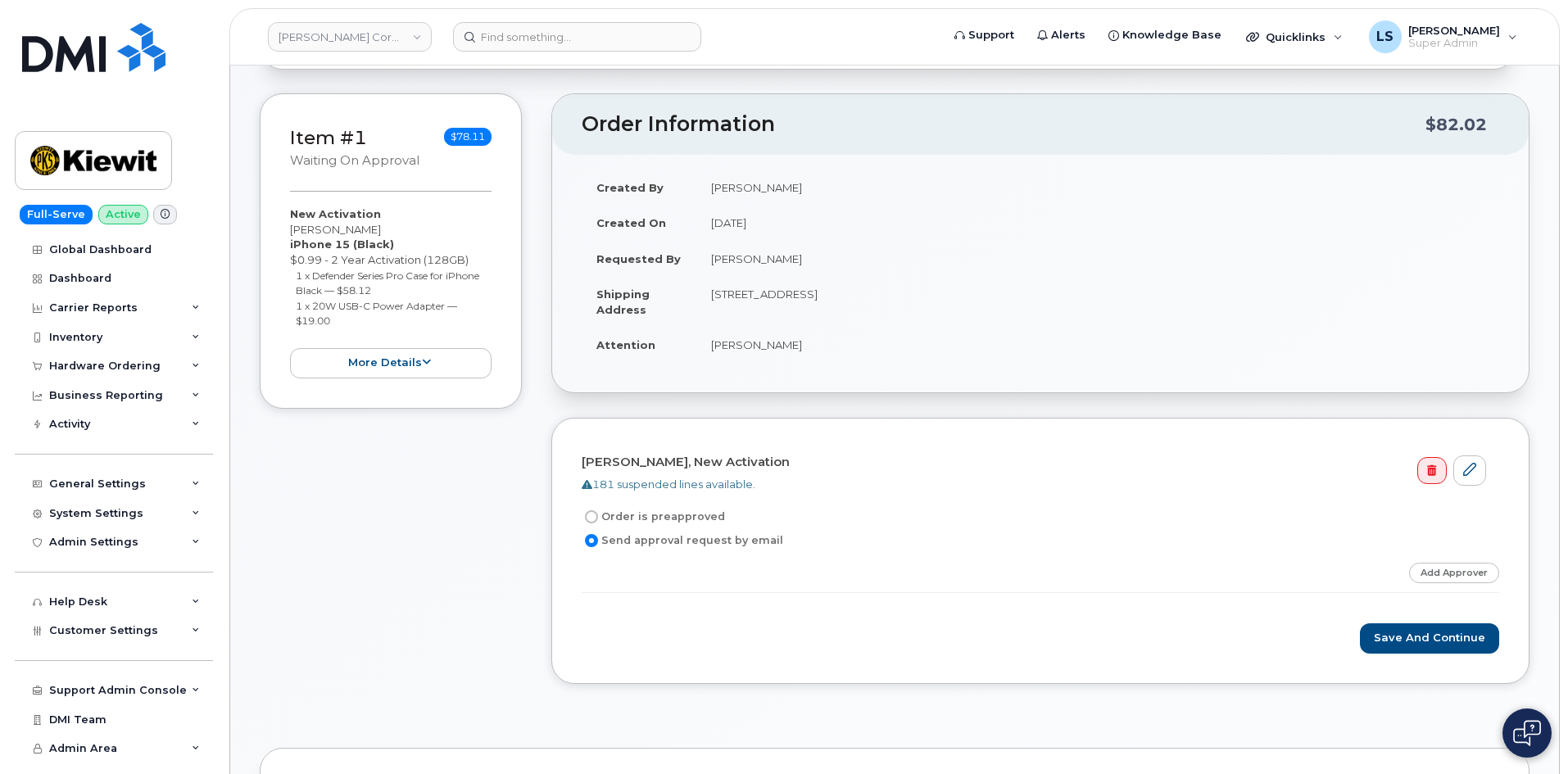
scroll to position [147, 0]
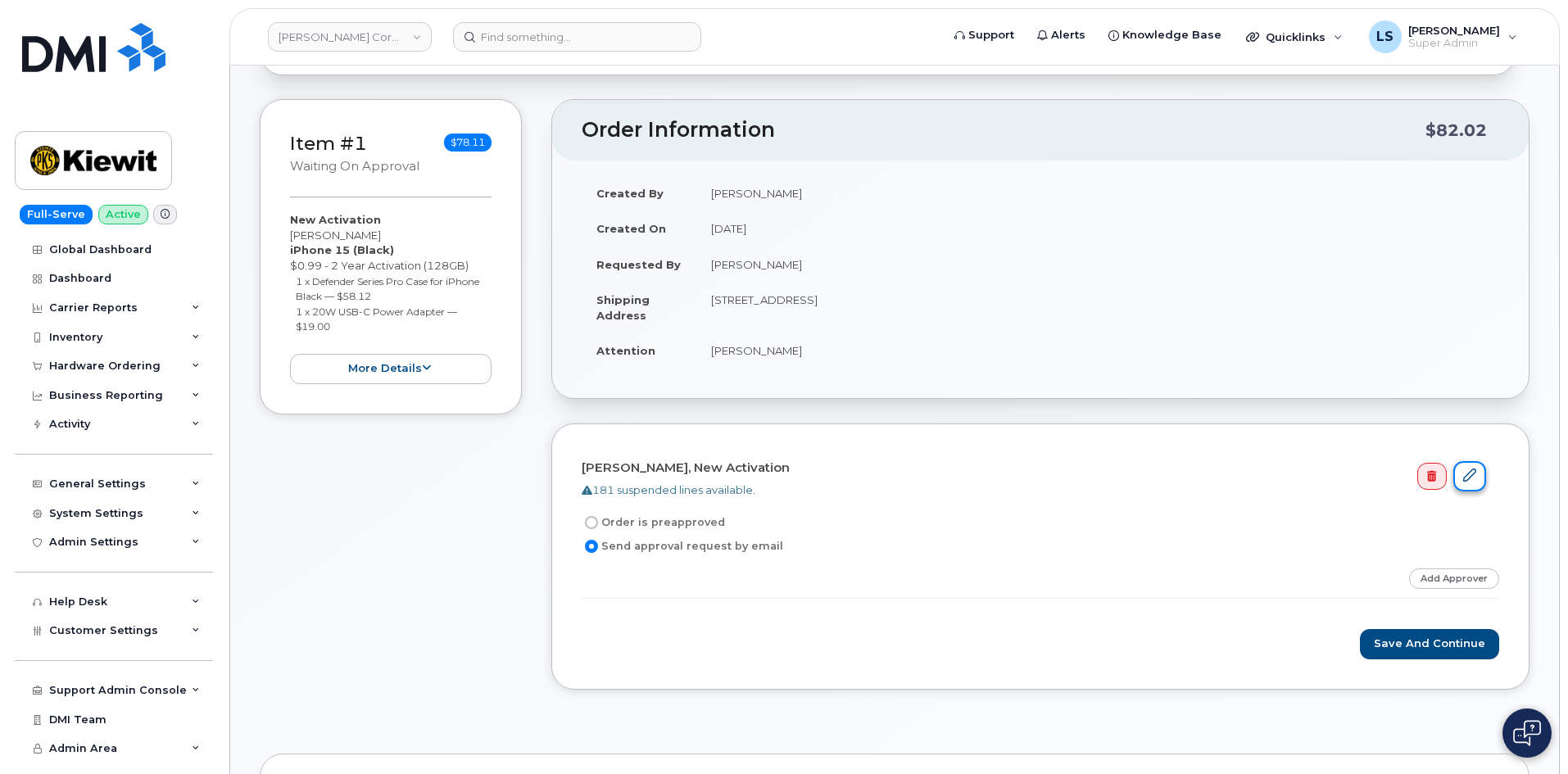
click at [1473, 476] on icon at bounding box center [1470, 475] width 13 height 13
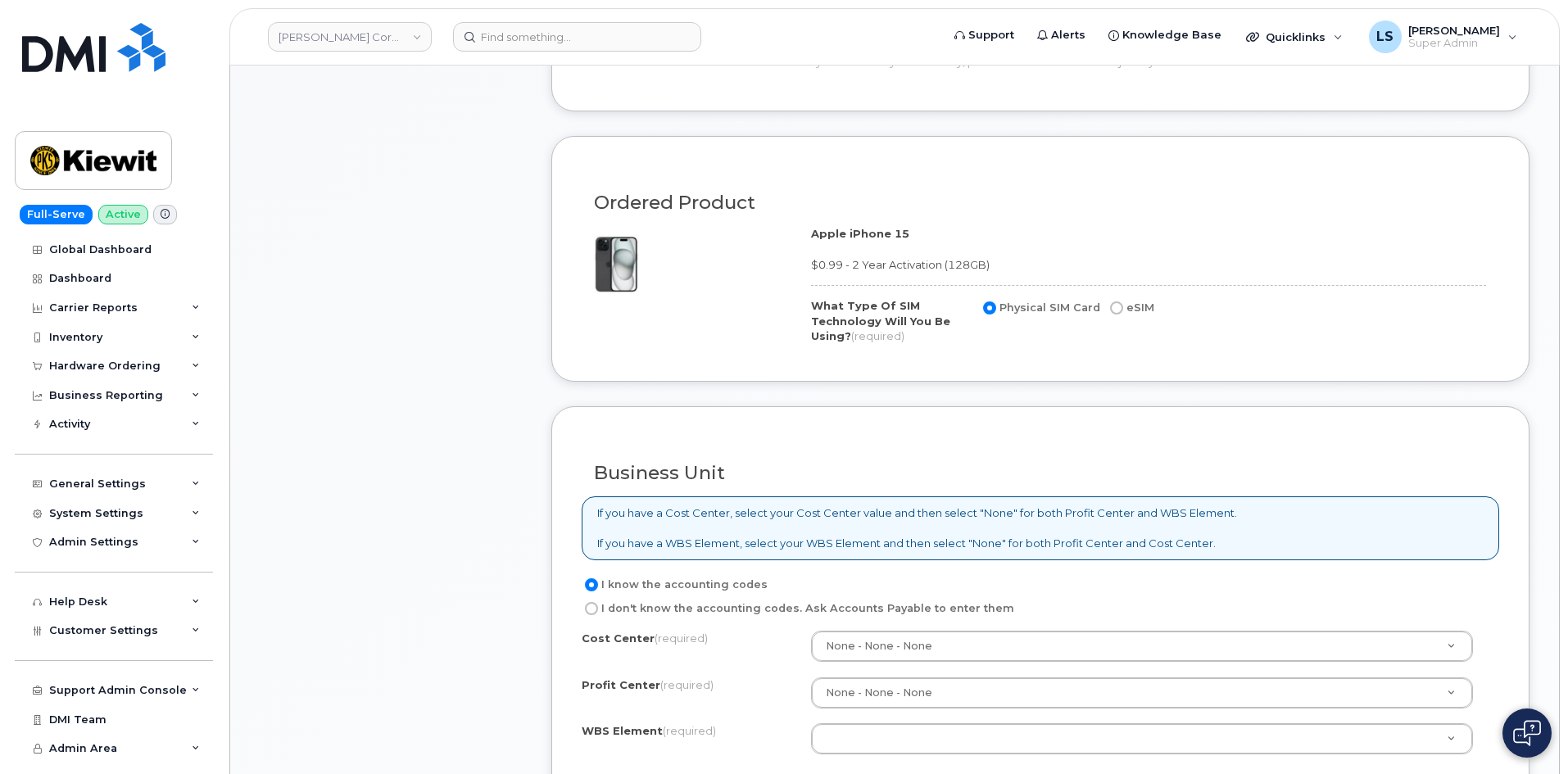
scroll to position [1311, 0]
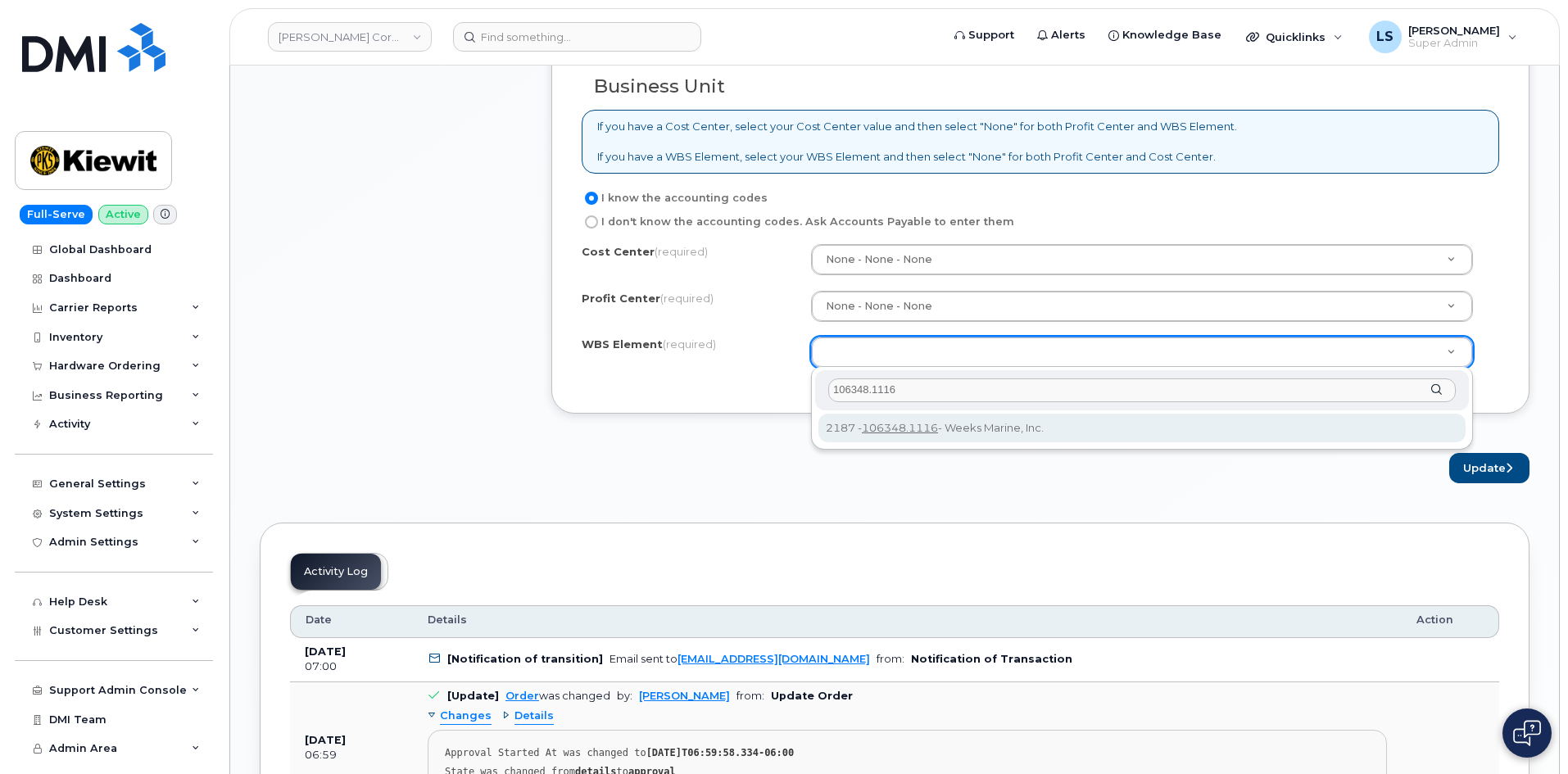
type input "106348.1116"
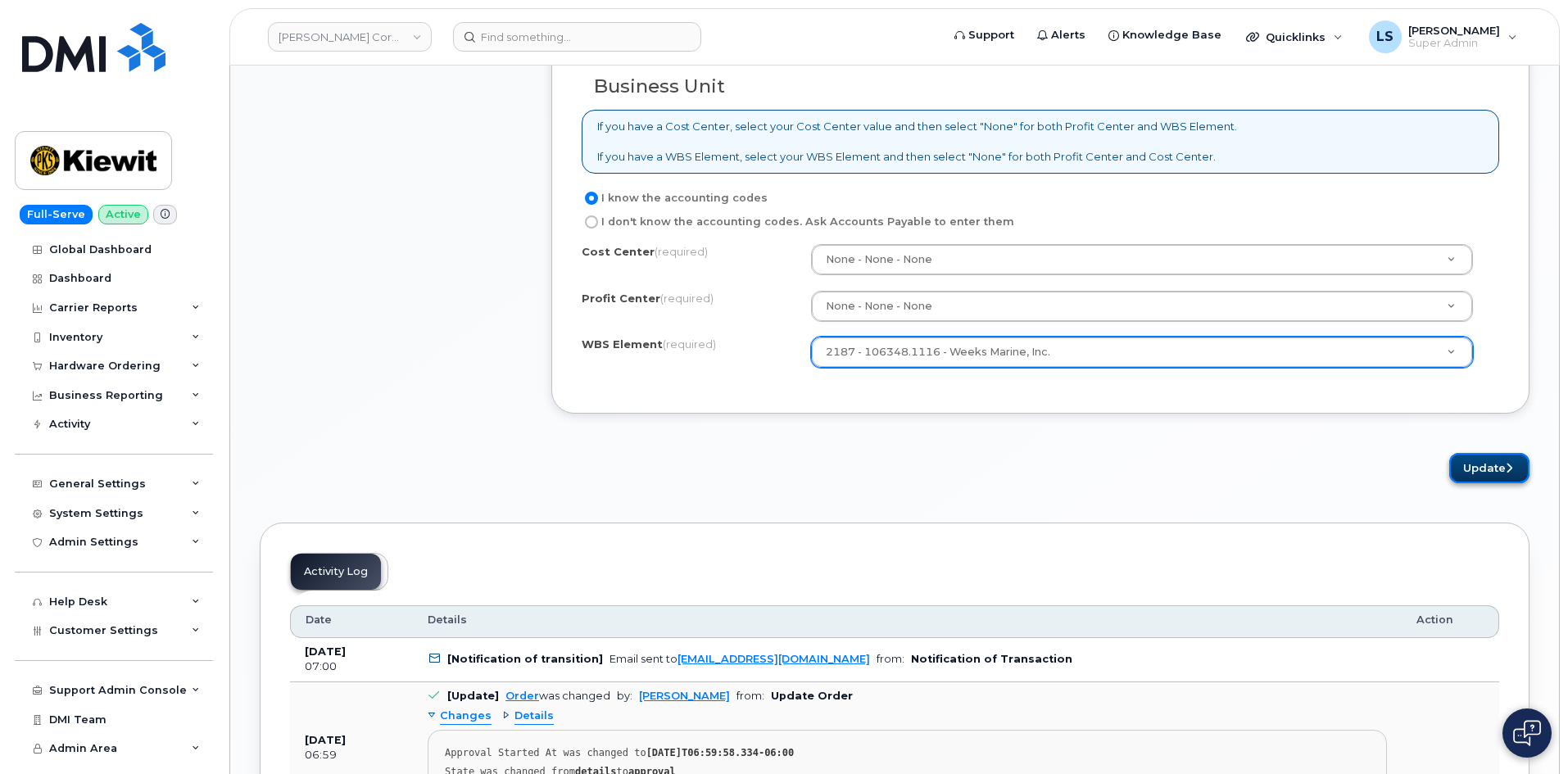
click at [1476, 471] on button "Update" at bounding box center [1488, 467] width 80 height 30
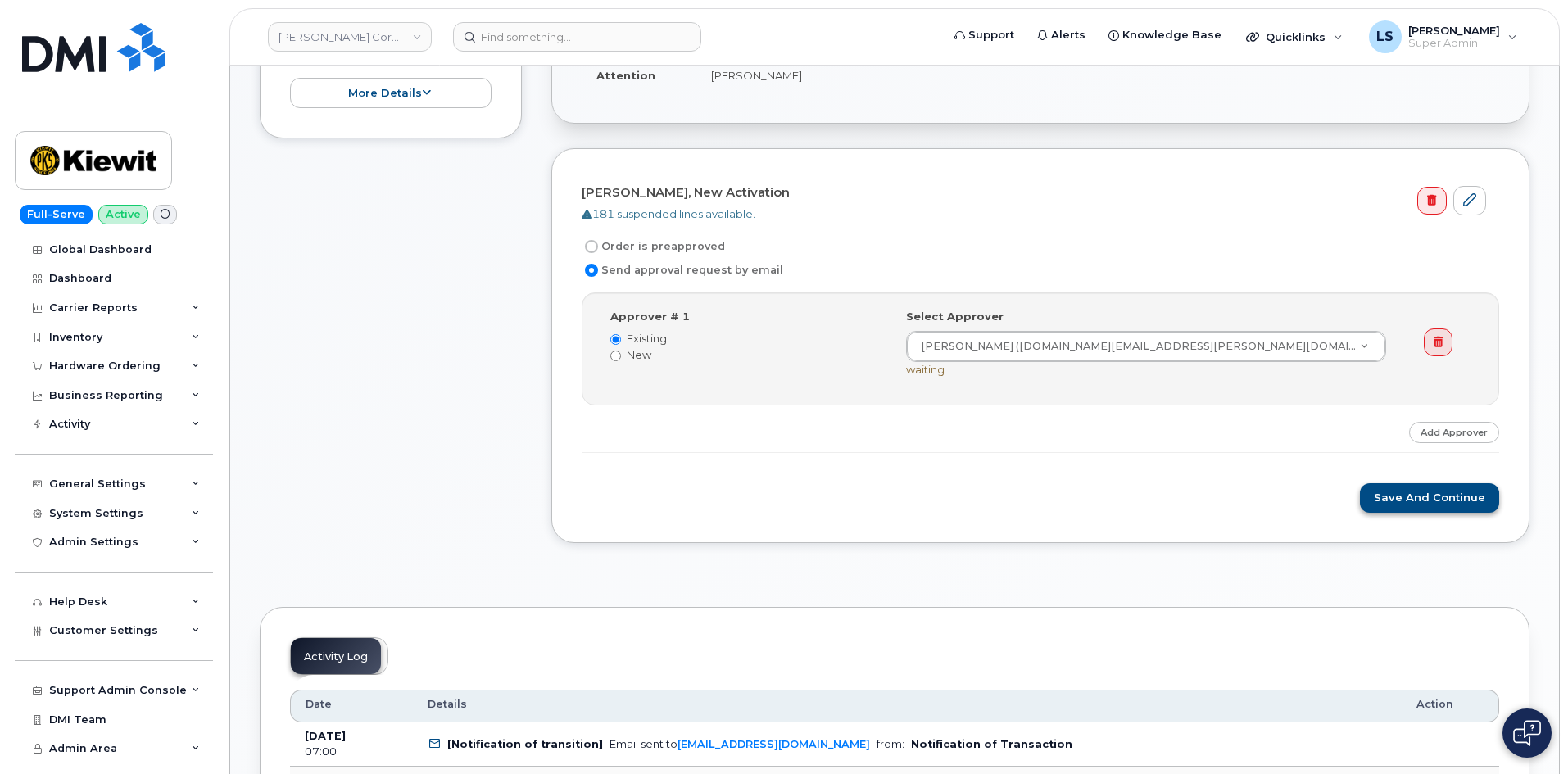
scroll to position [492, 0]
click at [1432, 484] on button "Save and Continue" at bounding box center [1429, 498] width 139 height 30
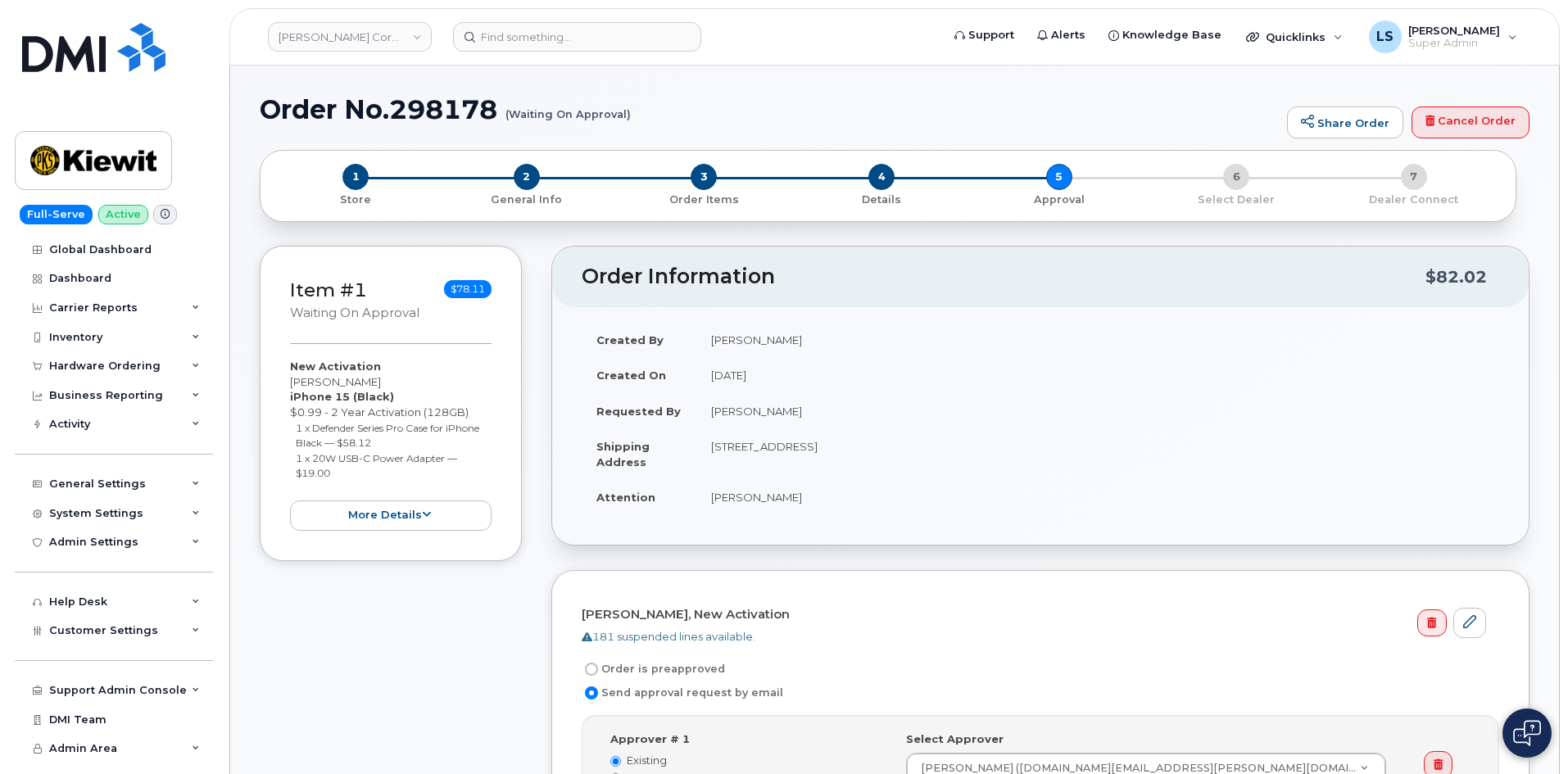
click at [499, 103] on h1 "Order No.298178 (Waiting On Approval)" at bounding box center [768, 110] width 1019 height 29
click at [485, 112] on h1 "Order No.298178 (Waiting On Approval)" at bounding box center [768, 110] width 1019 height 29
click at [487, 112] on h1 "Order No.298178 (Waiting On Approval)" at bounding box center [768, 110] width 1019 height 29
copy h1 "Order No.298178"
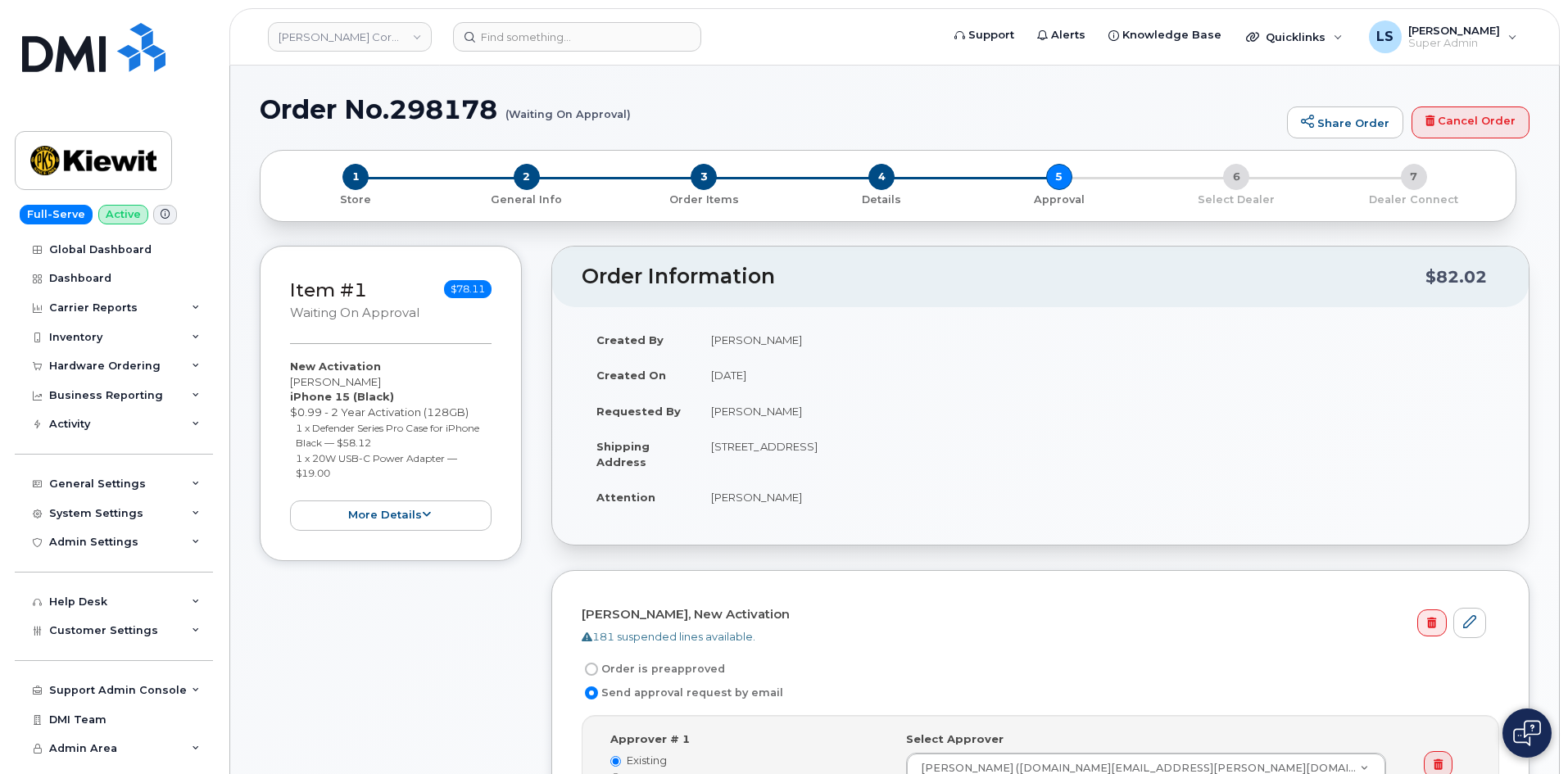
click at [740, 129] on div "Order No.298178 (Waiting On Approval) Share Order Cancel Order" at bounding box center [893, 122] width 1269 height 55
click at [609, 112] on small "(Waiting On Approval)" at bounding box center [568, 108] width 125 height 25
drag, startPoint x: 609, startPoint y: 112, endPoint x: 620, endPoint y: 110, distance: 11.2
click at [612, 112] on small "(Waiting On Approval)" at bounding box center [568, 108] width 125 height 25
click at [686, 95] on h1 "Order No.298178 (Waiting On Approval)" at bounding box center [768, 110] width 1019 height 29
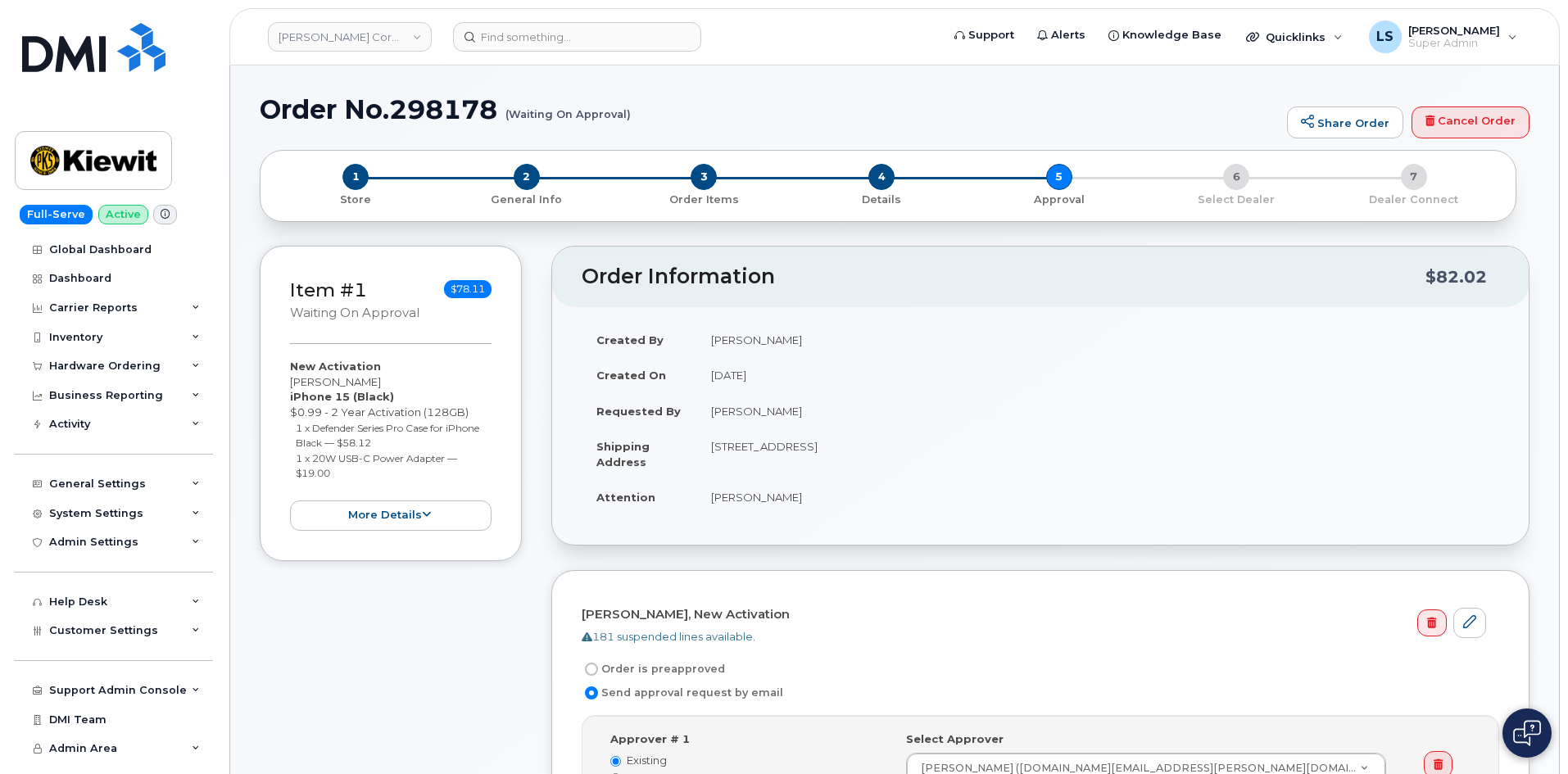
click at [596, 108] on small "(Waiting On Approval)" at bounding box center [568, 108] width 125 height 25
drag, startPoint x: 677, startPoint y: 99, endPoint x: 559, endPoint y: 32, distance: 135.7
click at [677, 97] on h1 "Order No.298178 (Waiting On Approval)" at bounding box center [768, 110] width 1019 height 29
drag, startPoint x: 563, startPoint y: 39, endPoint x: 569, endPoint y: 46, distance: 9.2
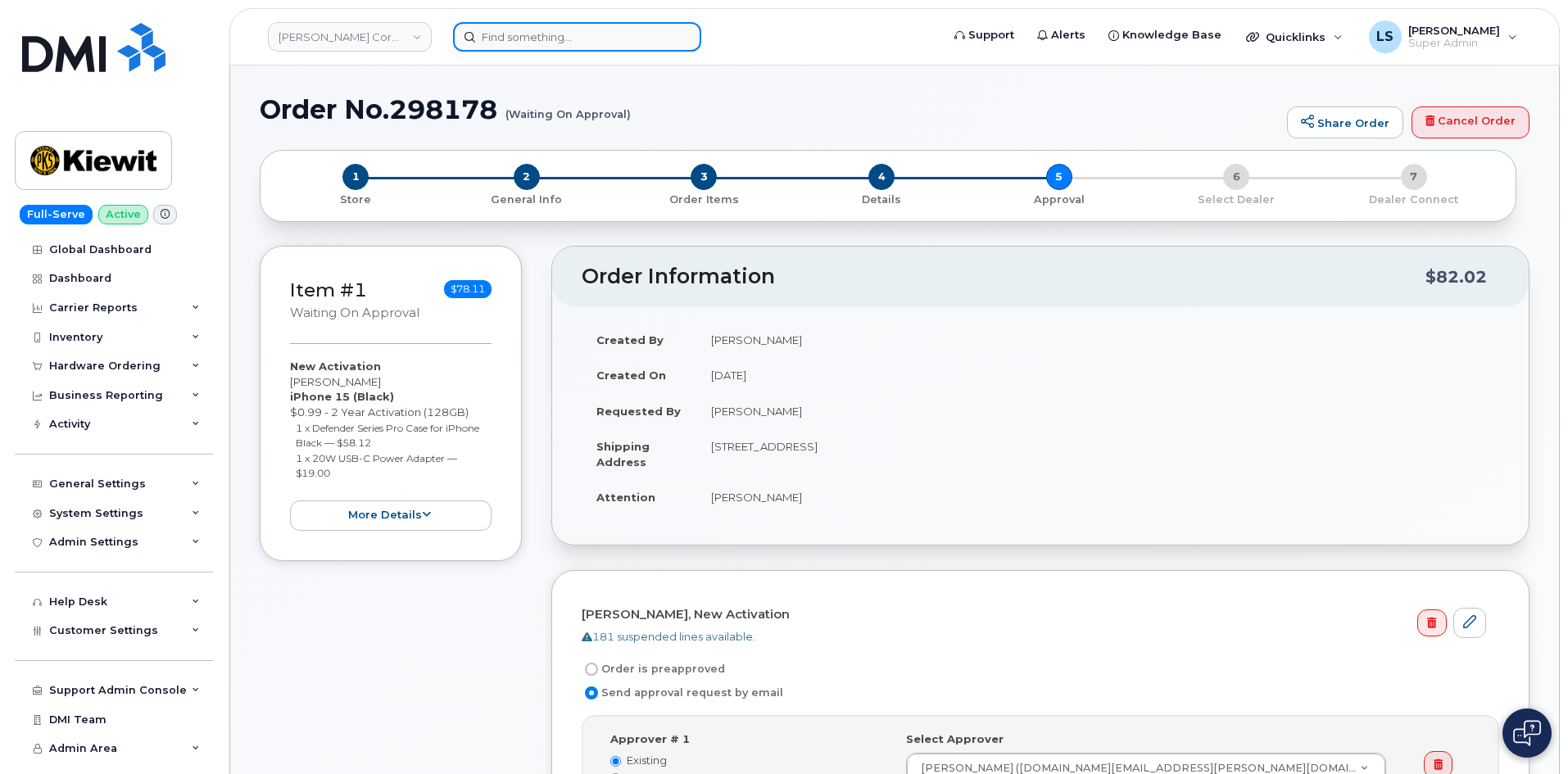
click at [559, 34] on input at bounding box center [577, 37] width 249 height 30
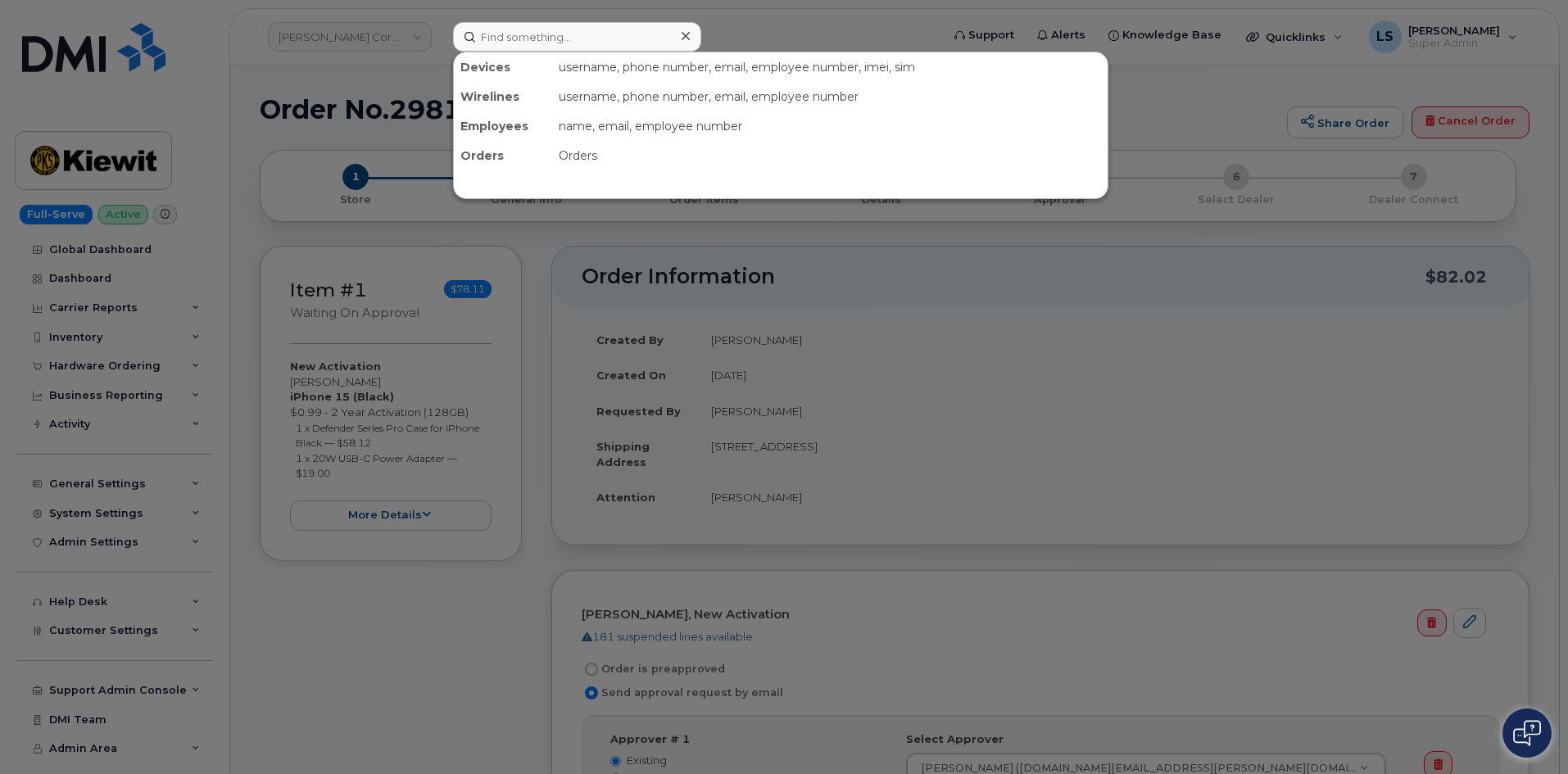
click at [805, 4] on div at bounding box center [784, 387] width 1568 height 774
click at [579, 45] on input at bounding box center [577, 37] width 249 height 30
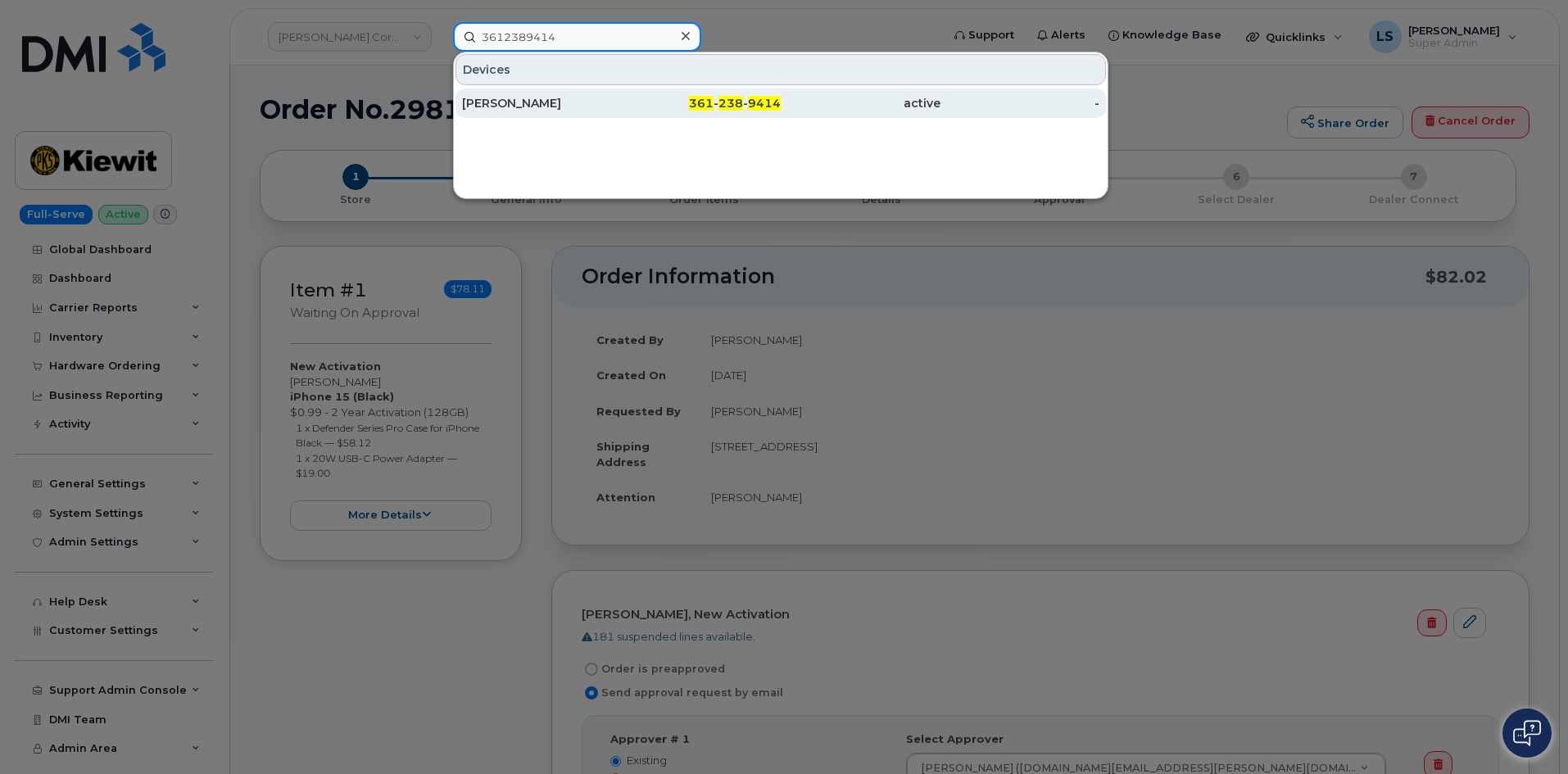
type input "3612389414"
click at [636, 100] on div "361 - 238 - 9414" at bounding box center [702, 103] width 160 height 16
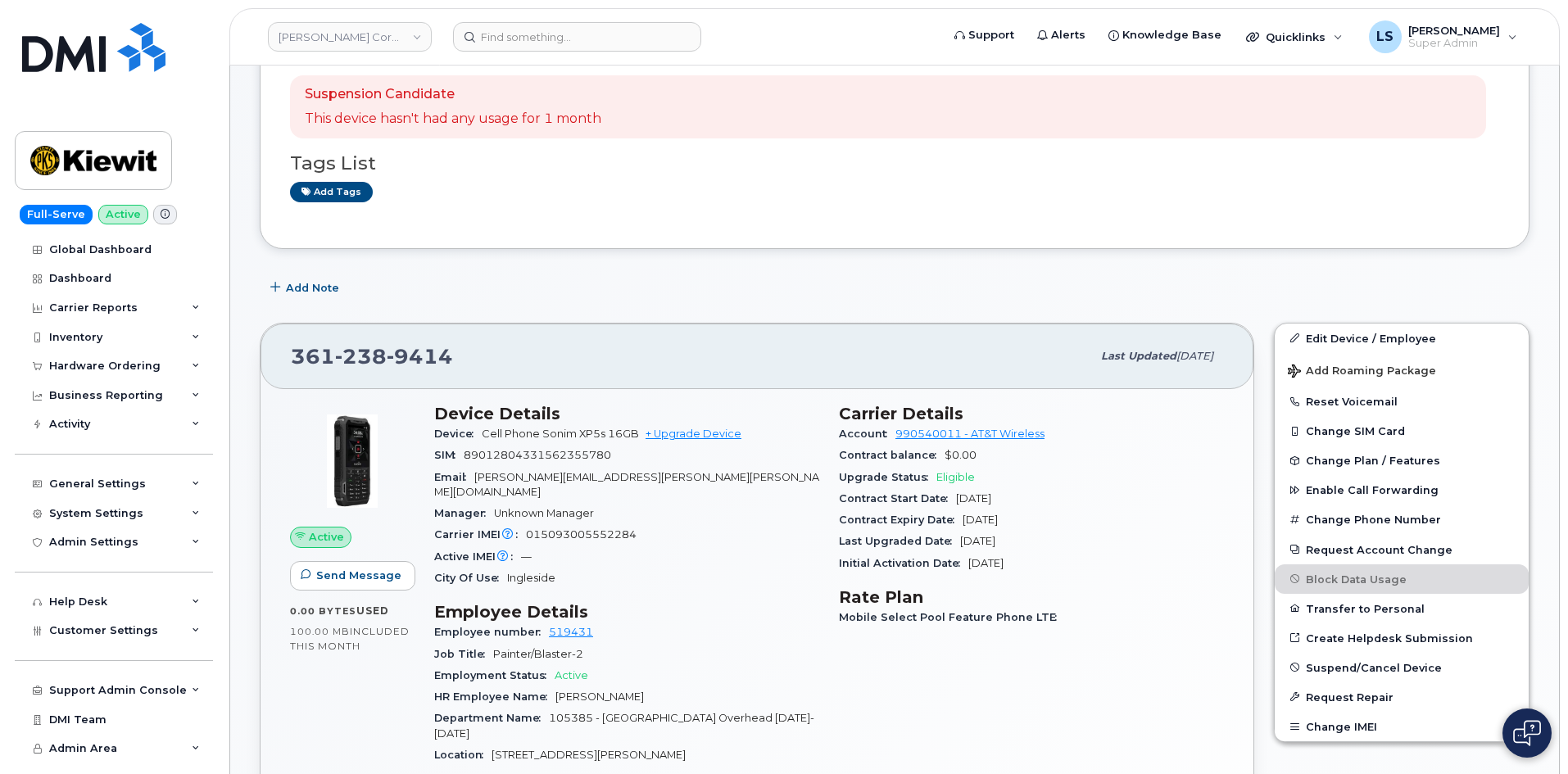
scroll to position [164, 0]
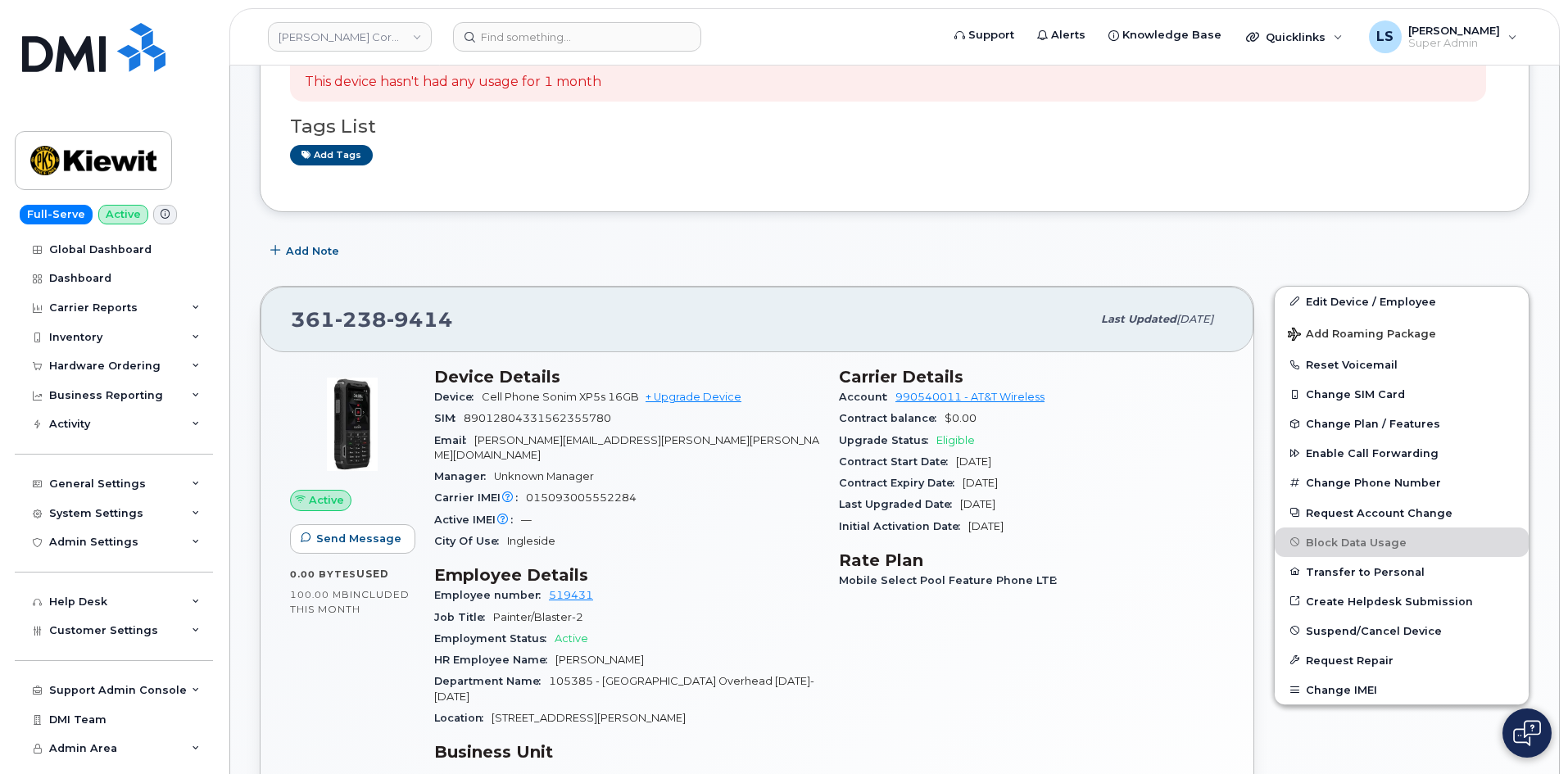
click at [510, 396] on span "Cell Phone Sonim XP5s 16GB" at bounding box center [560, 396] width 157 height 13
click at [483, 401] on span "Cell Phone Sonim XP5s 16GB" at bounding box center [560, 396] width 157 height 13
drag, startPoint x: 482, startPoint y: 394, endPoint x: 636, endPoint y: 401, distance: 154.2
click at [637, 401] on div "Device Cell Phone Sonim XP5s 16GB + Upgrade Device" at bounding box center [625, 397] width 385 height 21
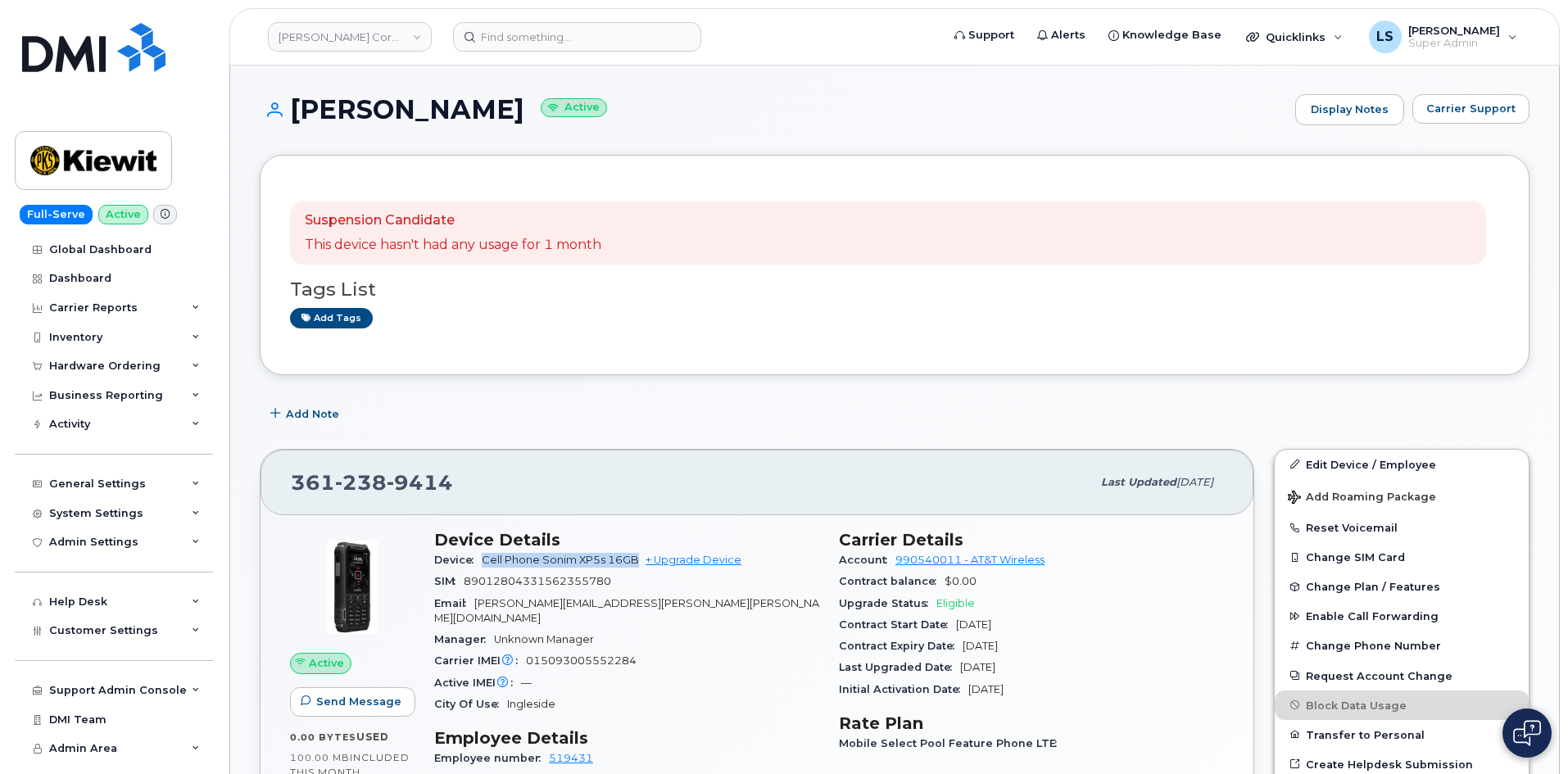
scroll to position [0, 0]
click at [620, 496] on div "361 238 9414" at bounding box center [691, 484] width 800 height 35
click at [403, 482] on span "9414" at bounding box center [419, 483] width 66 height 24
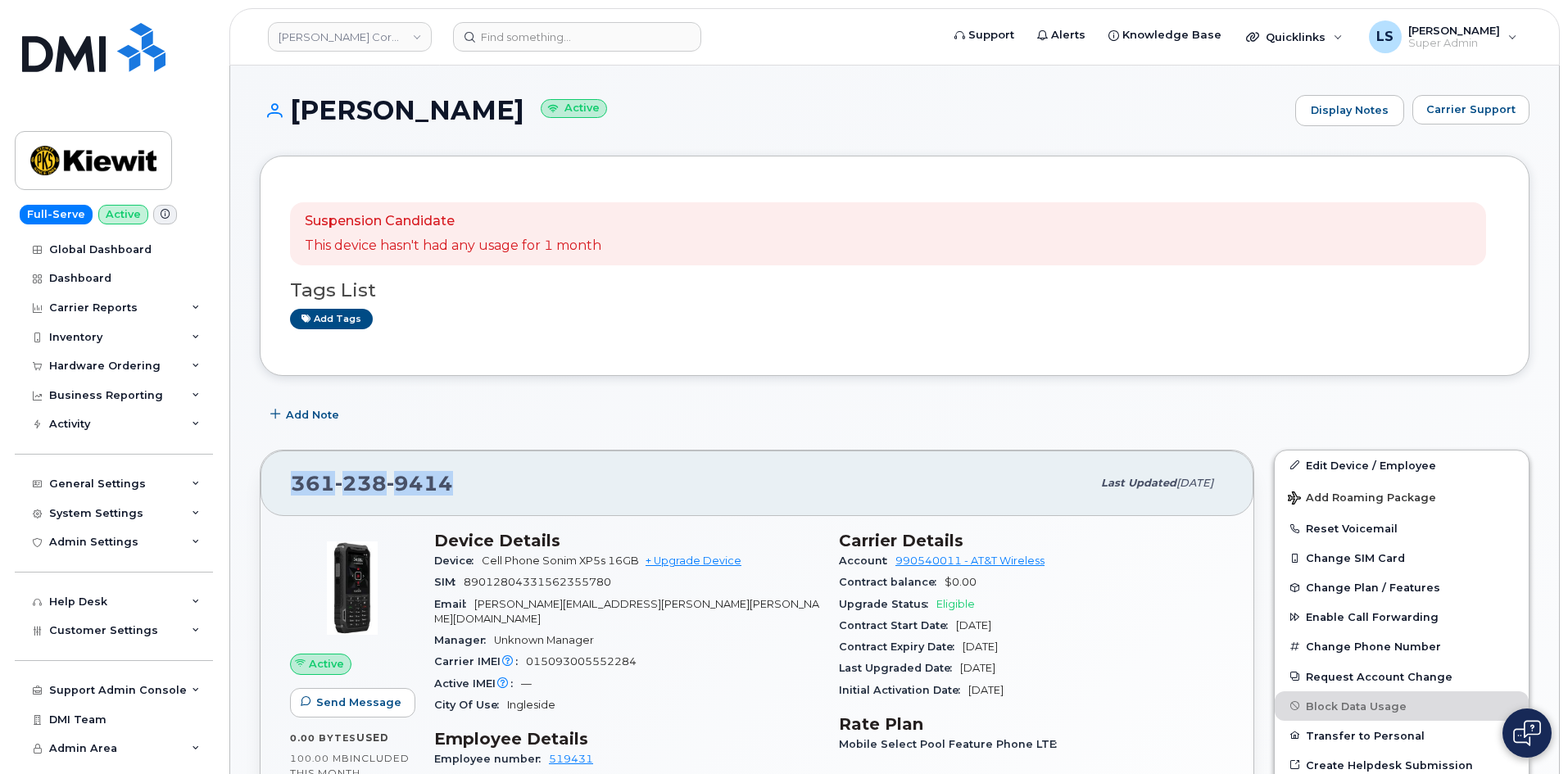
click at [465, 459] on div "361 238 9414 Last updated Jul 10, 2025" at bounding box center [757, 483] width 993 height 66
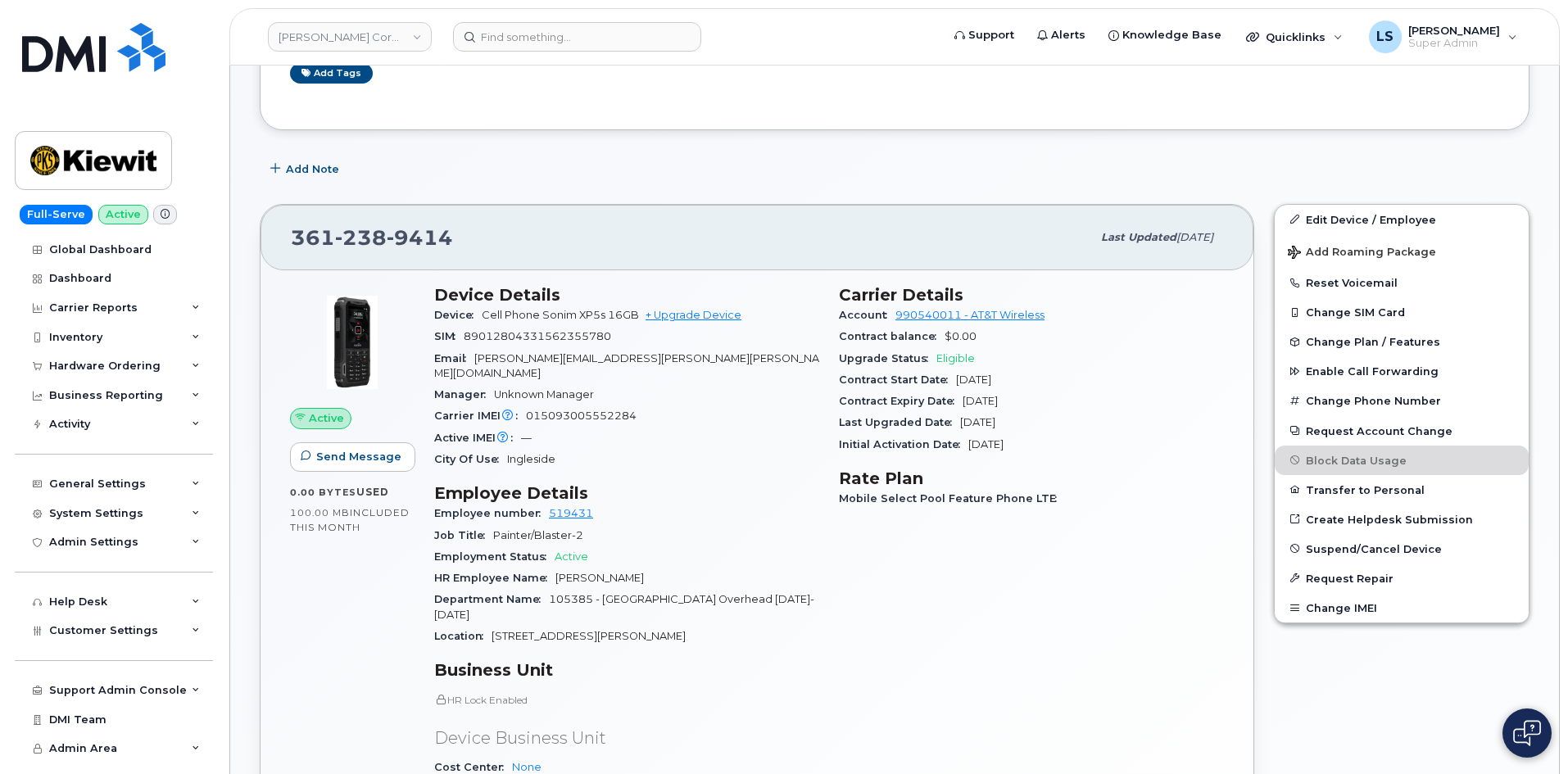
click at [945, 357] on span "Eligible" at bounding box center [955, 358] width 39 height 13
click at [946, 357] on span "Eligible" at bounding box center [955, 358] width 39 height 13
click at [889, 360] on span "Upgrade Status" at bounding box center [887, 358] width 97 height 13
click at [970, 381] on span "Oct 16, 2024" at bounding box center [973, 380] width 36 height 13
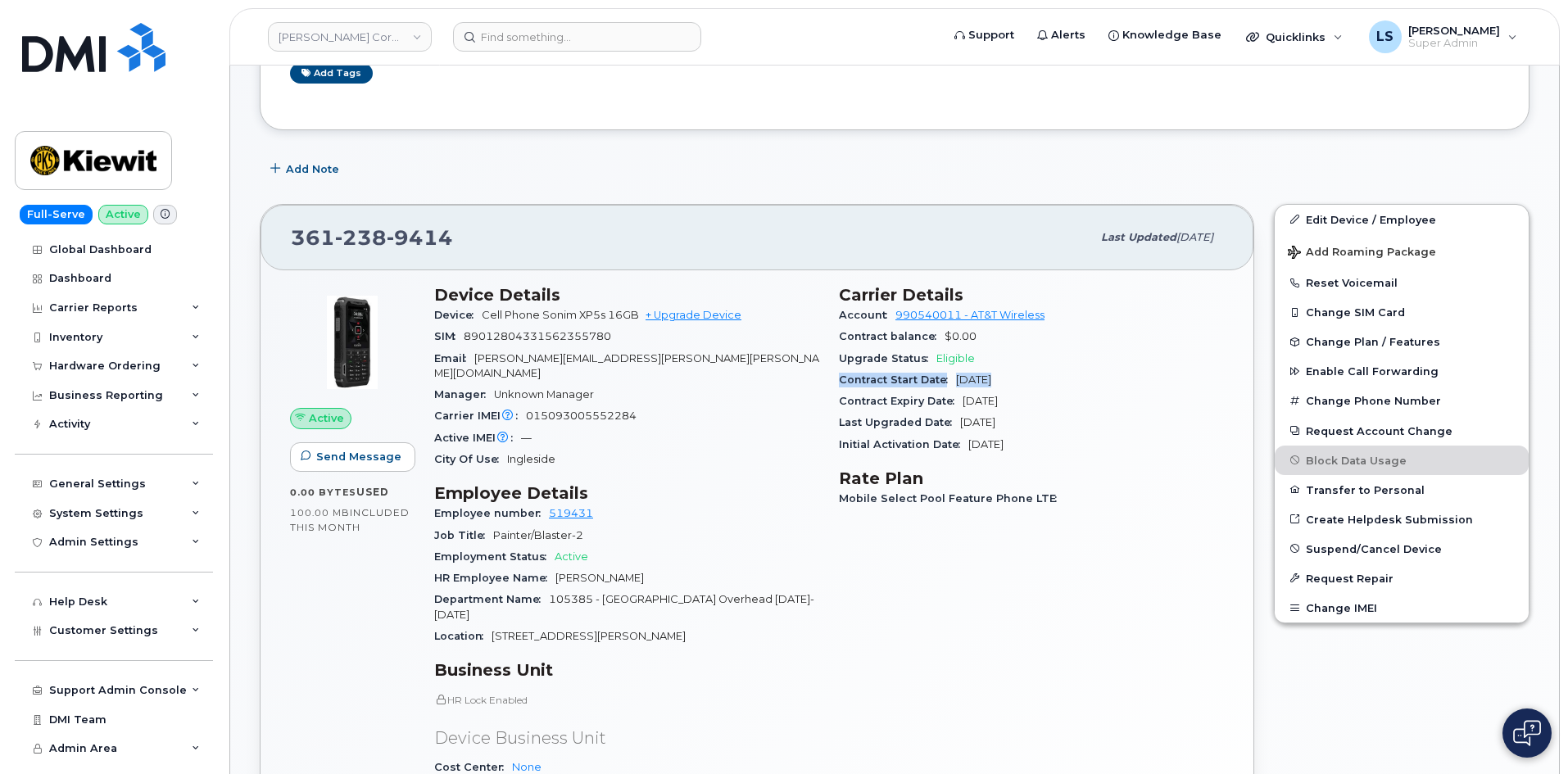
click at [970, 381] on span "Oct 16, 2024" at bounding box center [973, 380] width 36 height 13
click at [874, 391] on div "Contract Expiry Date Dec 17, 2026" at bounding box center [1030, 401] width 385 height 21
click at [865, 379] on span "Contract Start Date" at bounding box center [897, 380] width 118 height 13
click at [956, 377] on span "Oct 16, 2024" at bounding box center [973, 380] width 36 height 13
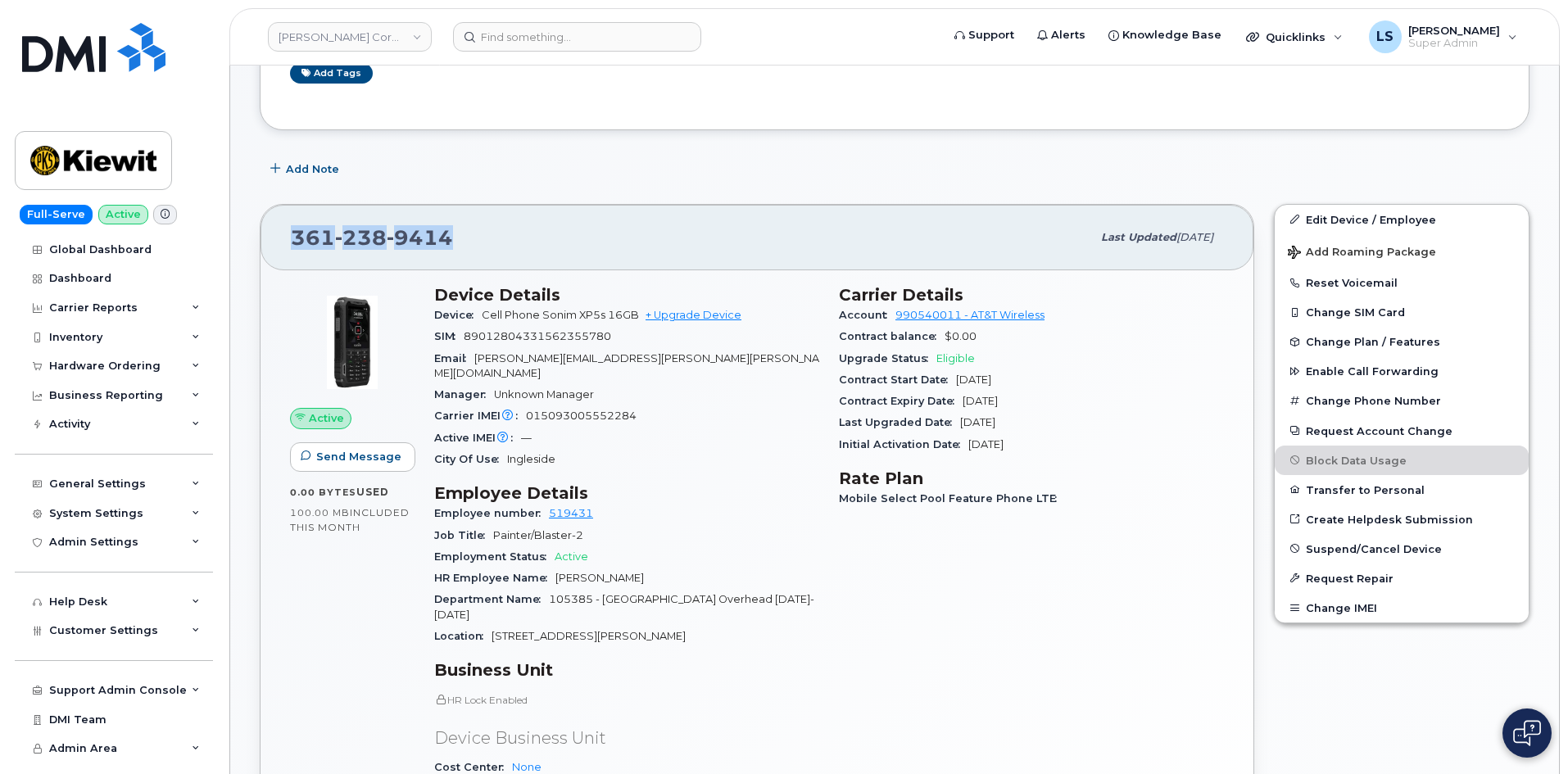
drag, startPoint x: 428, startPoint y: 243, endPoint x: 274, endPoint y: 252, distance: 154.3
click at [277, 237] on div "361 238 9414 Last updated Jul 10, 2025" at bounding box center [757, 237] width 993 height 66
copy span "361 238 9414"
click at [566, 308] on span "Cell Phone Sonim XP5s 16GB" at bounding box center [560, 314] width 157 height 13
click at [567, 315] on span "Cell Phone Sonim XP5s 16GB" at bounding box center [560, 314] width 157 height 13
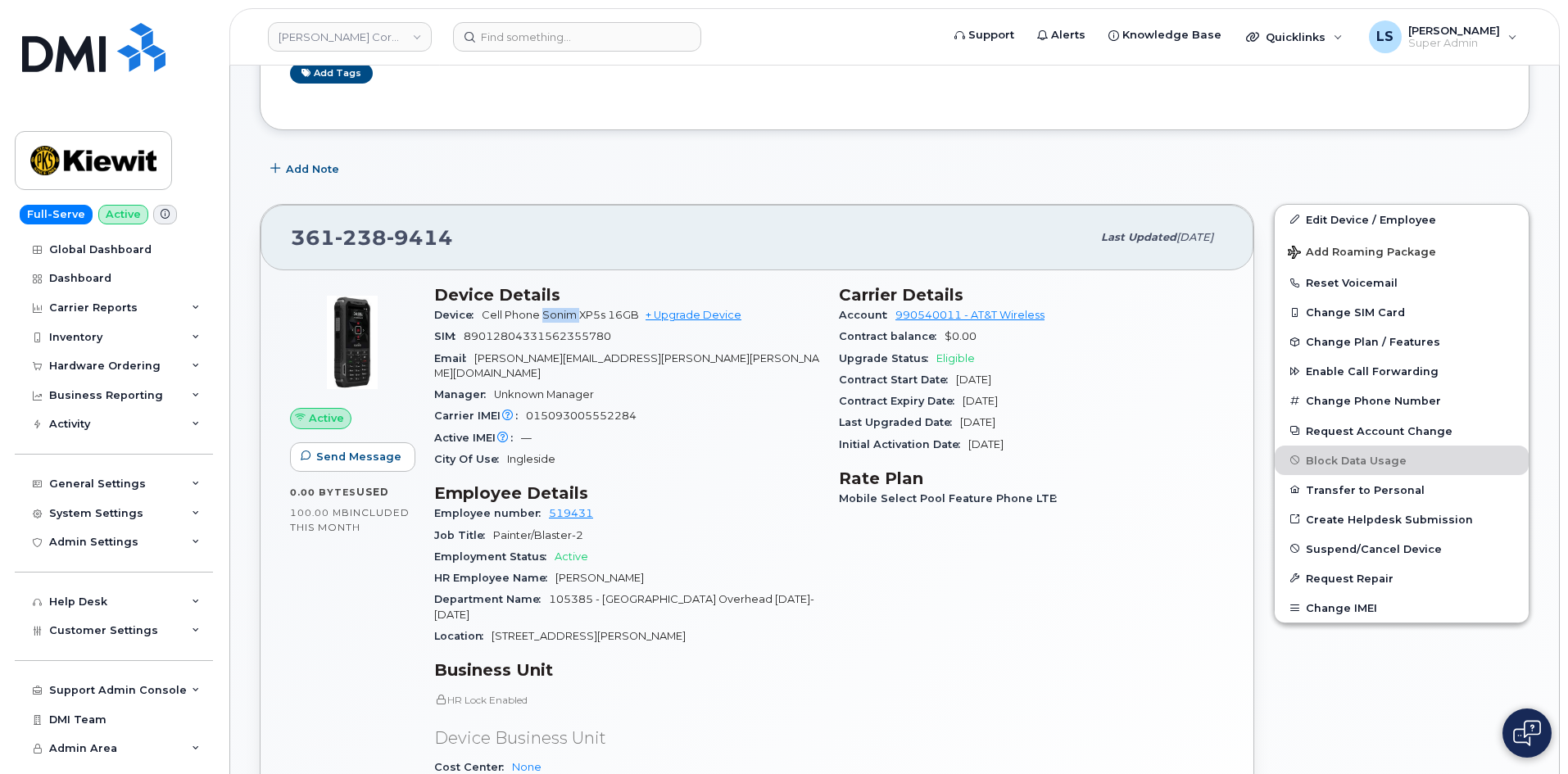
click at [567, 315] on span "Cell Phone Sonim XP5s 16GB" at bounding box center [560, 314] width 157 height 13
click at [538, 306] on div "Device Cell Phone Sonim XP5s 16GB + Upgrade Device" at bounding box center [625, 315] width 385 height 21
click at [508, 310] on span "Cell Phone Sonim XP5s 16GB" at bounding box center [560, 314] width 157 height 13
click at [500, 315] on span "Cell Phone Sonim XP5s 16GB" at bounding box center [560, 314] width 157 height 13
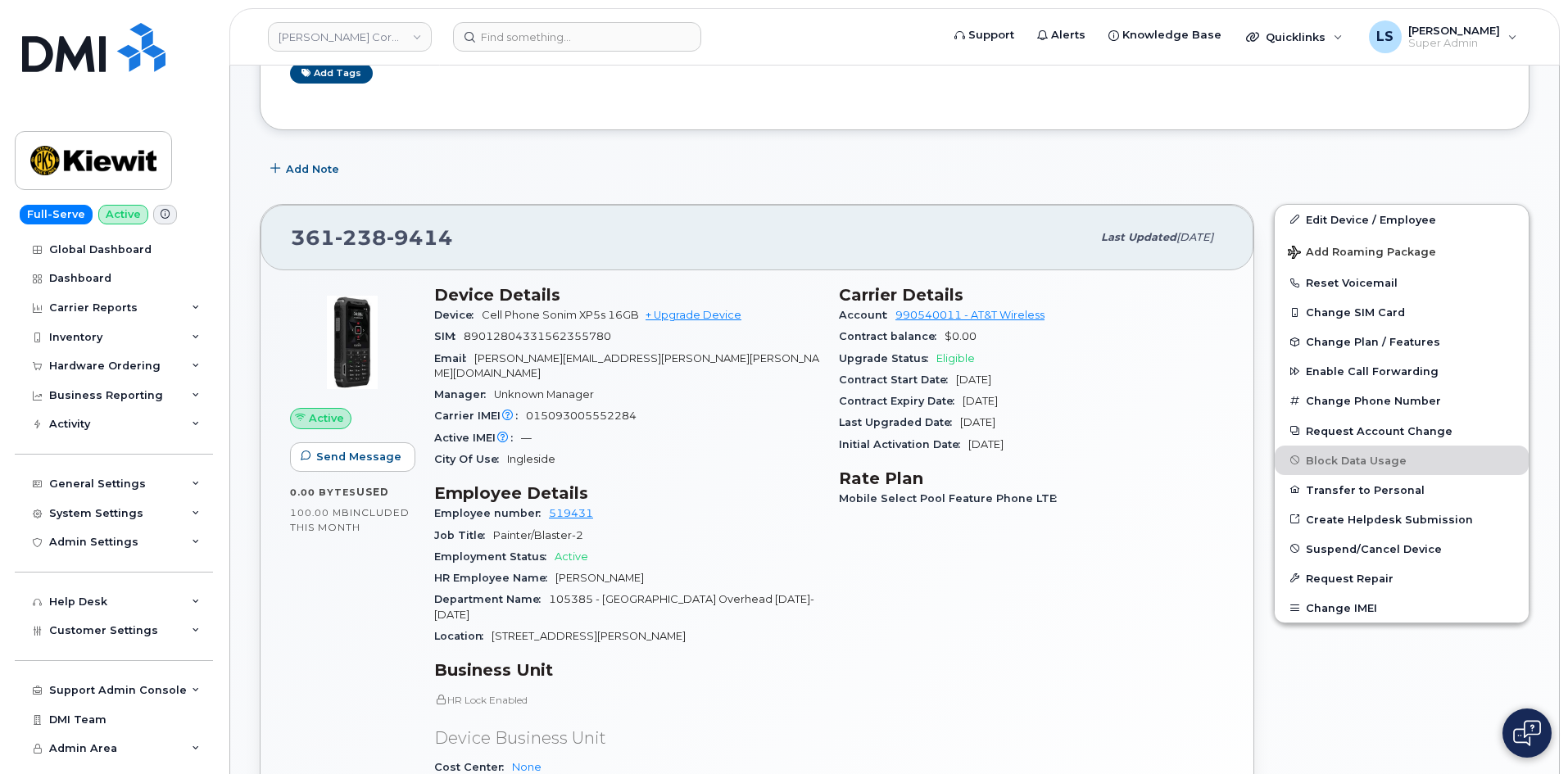
click at [503, 311] on span "Cell Phone Sonim XP5s 16GB" at bounding box center [560, 314] width 157 height 13
click at [493, 318] on span "Cell Phone Sonim XP5s 16GB" at bounding box center [560, 314] width 157 height 13
click at [492, 317] on span "Cell Phone Sonim XP5s 16GB" at bounding box center [560, 314] width 157 height 13
click at [509, 313] on span "Cell Phone Sonim XP5s 16GB" at bounding box center [560, 314] width 157 height 13
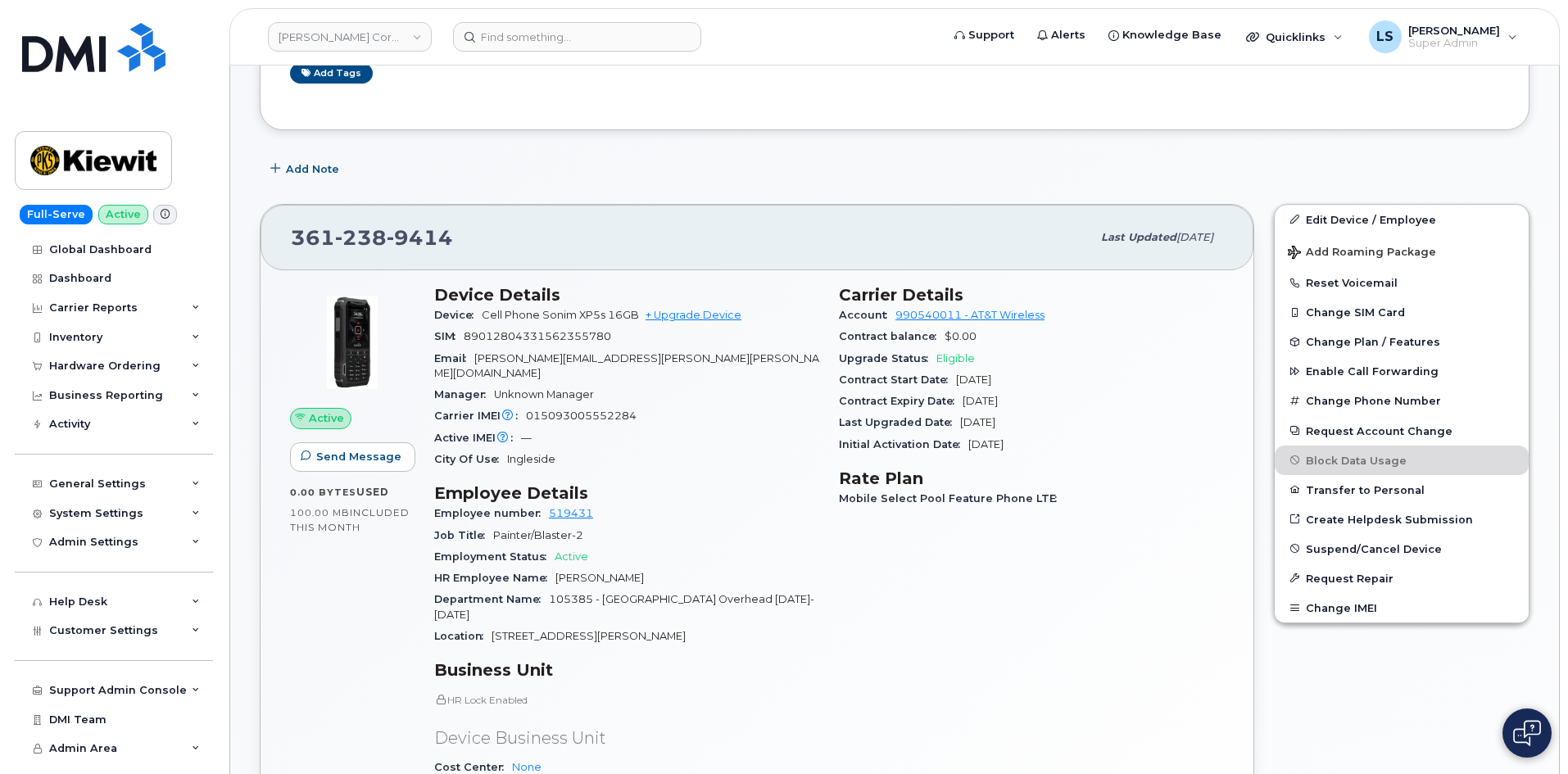
click at [542, 310] on span "Cell Phone Sonim XP5s 16GB" at bounding box center [560, 314] width 157 height 13
drag, startPoint x: 542, startPoint y: 310, endPoint x: 554, endPoint y: 331, distance: 24.2
click at [542, 312] on span "Cell Phone Sonim XP5s 16GB" at bounding box center [560, 314] width 157 height 13
click at [561, 317] on span "Cell Phone Sonim XP5s 16GB" at bounding box center [560, 314] width 157 height 13
click at [505, 313] on span "Cell Phone Sonim XP5s 16GB" at bounding box center [560, 314] width 157 height 13
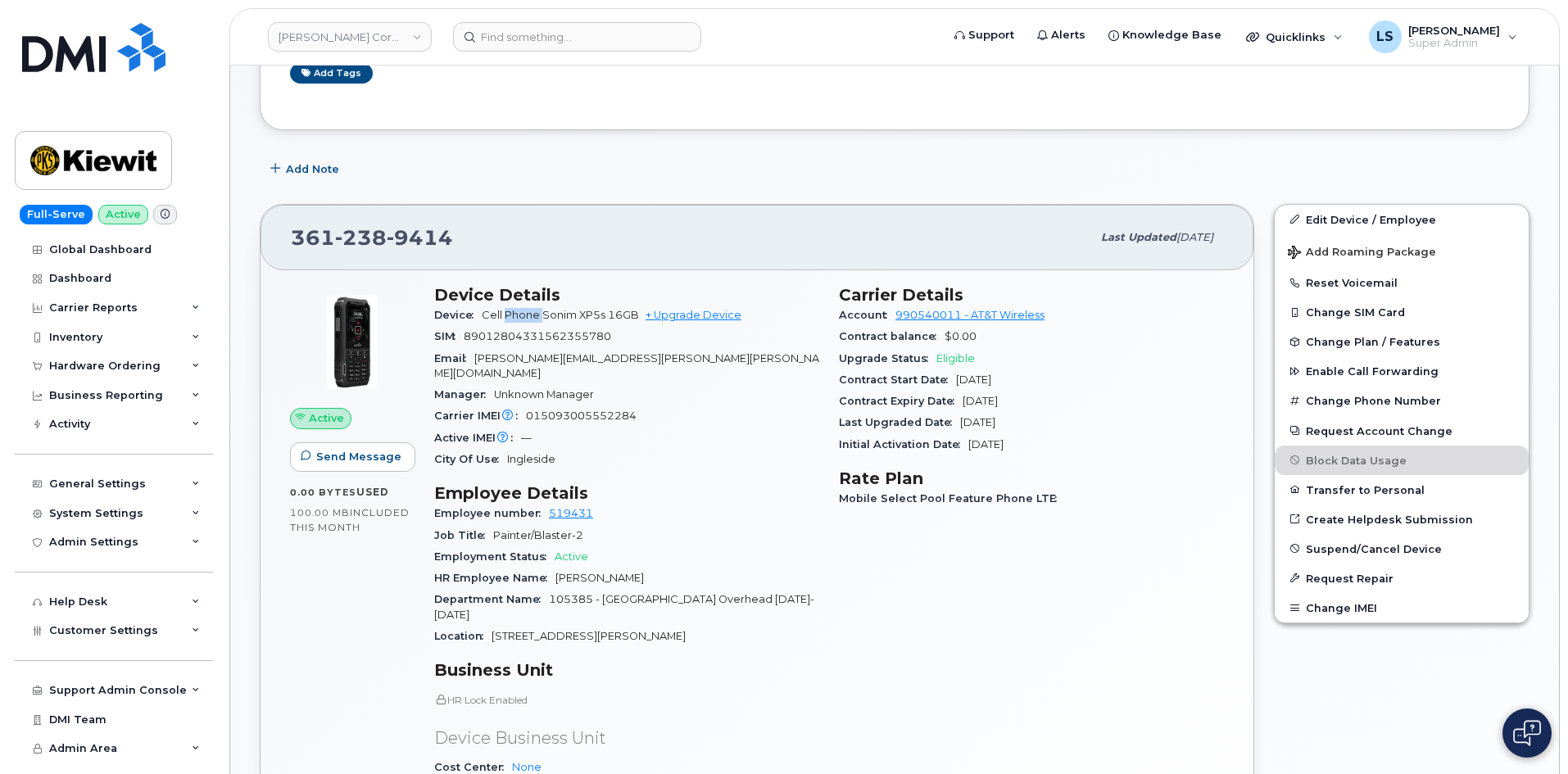
click at [505, 313] on span "Cell Phone Sonim XP5s 16GB" at bounding box center [560, 314] width 157 height 13
click at [534, 311] on span "Cell Phone Sonim XP5s 16GB" at bounding box center [560, 314] width 157 height 13
click at [539, 315] on span "Cell Phone Sonim XP5s 16GB" at bounding box center [560, 314] width 157 height 13
click at [532, 390] on div "Manager Unknown Manager" at bounding box center [625, 395] width 385 height 21
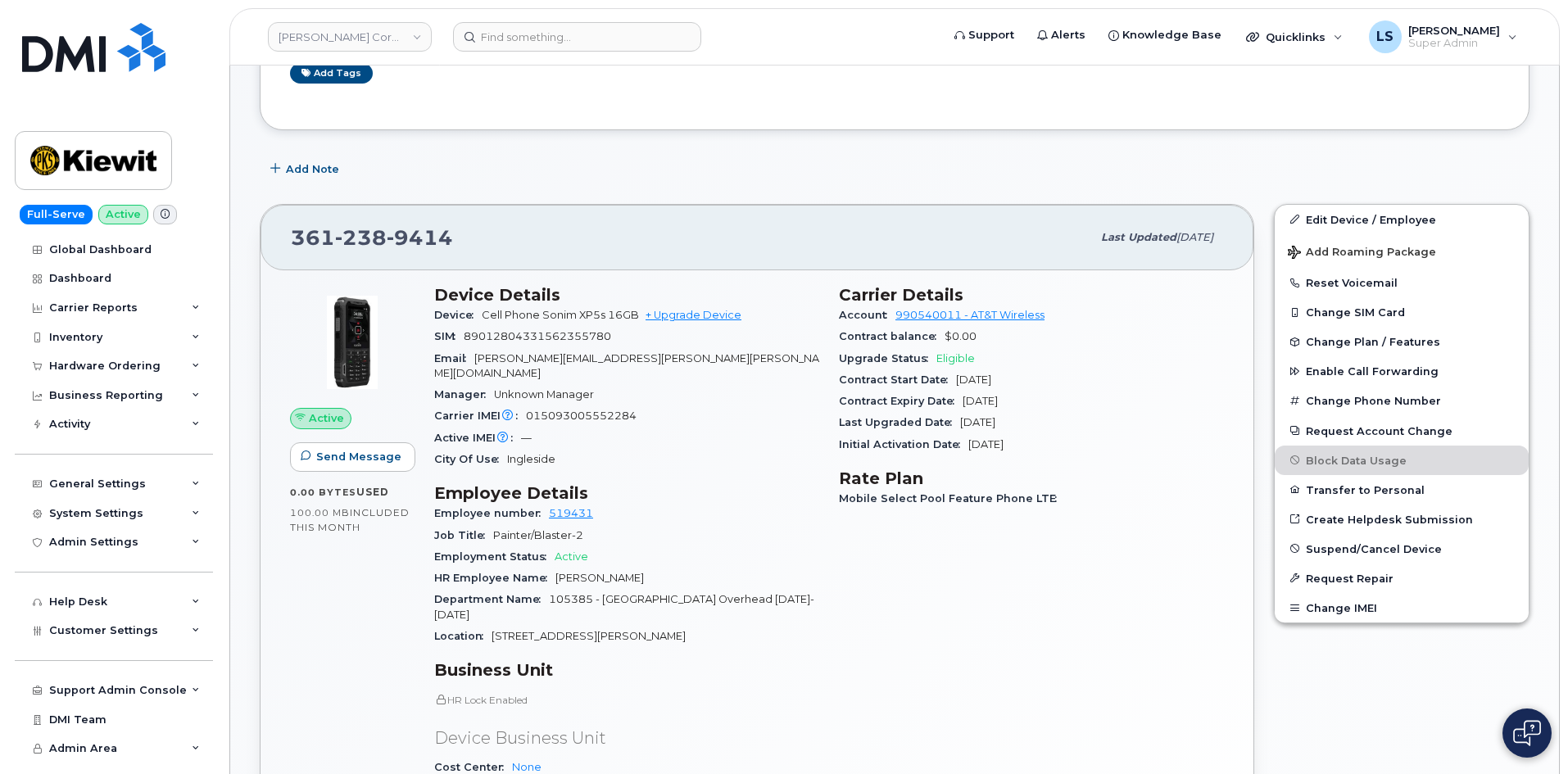
click at [988, 393] on div "Contract Expiry Date Dec 17, 2026" at bounding box center [1030, 401] width 385 height 21
click at [976, 429] on div "Last Upgraded Date Oct 16, 2024" at bounding box center [1030, 423] width 385 height 21
click at [512, 449] on div "City Of Use Ingleside" at bounding box center [625, 460] width 385 height 21
drag, startPoint x: 511, startPoint y: 434, endPoint x: 514, endPoint y: 449, distance: 15.3
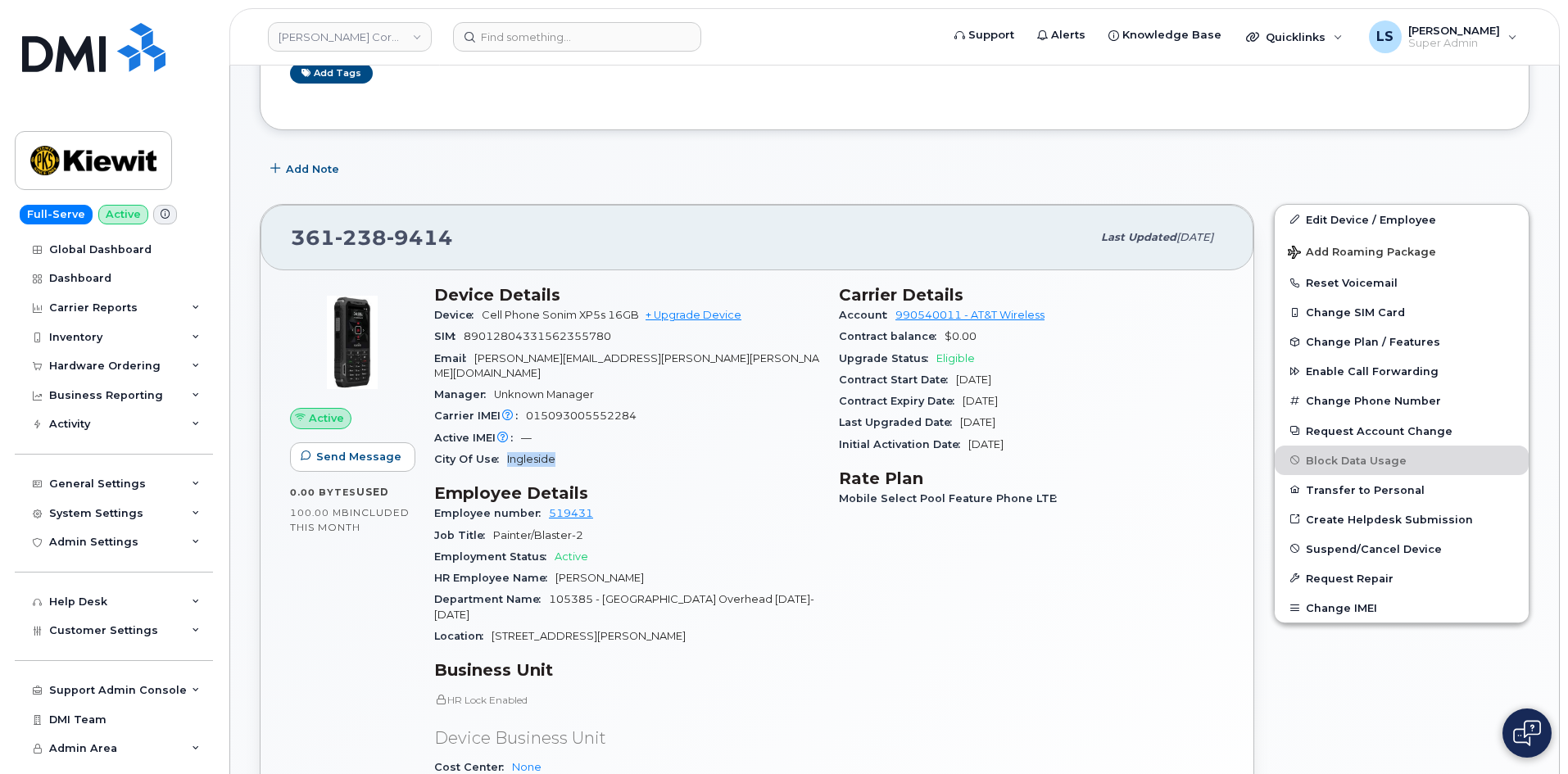
click at [514, 449] on div "City Of Use Ingleside" at bounding box center [625, 460] width 385 height 21
click at [590, 365] on div "Email JAVIER.PATT@KIEWIT.COM" at bounding box center [625, 366] width 385 height 37
click at [545, 357] on span "JAVIER.PATT@KIEWIT.COM" at bounding box center [625, 365] width 385 height 27
drag, startPoint x: 622, startPoint y: 381, endPoint x: 582, endPoint y: 19, distance: 364.2
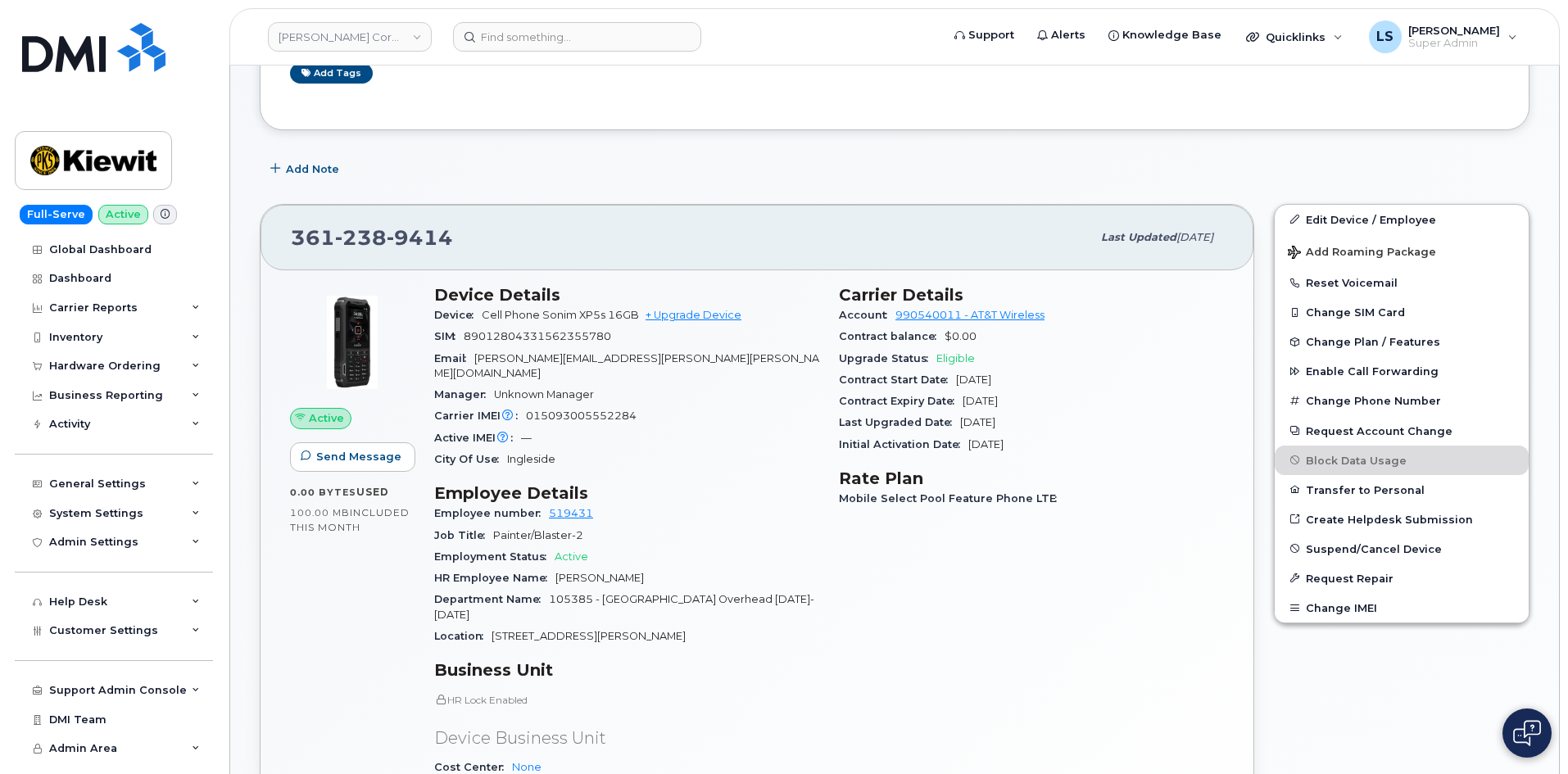
click at [622, 385] on div "Manager Unknown Manager" at bounding box center [625, 395] width 385 height 21
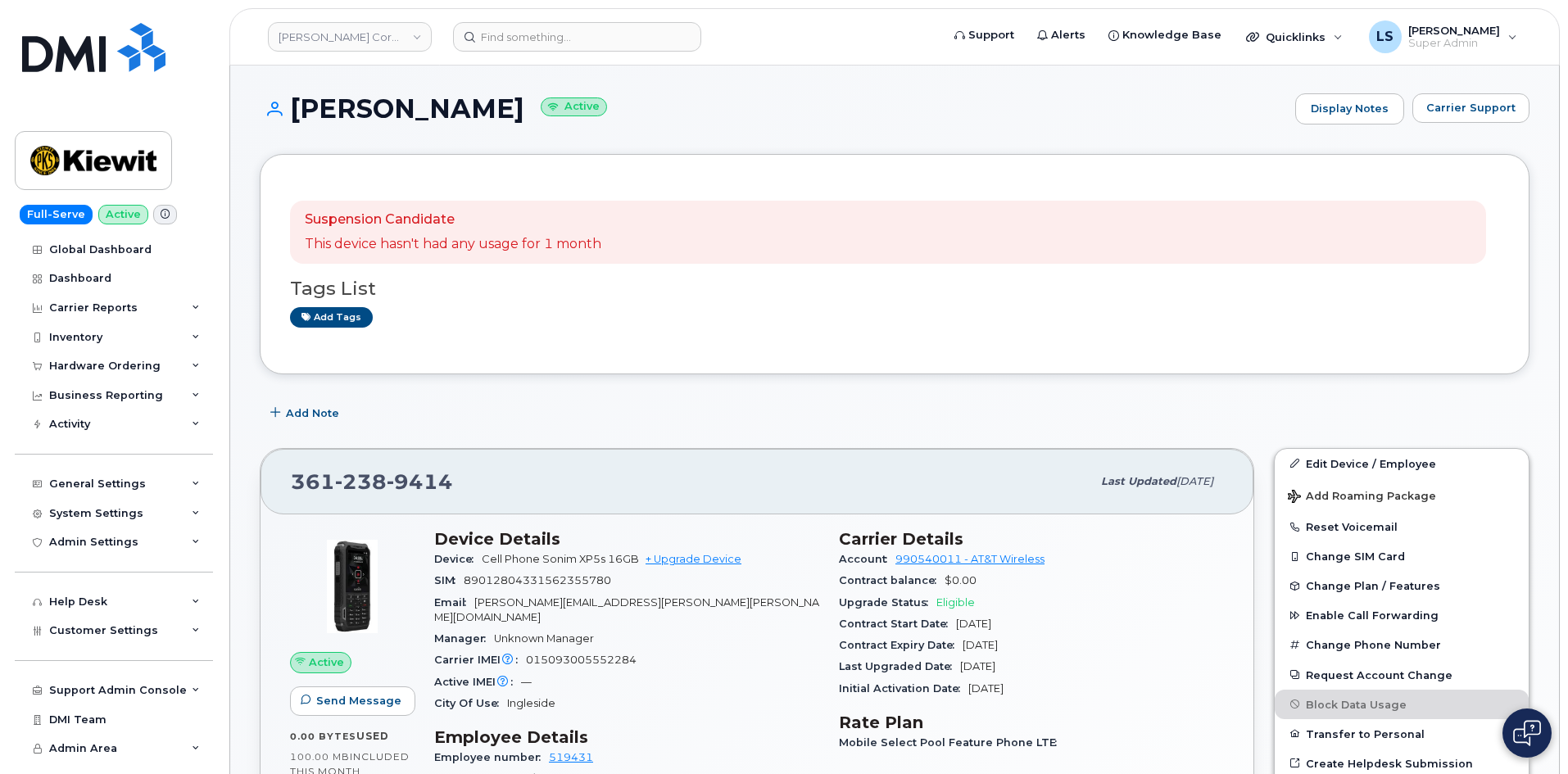
scroll to position [0, 0]
click at [509, 248] on p "This device hasn't had any usage for 1 month" at bounding box center [453, 247] width 297 height 19
click at [586, 237] on p "This device hasn't had any usage for 1 month" at bounding box center [453, 247] width 297 height 19
drag, startPoint x: 482, startPoint y: 562, endPoint x: 636, endPoint y: 561, distance: 154.0
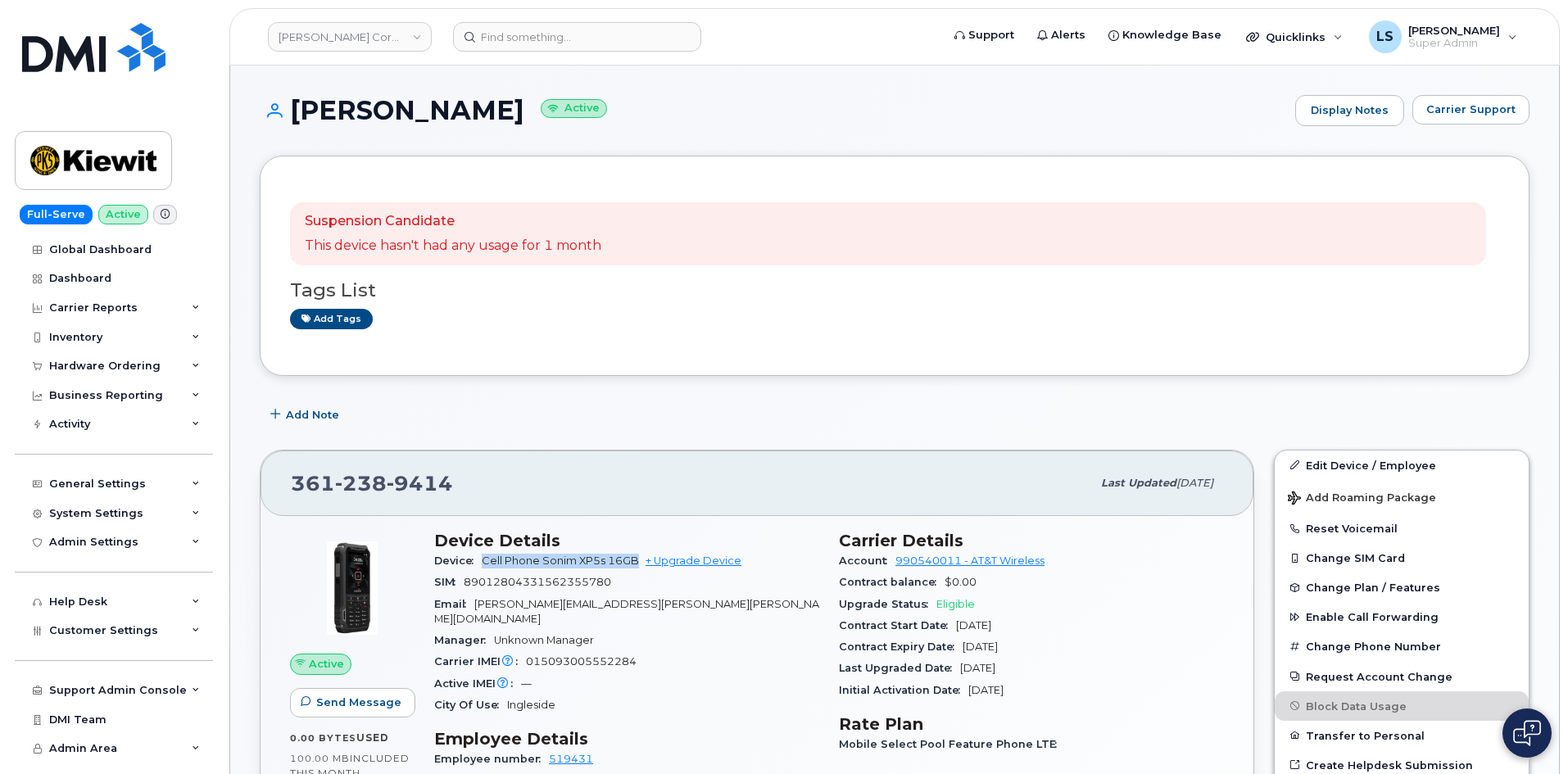
click at [636, 561] on div "Device Cell Phone Sonim XP5s 16GB + Upgrade Device" at bounding box center [625, 561] width 385 height 21
copy span "Cell Phone Sonim XP5s 16GB"
click at [571, 565] on span "Cell Phone Sonim XP5s 16GB" at bounding box center [560, 560] width 157 height 13
click at [386, 484] on span "238" at bounding box center [419, 483] width 66 height 24
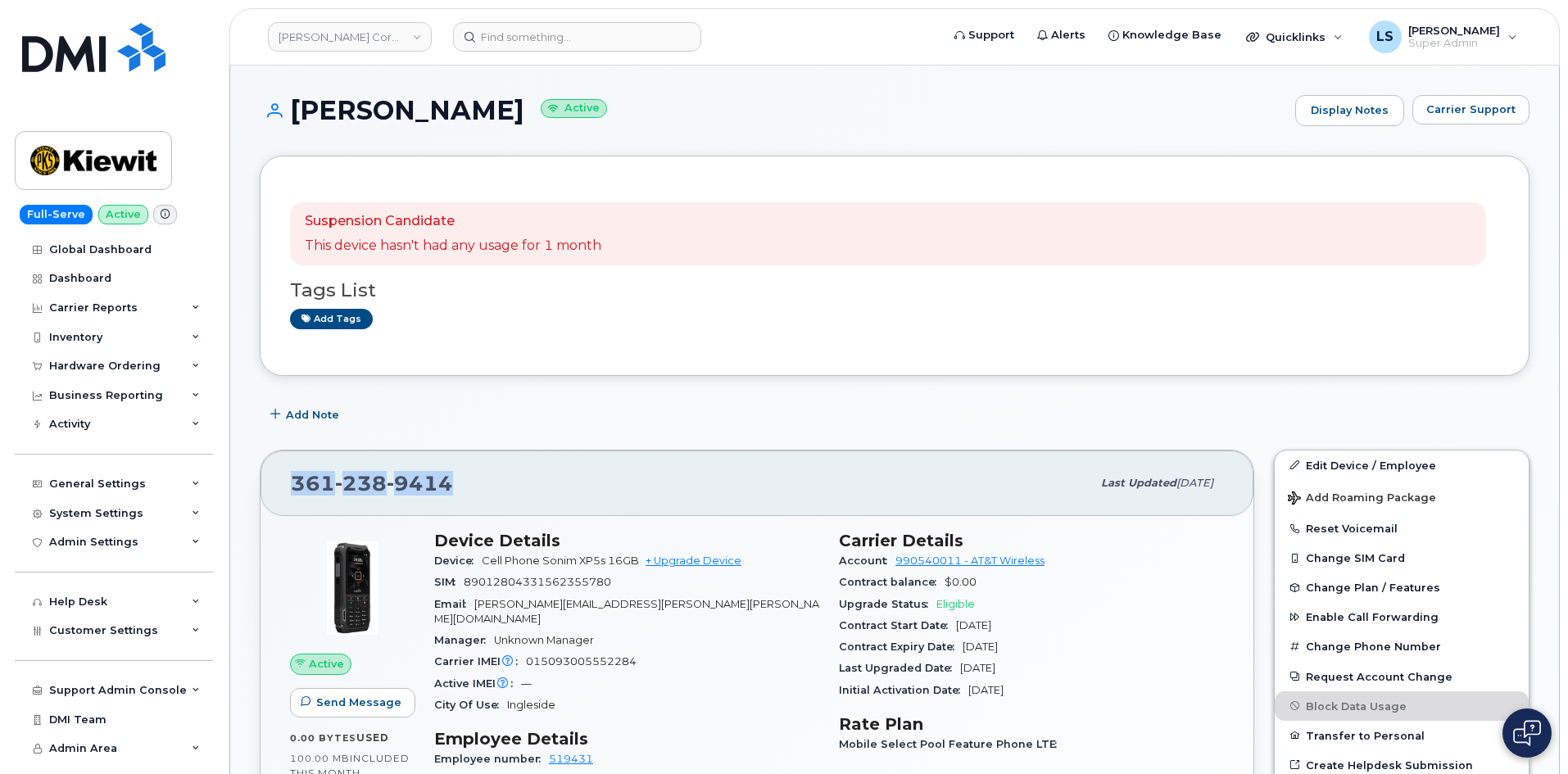
click at [459, 467] on div "361 238 9414" at bounding box center [691, 484] width 800 height 35
click at [434, 492] on span "9414" at bounding box center [419, 483] width 66 height 24
click at [477, 421] on div "Add Note" at bounding box center [893, 415] width 1269 height 30
click at [346, 109] on h1 "JAVIER PATT Active" at bounding box center [773, 110] width 1027 height 29
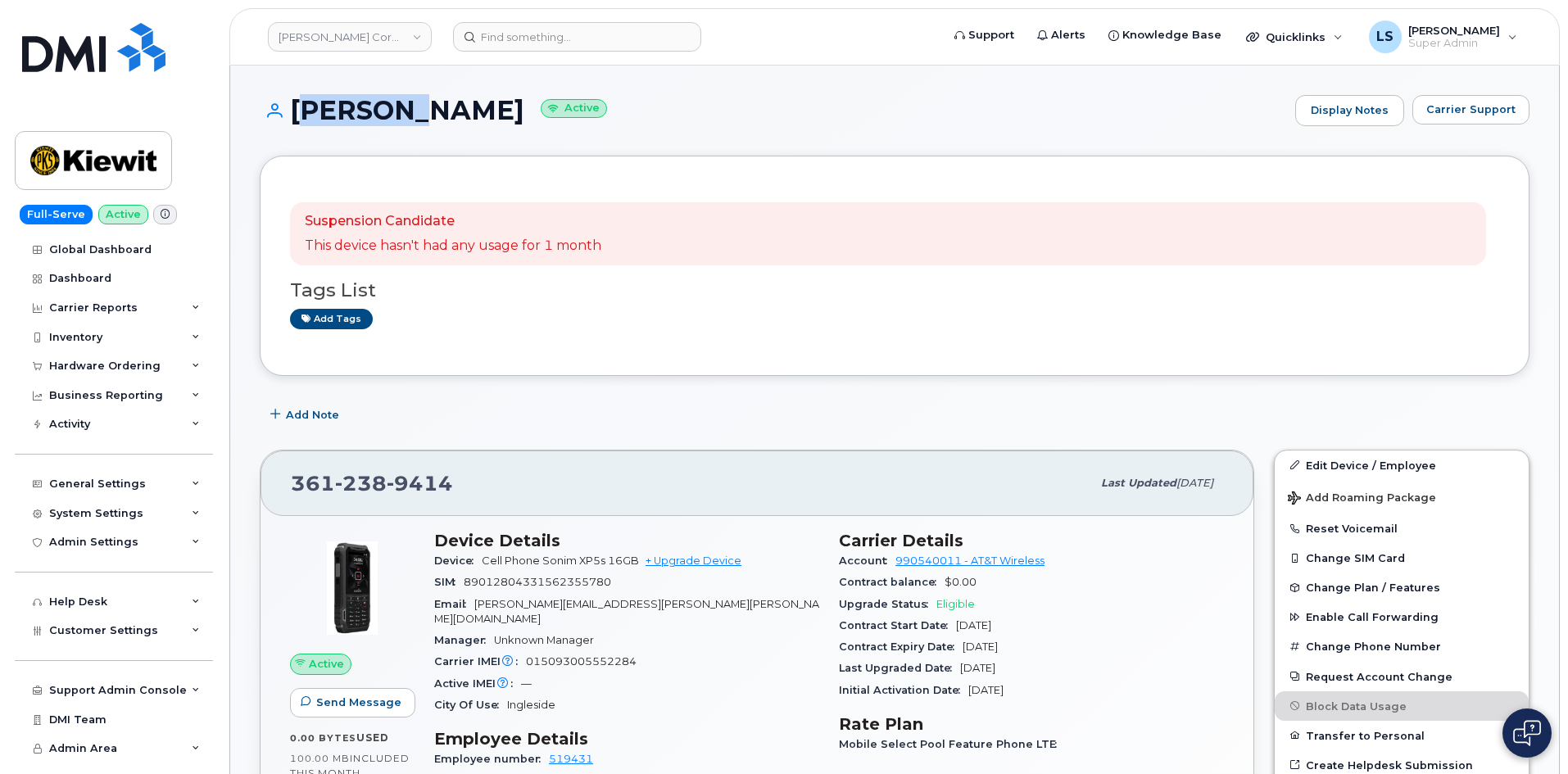
click at [346, 109] on h1 "JAVIER PATT Active" at bounding box center [773, 110] width 1027 height 29
click at [598, 426] on div "Add Note" at bounding box center [893, 415] width 1269 height 30
drag, startPoint x: 482, startPoint y: 559, endPoint x: 641, endPoint y: 562, distance: 159.0
click at [641, 562] on div "Device Cell Phone Sonim XP5s 16GB + Upgrade Device" at bounding box center [625, 561] width 385 height 21
copy span "Cell Phone Sonim XP5s 16GB"
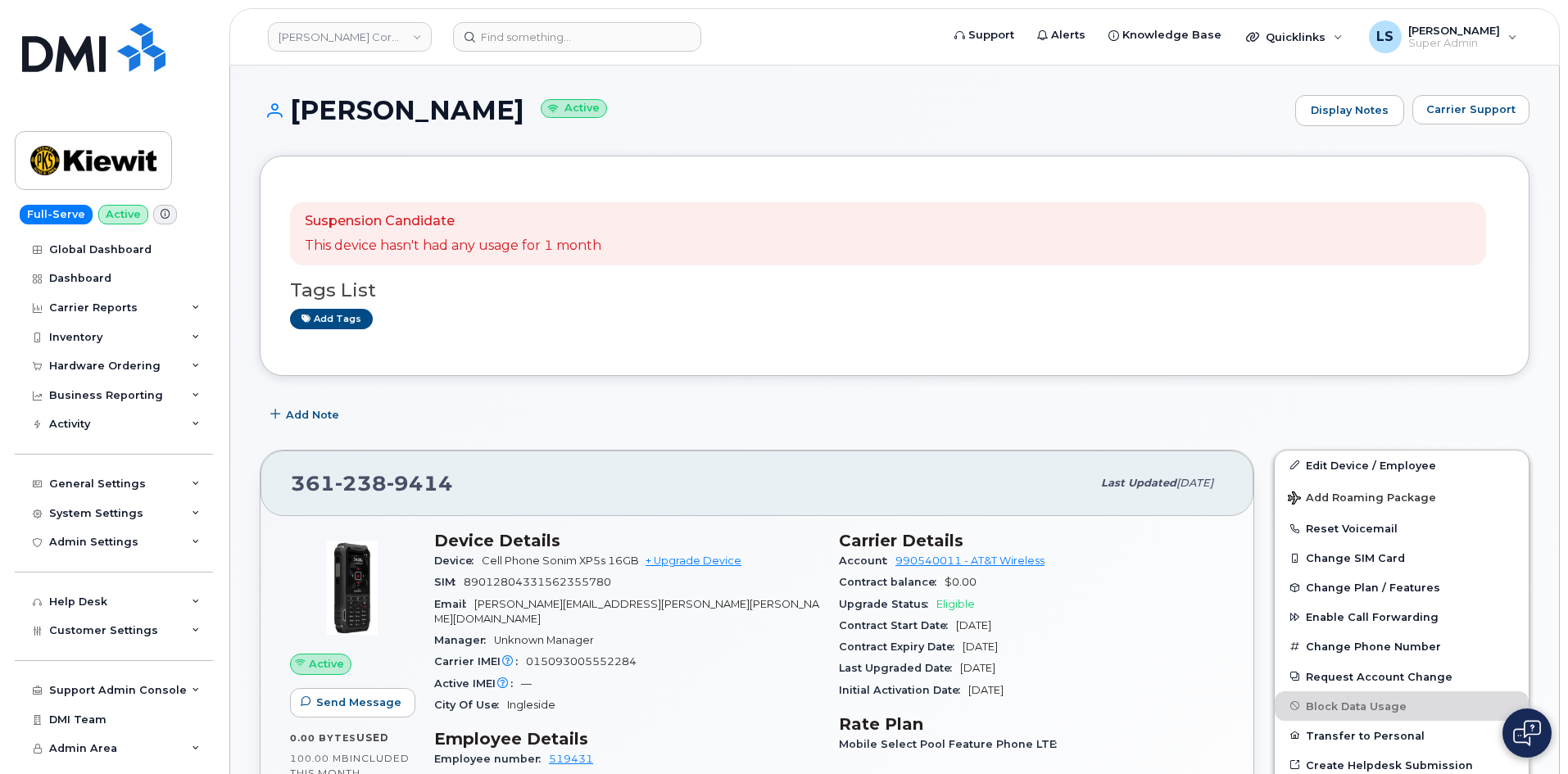
click at [625, 494] on div "361 238 9414" at bounding box center [691, 484] width 800 height 35
click at [542, 599] on span "JAVIER.PATT@KIEWIT.COM" at bounding box center [625, 611] width 385 height 27
click at [571, 604] on span "JAVIER.PATT@KIEWIT.COM" at bounding box center [625, 611] width 385 height 27
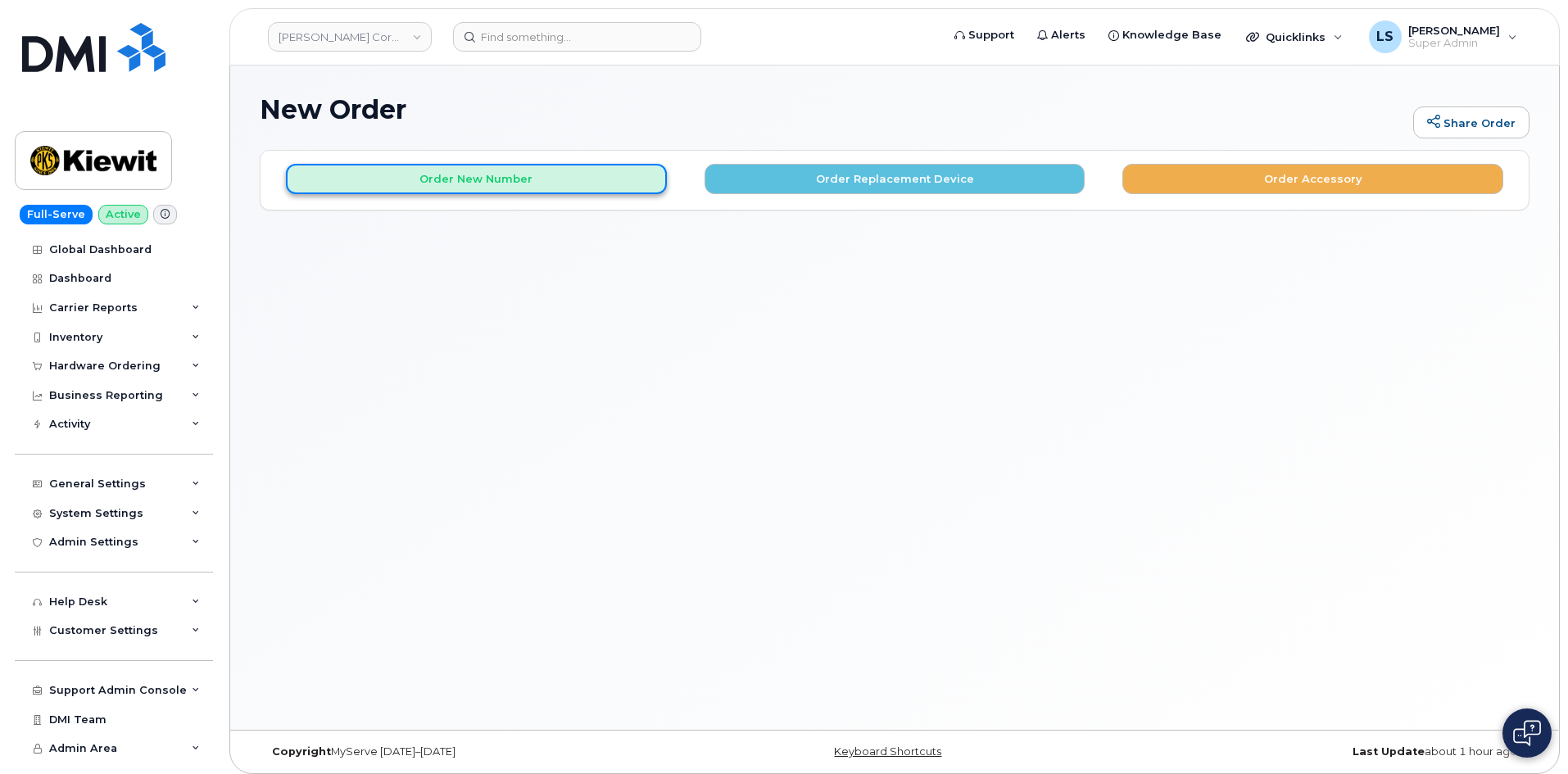
drag, startPoint x: 502, startPoint y: 186, endPoint x: 513, endPoint y: 177, distance: 14.2
click at [504, 186] on button "Order New Number" at bounding box center [476, 178] width 381 height 30
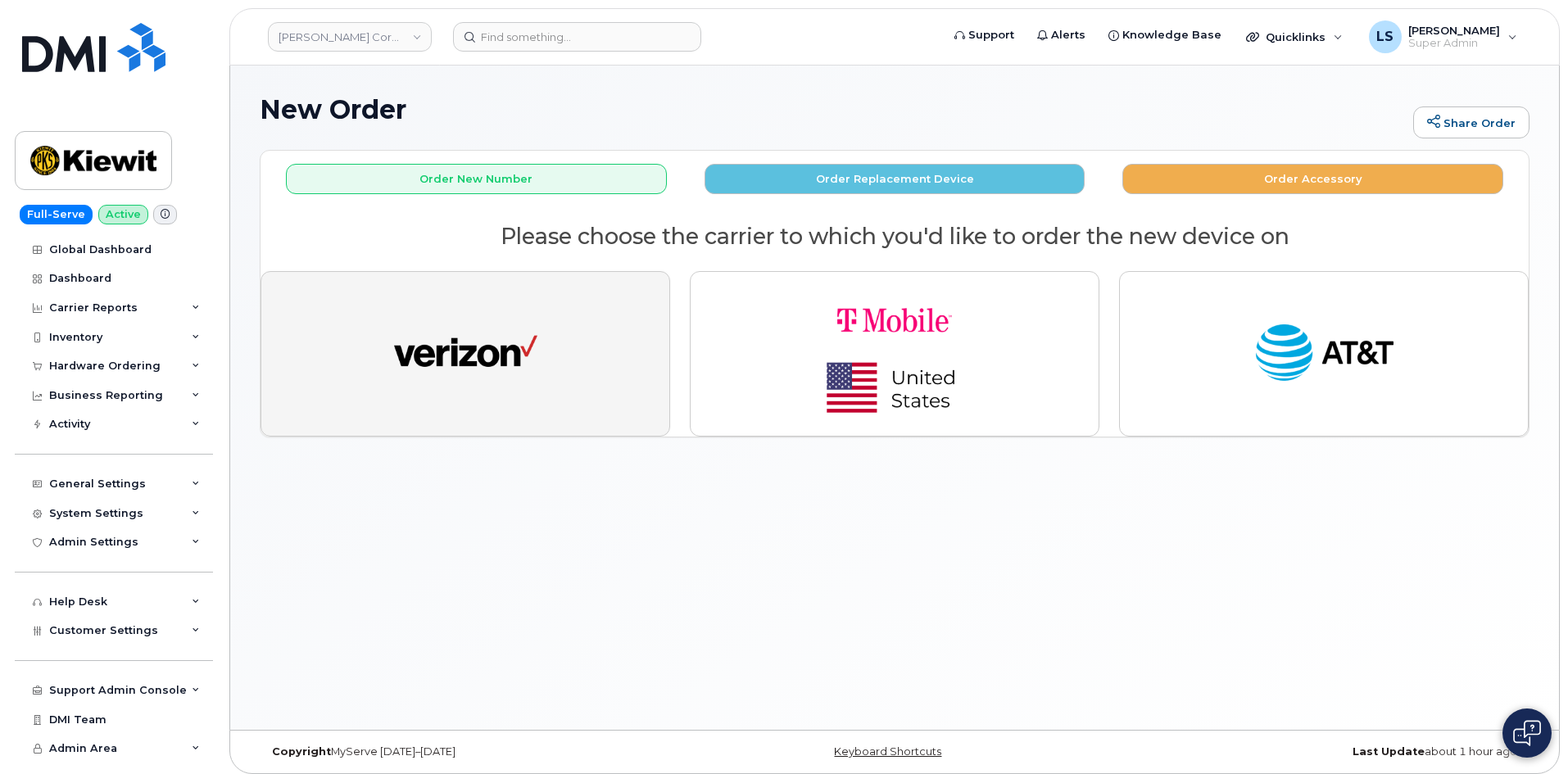
click at [504, 359] on img "button" at bounding box center [465, 354] width 144 height 73
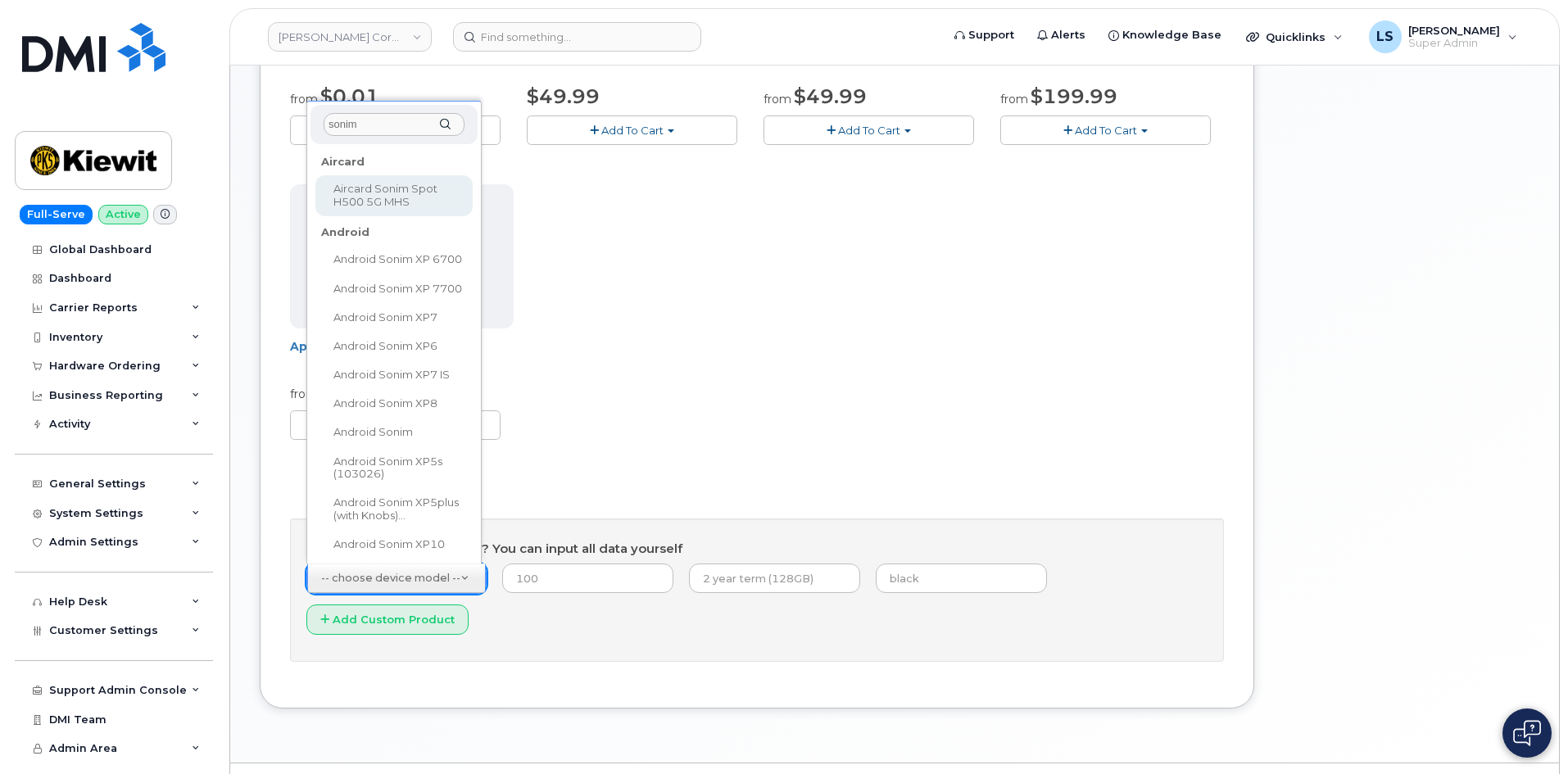
type input "sonim"
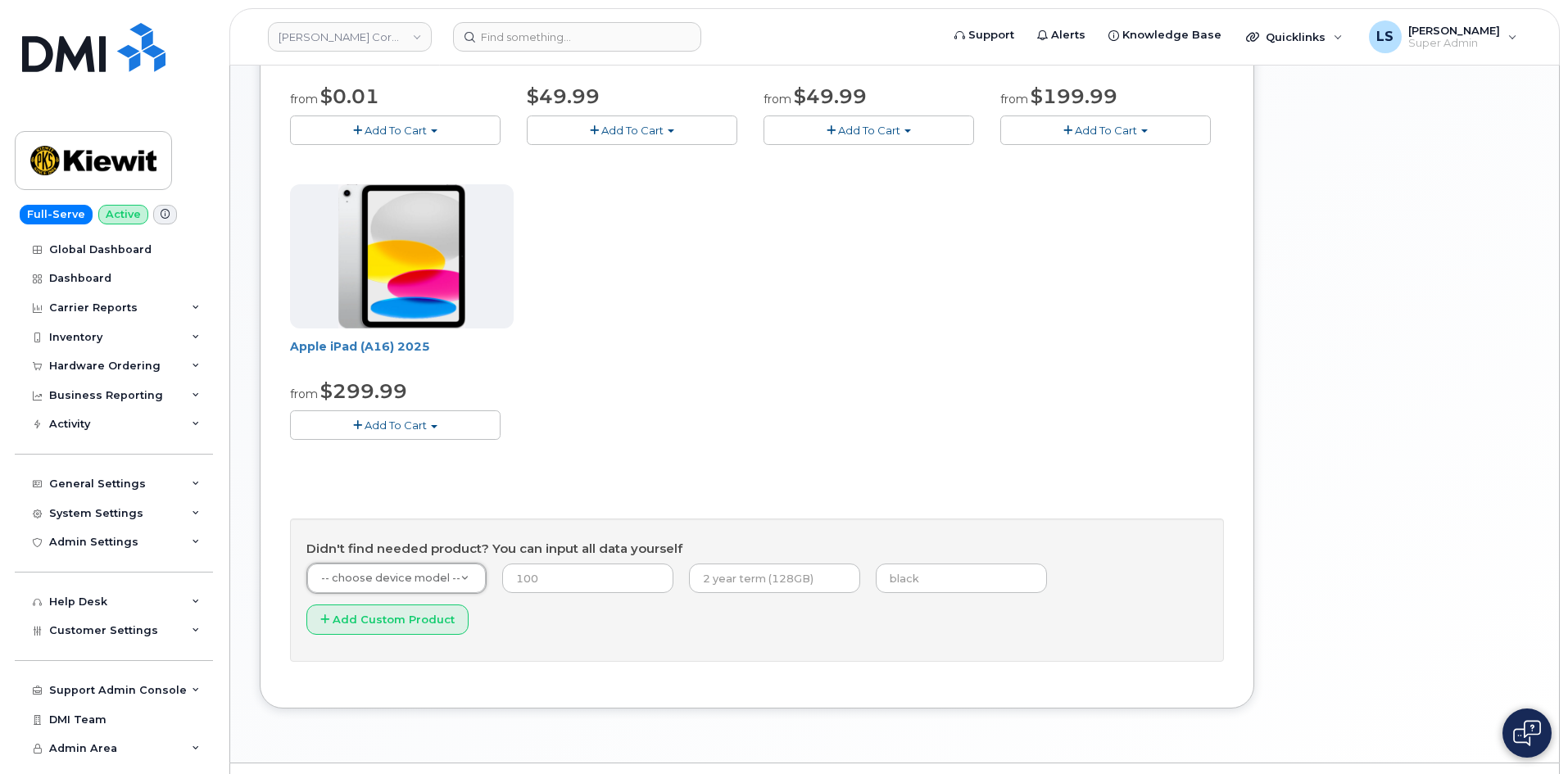
drag, startPoint x: 407, startPoint y: 582, endPoint x: 419, endPoint y: 572, distance: 15.6
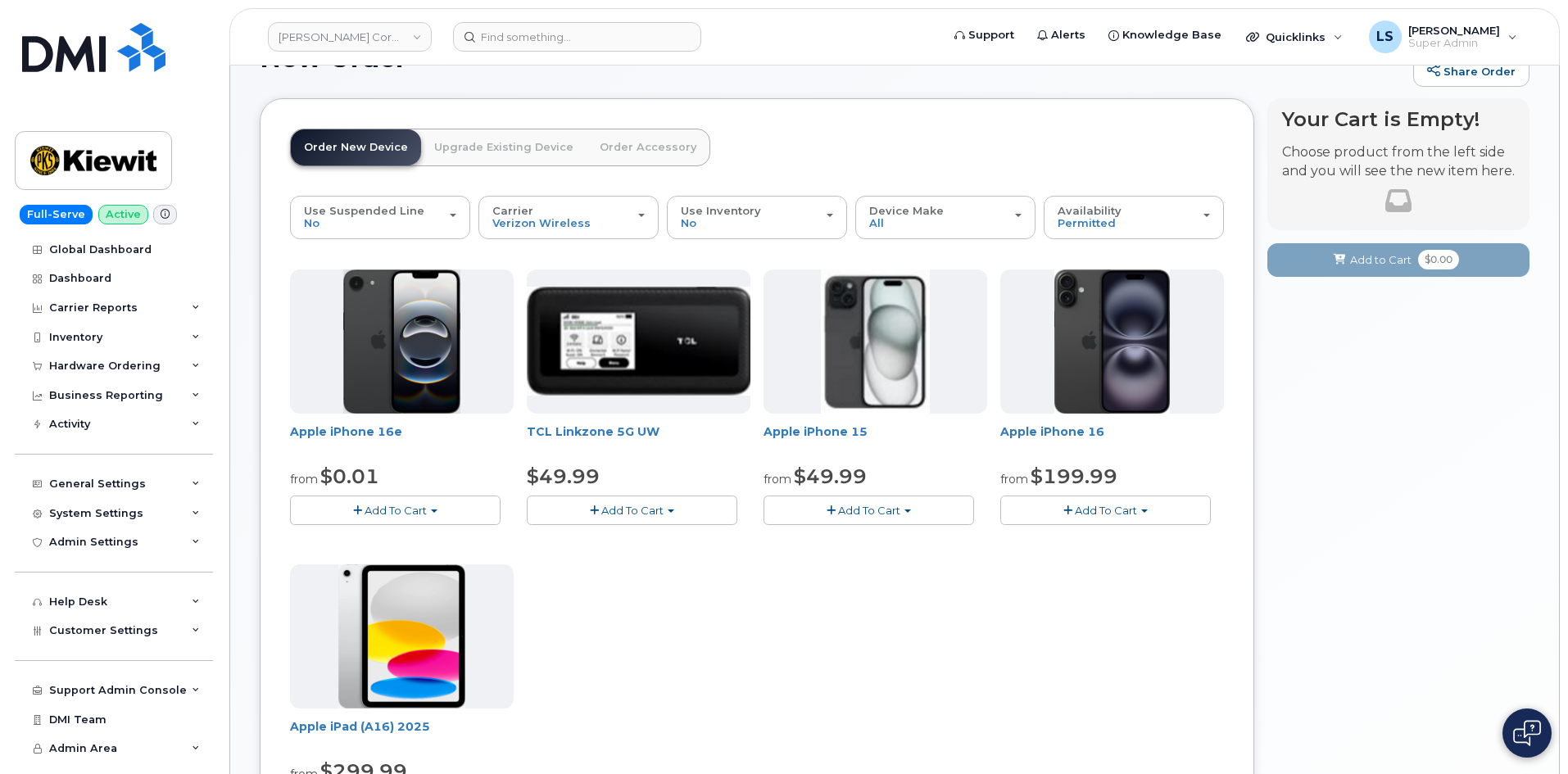
scroll to position [0, 0]
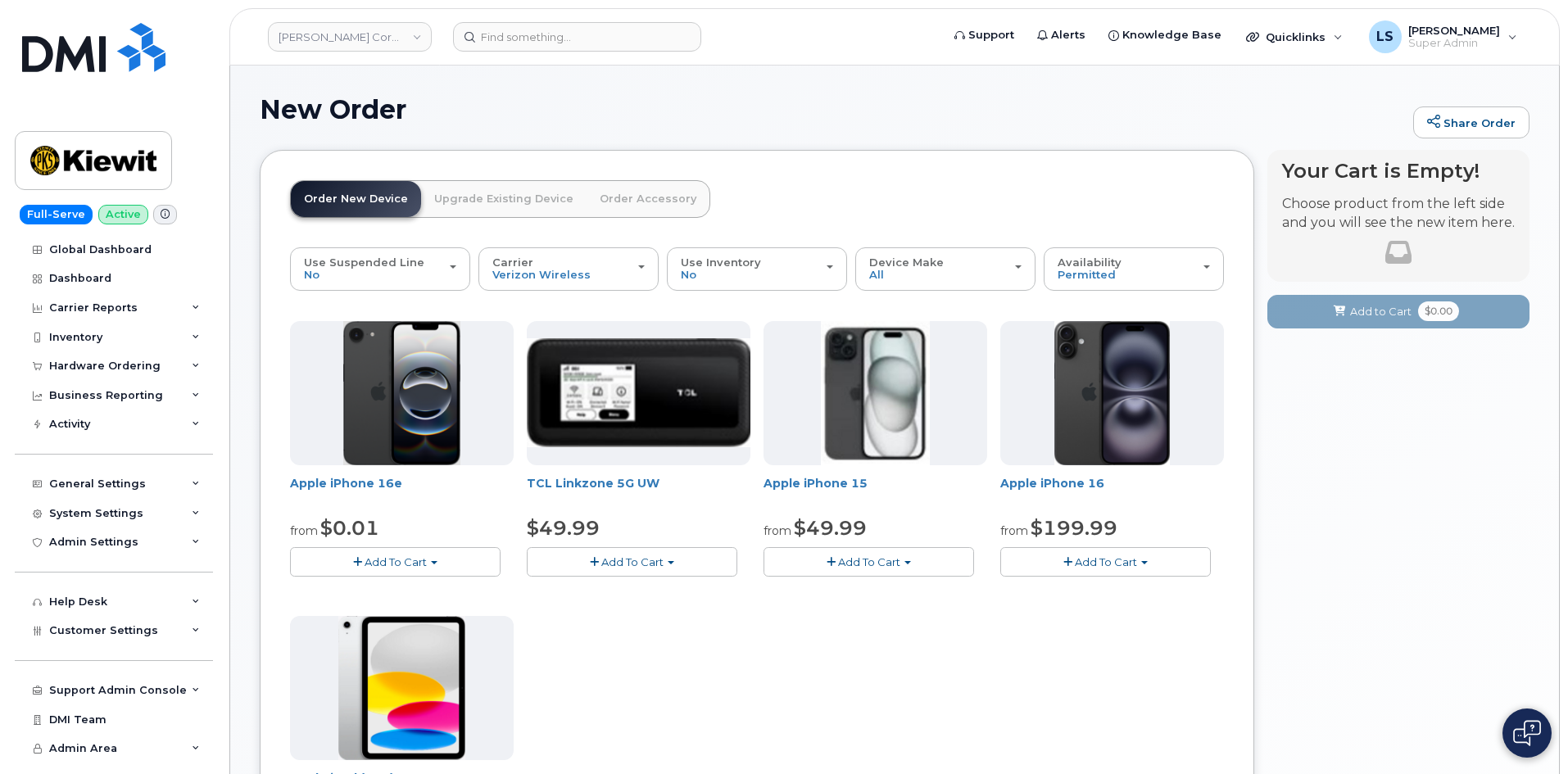
click at [351, 106] on h1 "New Order" at bounding box center [832, 110] width 1145 height 29
click at [298, 106] on h1 "New Order" at bounding box center [832, 110] width 1145 height 29
click at [366, 102] on h1 "New Order" at bounding box center [832, 110] width 1145 height 29
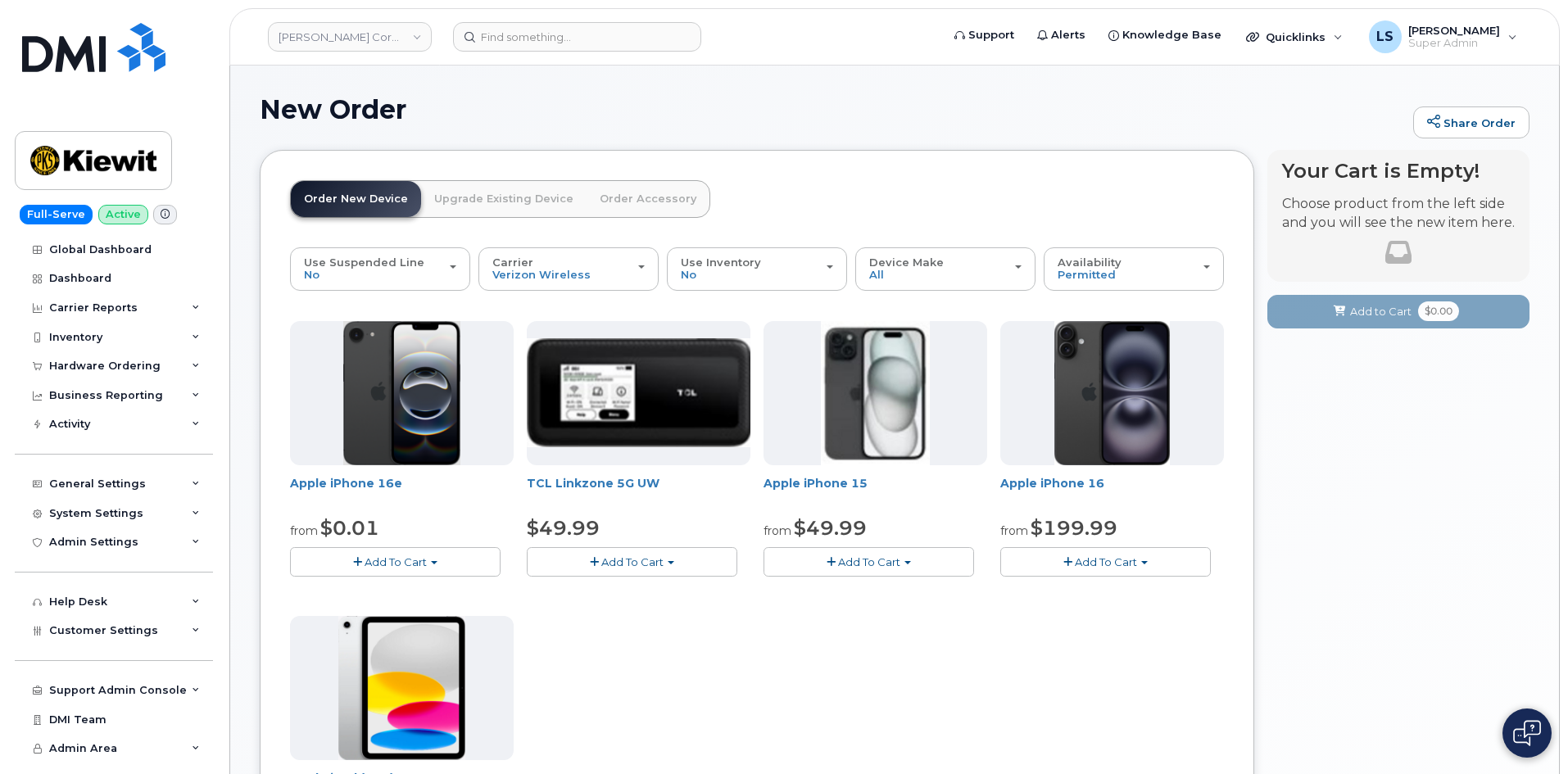
click at [264, 117] on h1 "New Order" at bounding box center [832, 110] width 1145 height 29
click at [360, 106] on h1 "New Order" at bounding box center [832, 110] width 1145 height 29
drag, startPoint x: 360, startPoint y: 106, endPoint x: 292, endPoint y: 99, distance: 68.4
click at [359, 106] on h1 "New Order" at bounding box center [832, 110] width 1145 height 29
click at [292, 99] on h1 "New Order" at bounding box center [832, 110] width 1145 height 29
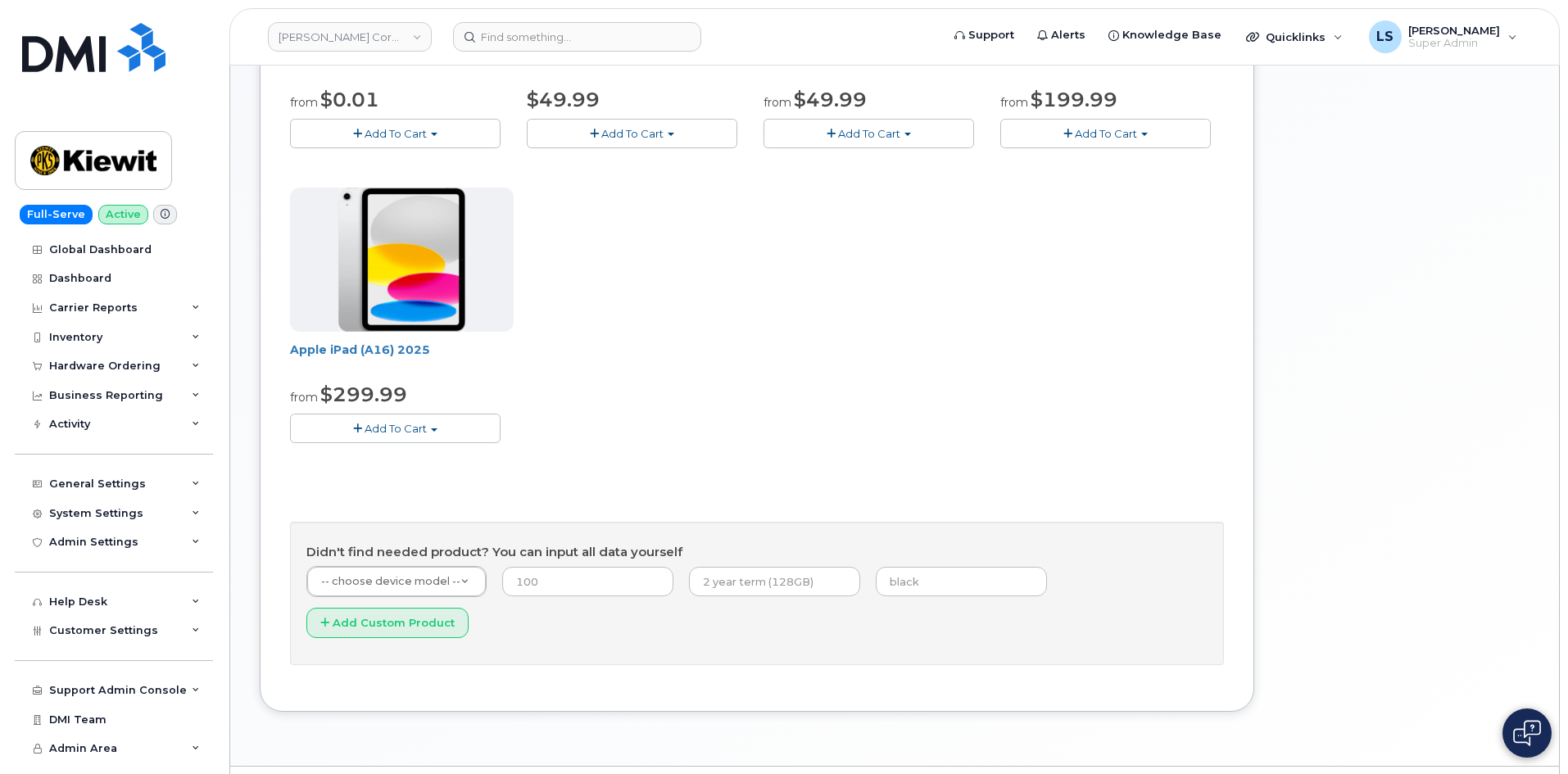
scroll to position [432, 0]
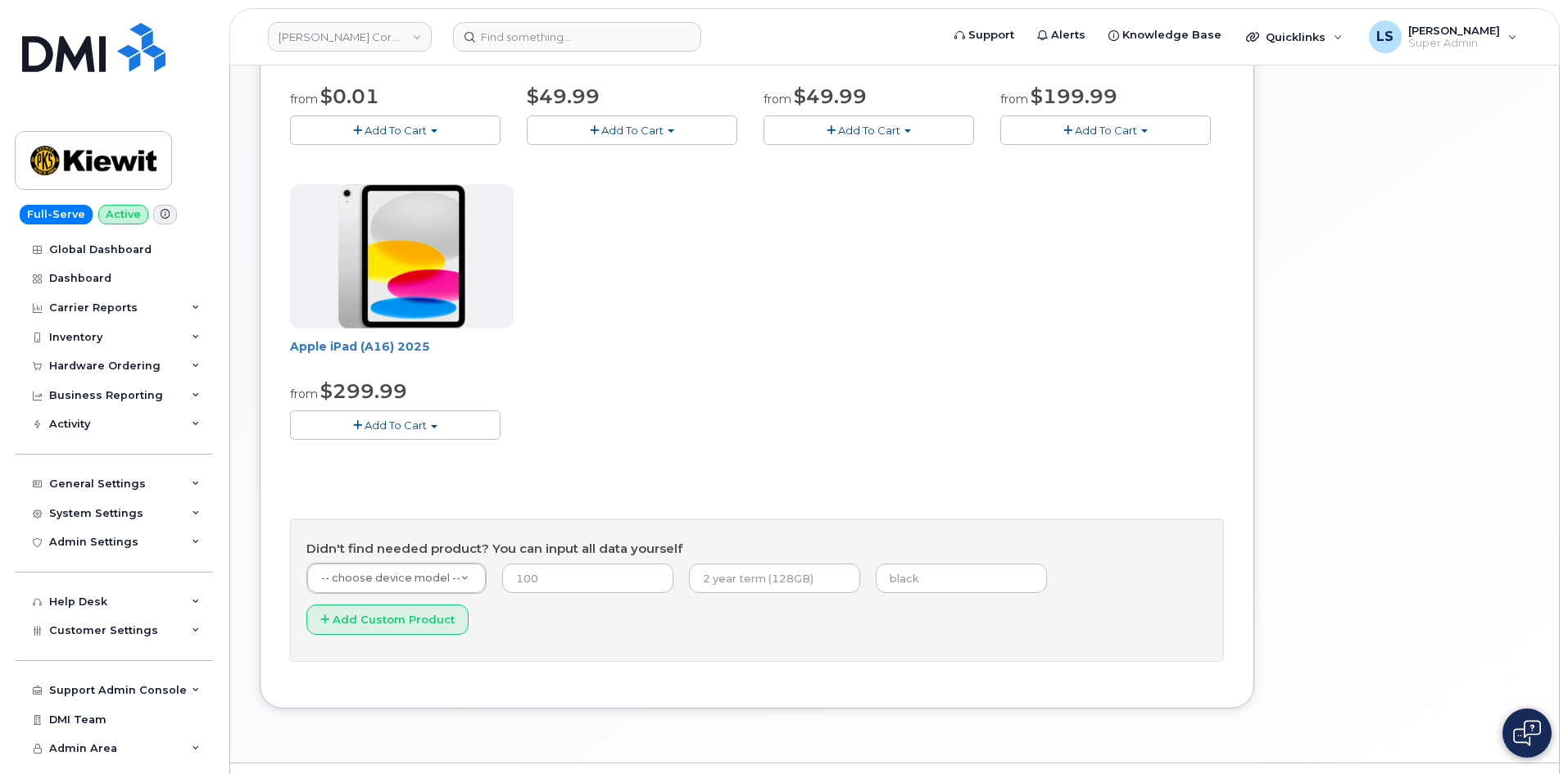
click at [360, 549] on h4 "Didn't find needed product? You can input all data yourself" at bounding box center [757, 549] width 901 height 13
click at [465, 545] on h4 "Didn't find needed product? You can input all data yourself" at bounding box center [757, 549] width 901 height 13
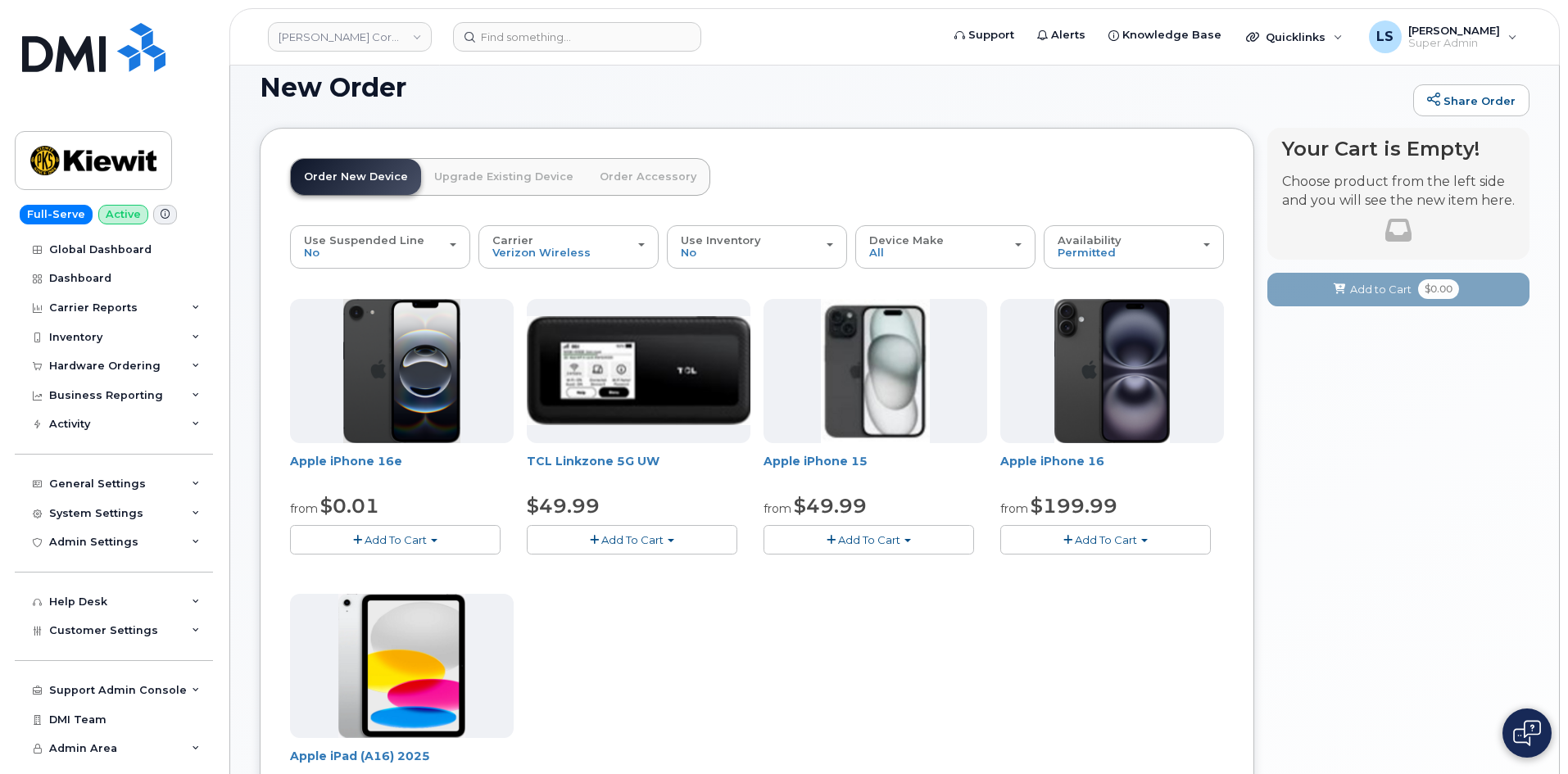
click at [484, 177] on link "Upgrade Existing Device" at bounding box center [504, 176] width 166 height 36
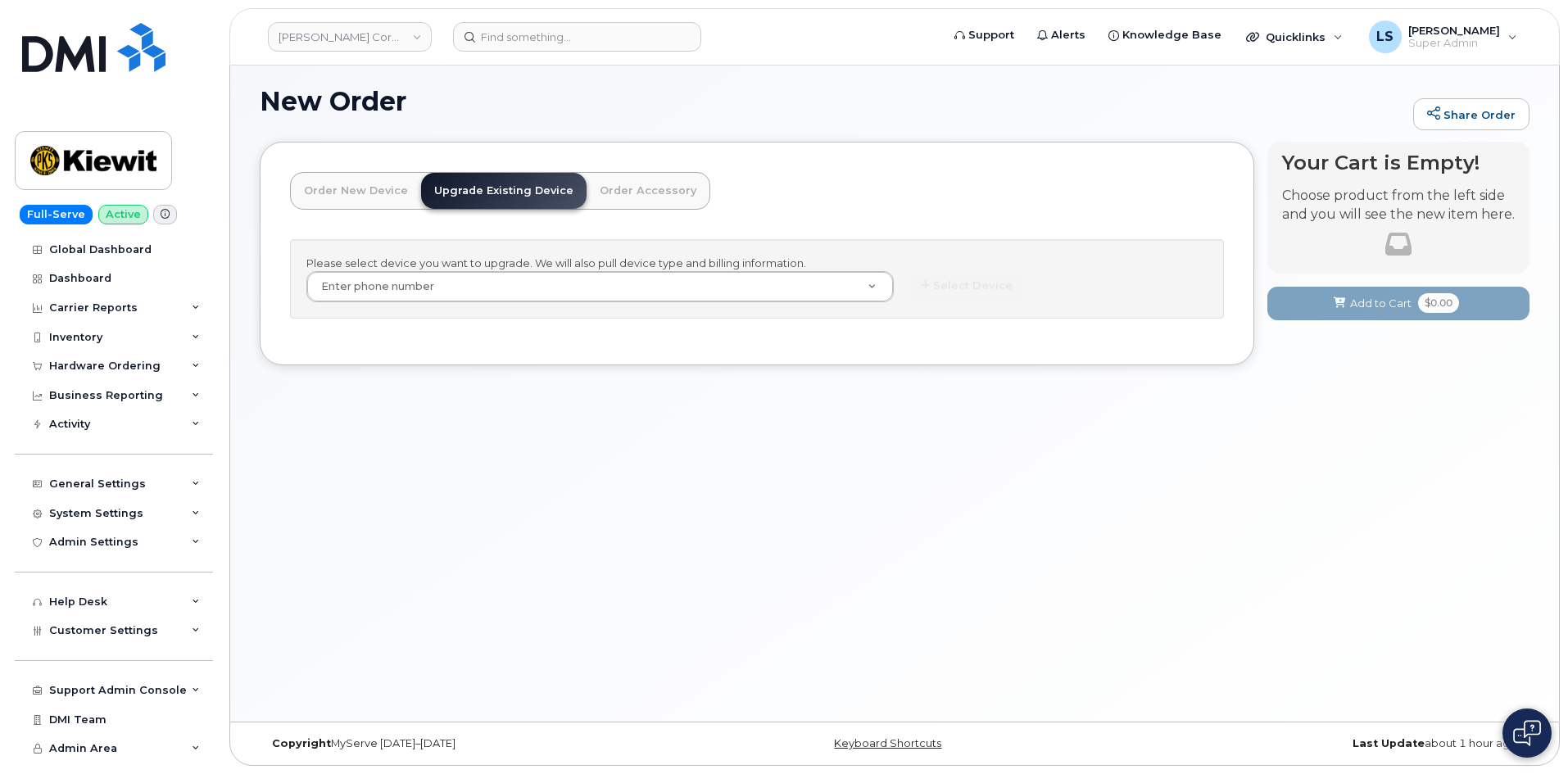
scroll to position [8, 0]
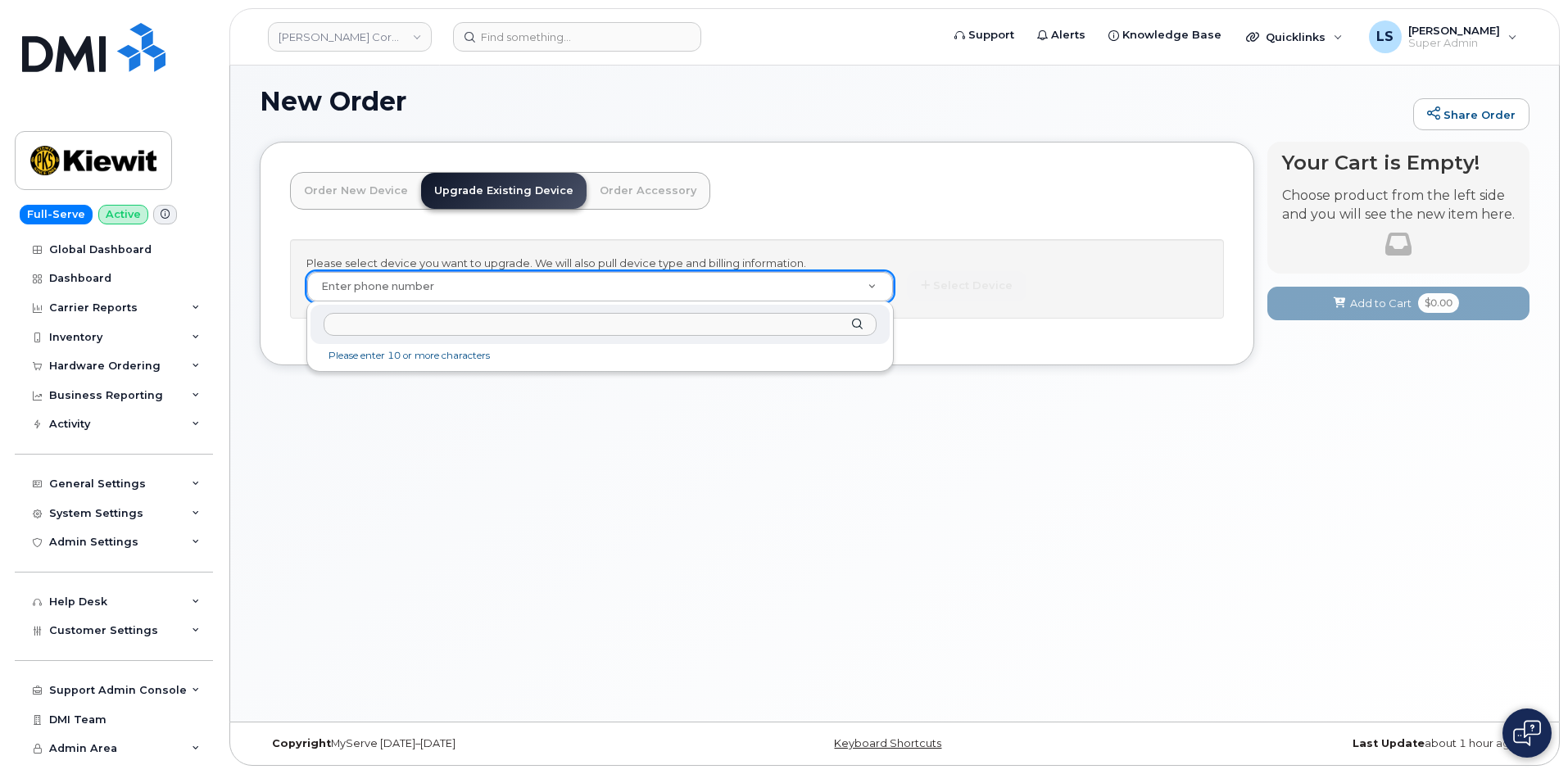
paste input "3612389414"
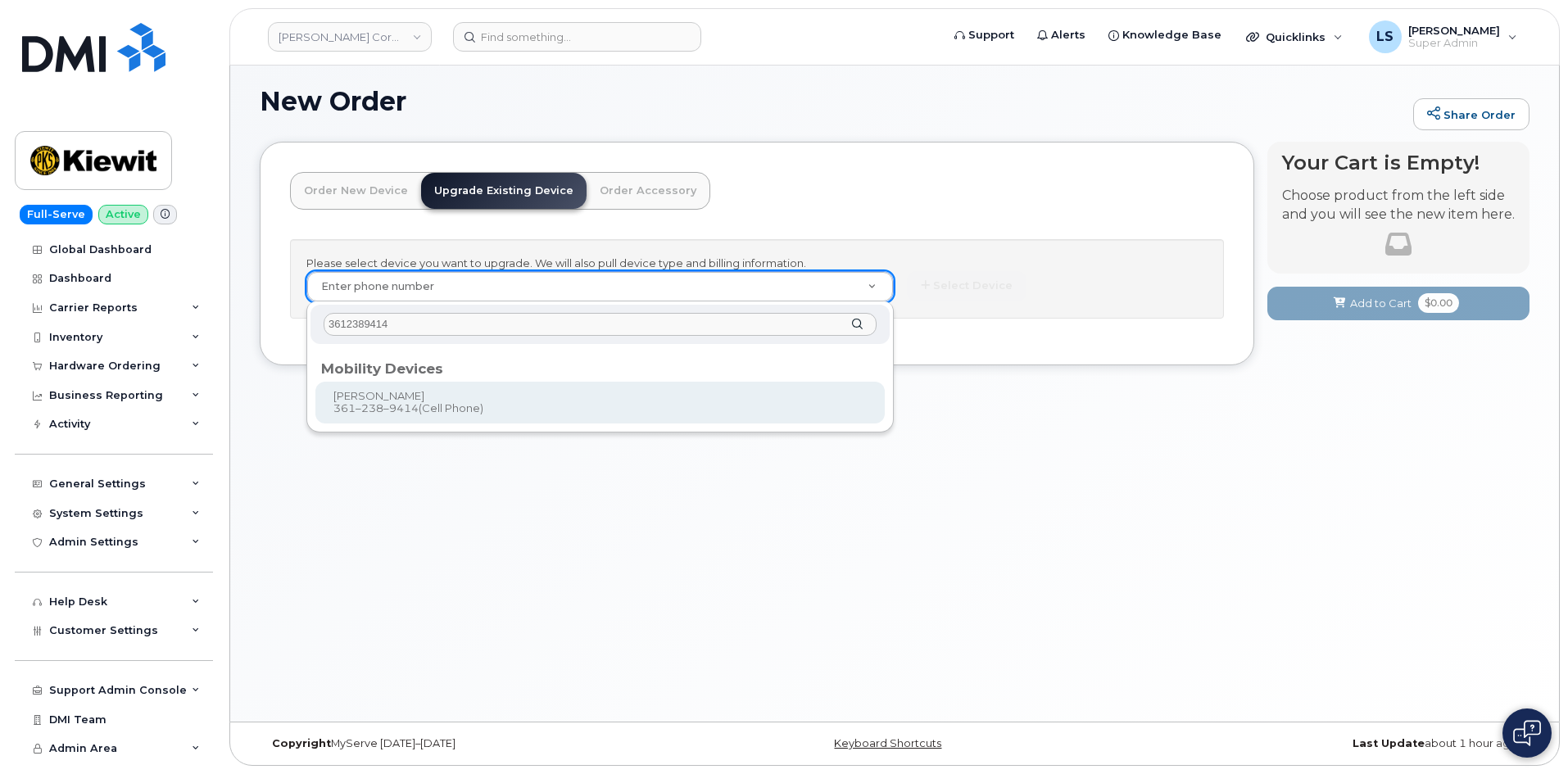
type input "3612389414"
type input "1118359"
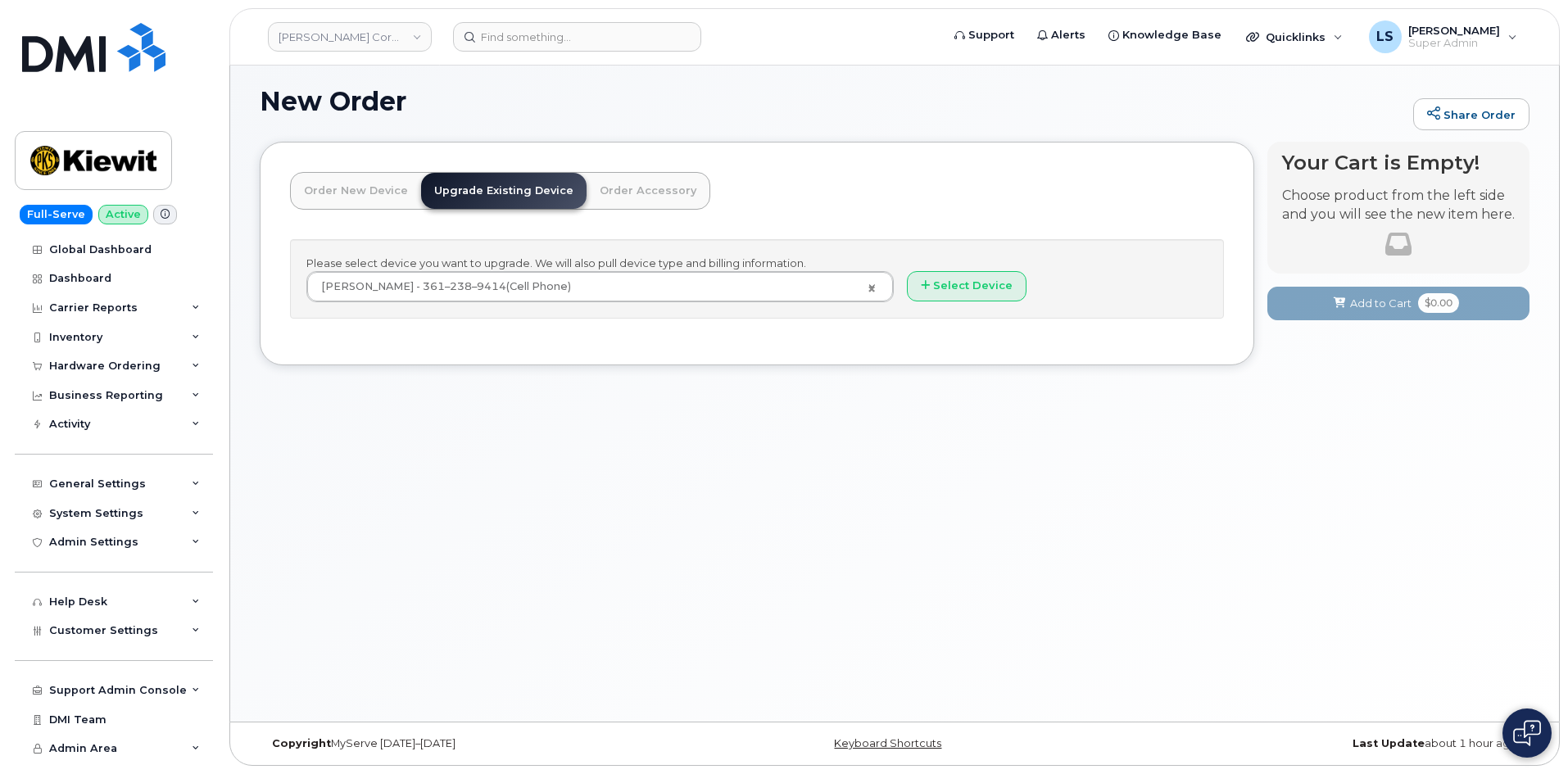
click at [969, 305] on div "Please select device you want to upgrade. We will also pull device type and bil…" at bounding box center [757, 279] width 934 height 79
click at [963, 291] on button "Select Device" at bounding box center [967, 285] width 120 height 30
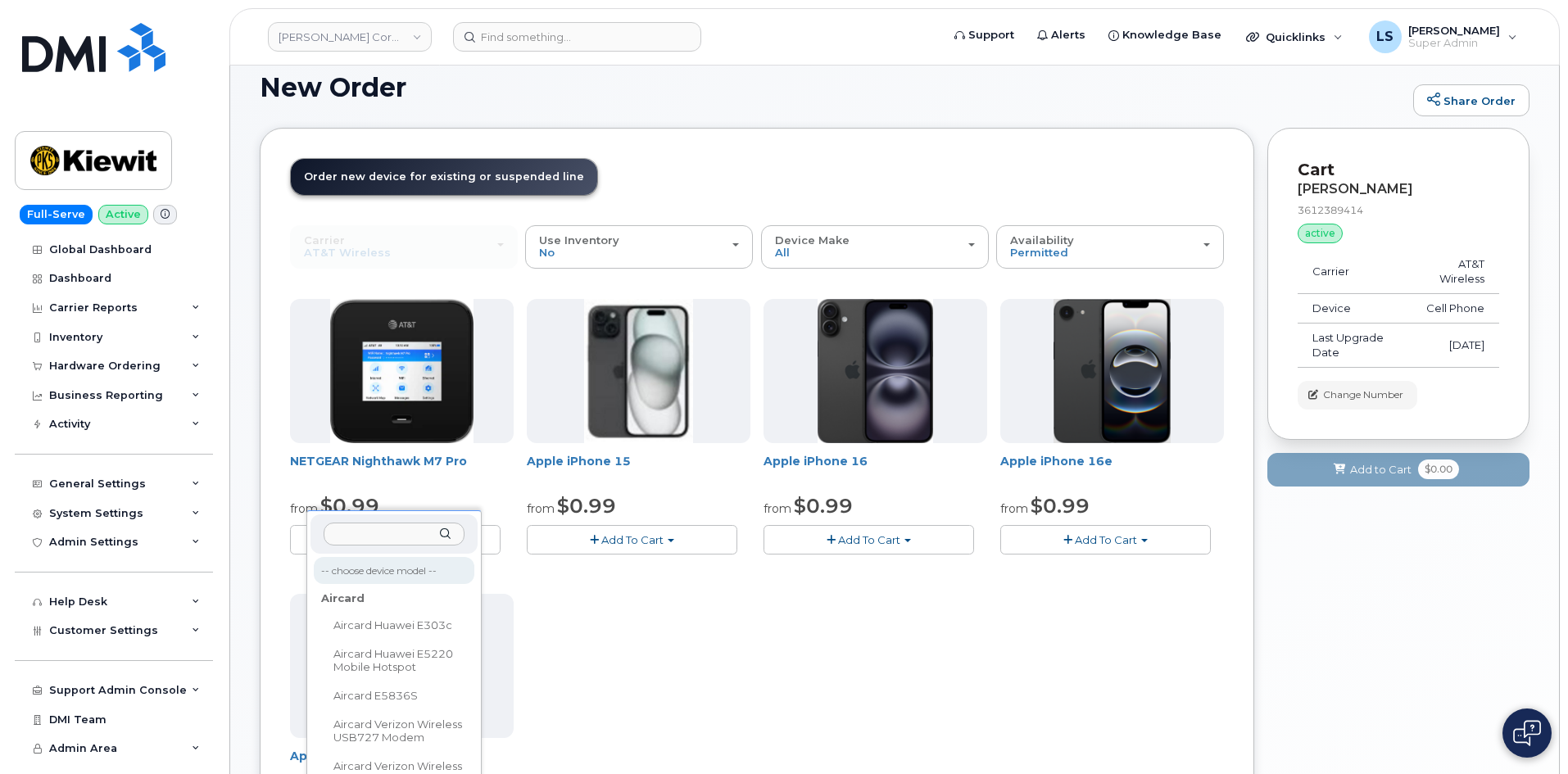
scroll to position [432, 0]
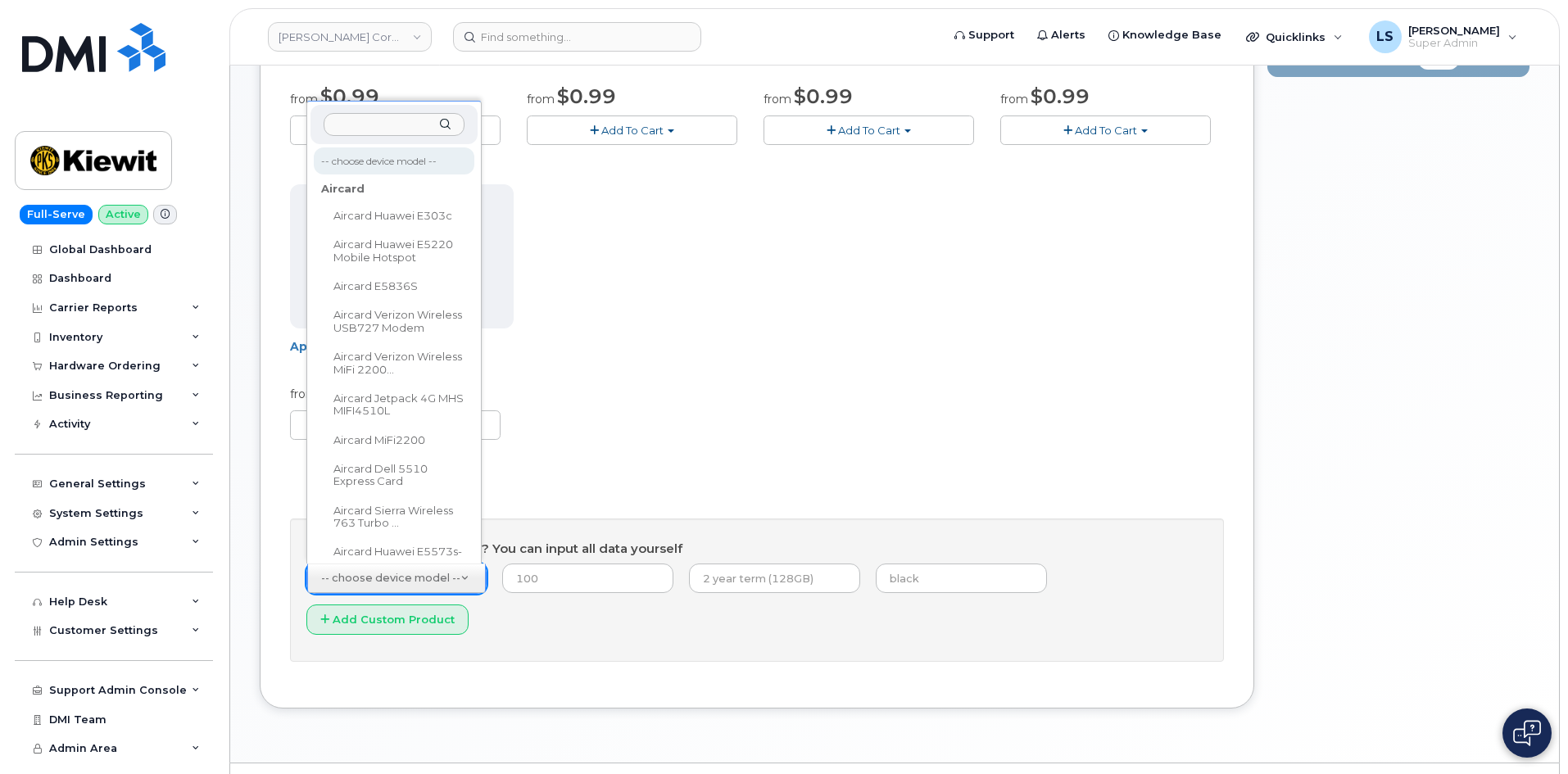
drag, startPoint x: 902, startPoint y: 666, endPoint x: 906, endPoint y: 657, distance: 9.8
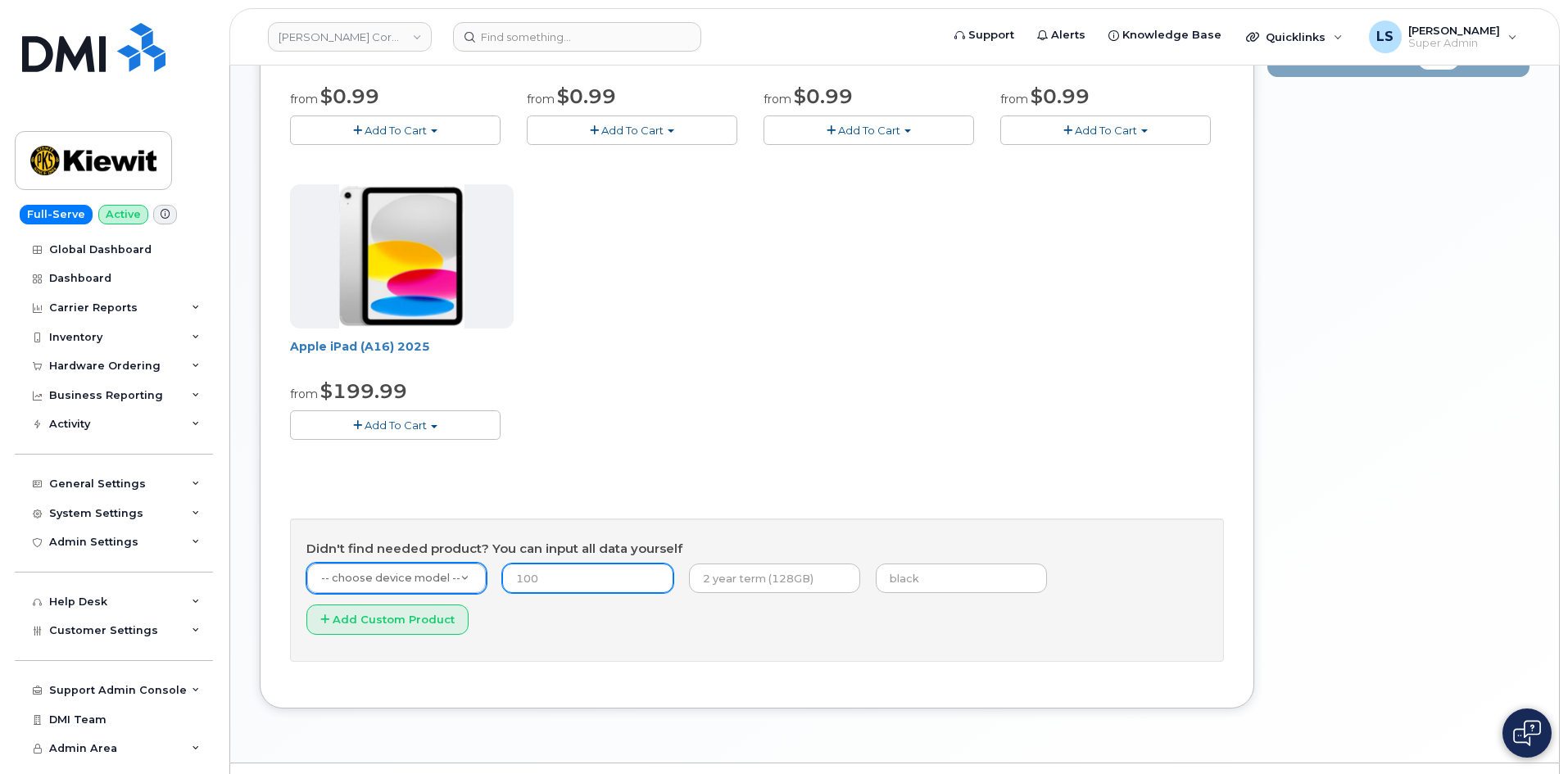
drag, startPoint x: 615, startPoint y: 581, endPoint x: 426, endPoint y: 577, distance: 189.0
click at [588, 587] on input "number" at bounding box center [588, 578] width 172 height 30
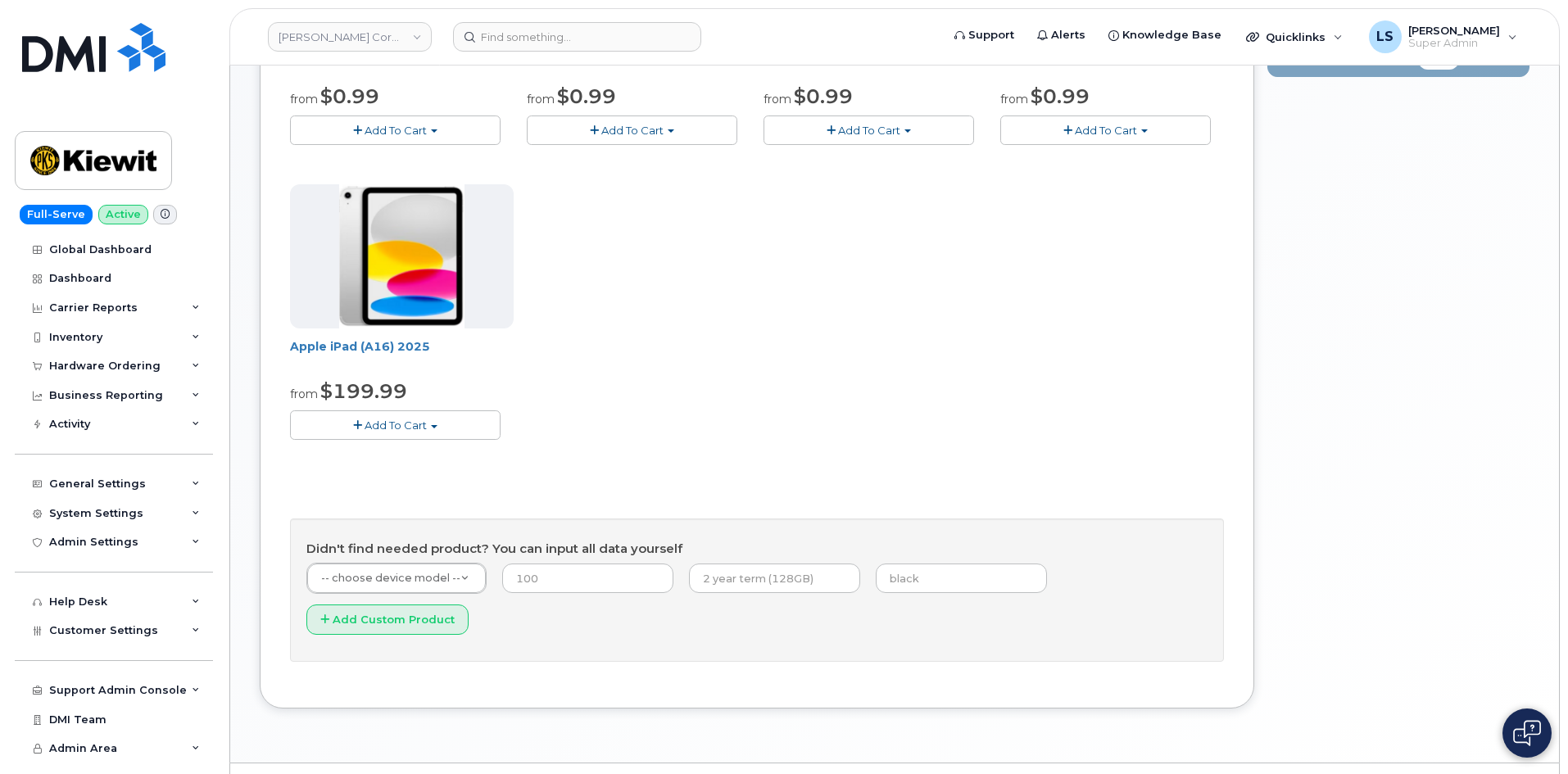
click at [570, 465] on div "NETGEAR Nighthawk M7 Pro from $0.99 Add To Cart $0.99 - 2 Year Upgrade $449.99 …" at bounding box center [757, 177] width 934 height 576
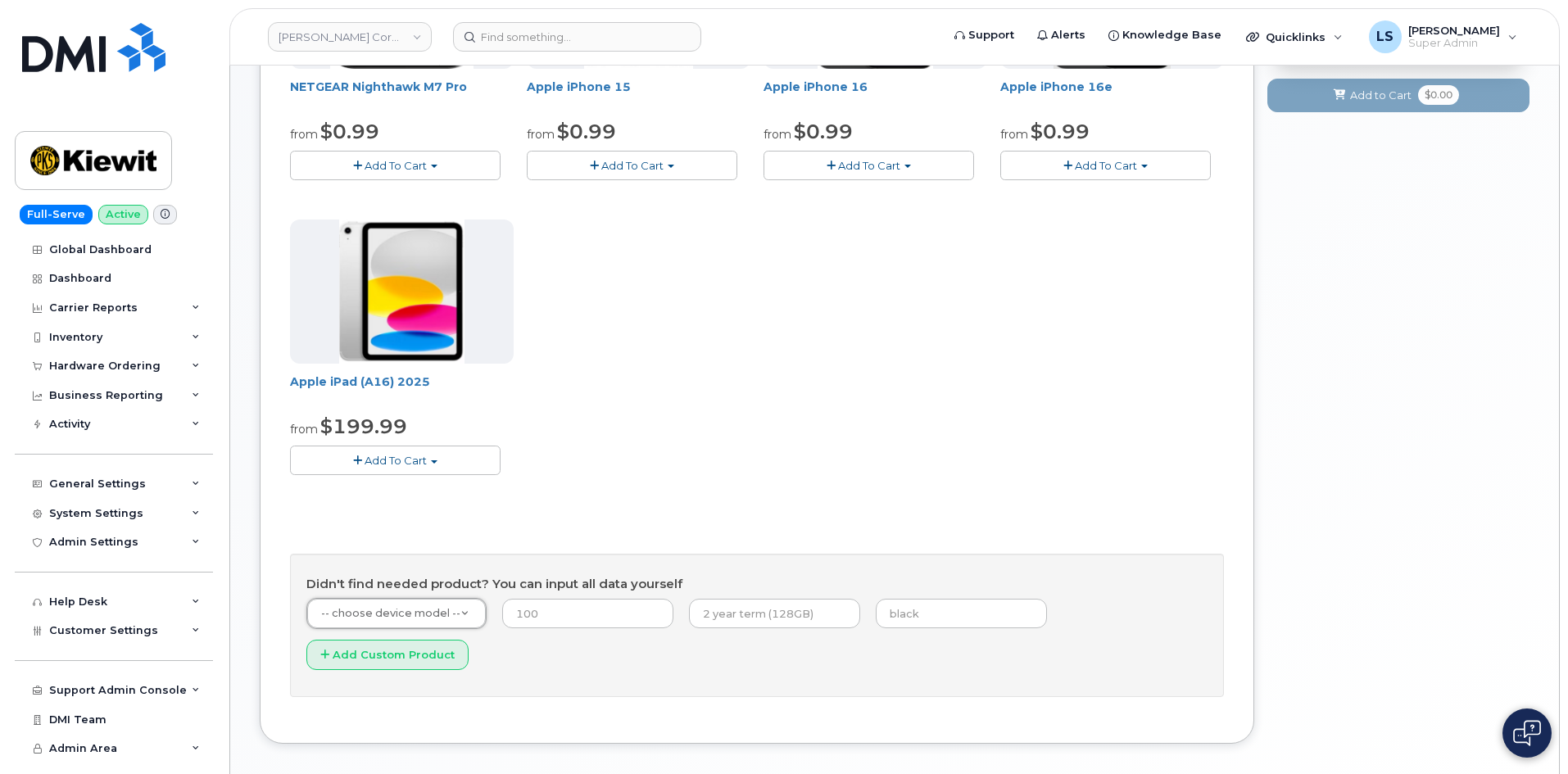
scroll to position [410, 0]
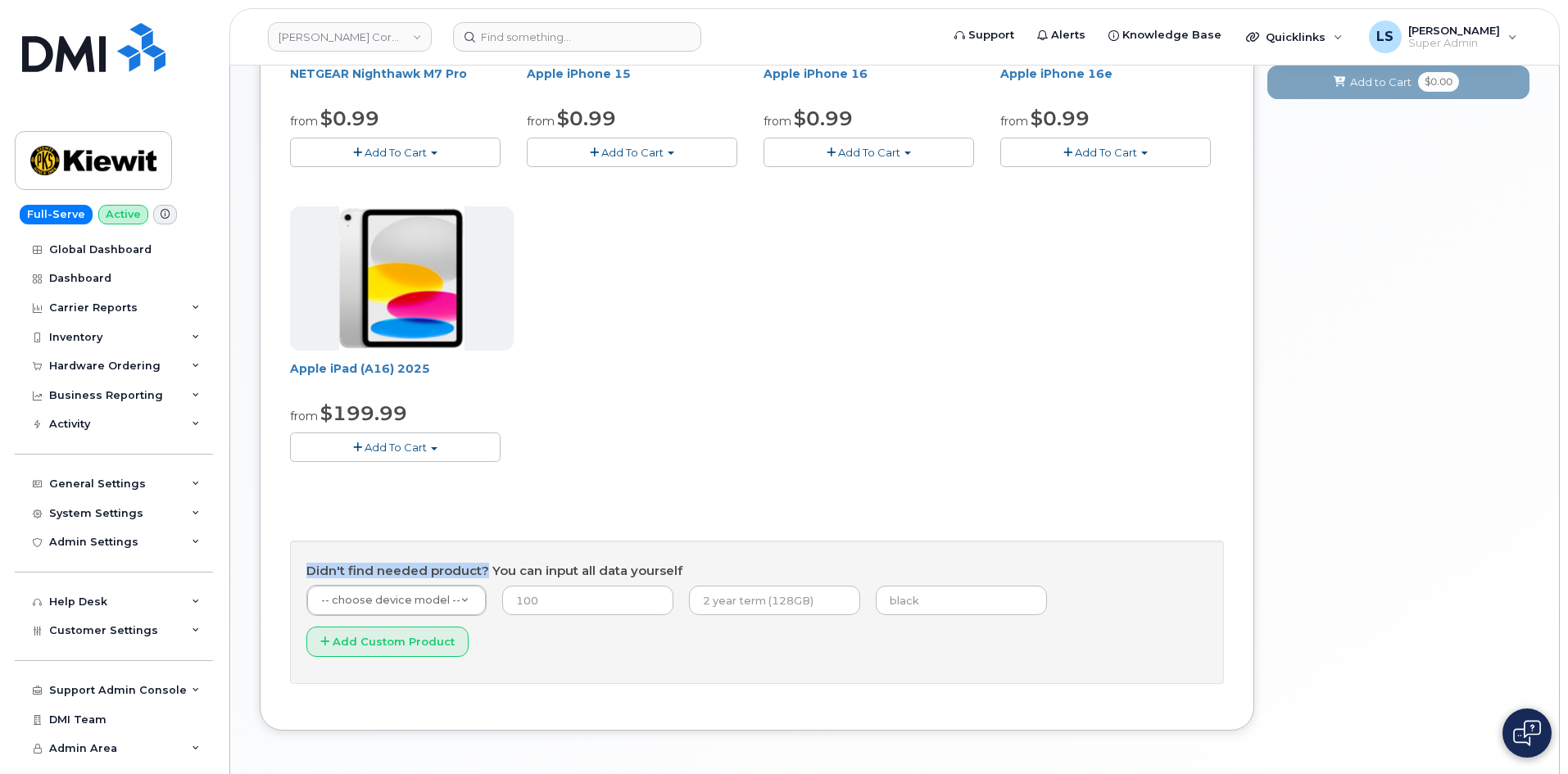
drag, startPoint x: 306, startPoint y: 571, endPoint x: 483, endPoint y: 551, distance: 178.1
click at [483, 551] on div "Didn't find needed product? You can input all data yourself -- choose device mo…" at bounding box center [757, 612] width 934 height 144
copy h4 "Didn't find needed product?"
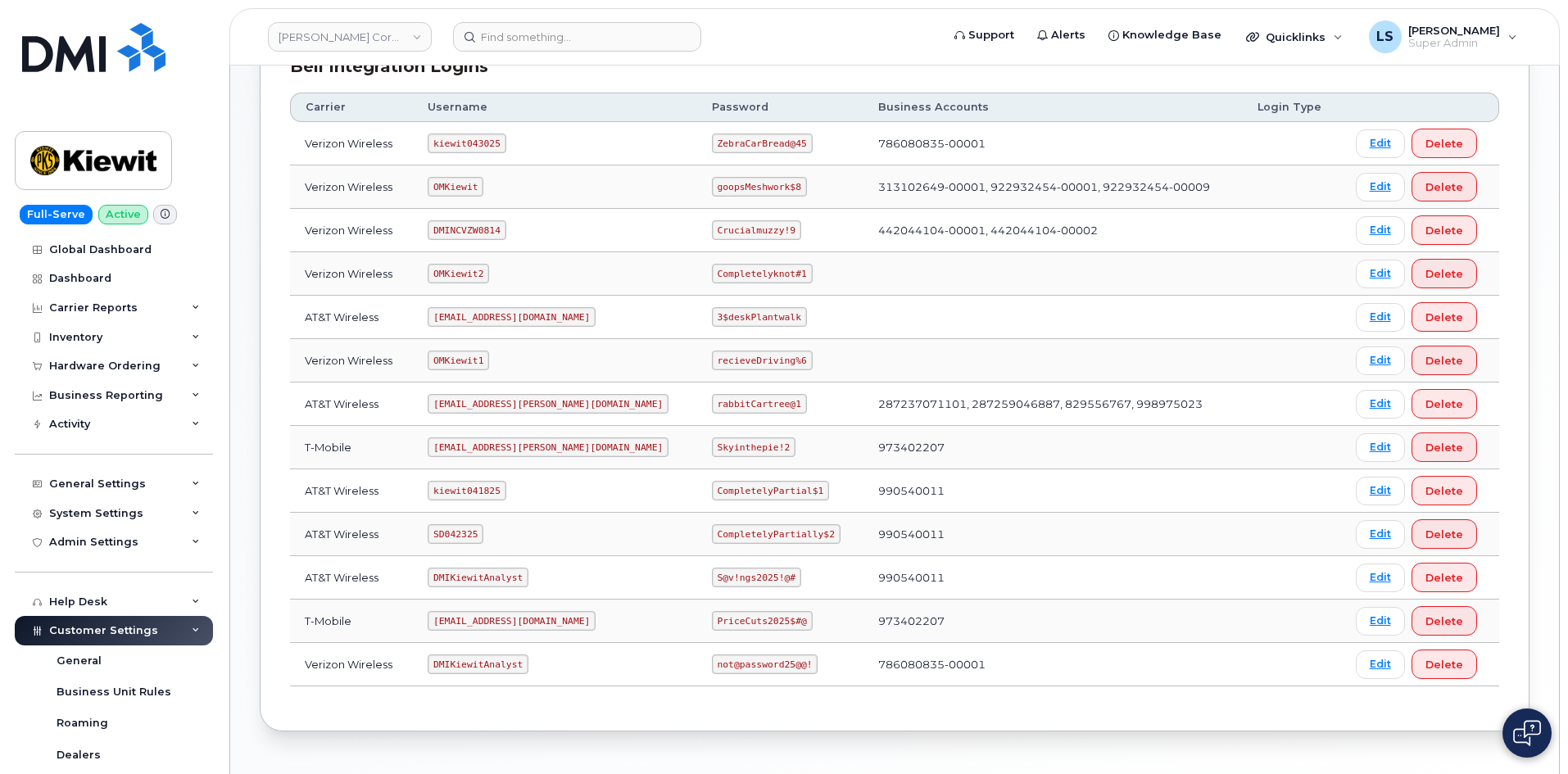
scroll to position [223, 0]
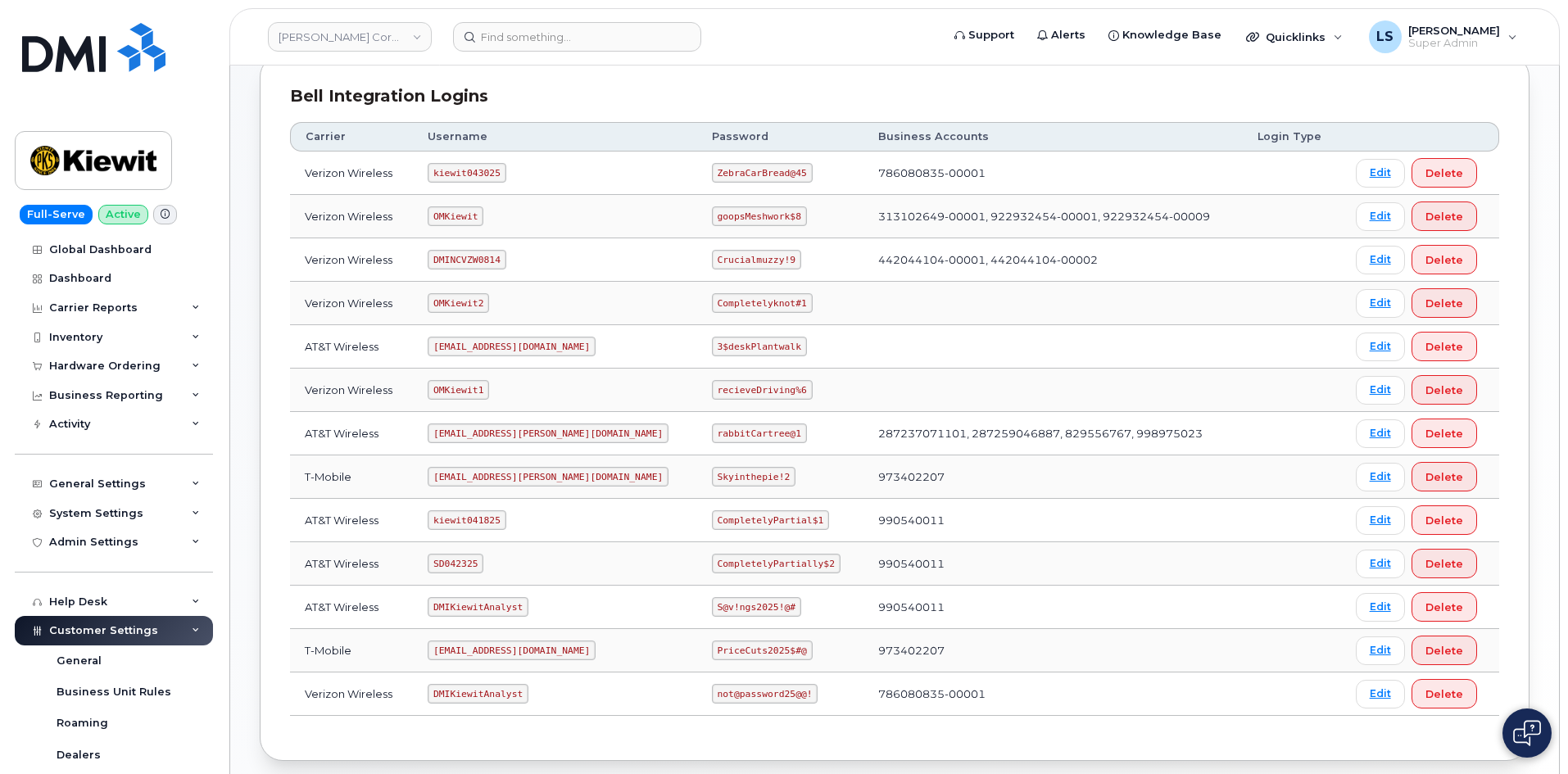
click at [526, 651] on code "[EMAIL_ADDRESS][DOMAIN_NAME]" at bounding box center [512, 651] width 168 height 19
click at [442, 612] on code "DMIKiewitAnalyst" at bounding box center [478, 607] width 101 height 19
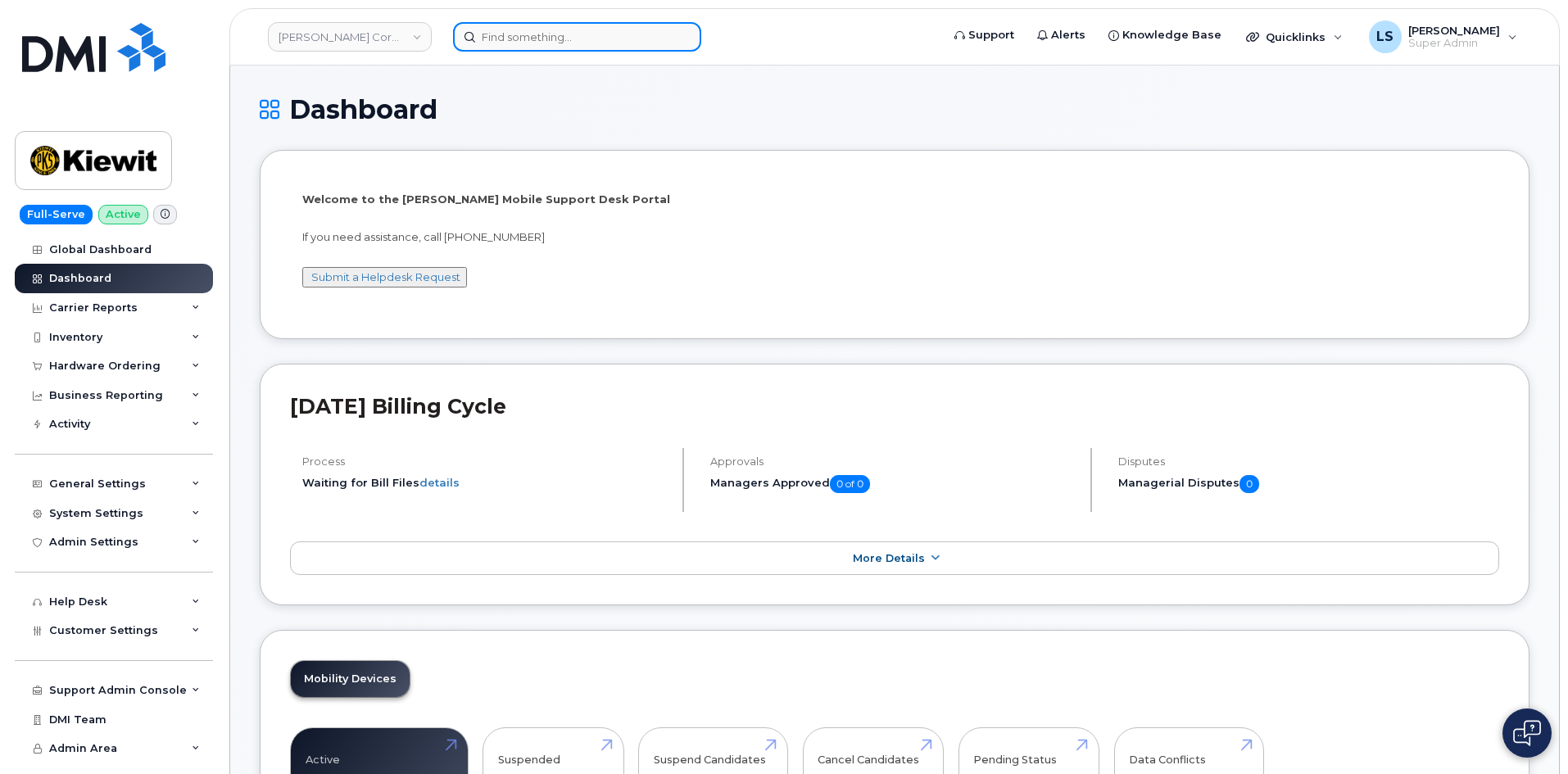
click at [535, 40] on input at bounding box center [577, 37] width 249 height 30
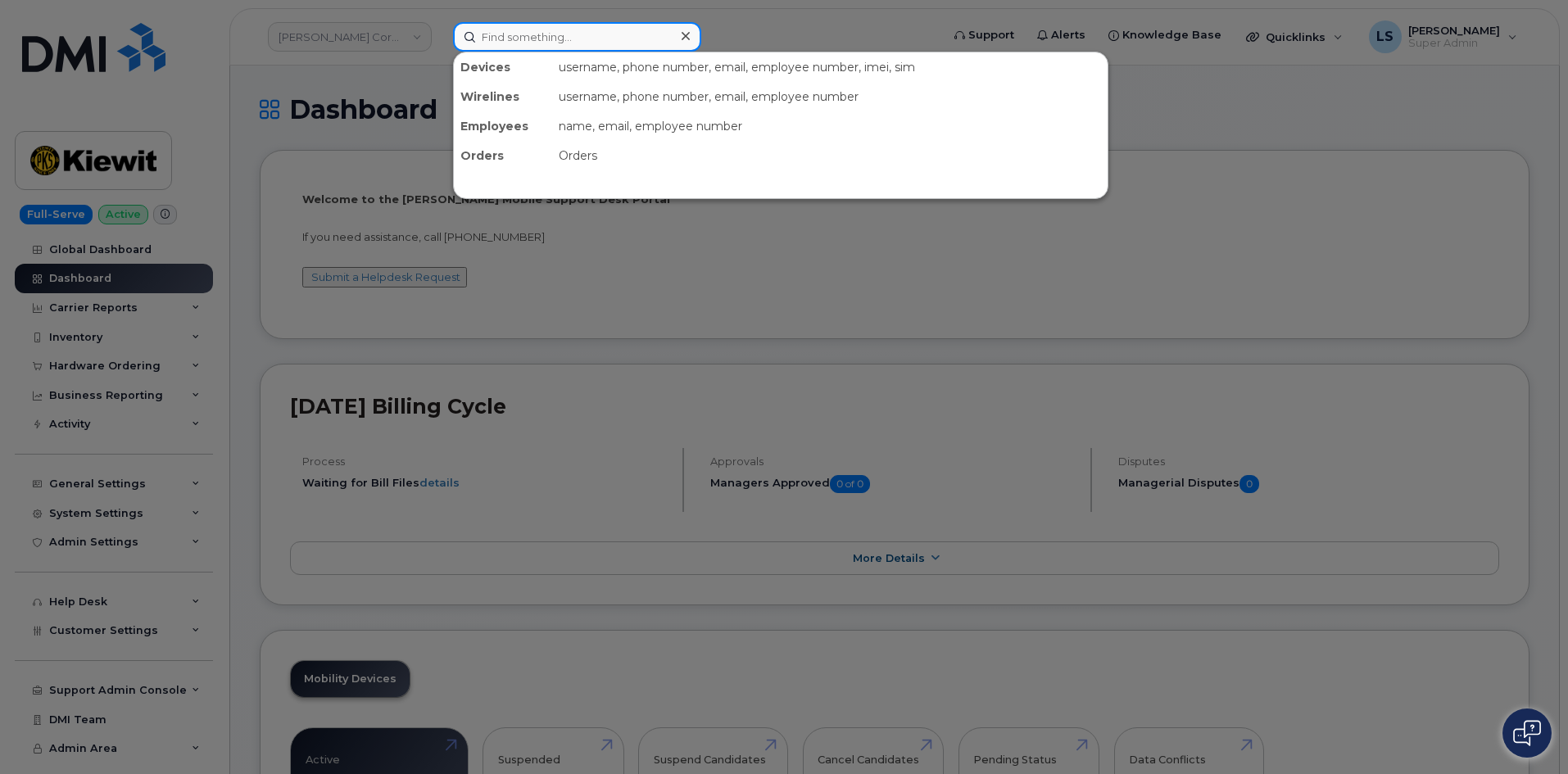
paste input "298178"
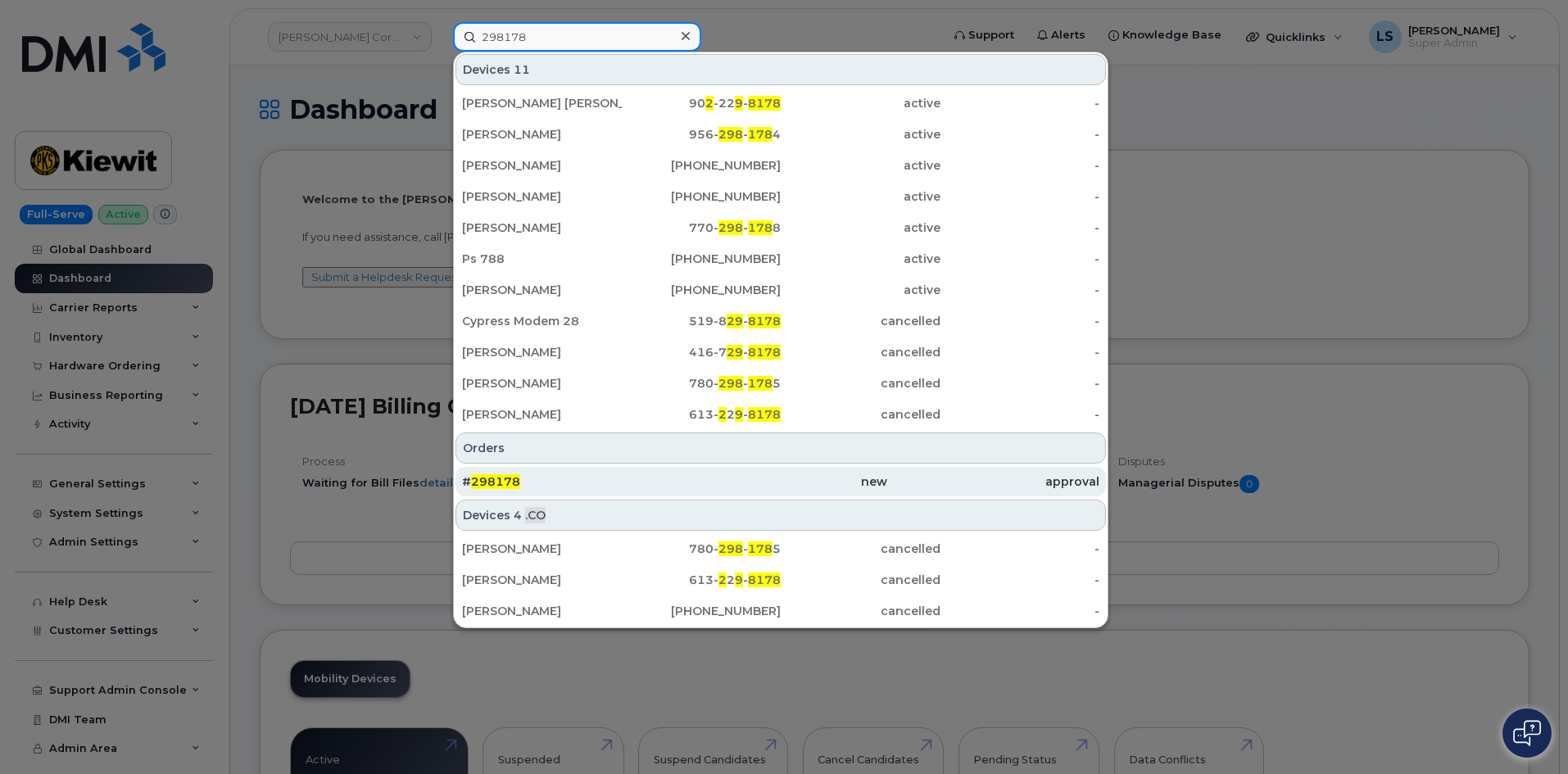
type input "298178"
click at [578, 476] on div "# 298178" at bounding box center [568, 481] width 212 height 16
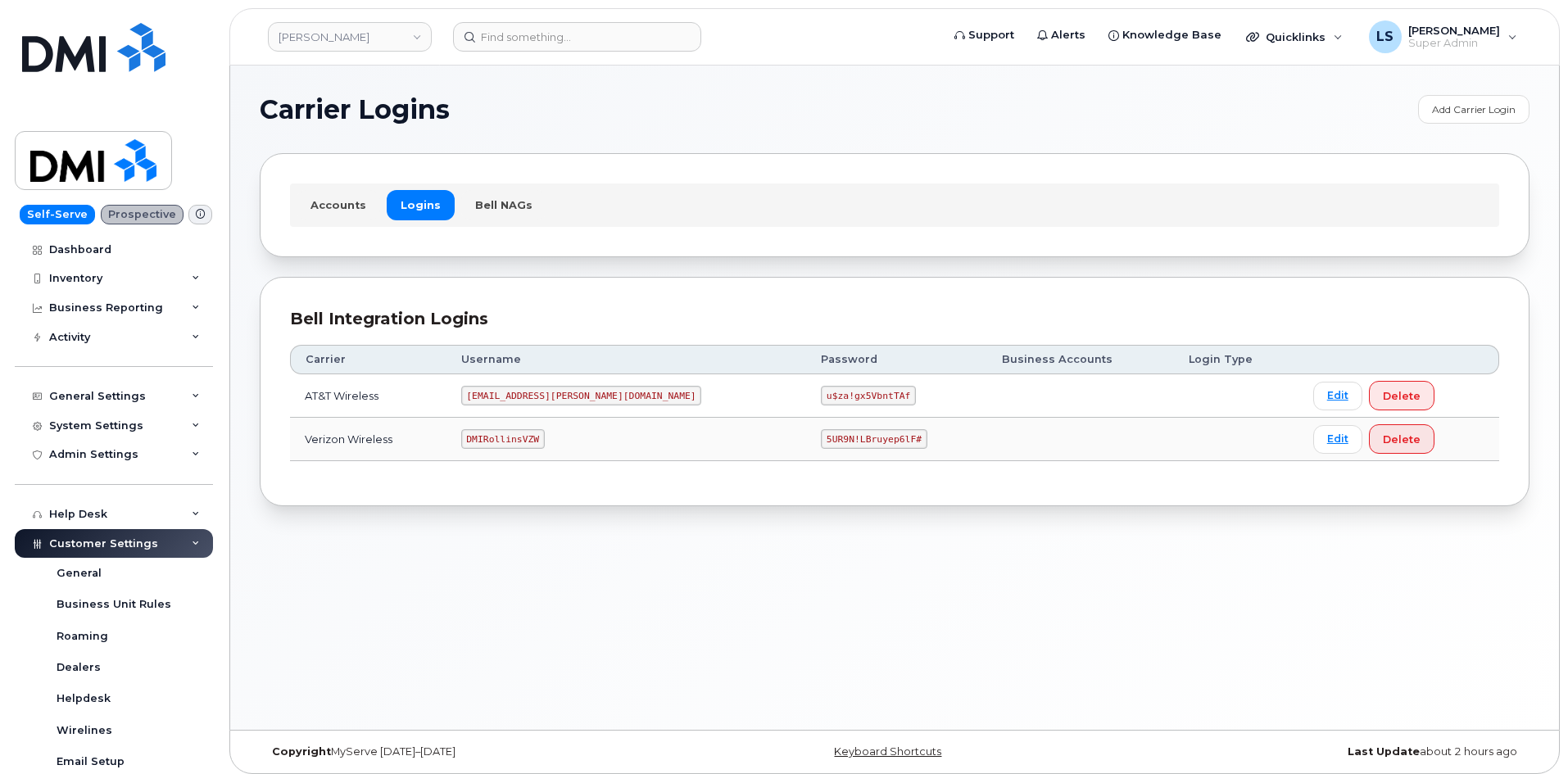
click at [821, 440] on code "5UR9N!LBruyep6lF#" at bounding box center [874, 439] width 106 height 19
copy code "5UR9N!LBruyep6lF#"
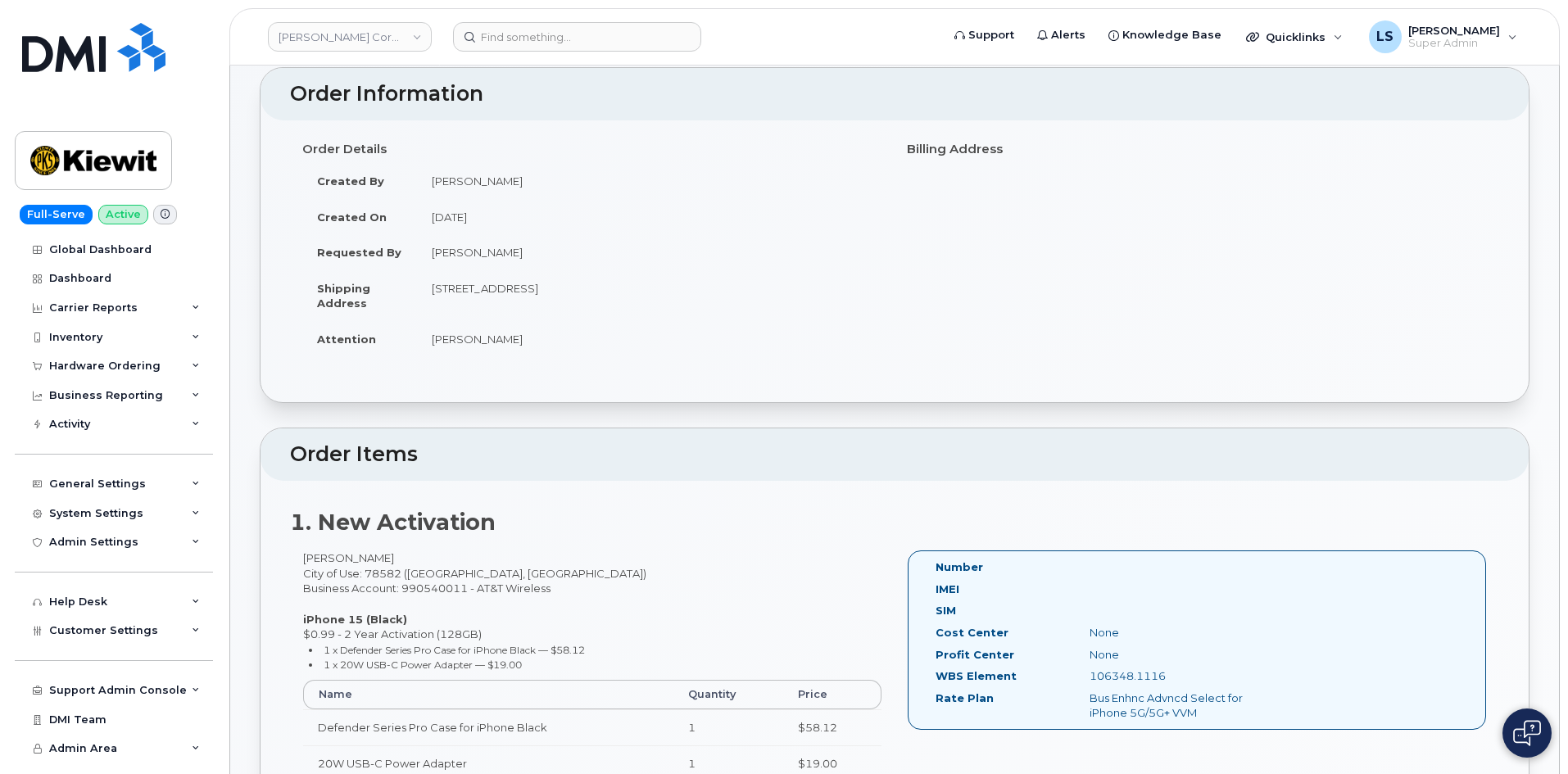
scroll to position [82, 0]
drag, startPoint x: 429, startPoint y: 255, endPoint x: 510, endPoint y: 259, distance: 81.1
click at [510, 259] on td "[PERSON_NAME]" at bounding box center [650, 253] width 465 height 36
copy td "[PERSON_NAME]"
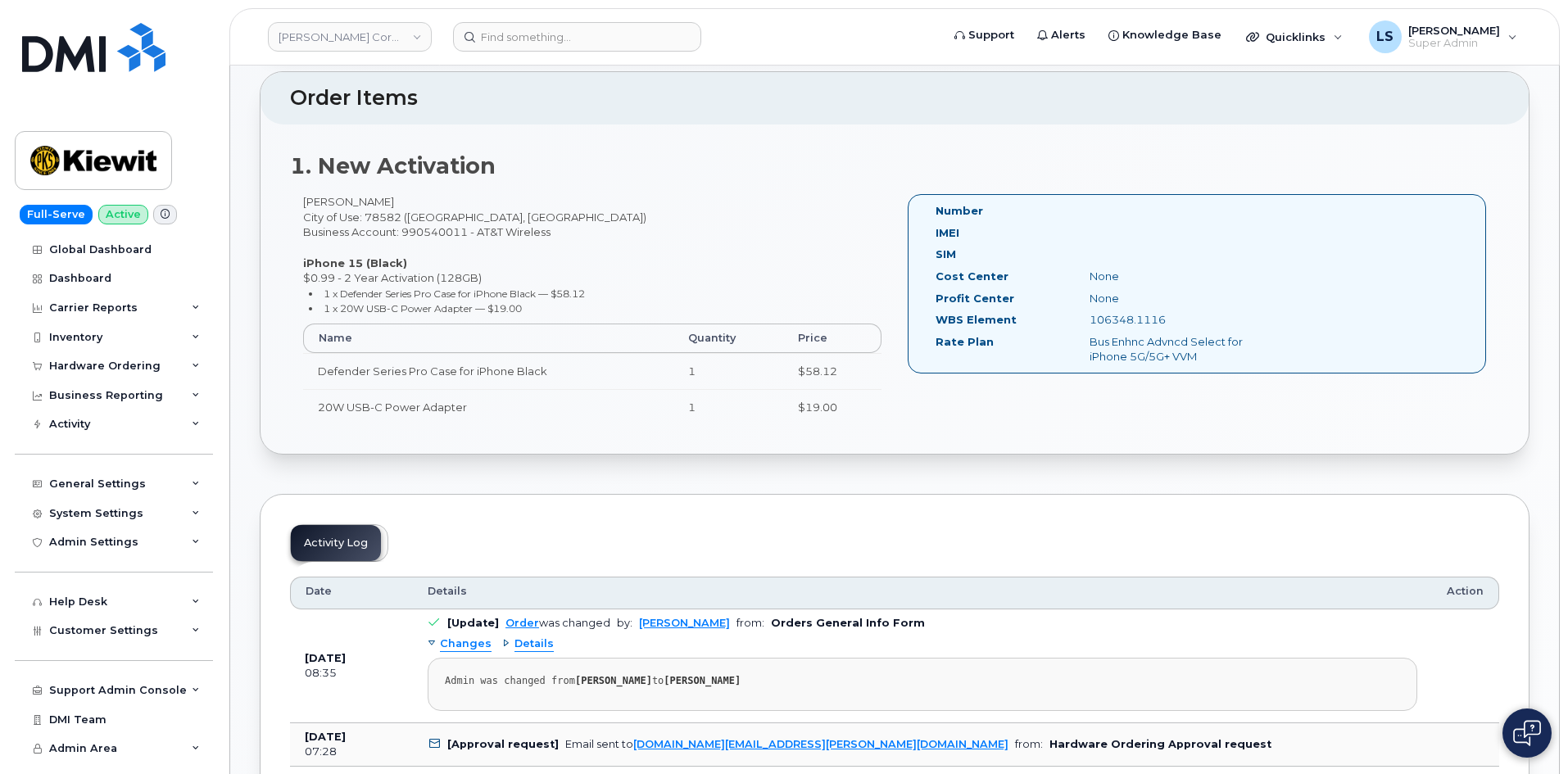
scroll to position [0, 0]
